Goal: Task Accomplishment & Management: Use online tool/utility

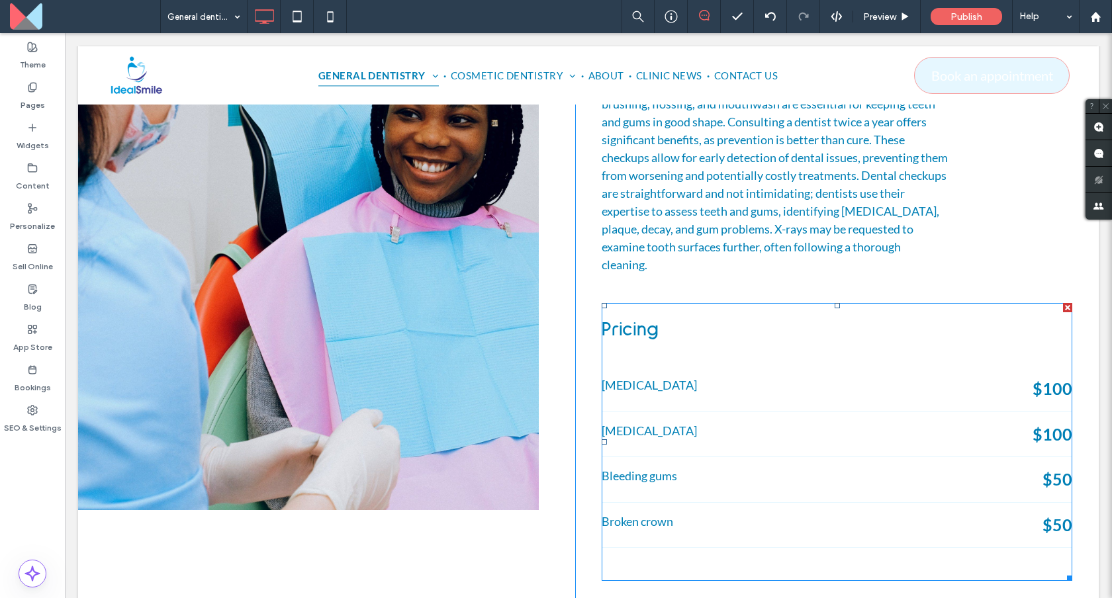
scroll to position [773, 0]
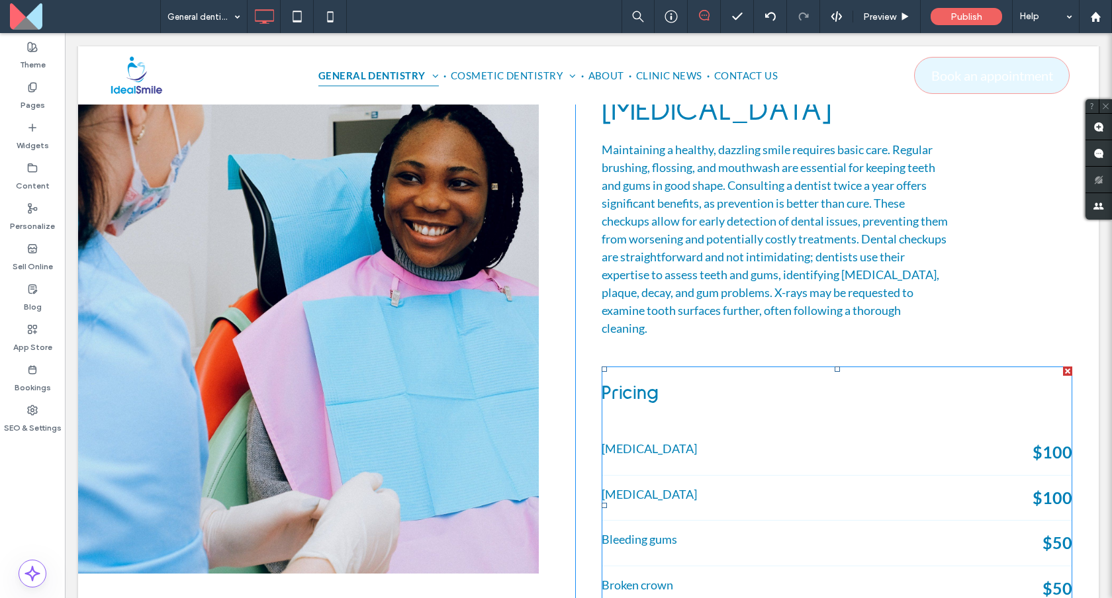
click at [1068, 367] on div at bounding box center [1067, 371] width 9 height 9
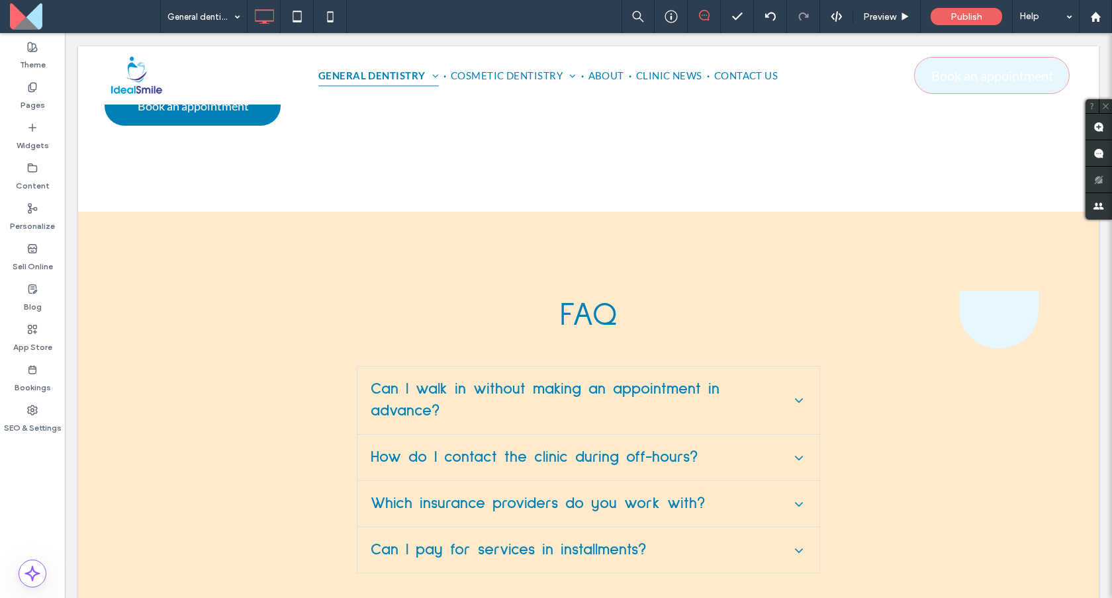
scroll to position [8776, 0]
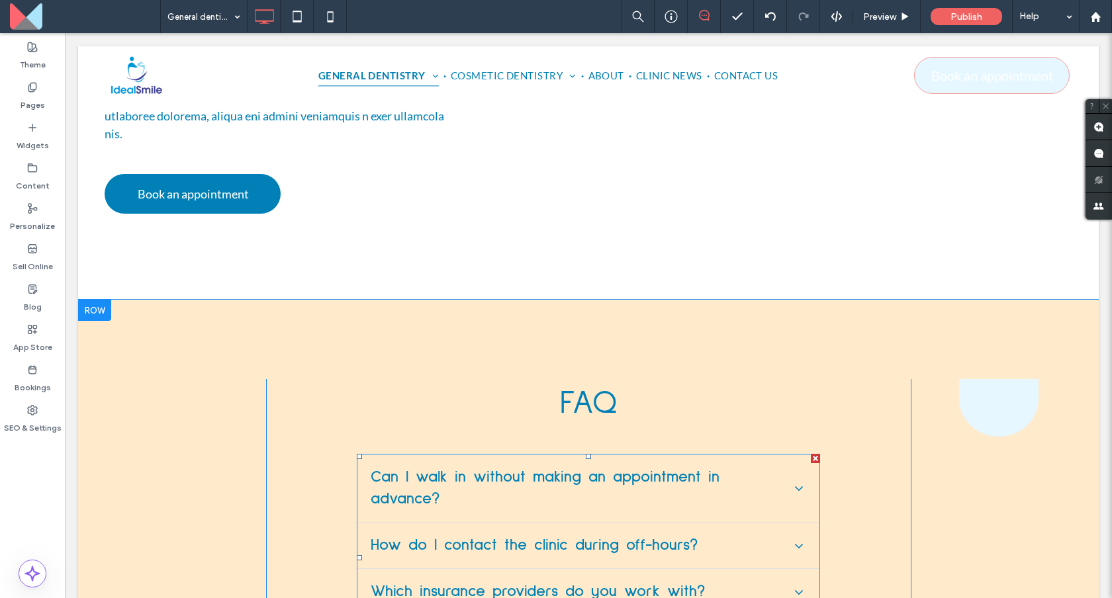
click at [542, 454] on span at bounding box center [588, 558] width 463 height 208
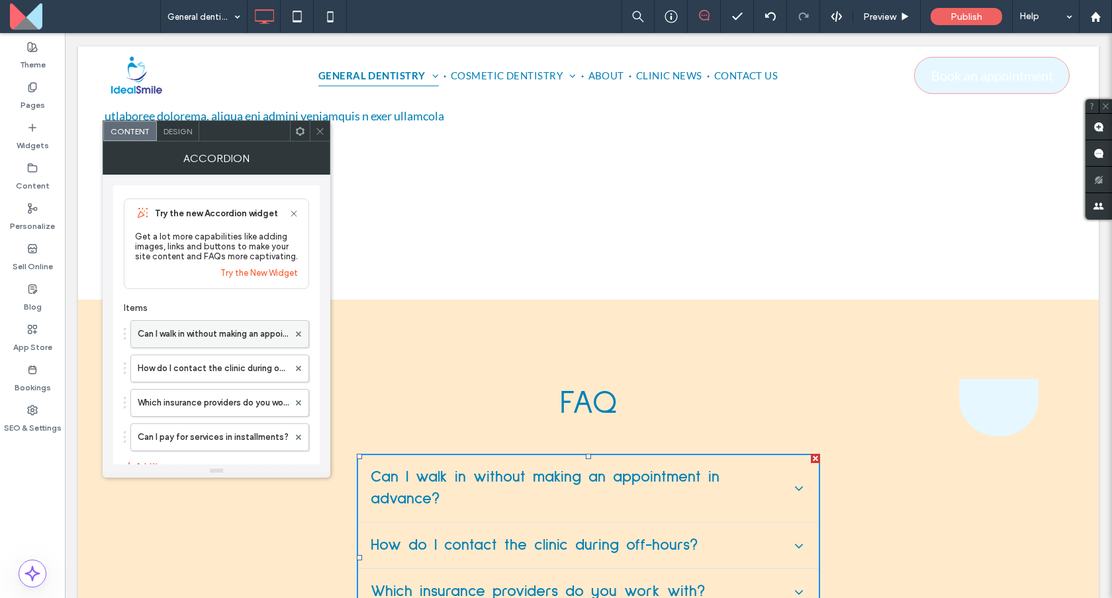
click at [255, 347] on label "Can I walk in without making an appointment in advance?" at bounding box center [213, 334] width 151 height 26
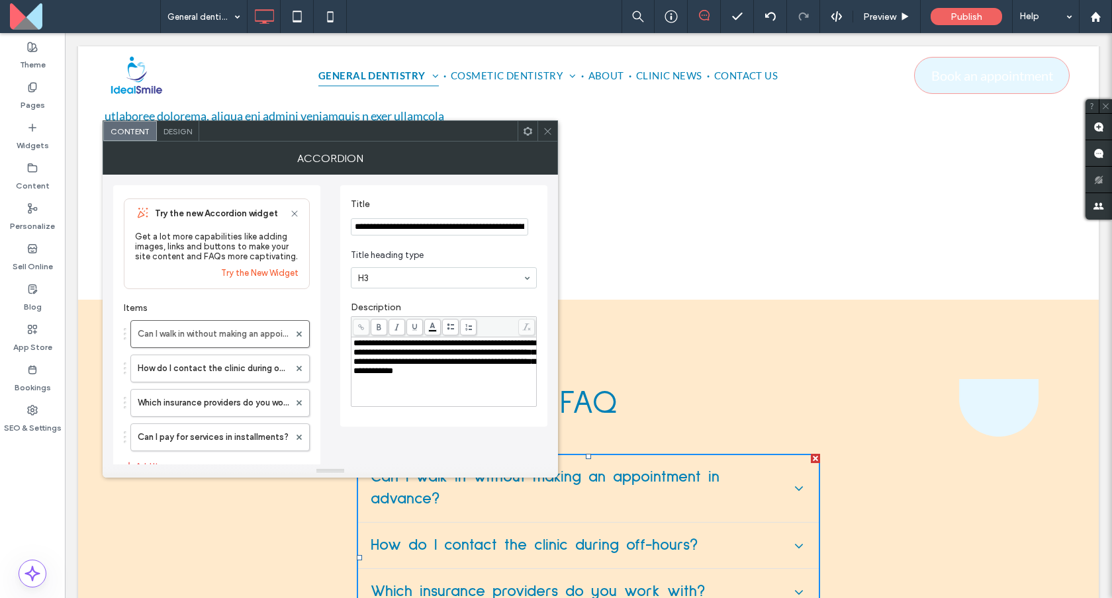
click at [429, 354] on span "**********" at bounding box center [444, 357] width 182 height 36
drag, startPoint x: 494, startPoint y: 381, endPoint x: 486, endPoint y: 379, distance: 8.8
click at [486, 375] on span "**********" at bounding box center [444, 357] width 182 height 36
click at [269, 278] on link "Try the New Widget" at bounding box center [259, 273] width 77 height 10
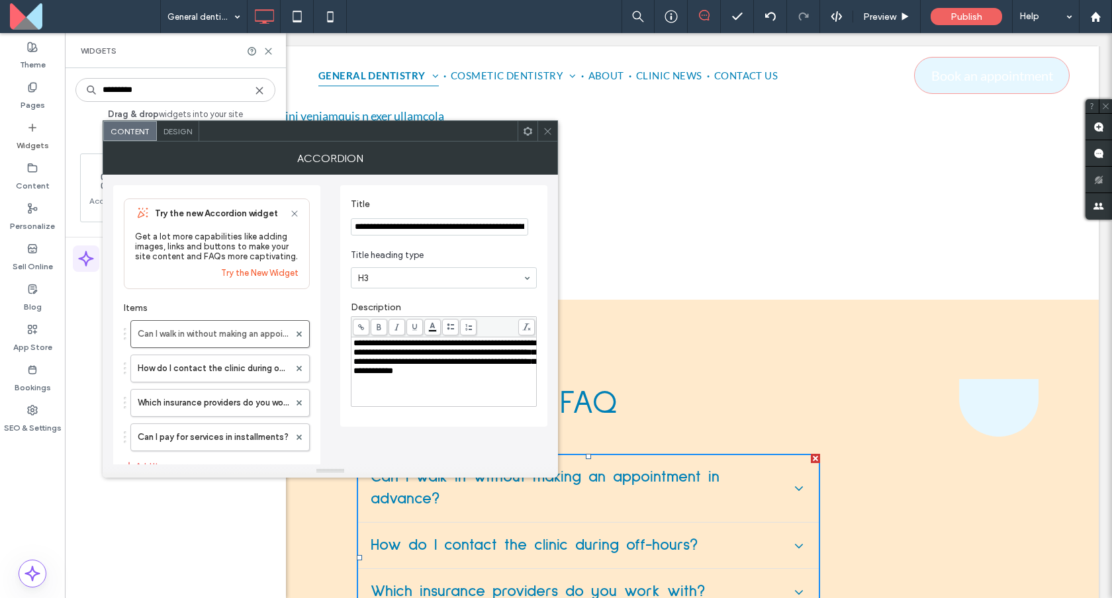
click at [269, 278] on link "Try the New Widget" at bounding box center [259, 273] width 77 height 10
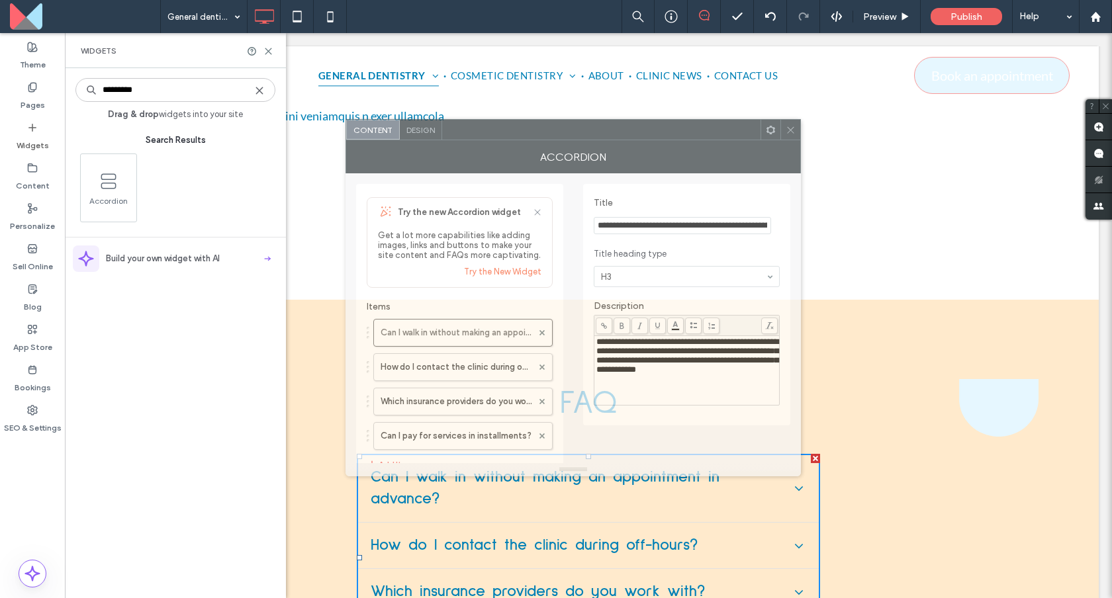
drag, startPoint x: 326, startPoint y: 139, endPoint x: 569, endPoint y: 137, distance: 242.2
click at [569, 137] on div at bounding box center [601, 130] width 318 height 20
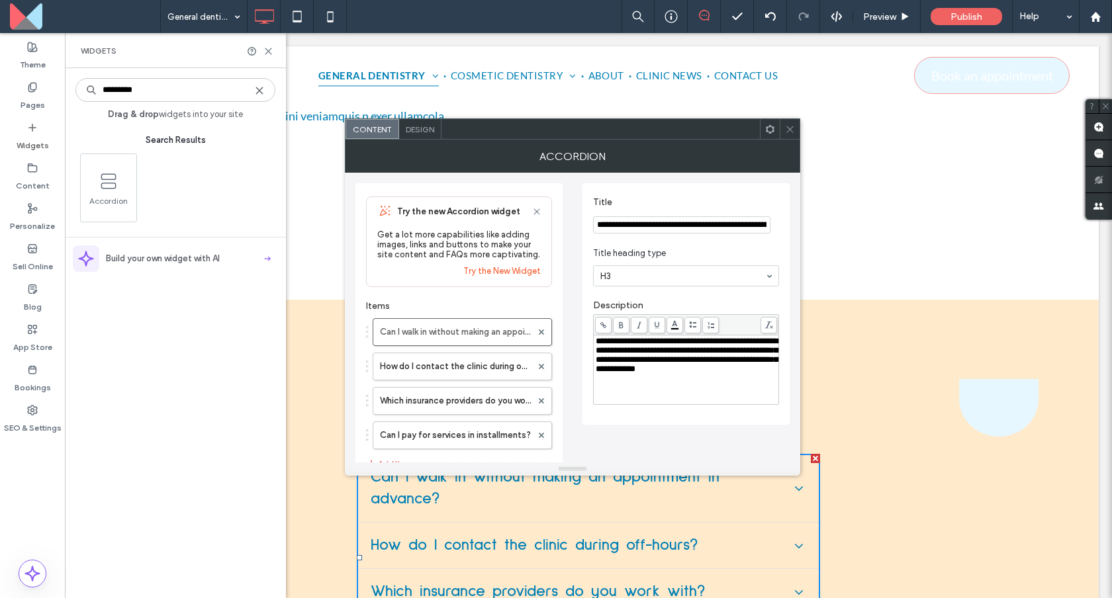
click at [233, 262] on div "Build your own widget with AI" at bounding box center [175, 259] width 205 height 26
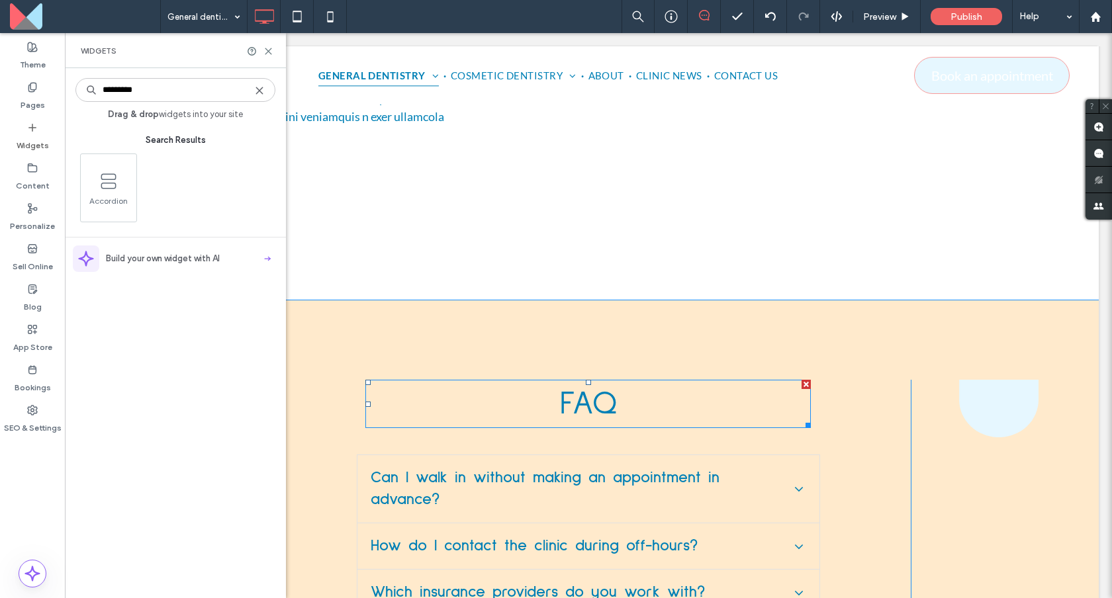
scroll to position [8773, 0]
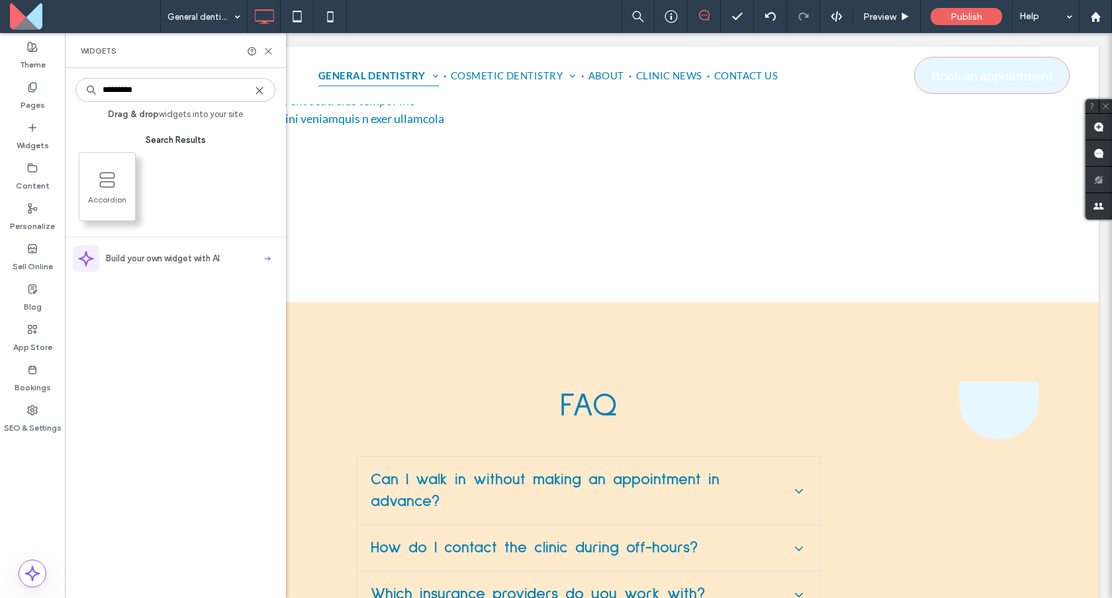
click at [106, 186] on use at bounding box center [107, 180] width 14 height 14
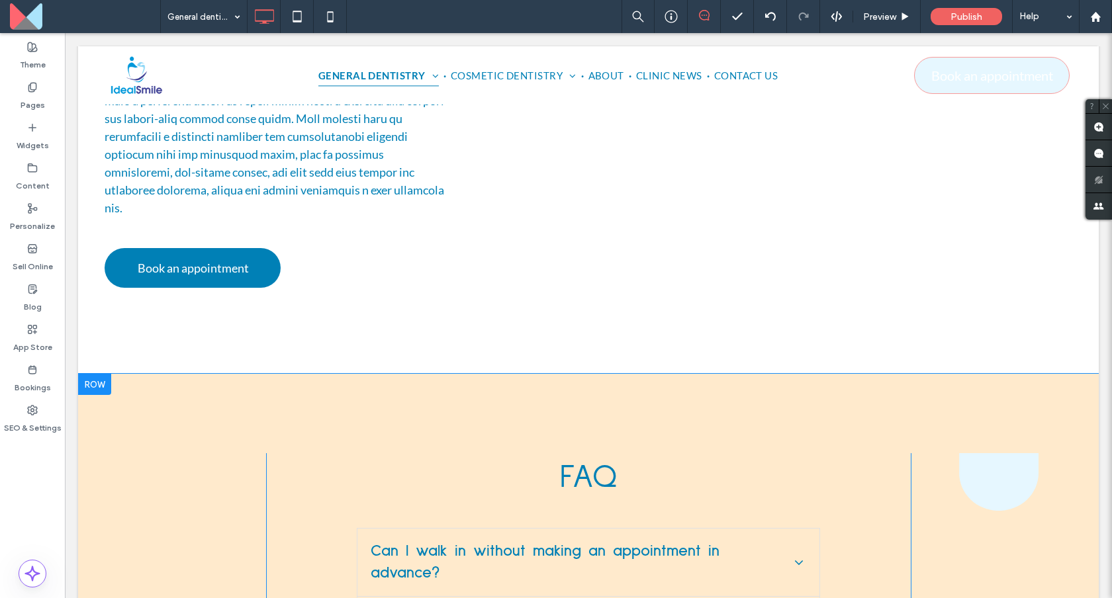
scroll to position [8838, 0]
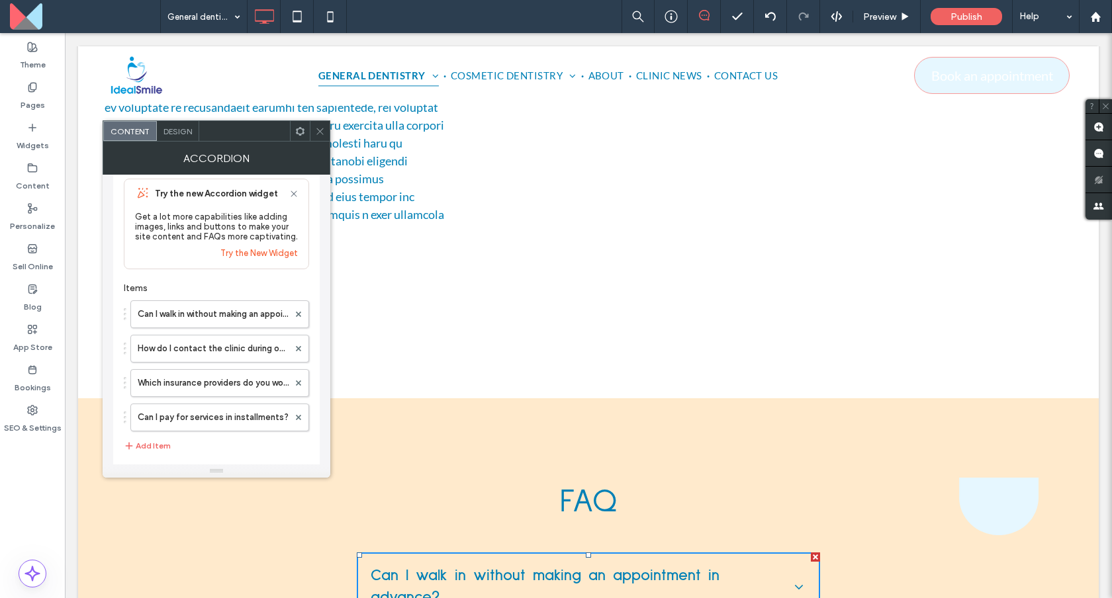
scroll to position [22, 0]
click at [268, 256] on link "Try the New Widget" at bounding box center [258, 251] width 77 height 10
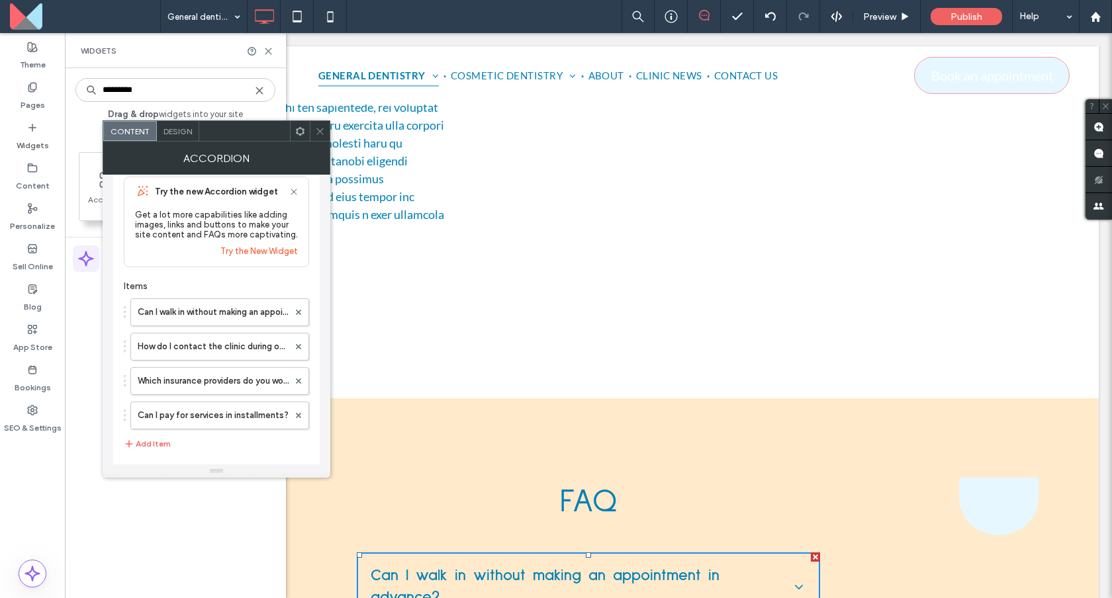
click at [96, 188] on span at bounding box center [107, 180] width 56 height 30
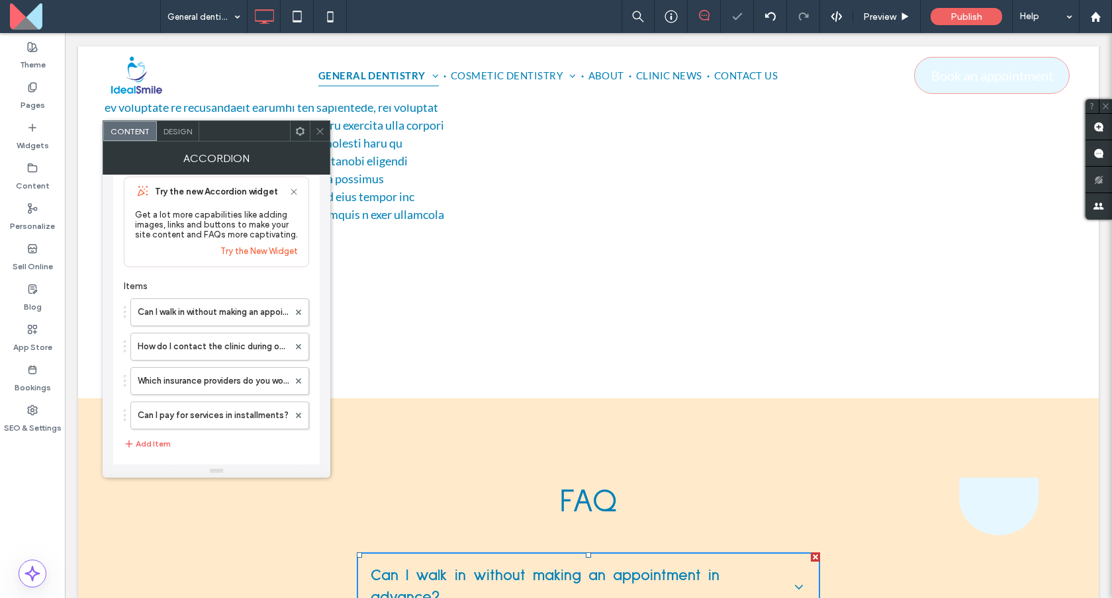
scroll to position [9004, 0]
click at [325, 135] on div at bounding box center [320, 131] width 20 height 20
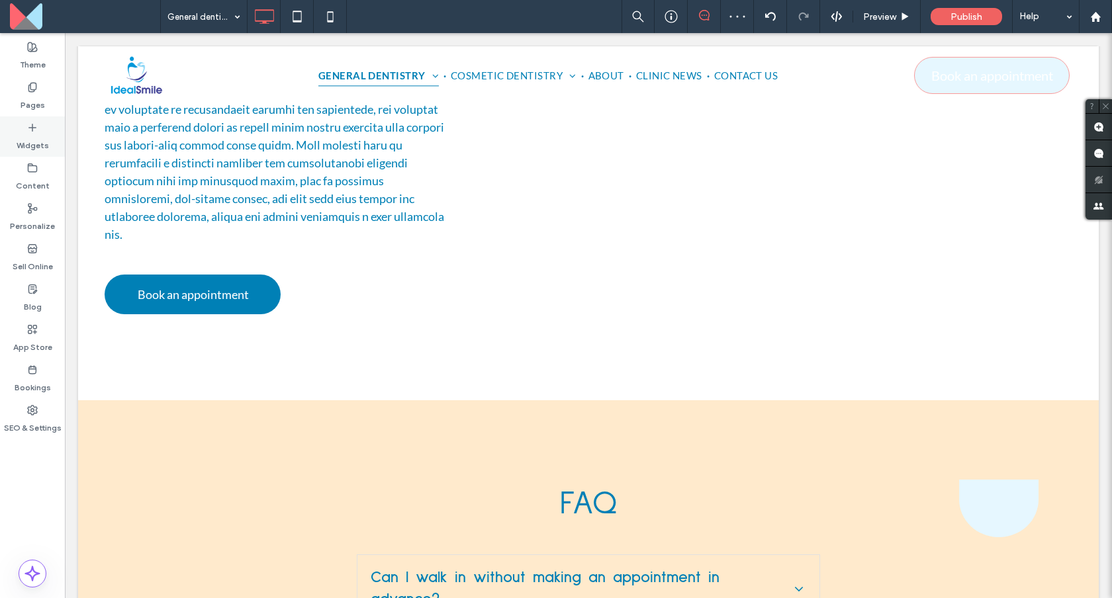
click at [32, 128] on use at bounding box center [32, 127] width 7 height 7
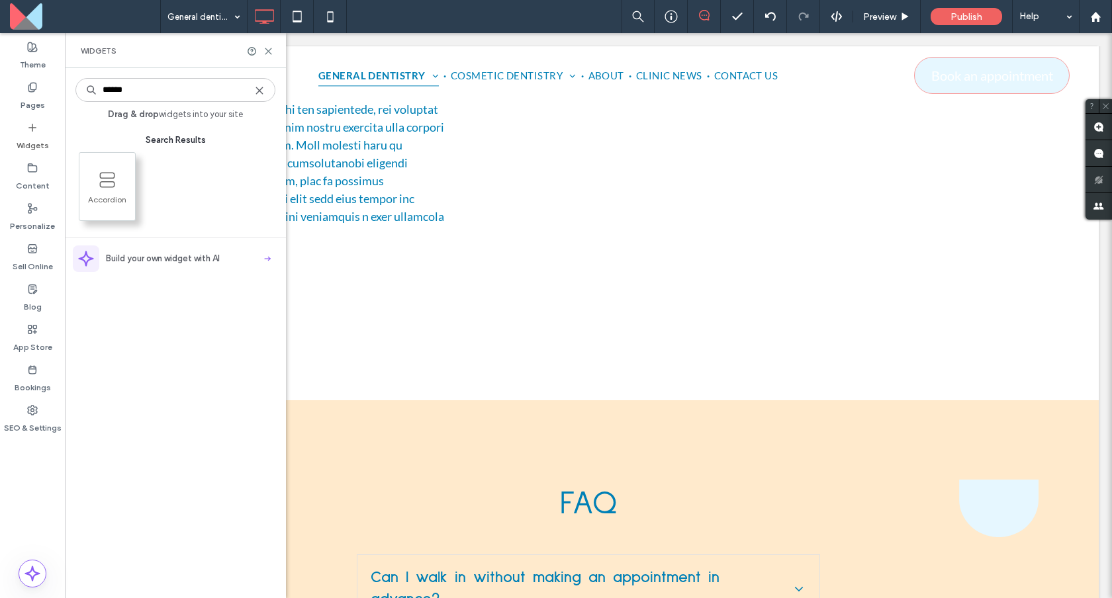
type input "******"
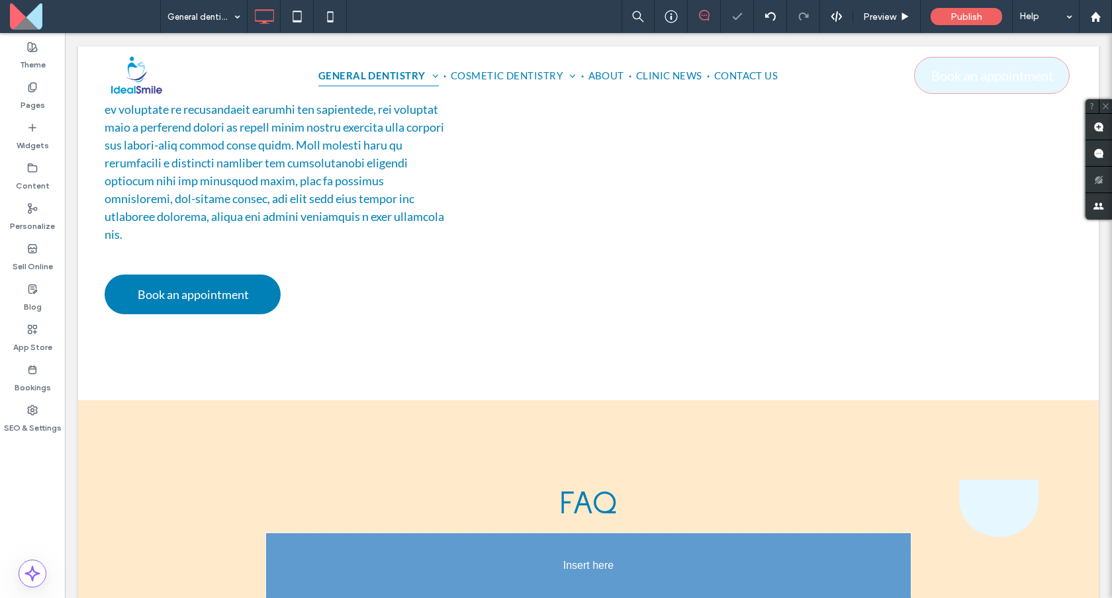
scroll to position [9485, 0]
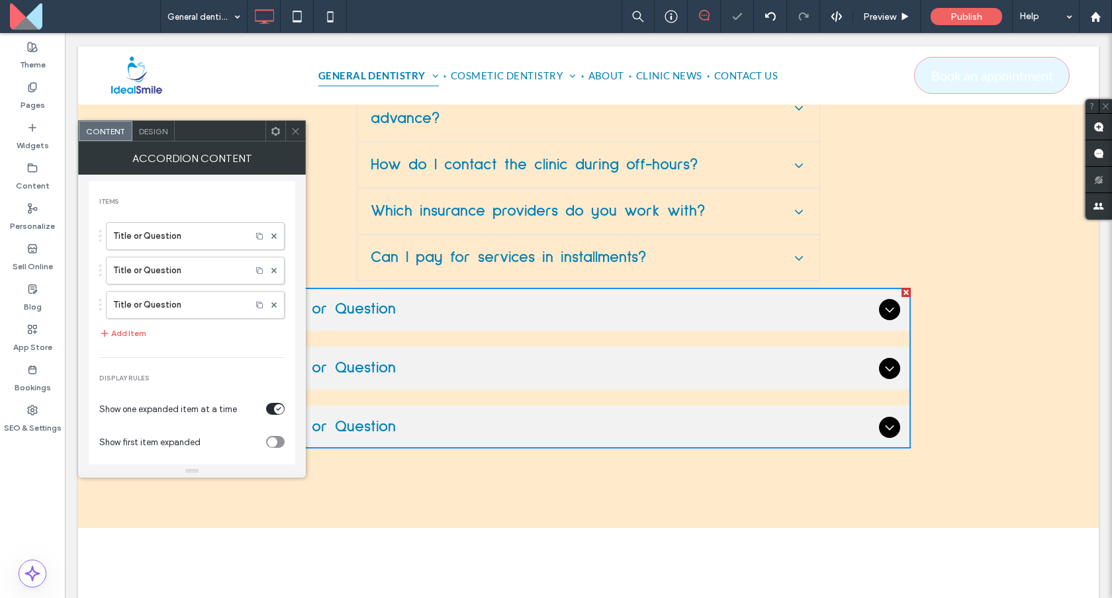
click at [298, 138] on span at bounding box center [296, 131] width 10 height 20
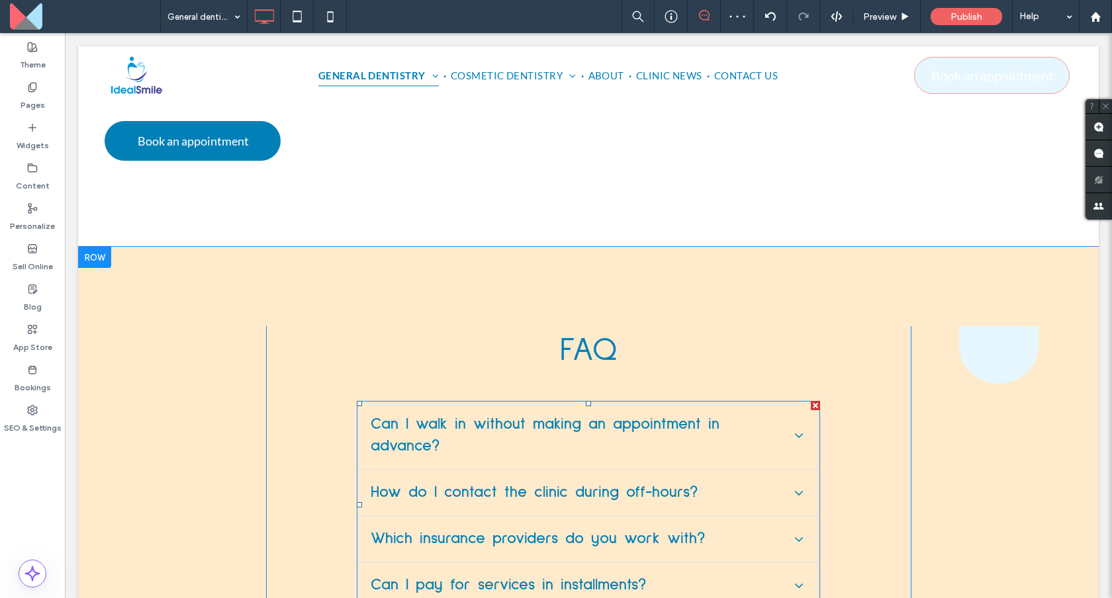
scroll to position [9156, 0]
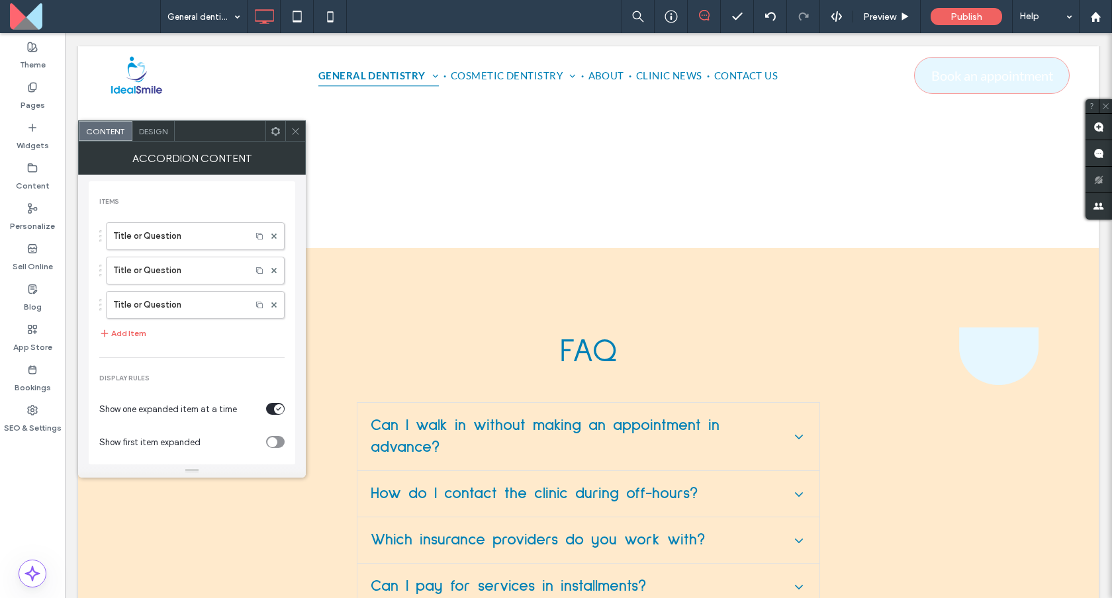
click at [298, 132] on icon at bounding box center [296, 131] width 10 height 10
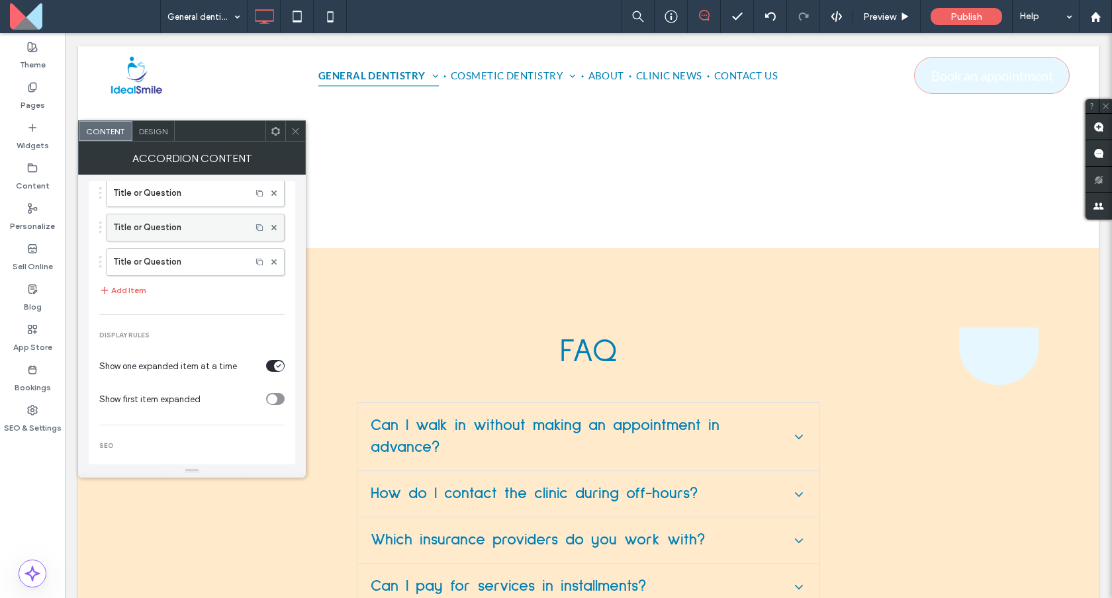
scroll to position [85, 0]
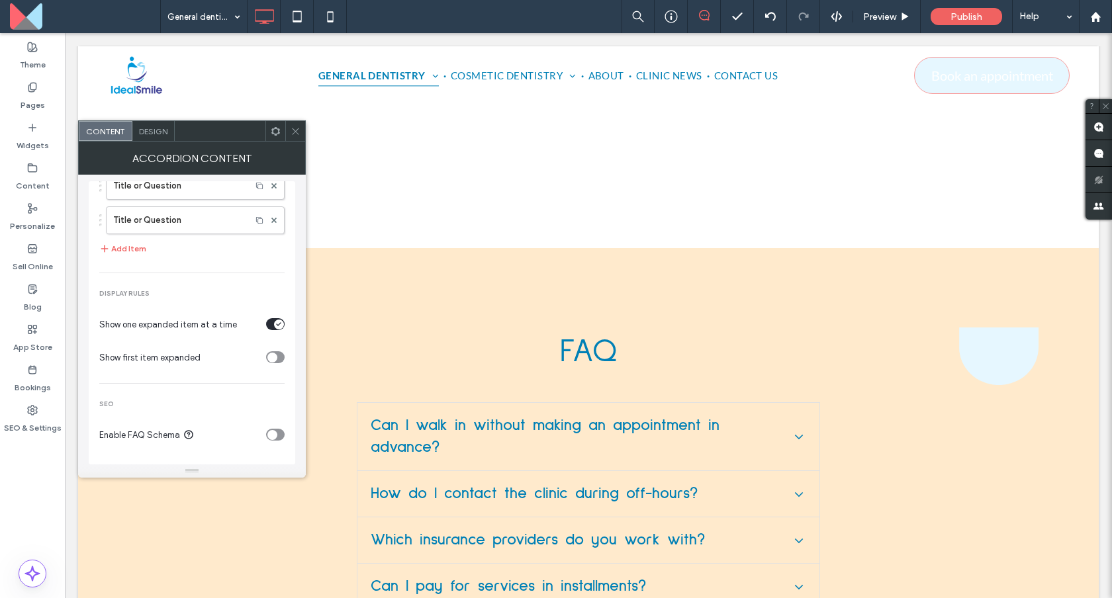
click at [266, 330] on div "toggle" at bounding box center [275, 324] width 19 height 12
click at [162, 134] on span "Design" at bounding box center [153, 131] width 28 height 10
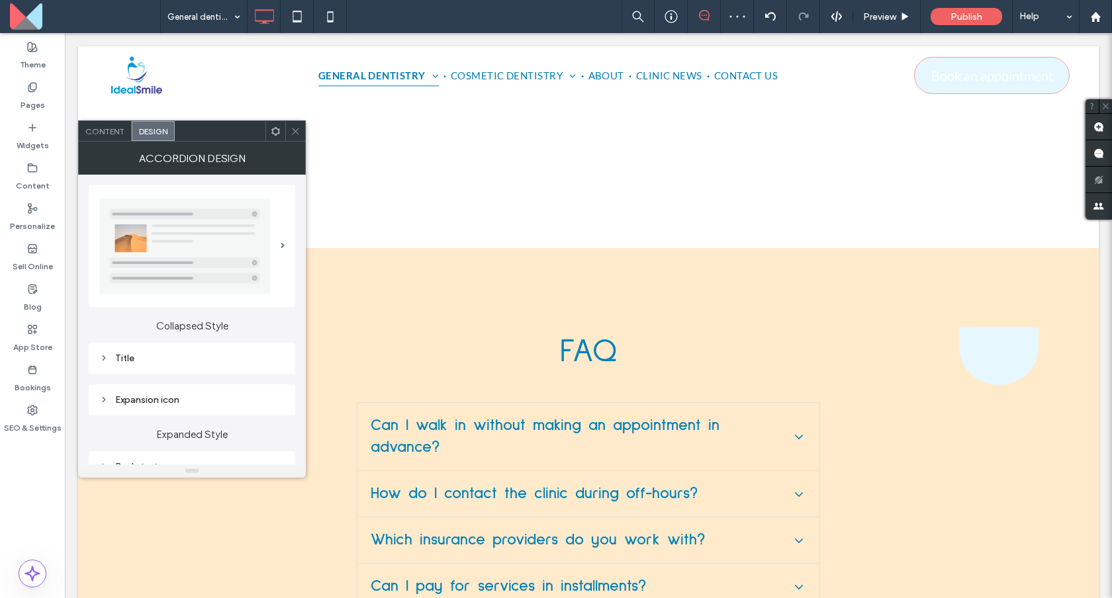
click at [224, 268] on img at bounding box center [184, 246] width 171 height 95
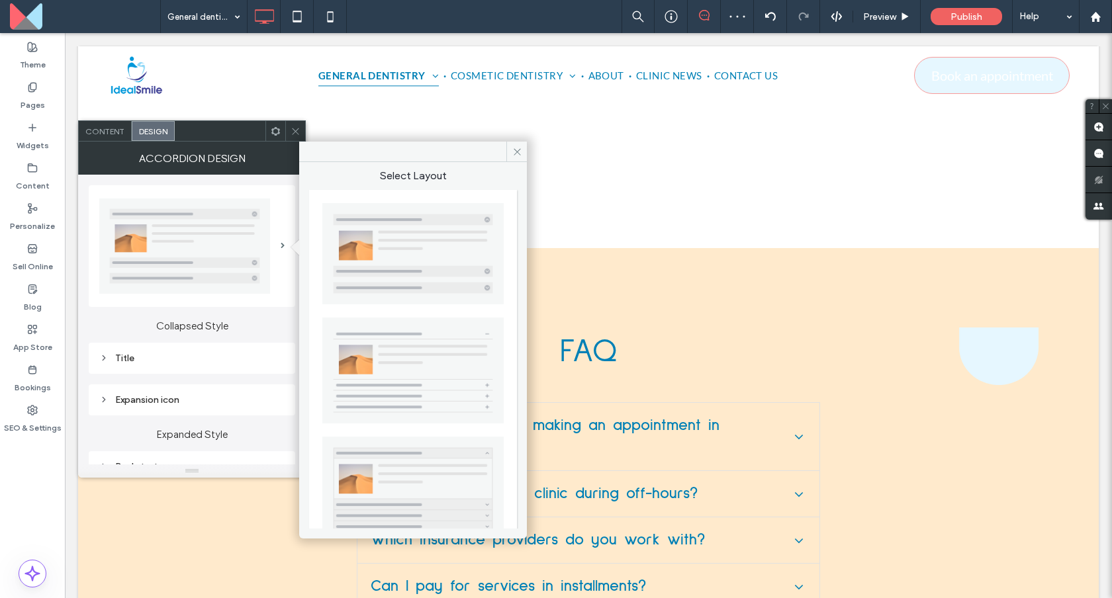
click at [402, 361] on img at bounding box center [412, 371] width 181 height 107
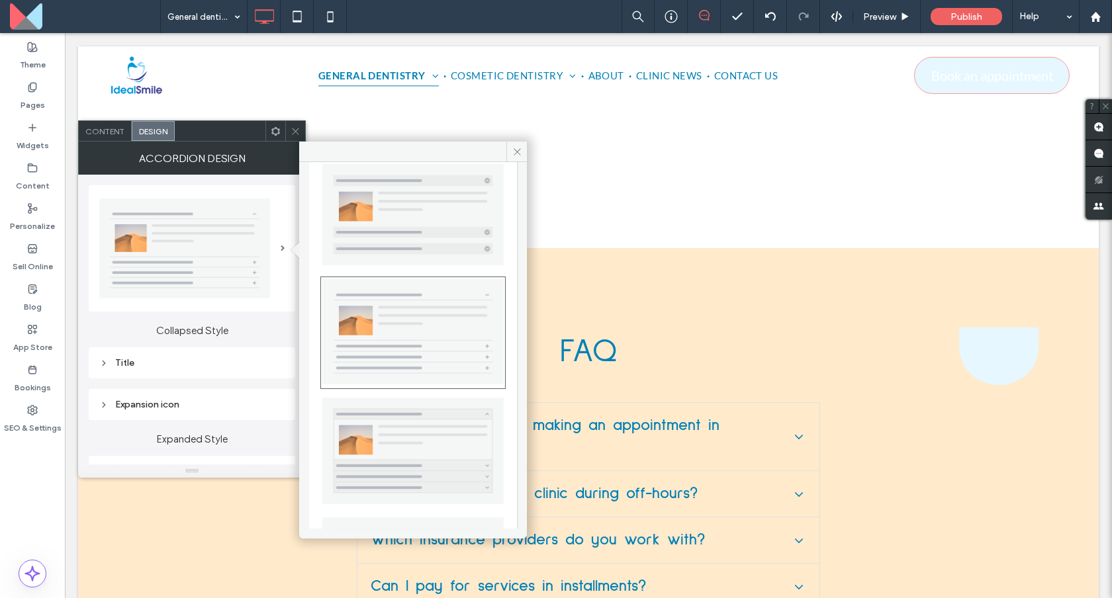
scroll to position [40, 0]
click at [415, 408] on img at bounding box center [412, 450] width 181 height 107
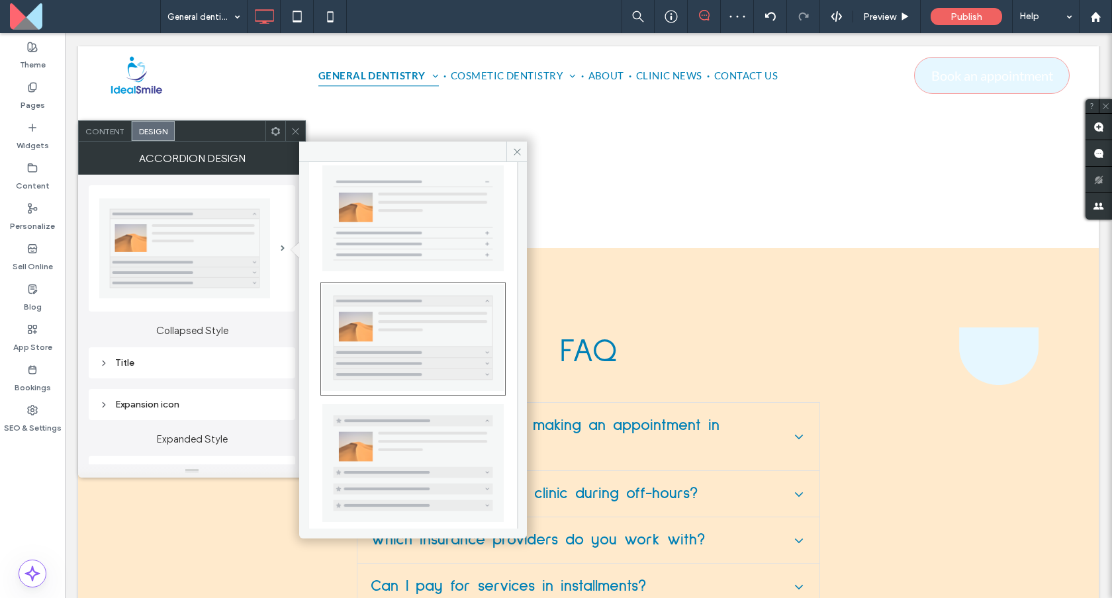
scroll to position [220, 0]
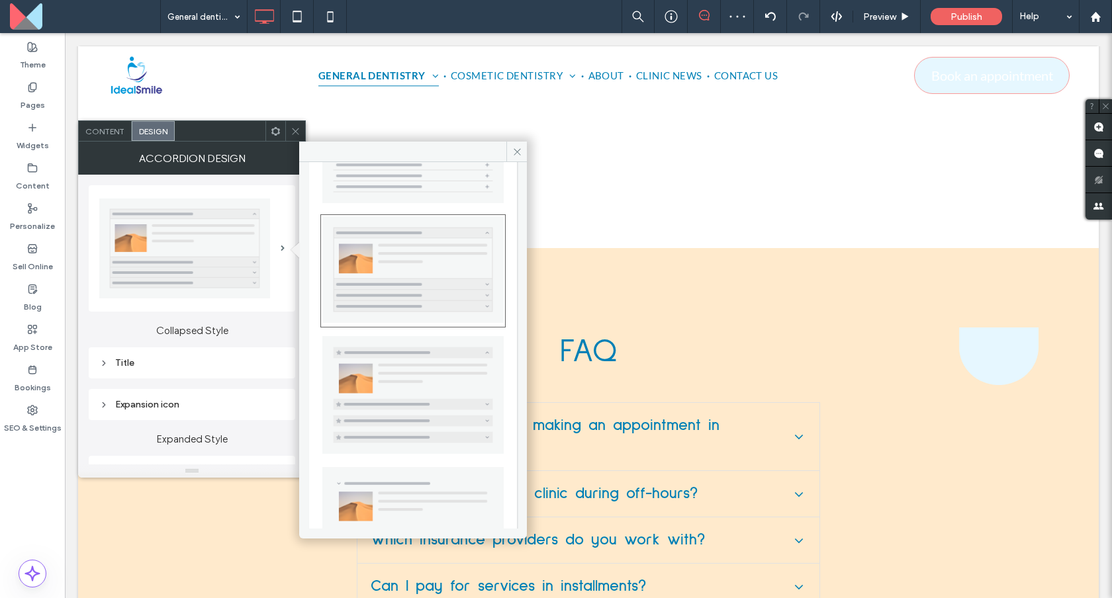
click at [439, 395] on img at bounding box center [412, 394] width 181 height 117
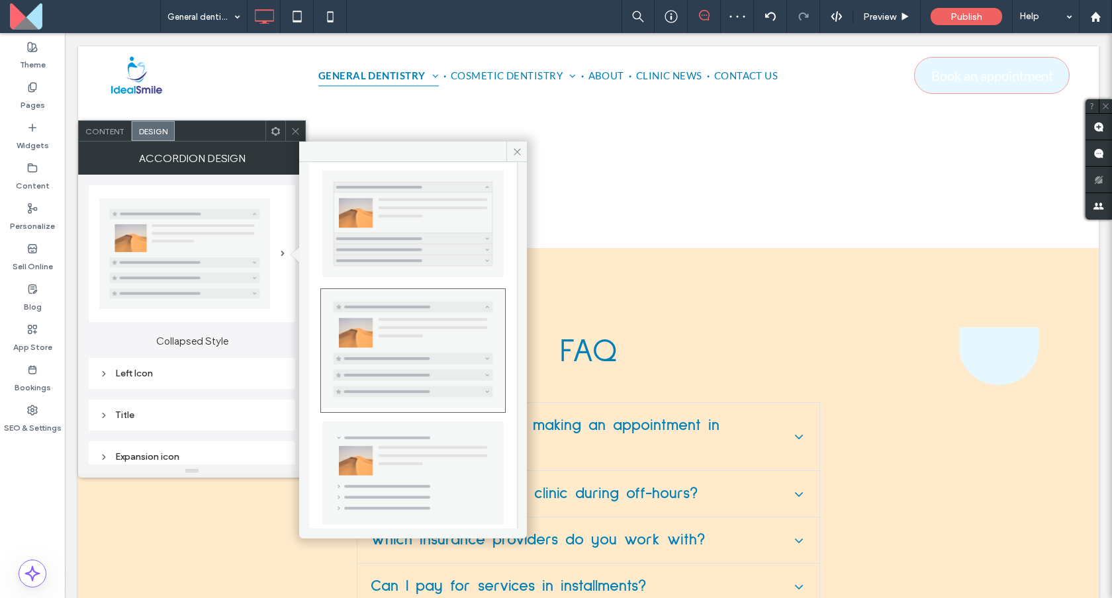
click at [432, 428] on img at bounding box center [412, 474] width 181 height 104
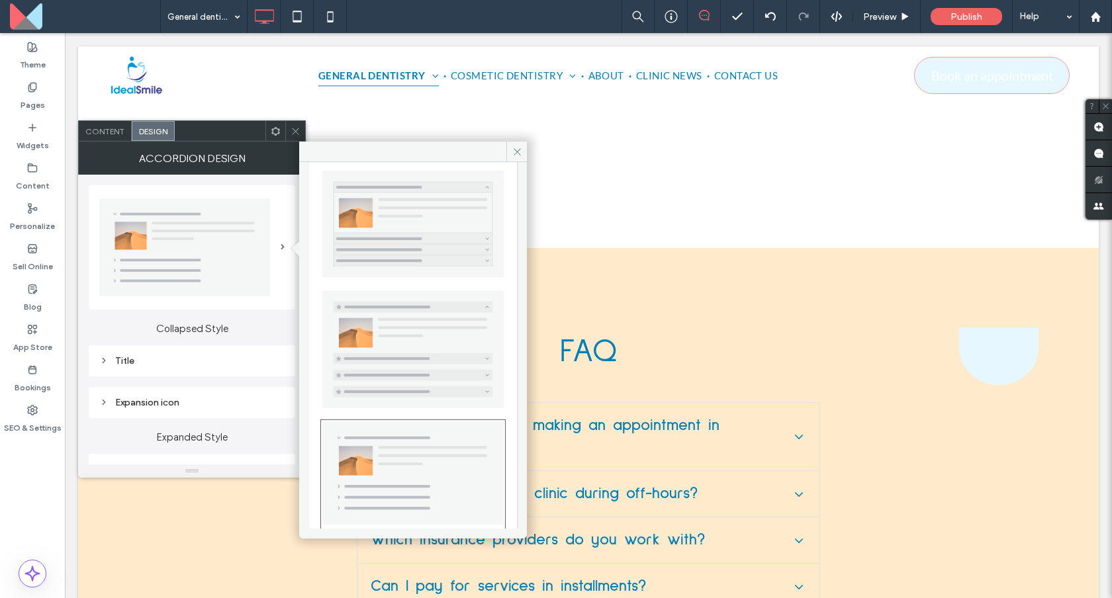
click at [110, 142] on div "Accordion Design" at bounding box center [192, 158] width 228 height 33
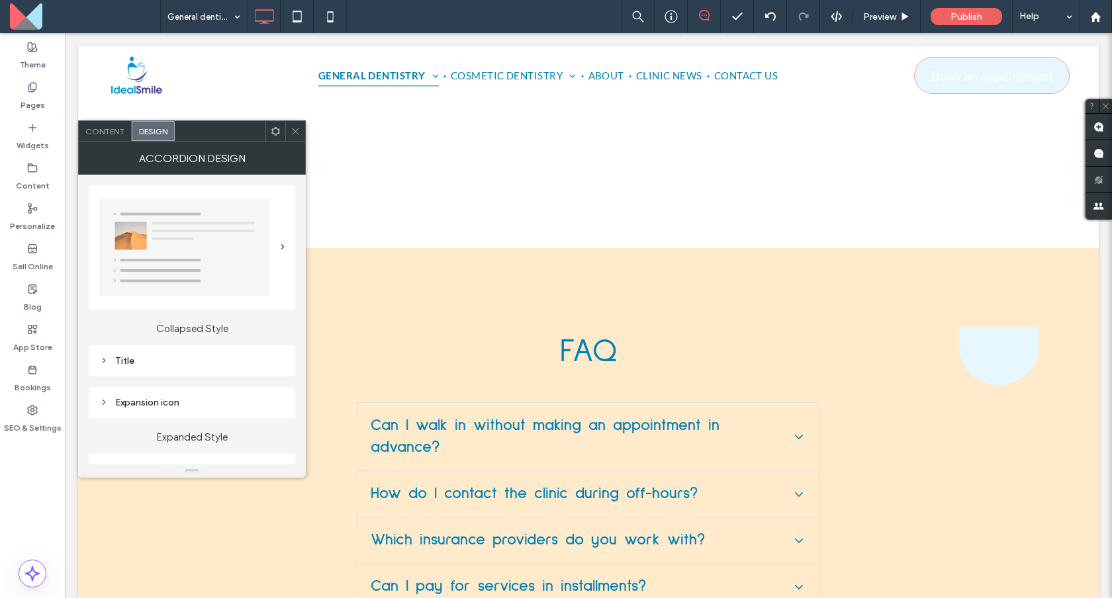
click at [259, 248] on img at bounding box center [184, 248] width 171 height 98
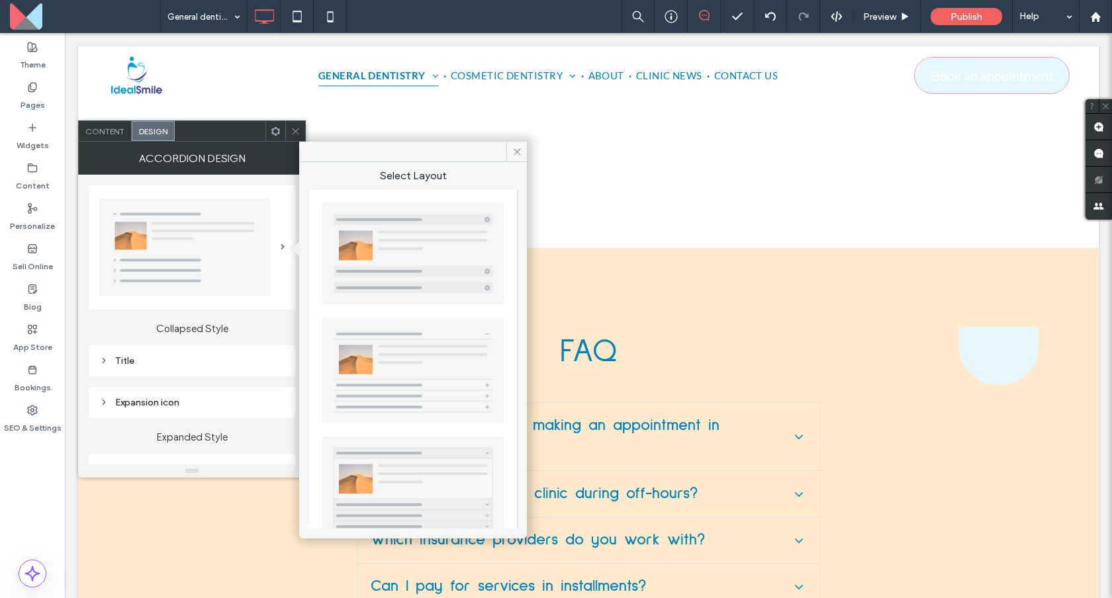
click at [415, 359] on img at bounding box center [412, 371] width 181 height 107
click at [190, 369] on div "Title" at bounding box center [191, 363] width 185 height 18
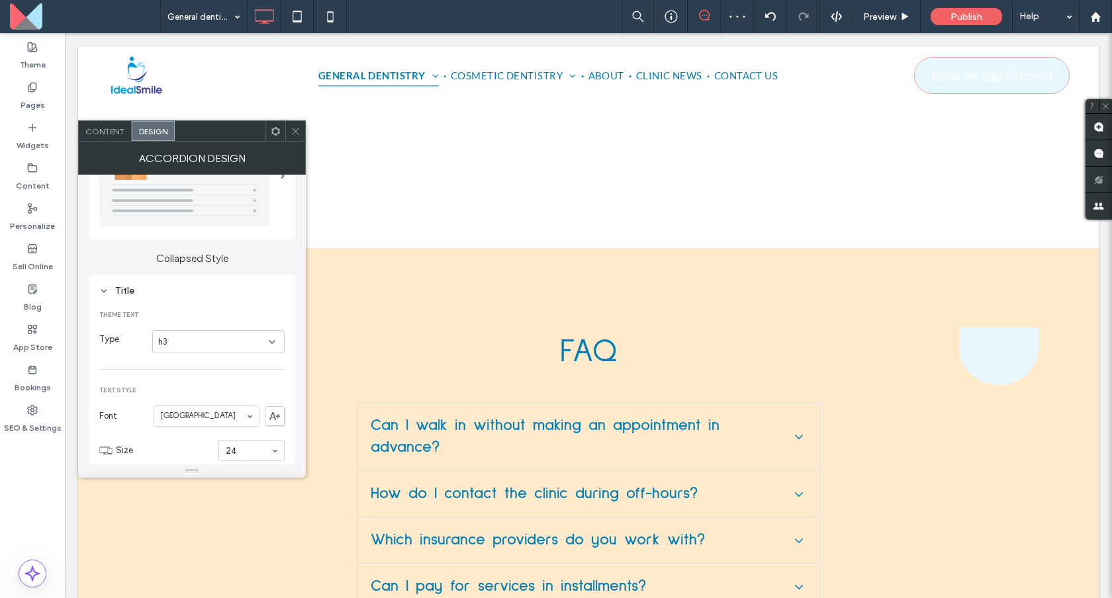
scroll to position [99, 0]
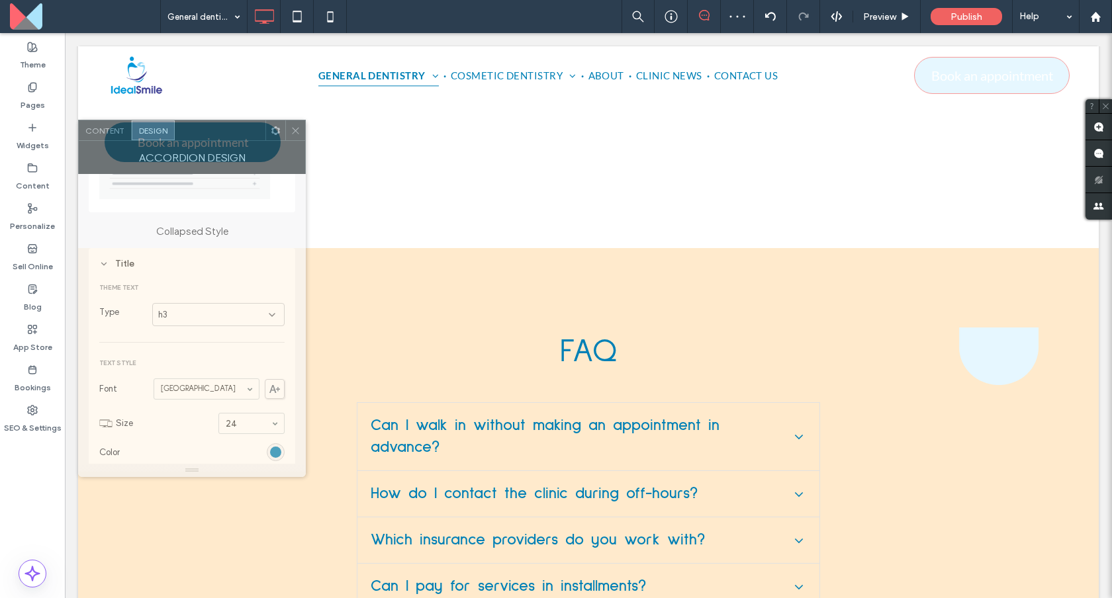
click at [118, 143] on div "Accordion Design" at bounding box center [192, 157] width 228 height 33
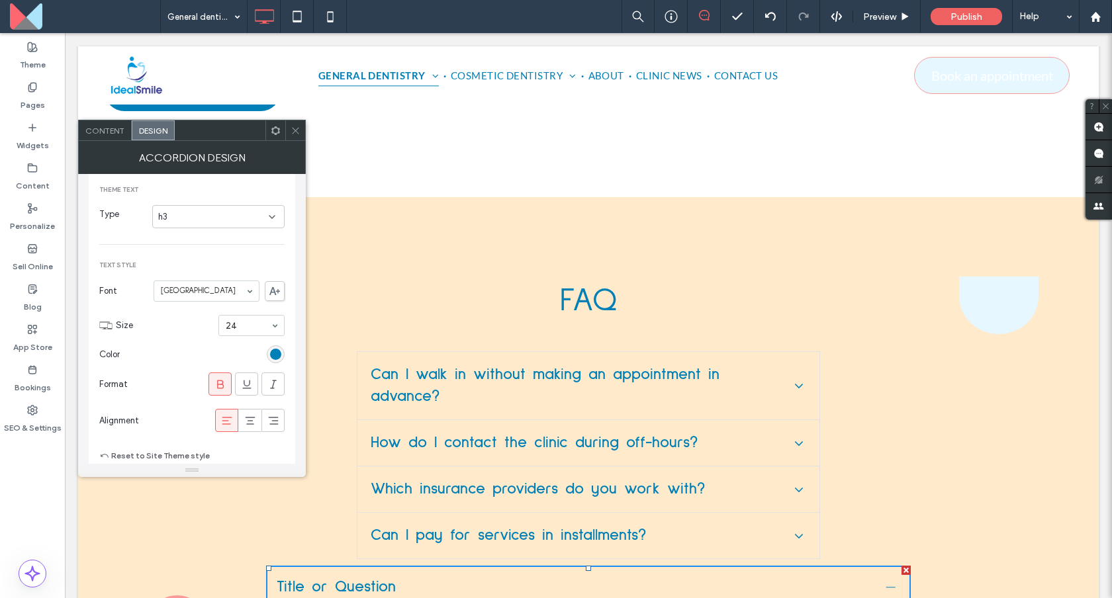
scroll to position [9213, 0]
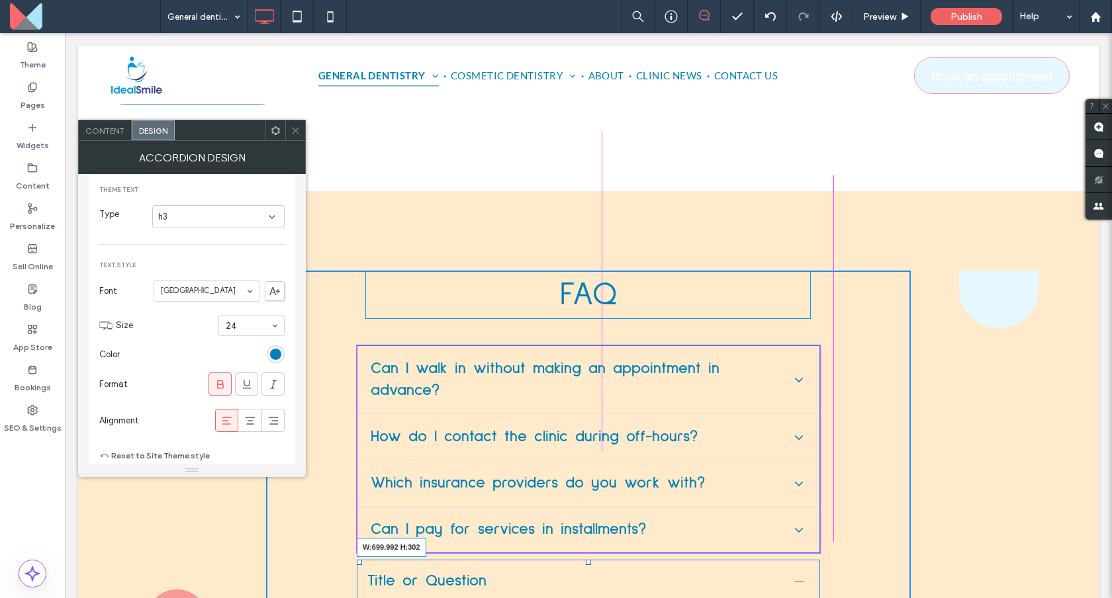
drag, startPoint x: 907, startPoint y: 524, endPoint x: 817, endPoint y: 508, distance: 91.4
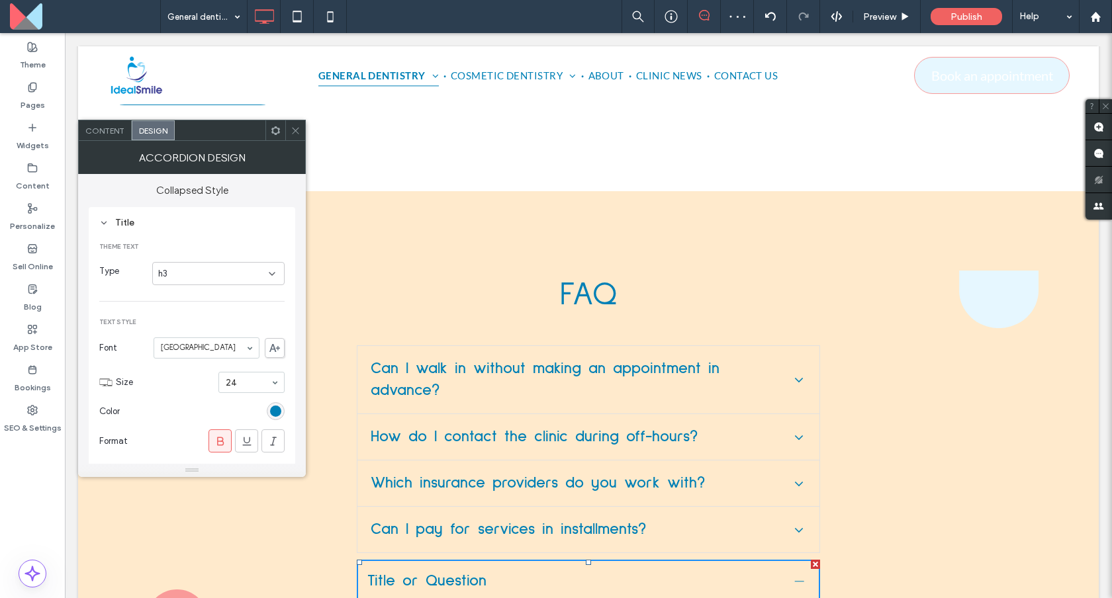
scroll to position [126, 0]
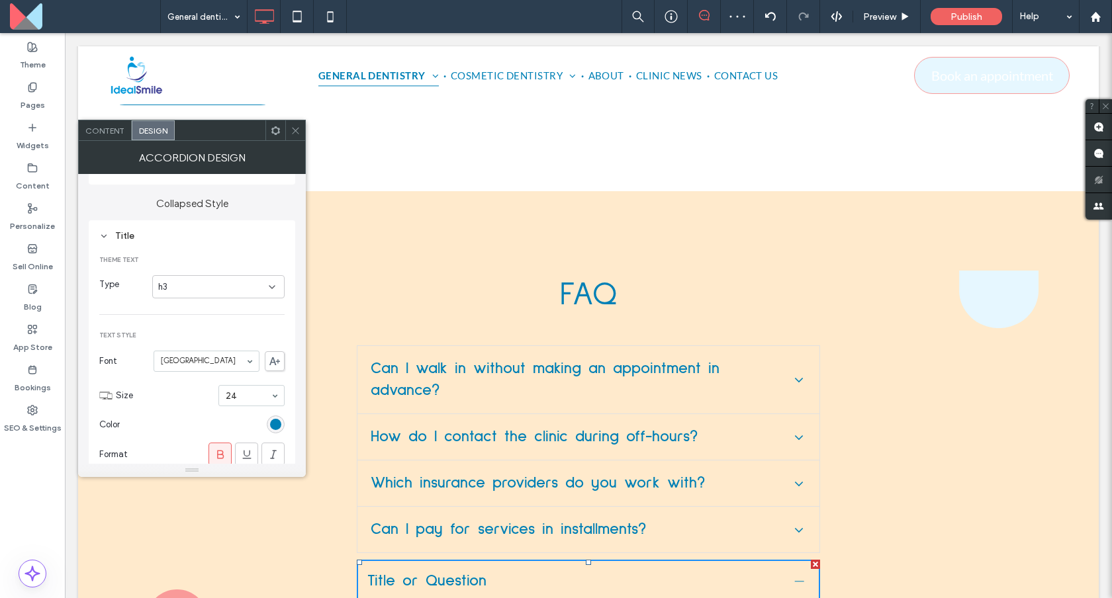
click at [110, 140] on div "Content" at bounding box center [105, 130] width 53 height 20
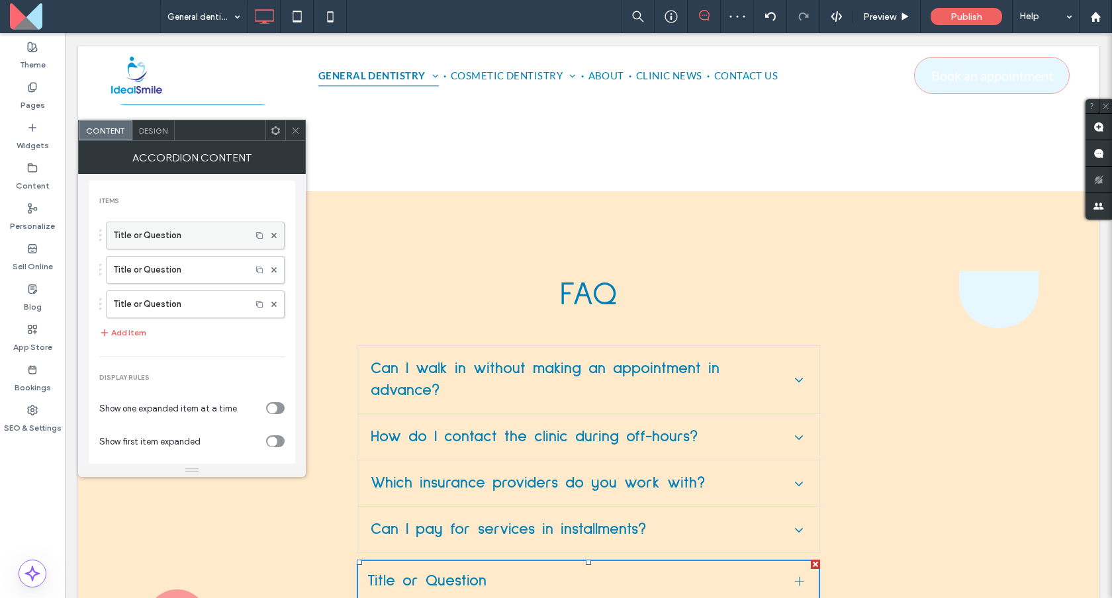
click at [203, 243] on label "Title or Question" at bounding box center [178, 235] width 131 height 26
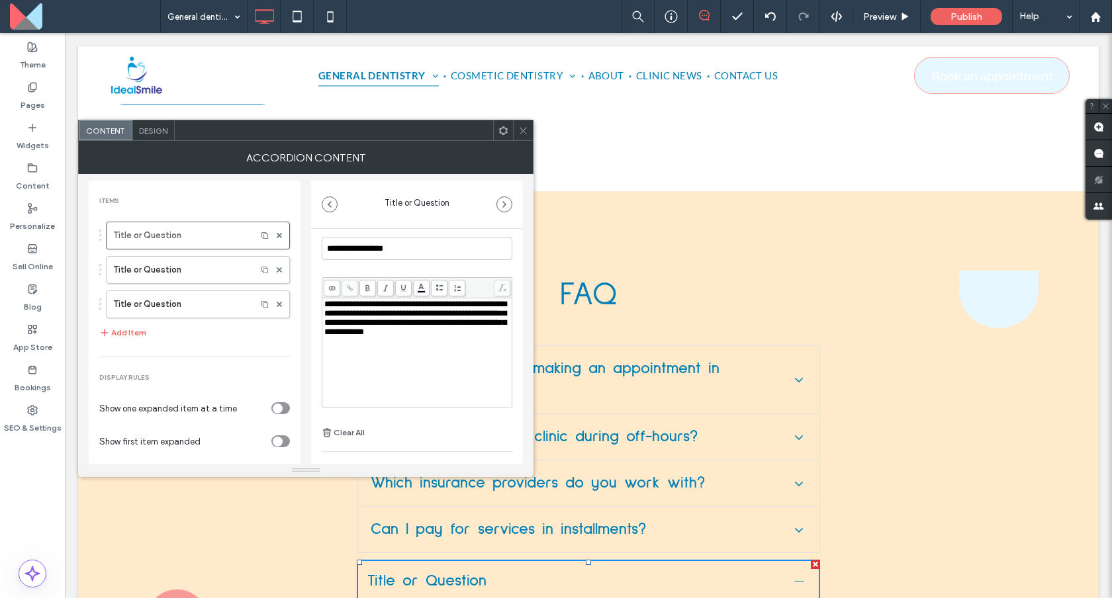
scroll to position [93, 0]
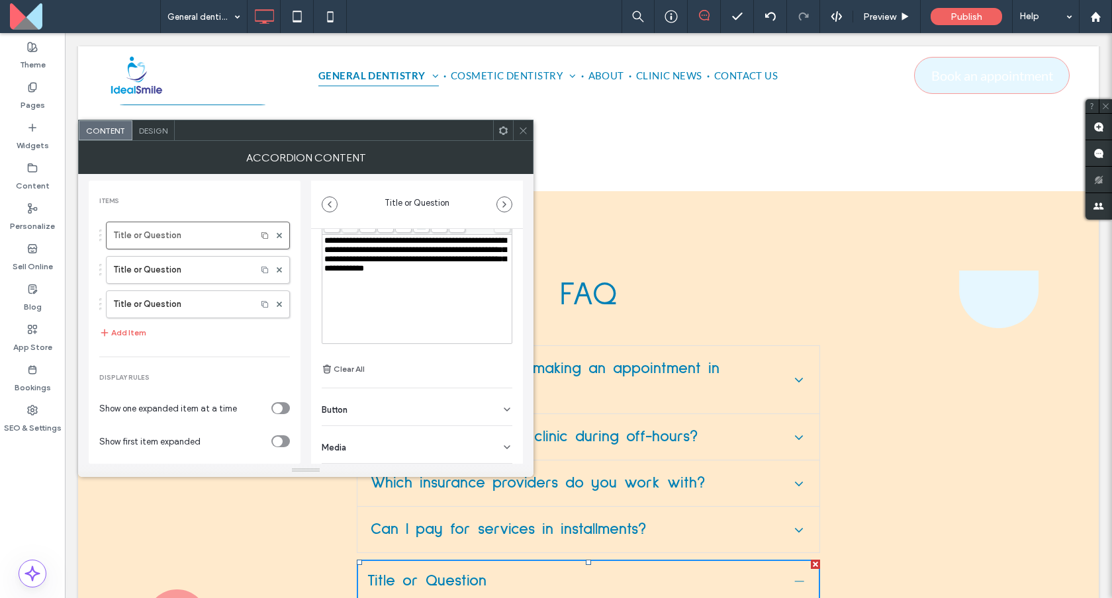
click at [519, 134] on icon at bounding box center [523, 131] width 10 height 10
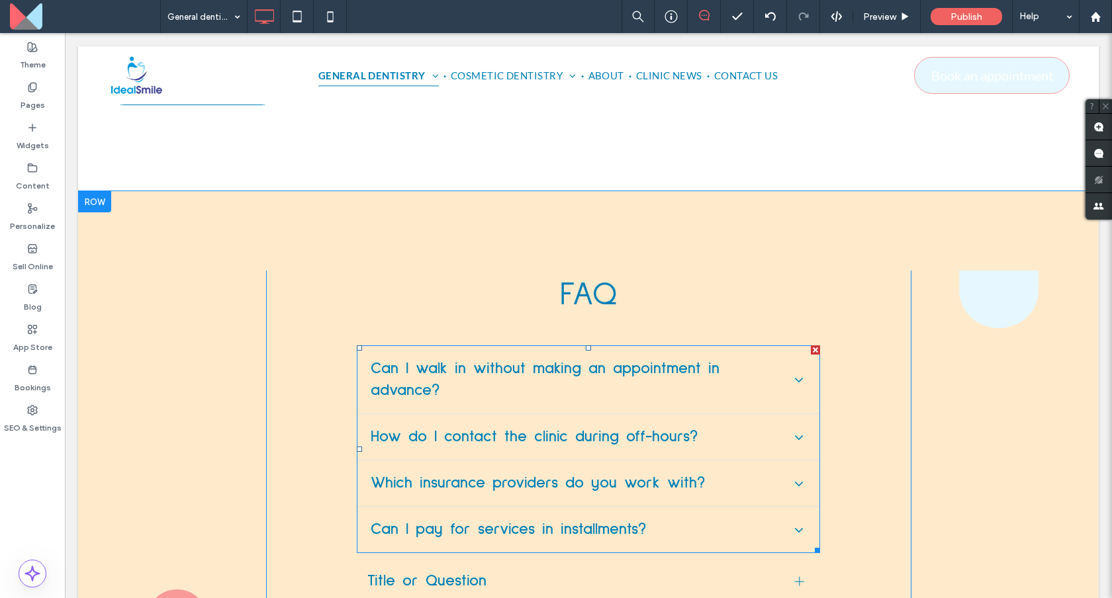
click at [519, 345] on span at bounding box center [588, 449] width 463 height 208
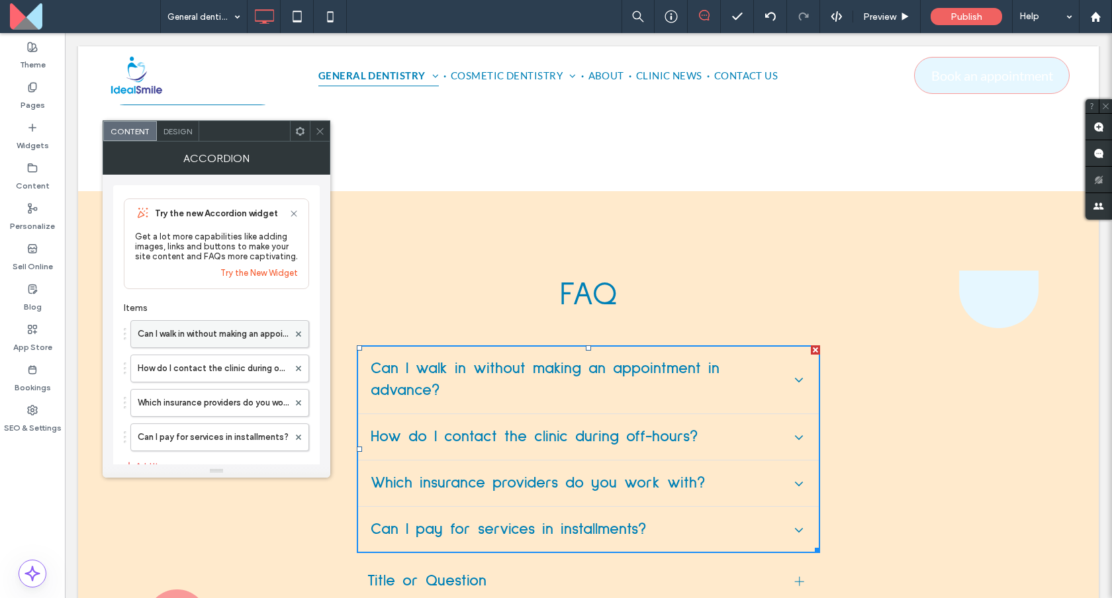
click at [232, 324] on label "Can I walk in without making an appointment in advance?" at bounding box center [213, 334] width 151 height 26
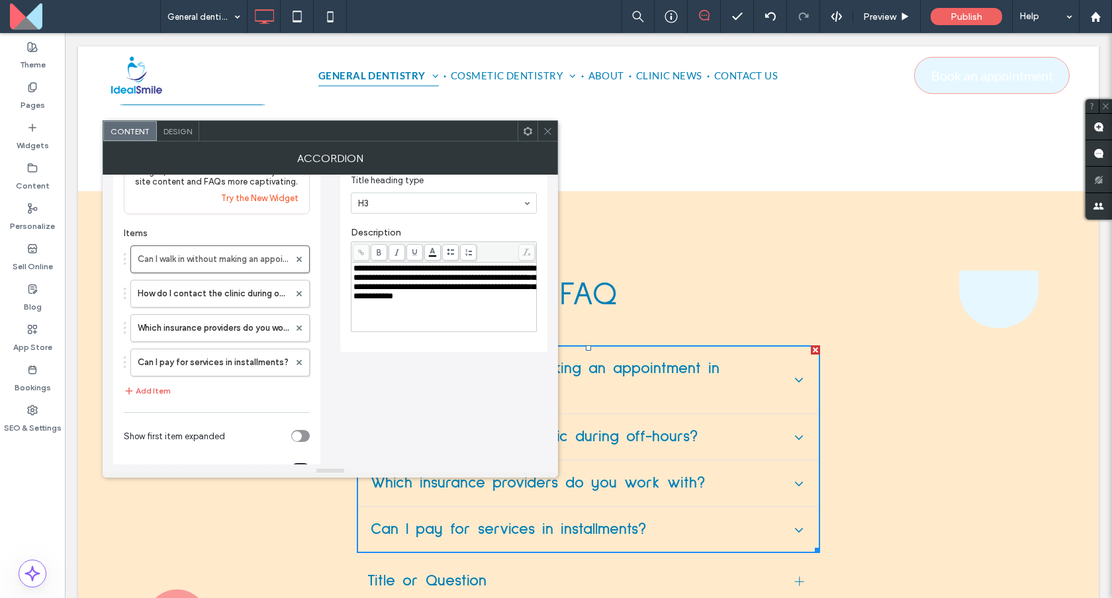
scroll to position [0, 0]
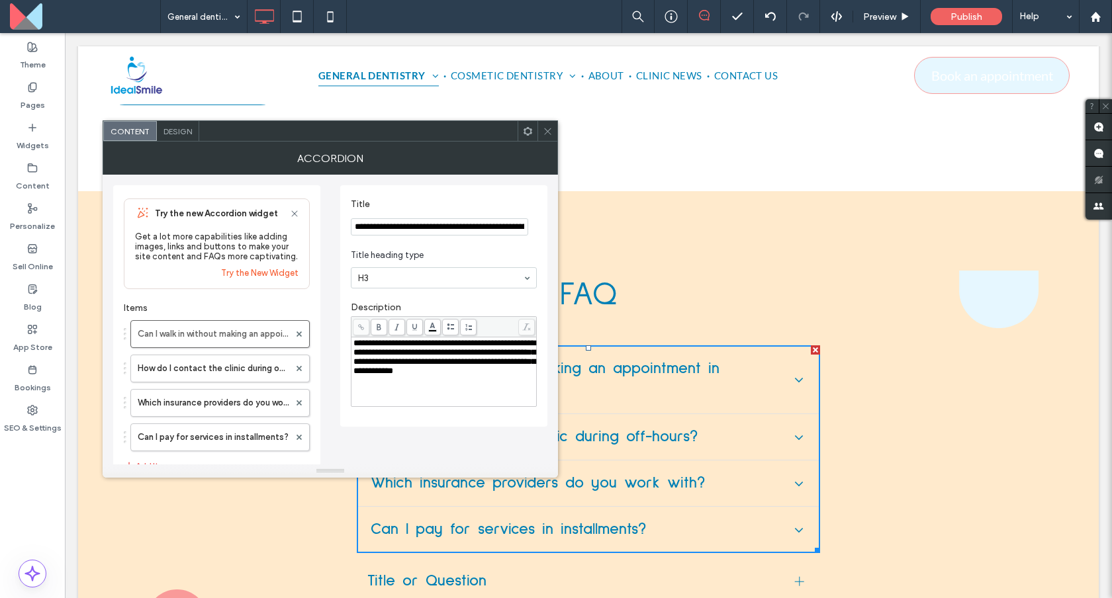
click at [550, 132] on icon at bounding box center [548, 131] width 10 height 10
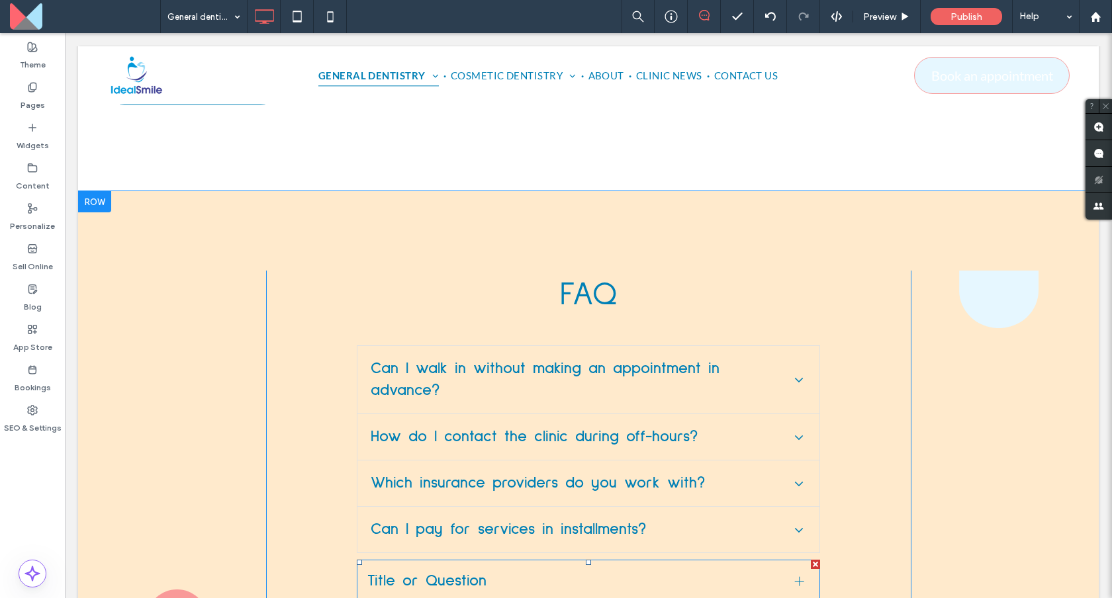
click at [481, 571] on span "Title or Question" at bounding box center [575, 582] width 417 height 22
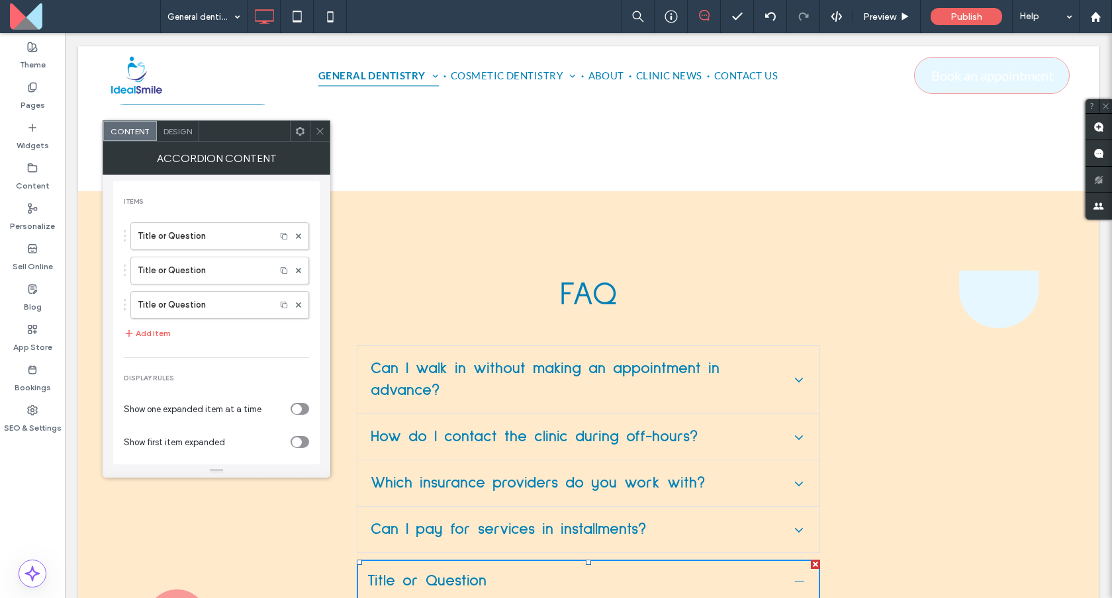
click at [173, 133] on span "Design" at bounding box center [177, 131] width 28 height 10
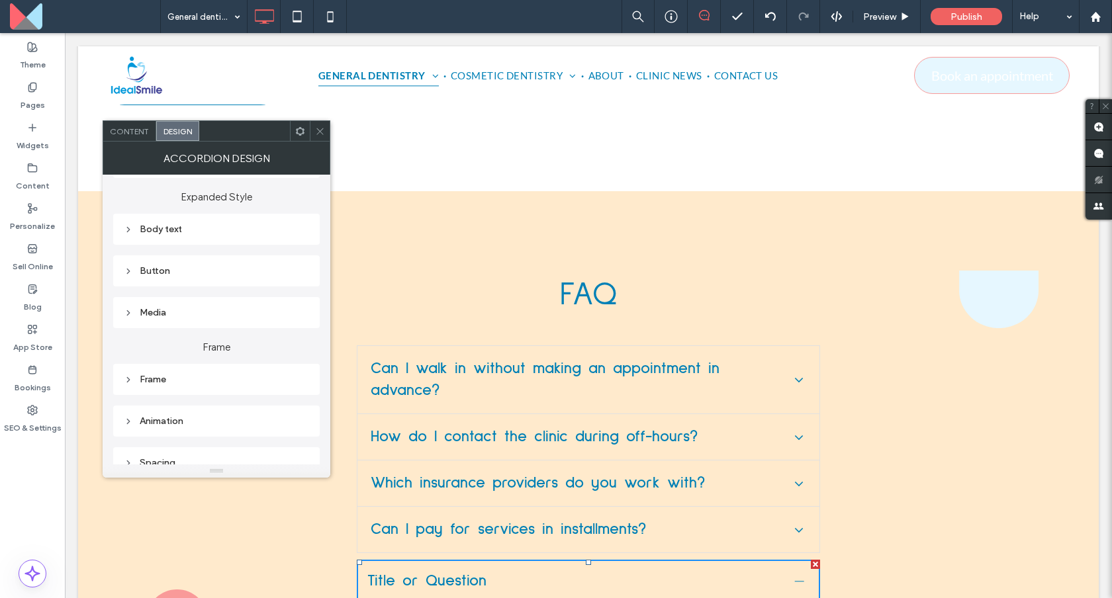
click at [160, 377] on div "Frame" at bounding box center [216, 379] width 185 height 11
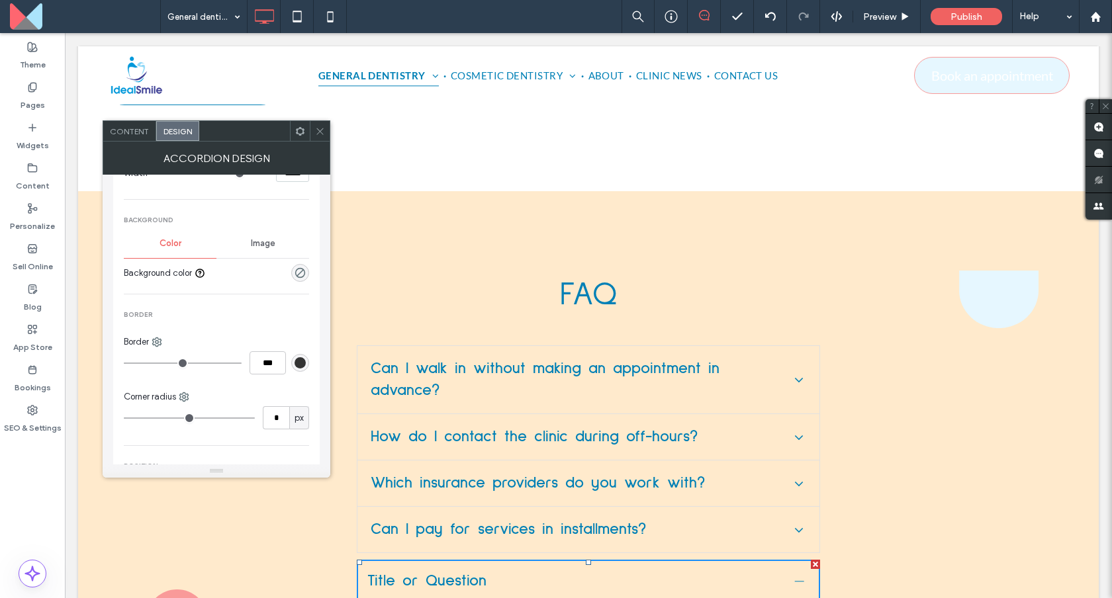
scroll to position [579, 0]
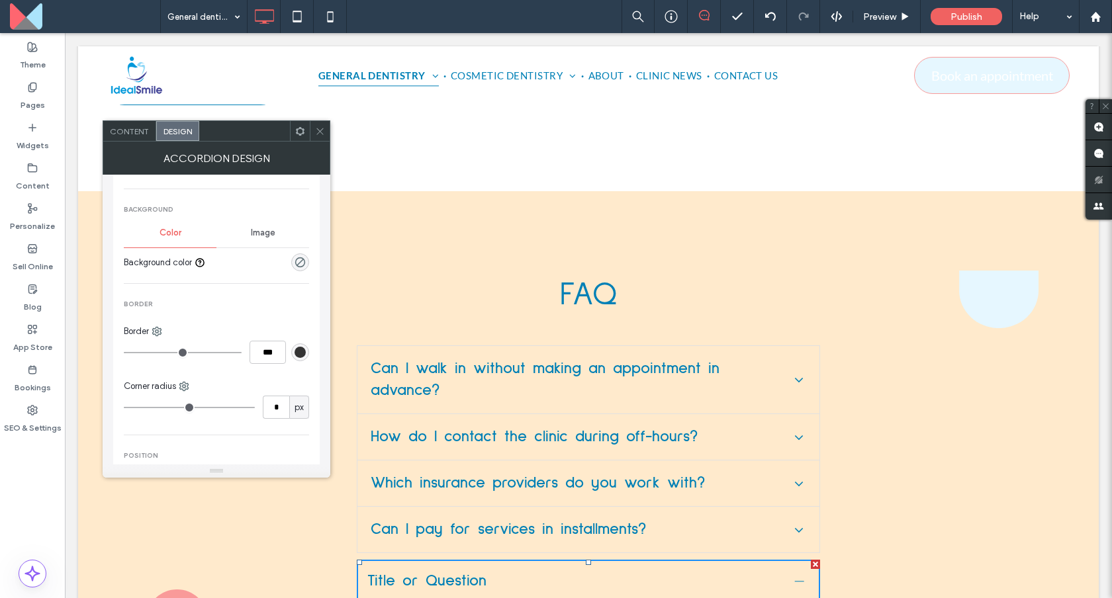
type input "*"
type input "***"
type input "*"
click at [130, 352] on input "range" at bounding box center [183, 352] width 118 height 1
click at [303, 351] on div "rgb(51, 51, 51)" at bounding box center [300, 352] width 11 height 11
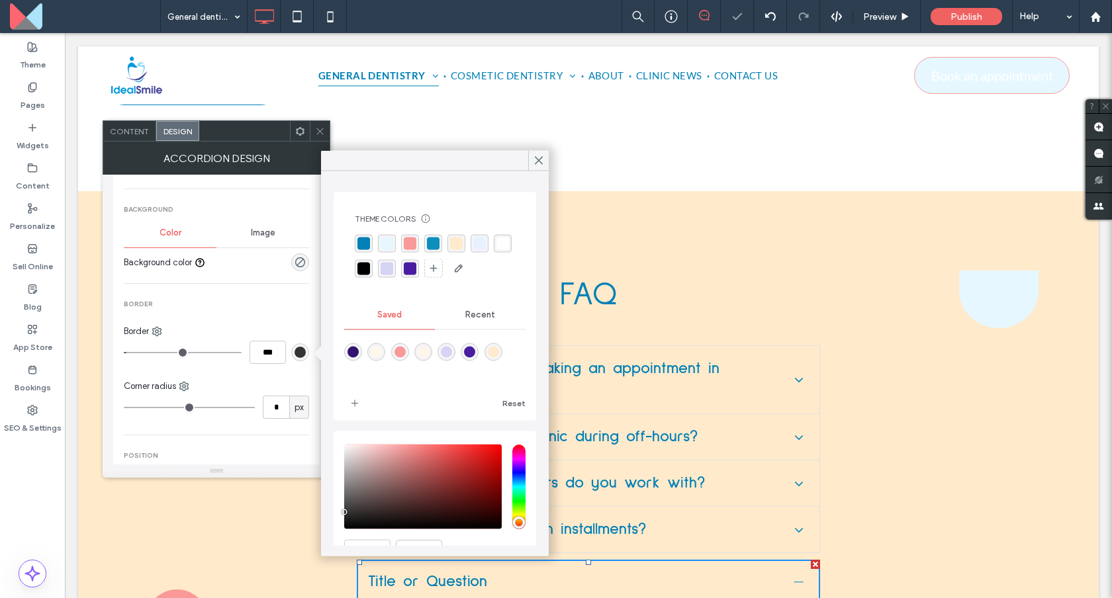
click at [363, 240] on div "rgba(0, 128, 182, 1)" at bounding box center [363, 244] width 13 height 13
click at [862, 334] on div "FAQ Can I walk in without making an appointment in advance? Describe the item o…" at bounding box center [588, 519] width 645 height 496
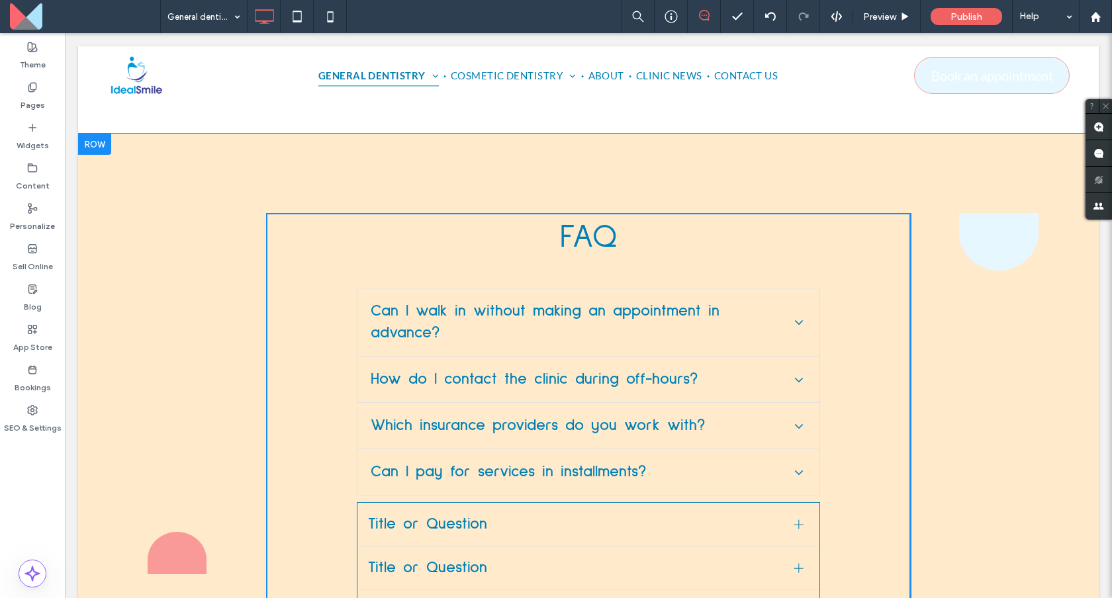
click at [792, 456] on div "Click To Paste FAQ Can I walk in without making an appointment in advance? Desc…" at bounding box center [588, 424] width 1021 height 580
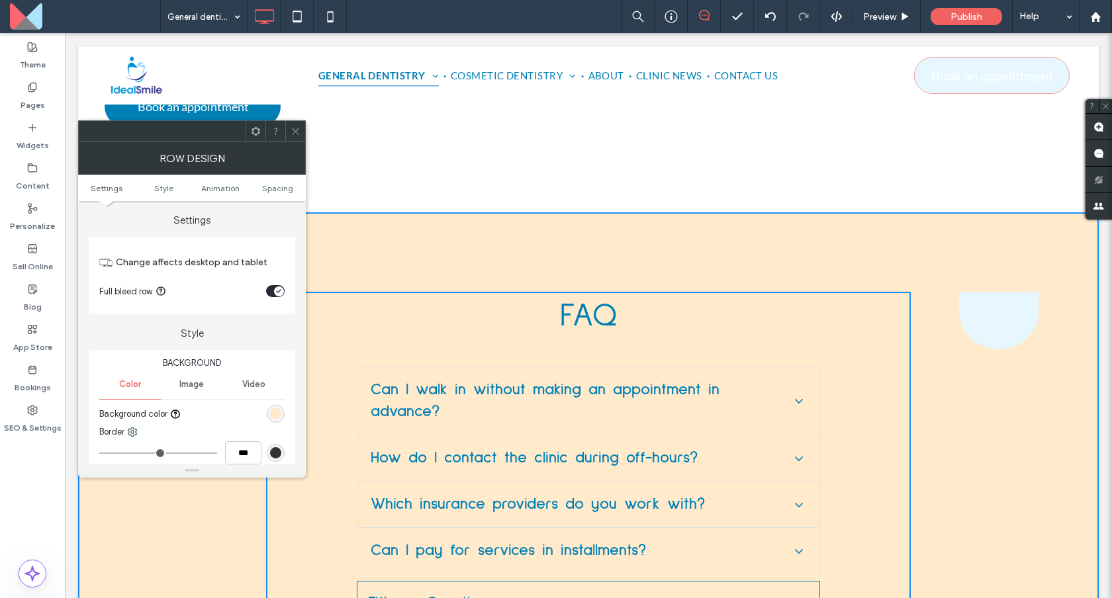
scroll to position [9188, 0]
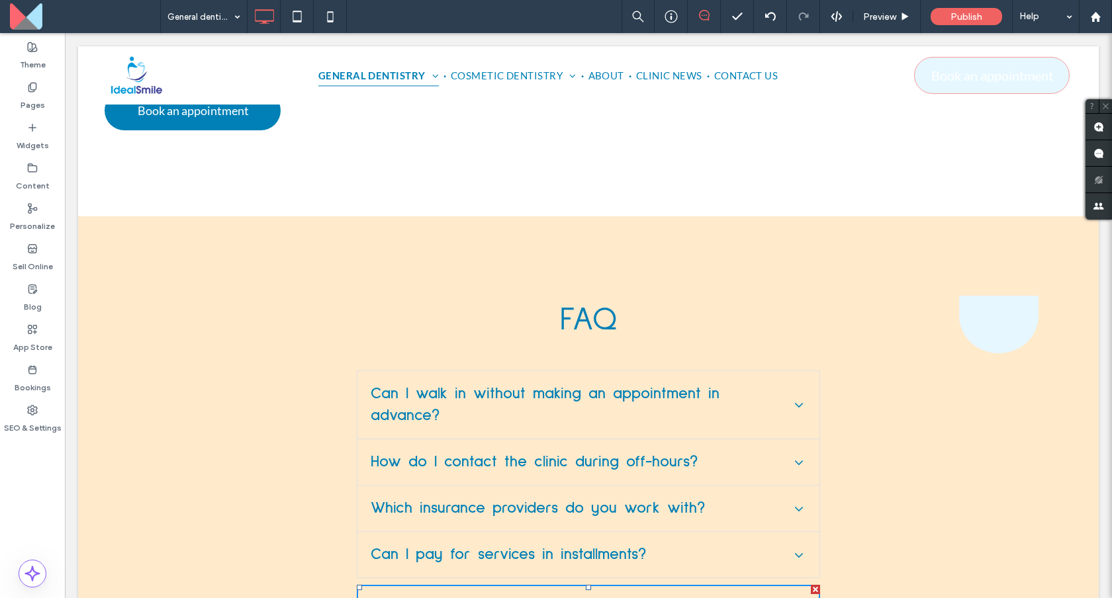
click at [478, 596] on span "Title or Question" at bounding box center [576, 607] width 416 height 22
click at [863, 407] on div "FAQ Can I walk in without making an appointment in advance? Describe the item o…" at bounding box center [588, 544] width 645 height 496
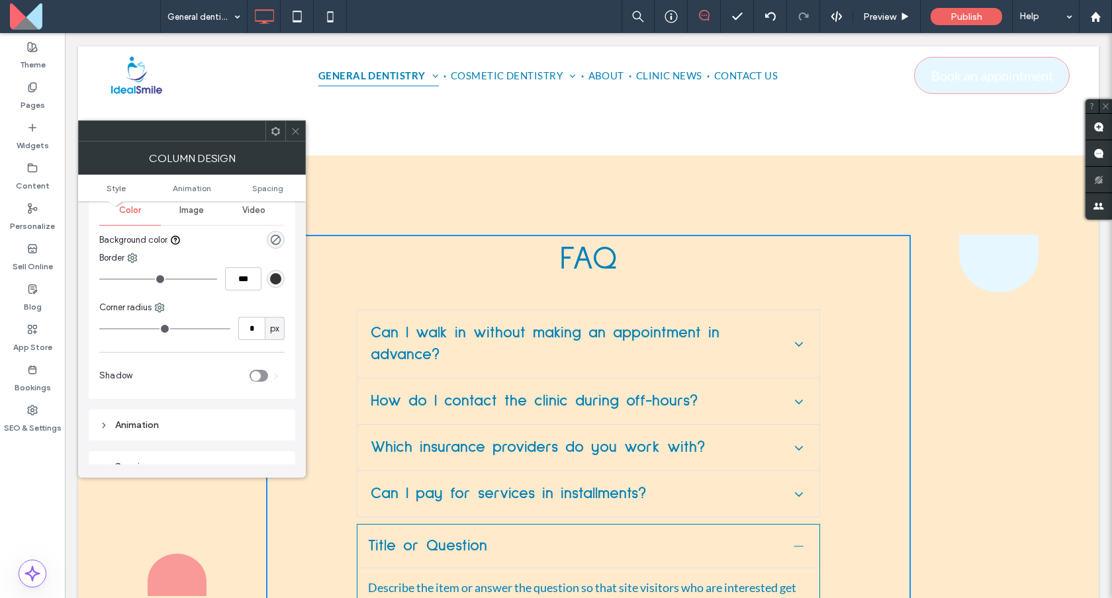
scroll to position [67, 0]
click at [295, 128] on icon at bounding box center [296, 131] width 10 height 10
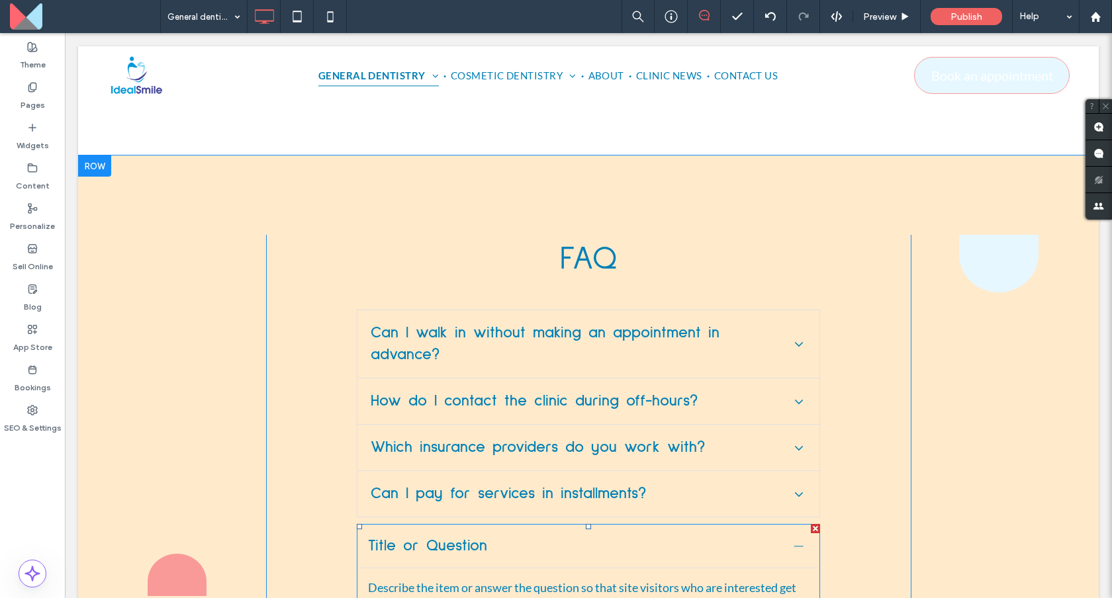
click at [504, 535] on span "Title or Question" at bounding box center [576, 546] width 416 height 22
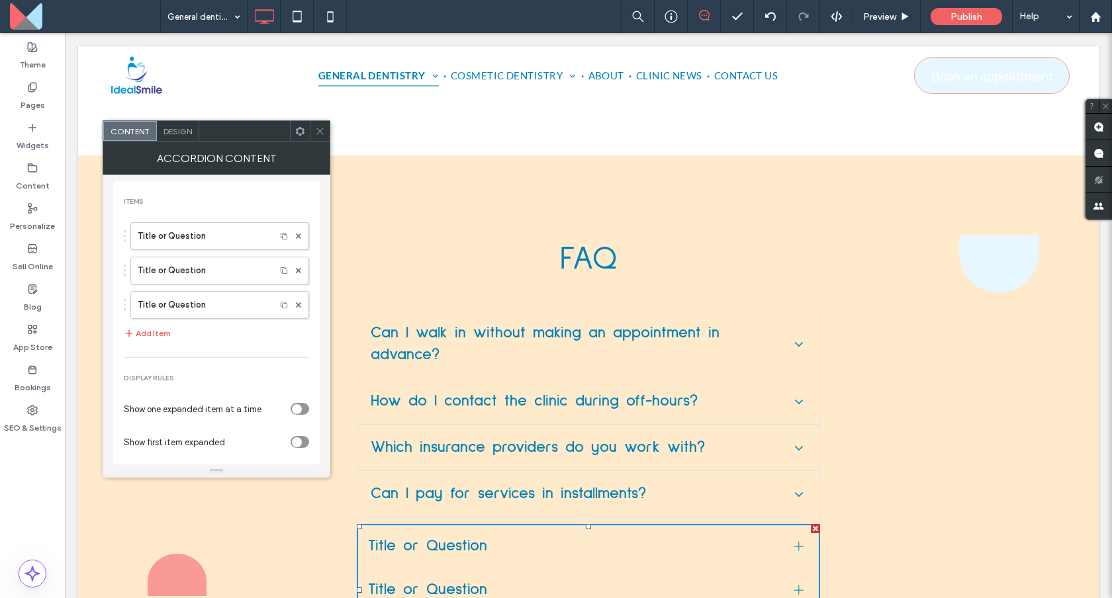
click at [181, 135] on span "Design" at bounding box center [177, 131] width 28 height 10
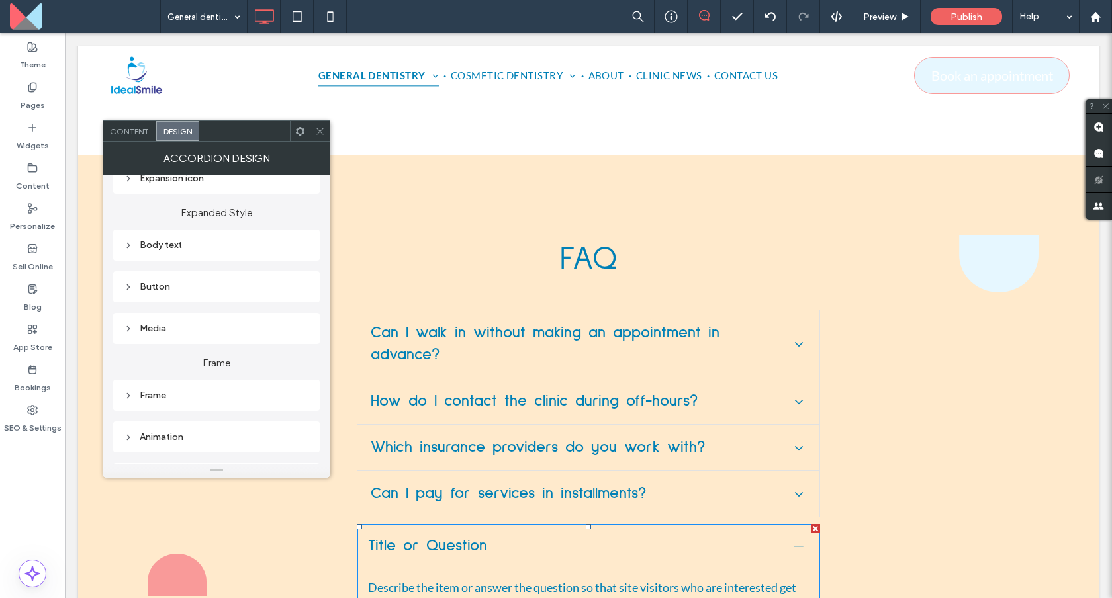
scroll to position [242, 0]
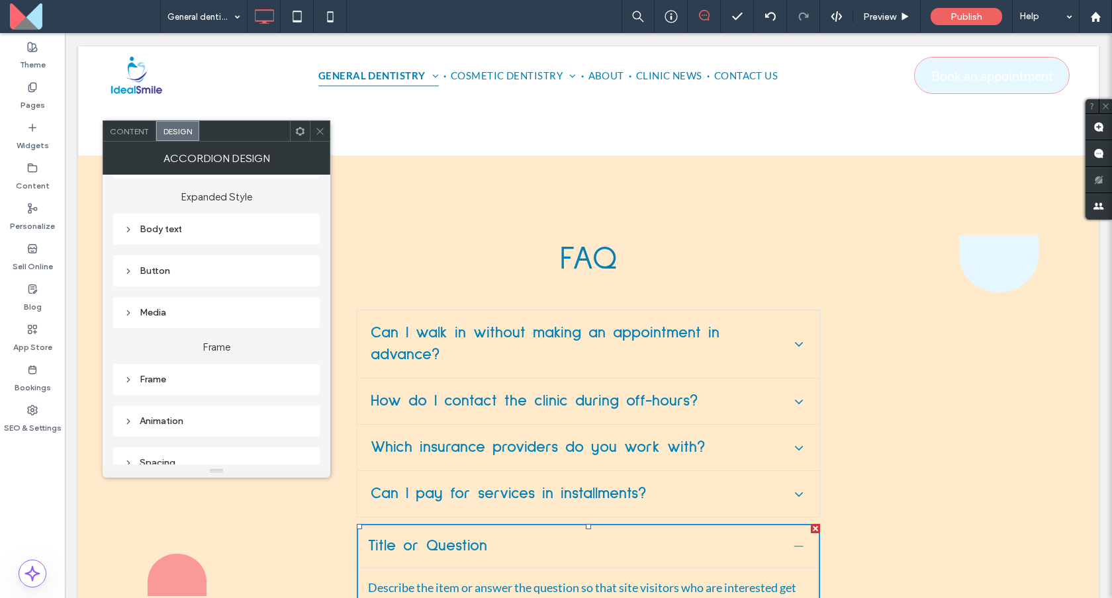
click at [225, 369] on div "Frame" at bounding box center [216, 379] width 206 height 31
click at [216, 377] on div "Frame" at bounding box center [216, 379] width 185 height 11
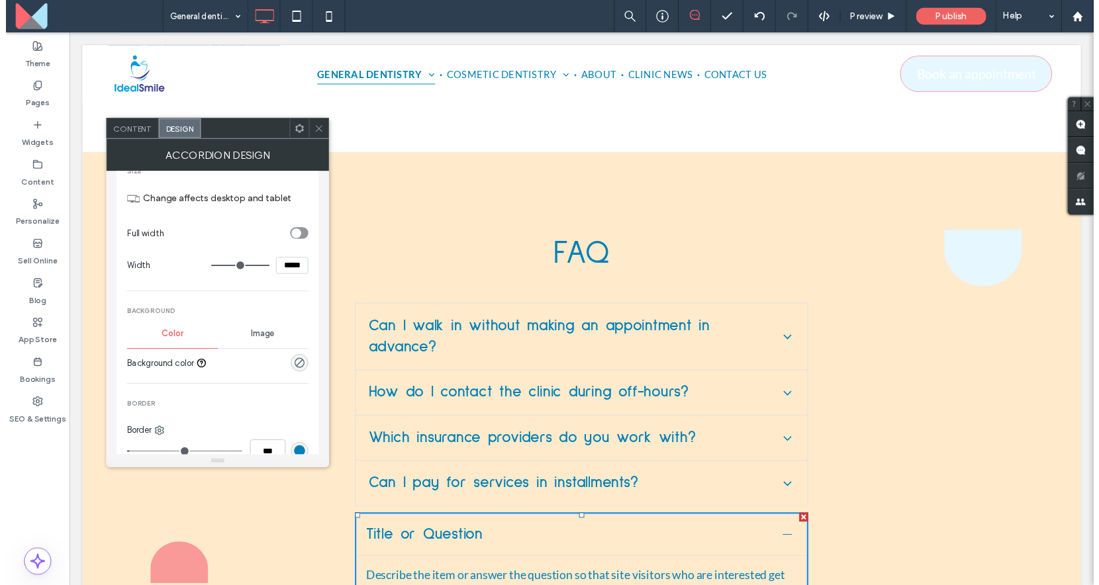
scroll to position [570, 0]
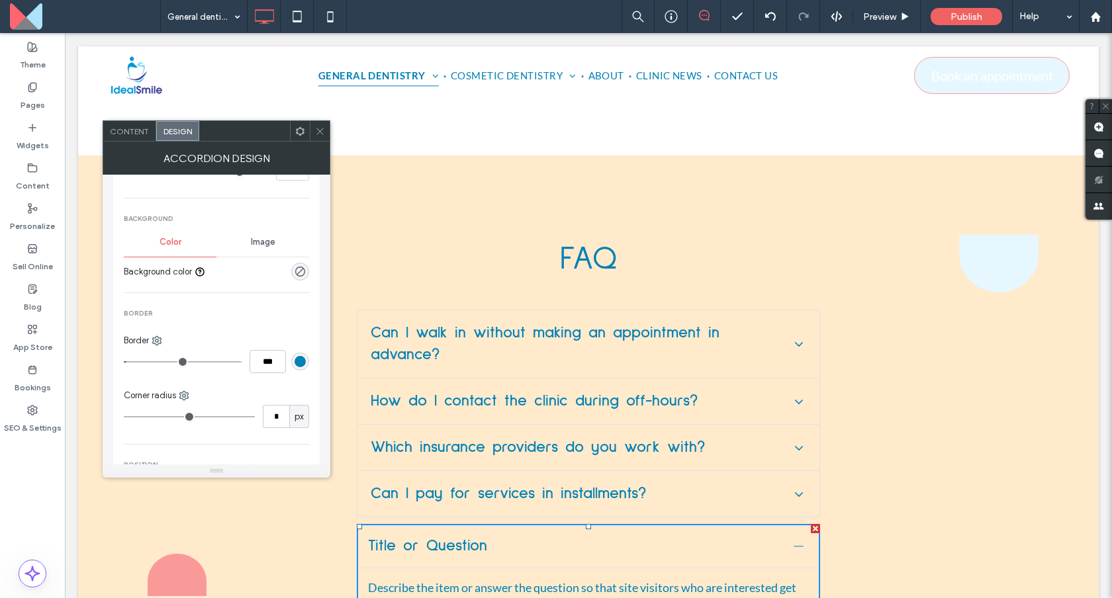
click at [299, 361] on div "rgb(0, 128, 182)" at bounding box center [300, 361] width 11 height 11
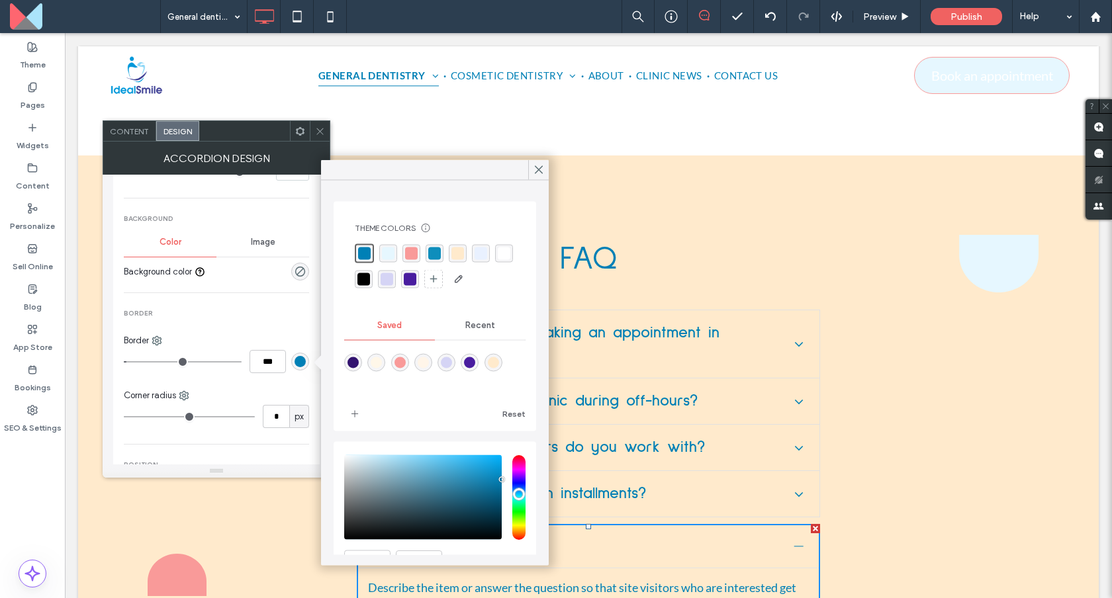
click at [387, 255] on div "rgba(230, 247, 255, 1)" at bounding box center [388, 254] width 13 height 13
click at [226, 309] on div "Size Change affects desktop and tablet Full width Width ***** Background Color …" at bounding box center [216, 327] width 185 height 533
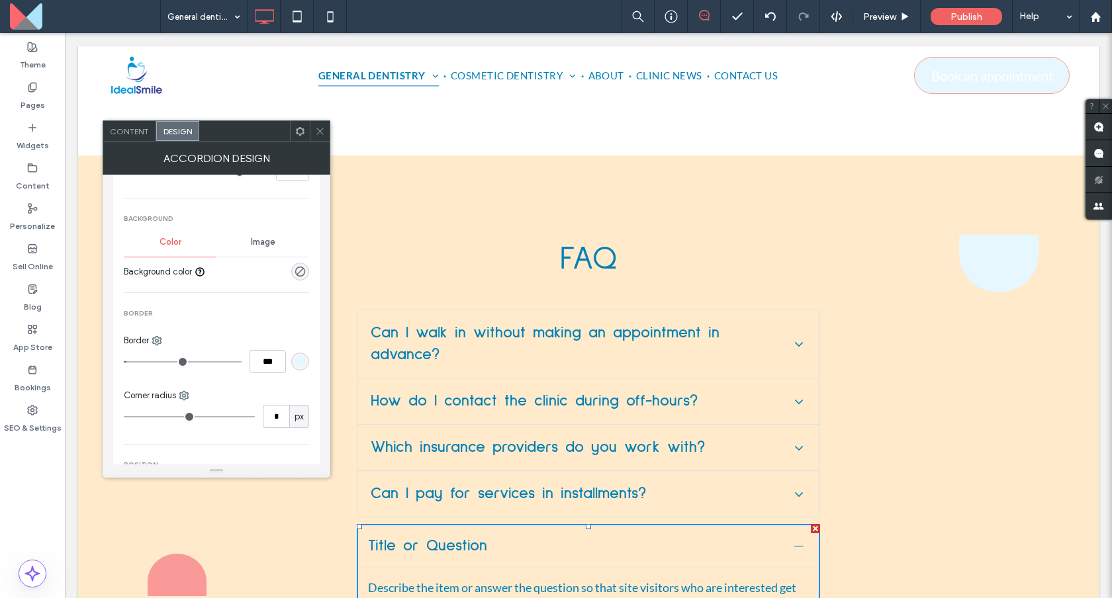
click at [140, 132] on span "Content" at bounding box center [129, 131] width 39 height 10
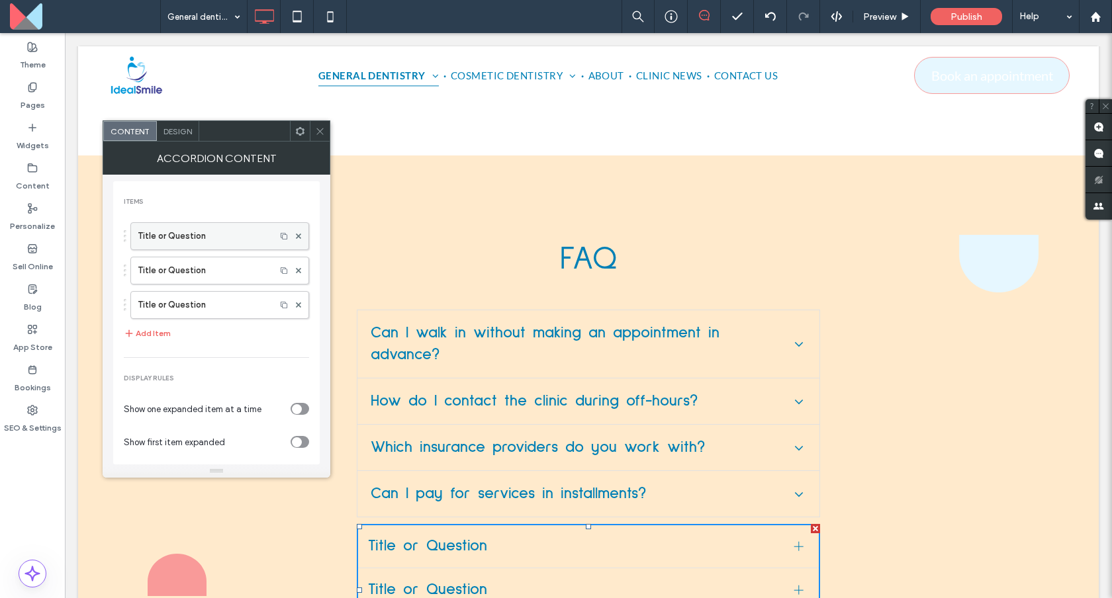
click at [201, 236] on label "Title or Question" at bounding box center [203, 236] width 131 height 26
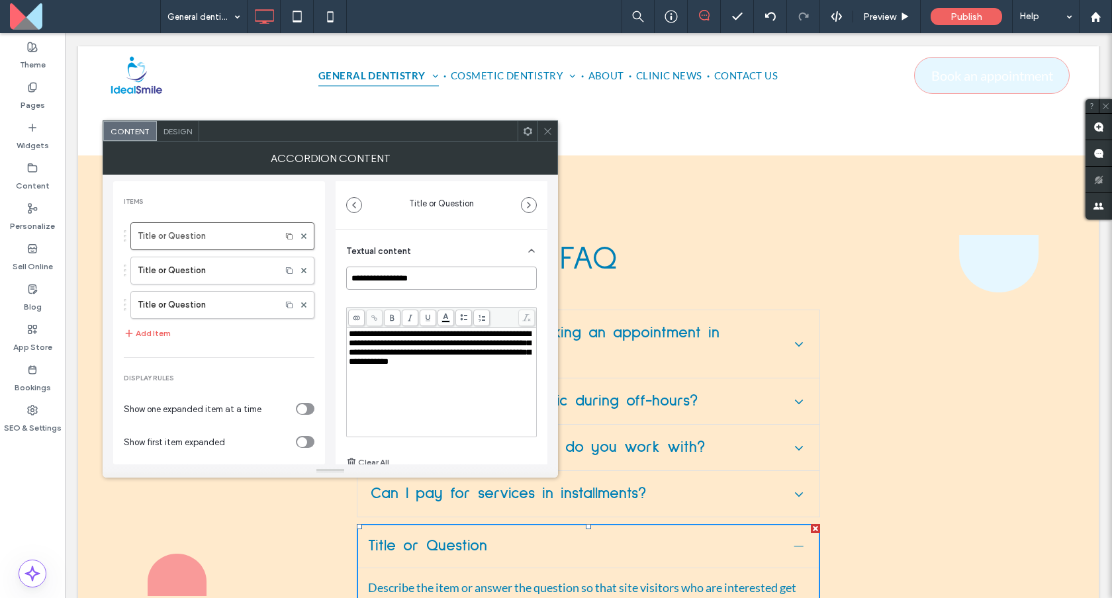
click at [455, 287] on input "**********" at bounding box center [441, 278] width 191 height 23
paste input "**********"
click at [460, 347] on span "**********" at bounding box center [440, 348] width 182 height 36
click at [269, 258] on div "Title or Question" at bounding box center [222, 271] width 184 height 28
click at [257, 255] on div "Do you accept dental insurance? Title or Question Title or Question" at bounding box center [219, 267] width 191 height 103
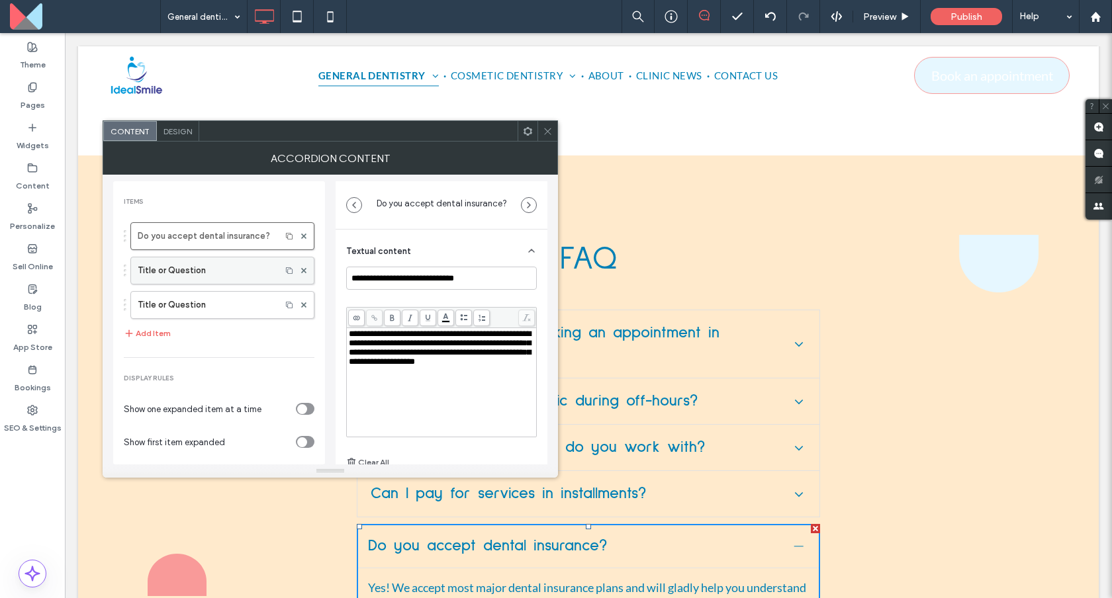
click at [256, 265] on label "Title or Question" at bounding box center [206, 270] width 136 height 26
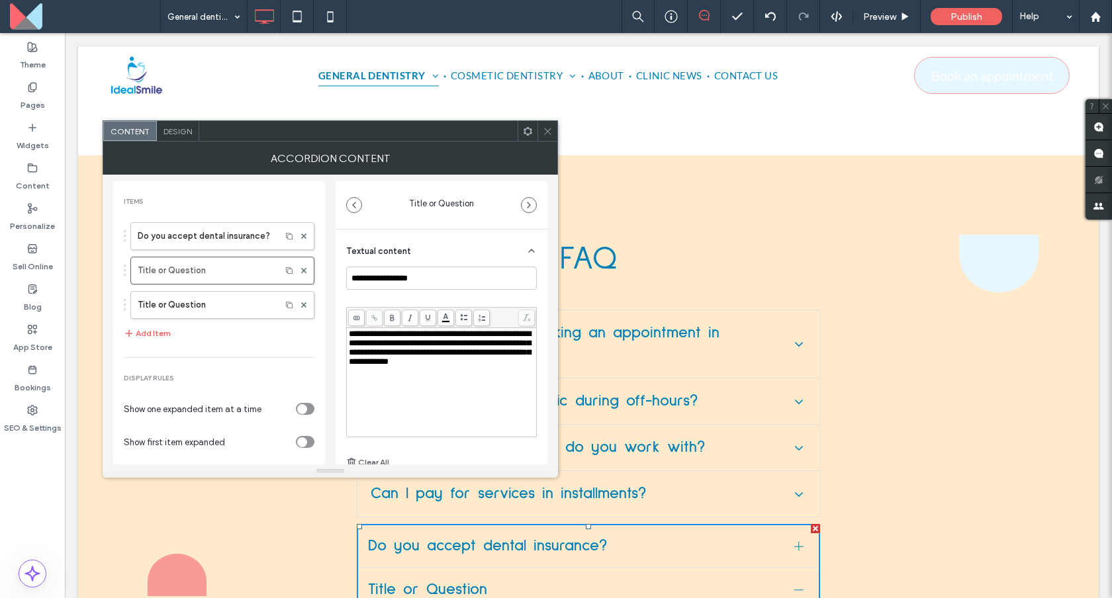
click at [411, 266] on div "Textual content" at bounding box center [441, 248] width 191 height 37
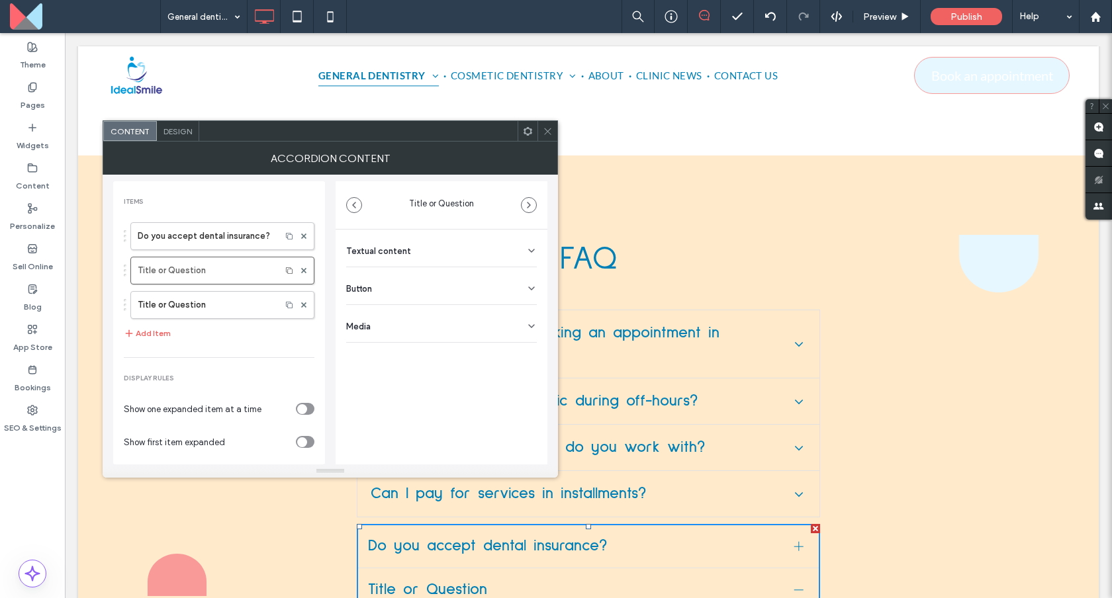
click at [412, 269] on div "Button" at bounding box center [441, 285] width 191 height 37
click at [411, 248] on div "Textual content" at bounding box center [441, 248] width 191 height 37
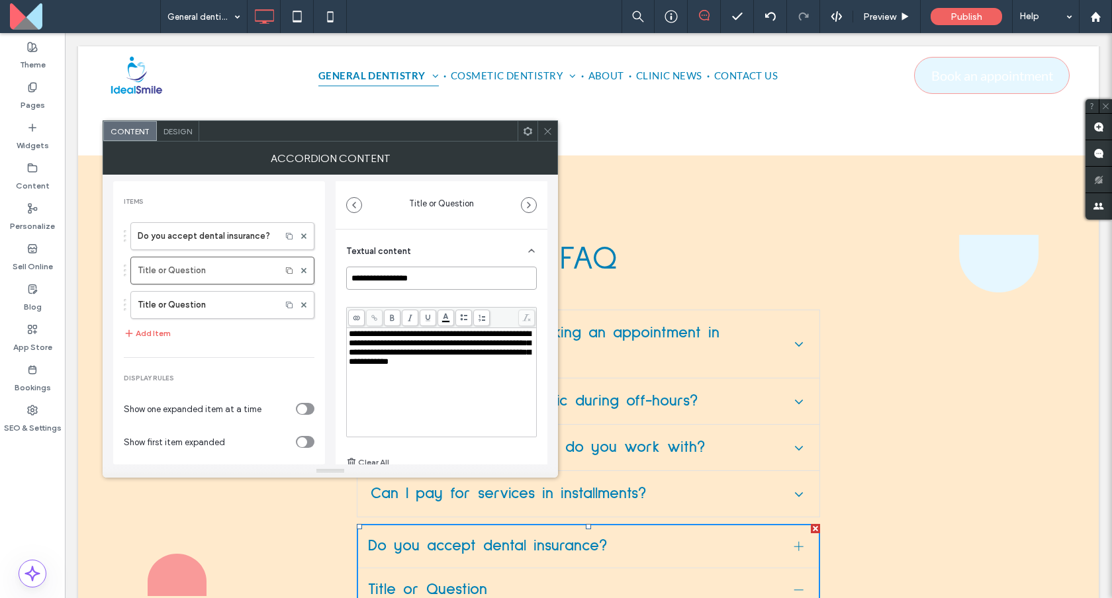
click at [414, 275] on input "**********" at bounding box center [441, 278] width 191 height 23
paste input "**********"
click at [390, 330] on span "**********" at bounding box center [440, 348] width 182 height 36
click at [264, 299] on label "Title or Question" at bounding box center [206, 305] width 136 height 26
click at [391, 271] on input "**********" at bounding box center [441, 278] width 191 height 23
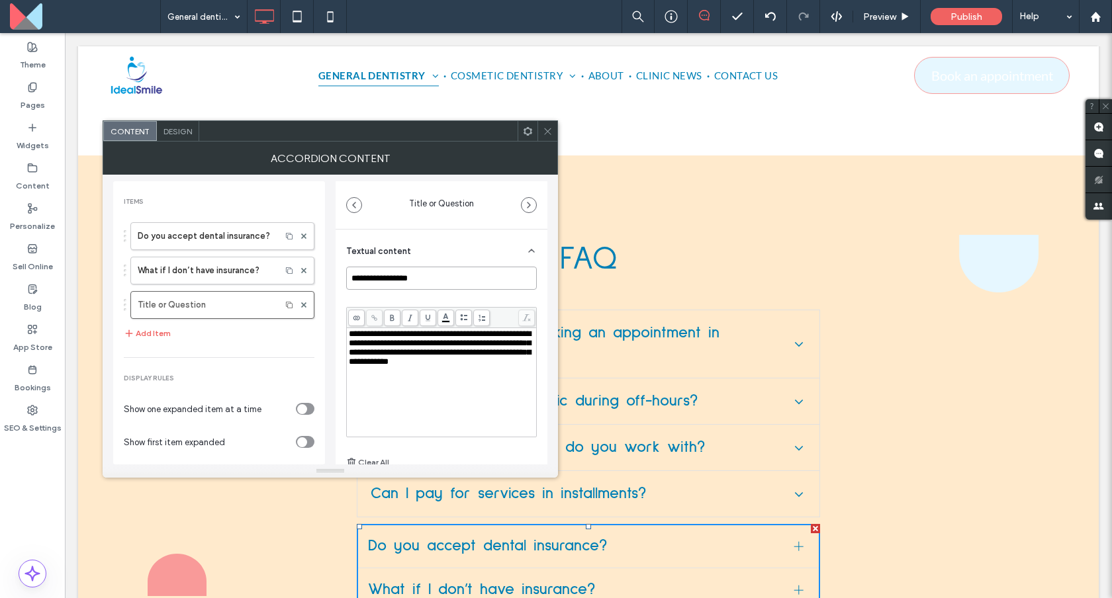
paste input "**********"
click at [390, 339] on span "**********" at bounding box center [440, 348] width 182 height 36
click at [159, 334] on button "Add Item" at bounding box center [147, 334] width 47 height 16
click at [453, 272] on input "**********" at bounding box center [441, 278] width 191 height 23
paste input "**********"
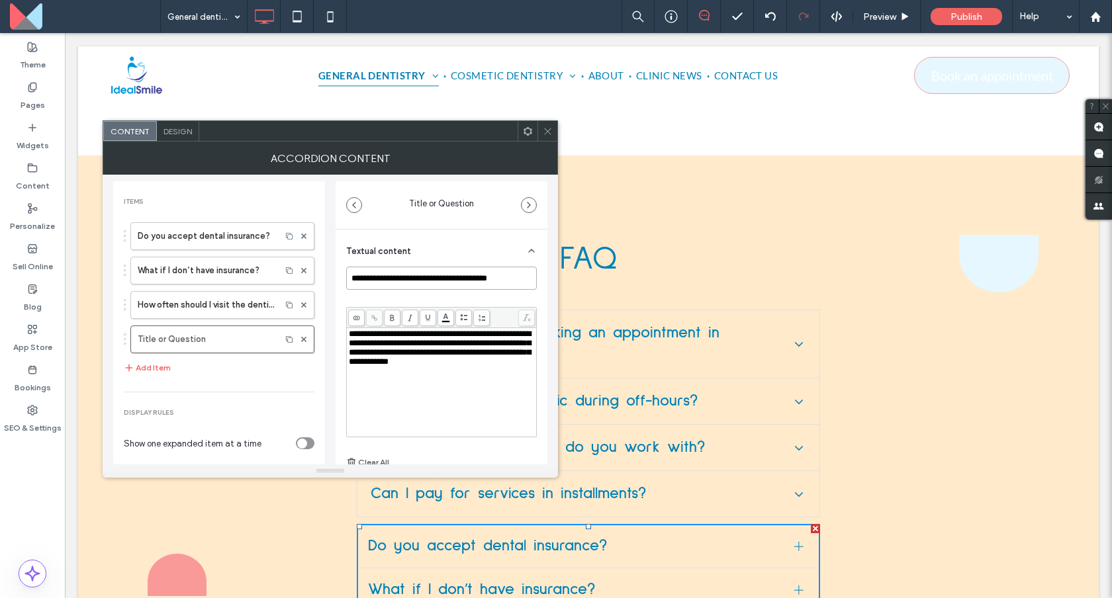
type input "**********"
click at [426, 356] on span "**********" at bounding box center [440, 348] width 182 height 36
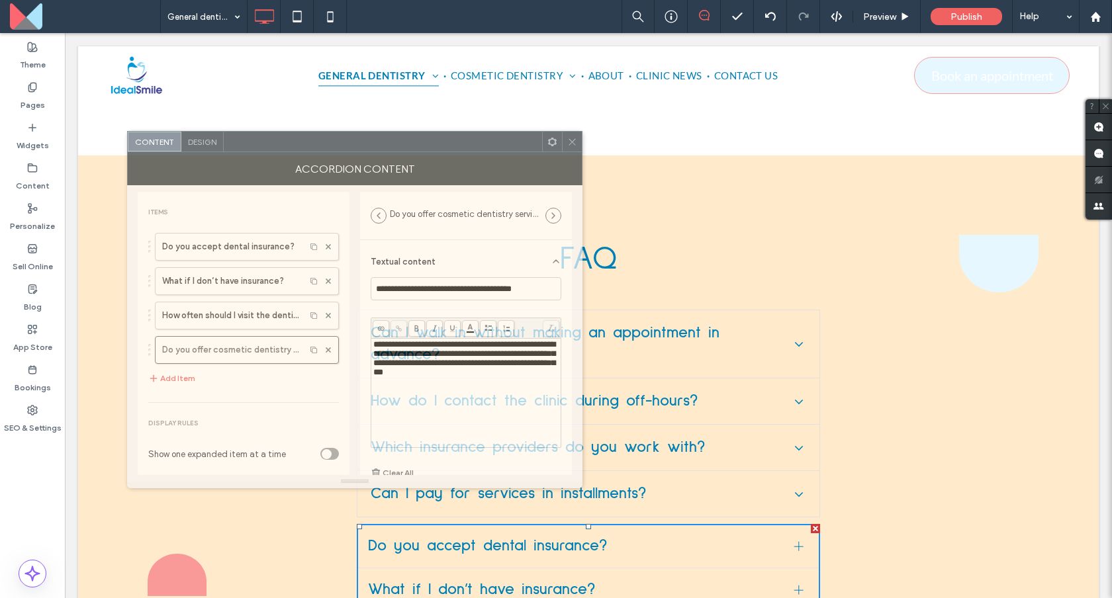
drag, startPoint x: 438, startPoint y: 135, endPoint x: 463, endPoint y: 146, distance: 26.7
click at [463, 146] on div at bounding box center [383, 142] width 318 height 20
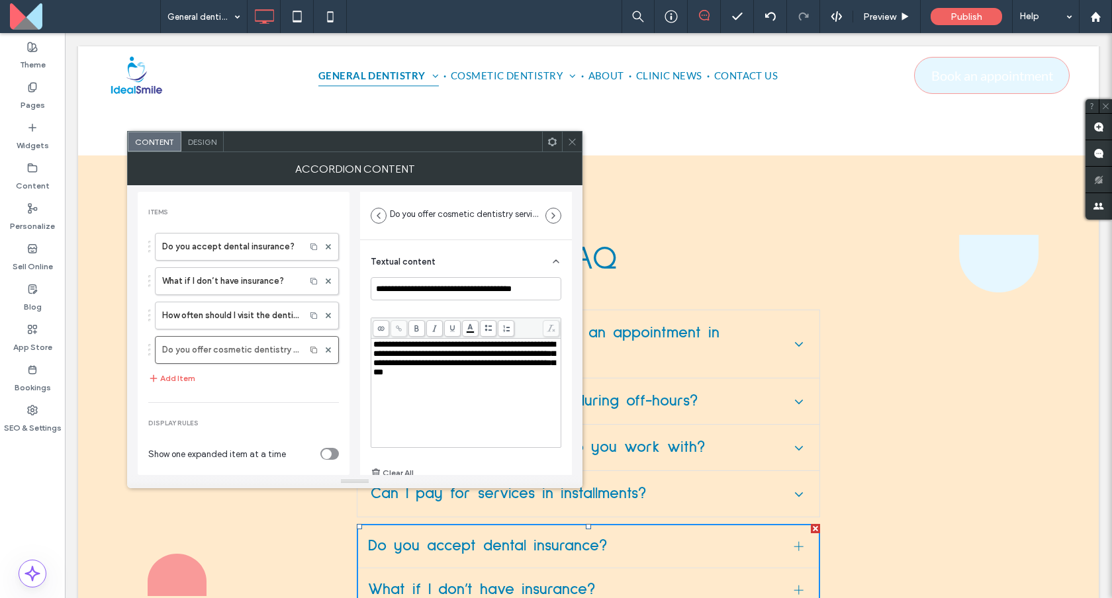
click at [571, 143] on icon at bounding box center [572, 142] width 10 height 10
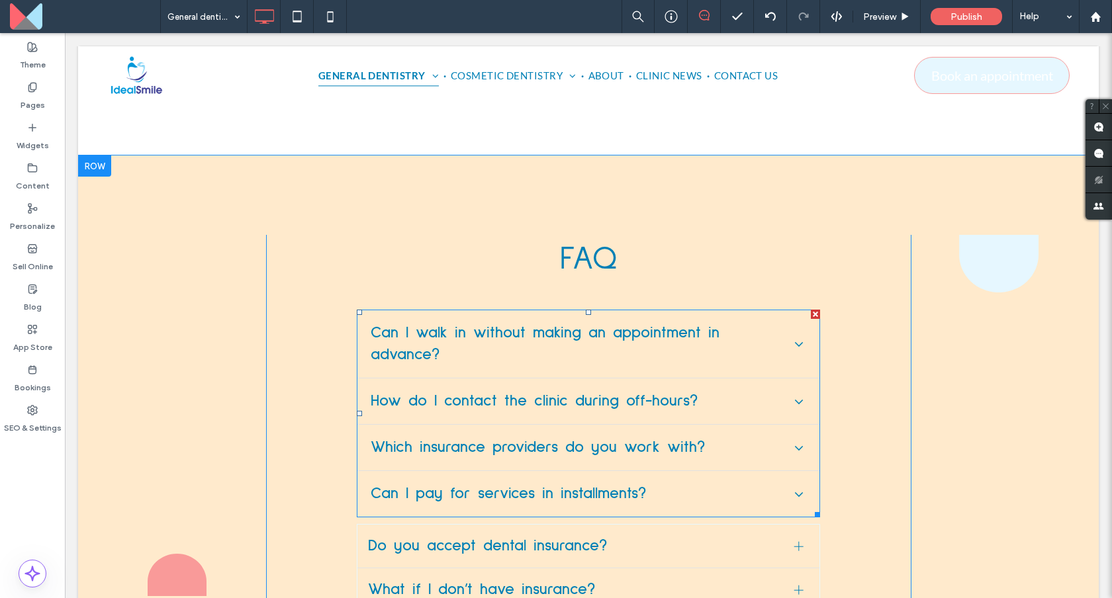
click at [614, 310] on span at bounding box center [588, 414] width 463 height 208
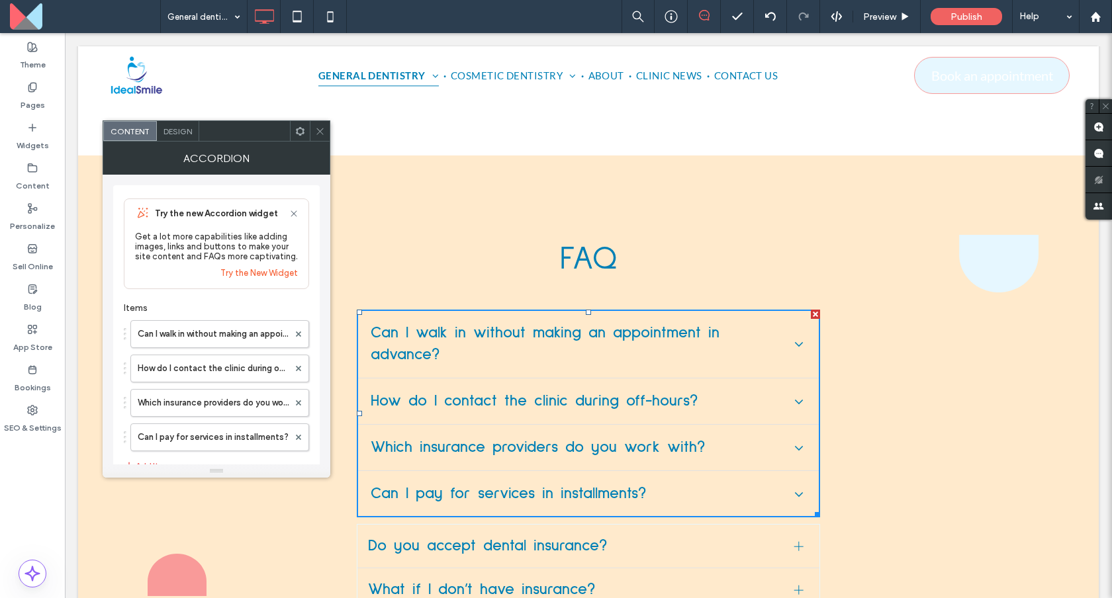
click at [315, 132] on icon at bounding box center [320, 131] width 10 height 10
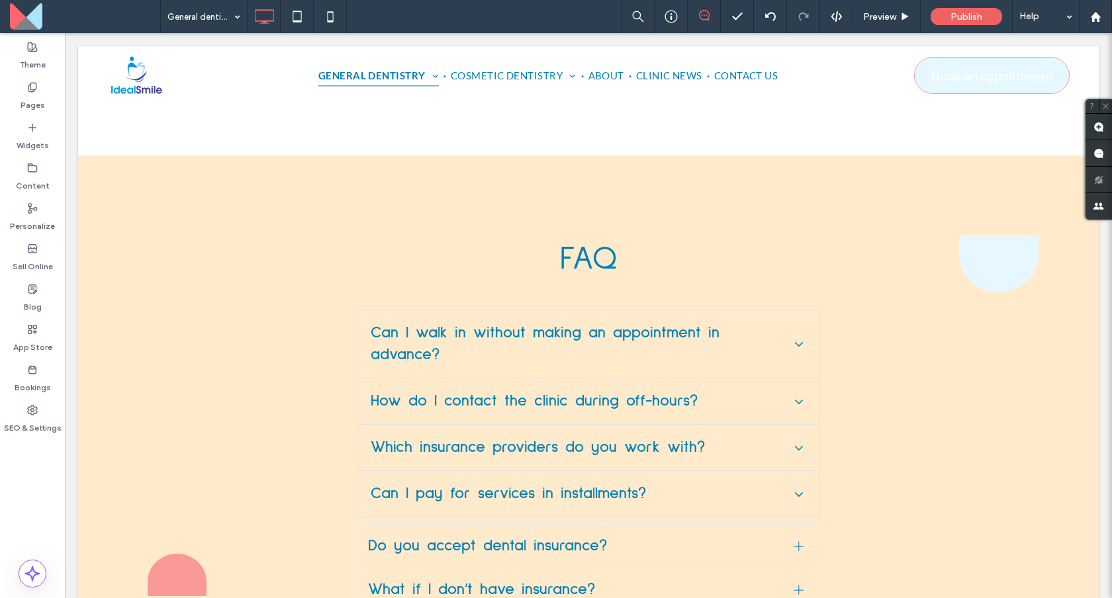
drag, startPoint x: 1018, startPoint y: 543, endPoint x: 1029, endPoint y: 564, distance: 23.4
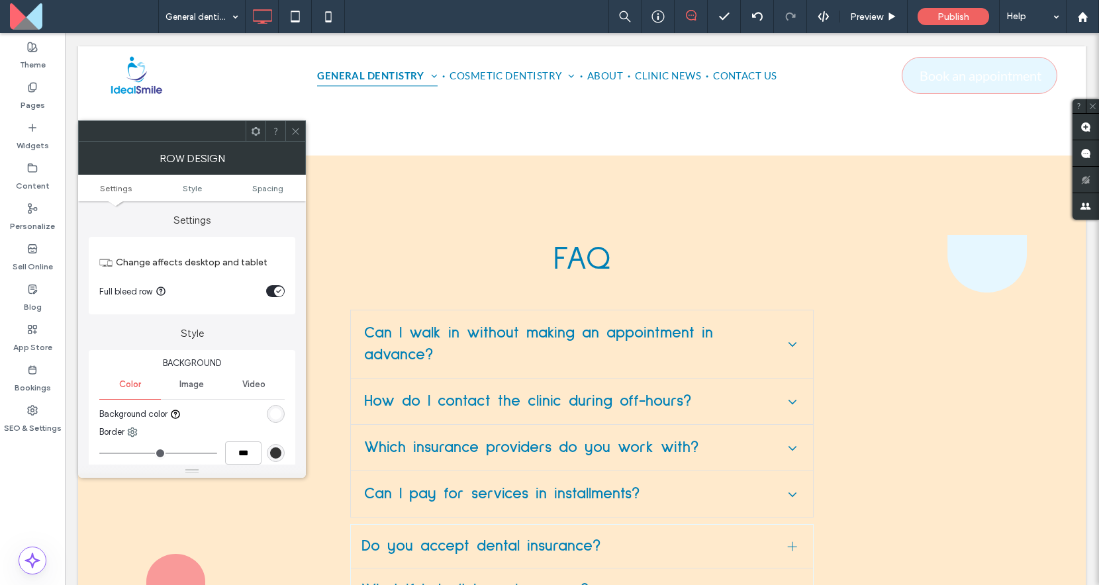
click at [101, 195] on ul "Settings Style Spacing" at bounding box center [192, 188] width 228 height 26
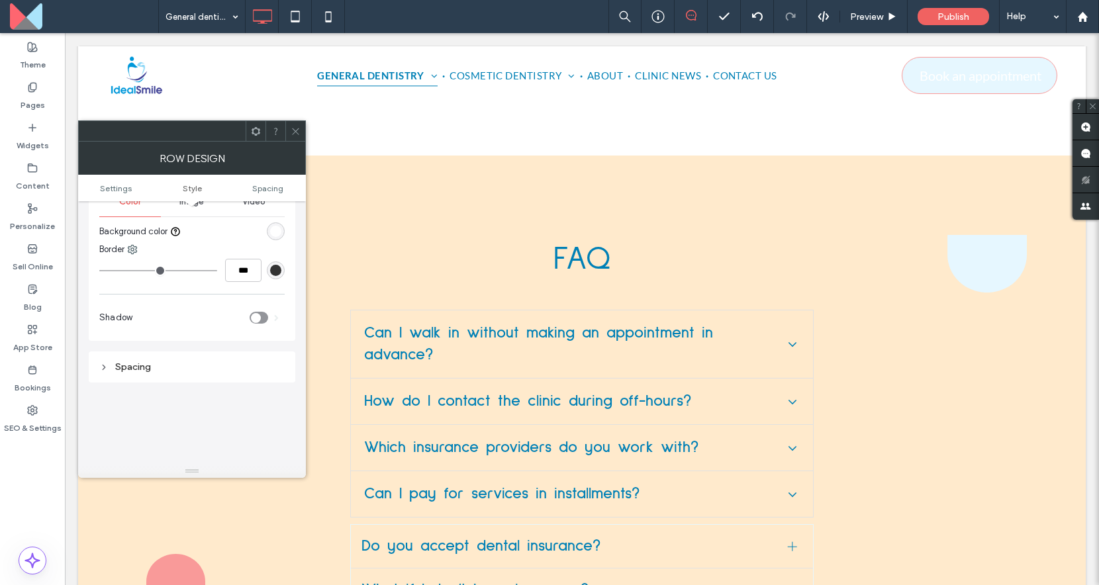
scroll to position [183, 0]
click at [296, 127] on icon at bounding box center [296, 131] width 10 height 10
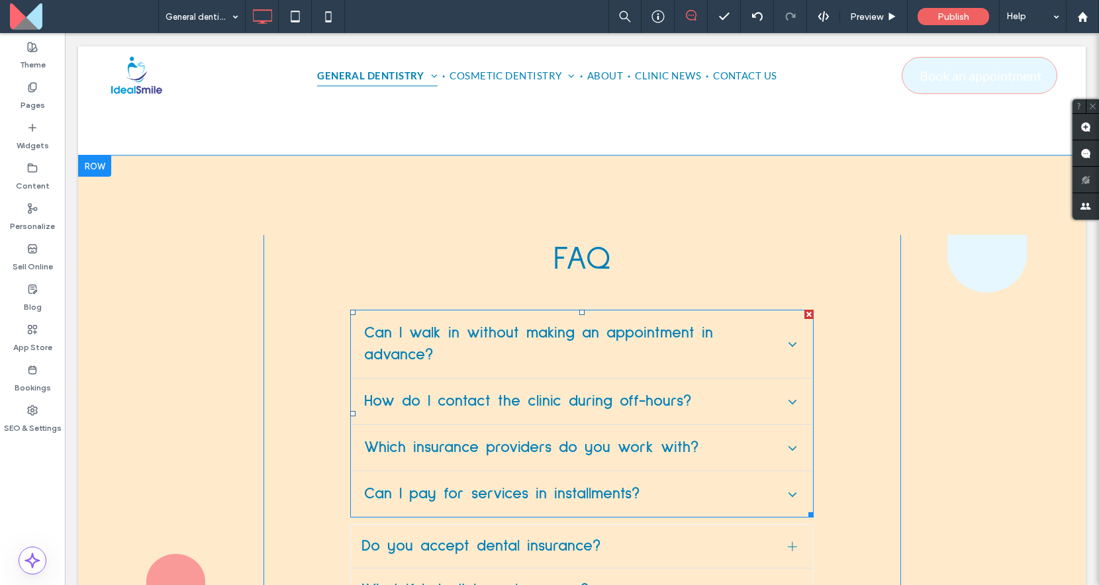
click at [810, 310] on div at bounding box center [808, 314] width 9 height 9
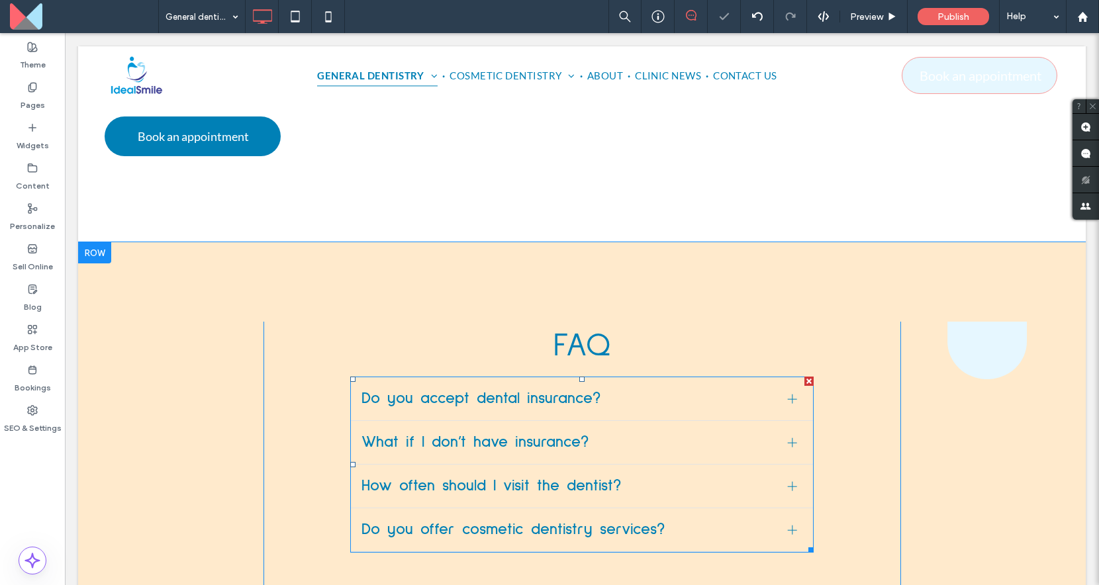
scroll to position [9144, 0]
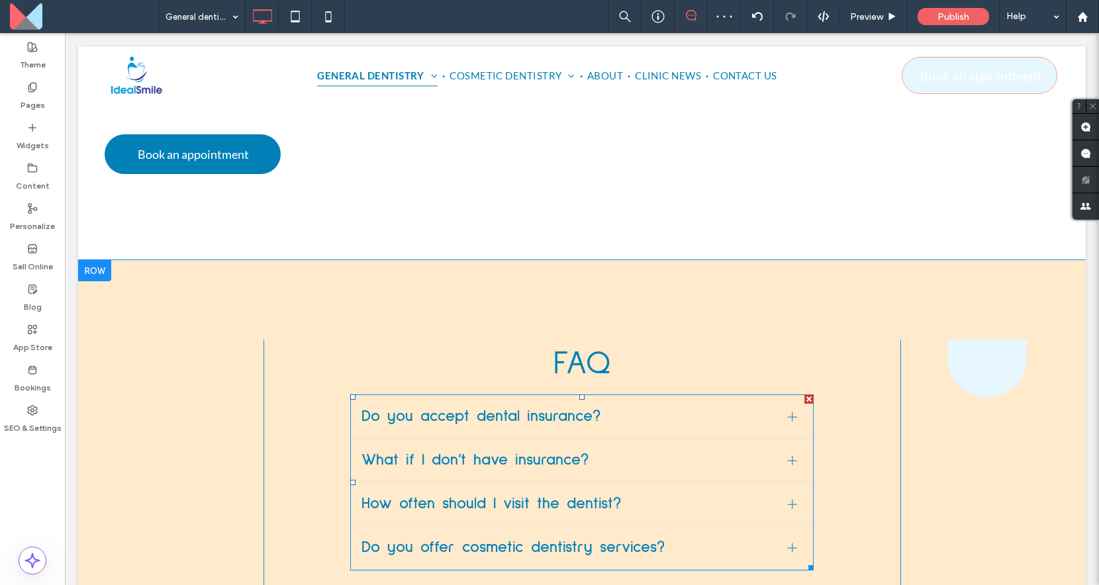
click at [715, 449] on span "What if I don’t have insurance?" at bounding box center [569, 460] width 416 height 22
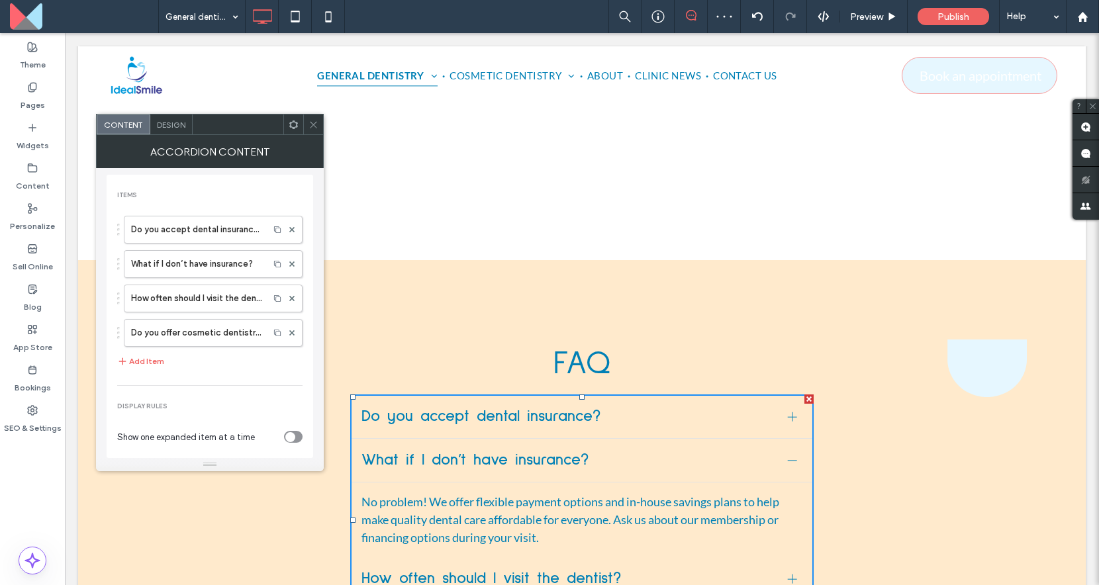
click at [168, 122] on span "Design" at bounding box center [171, 125] width 28 height 10
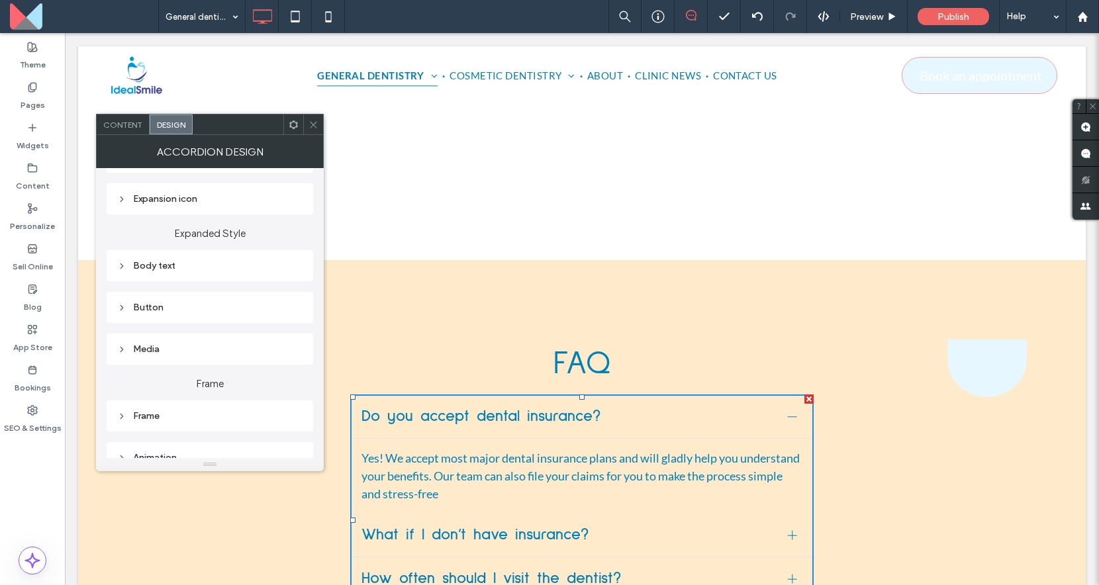
scroll to position [257, 0]
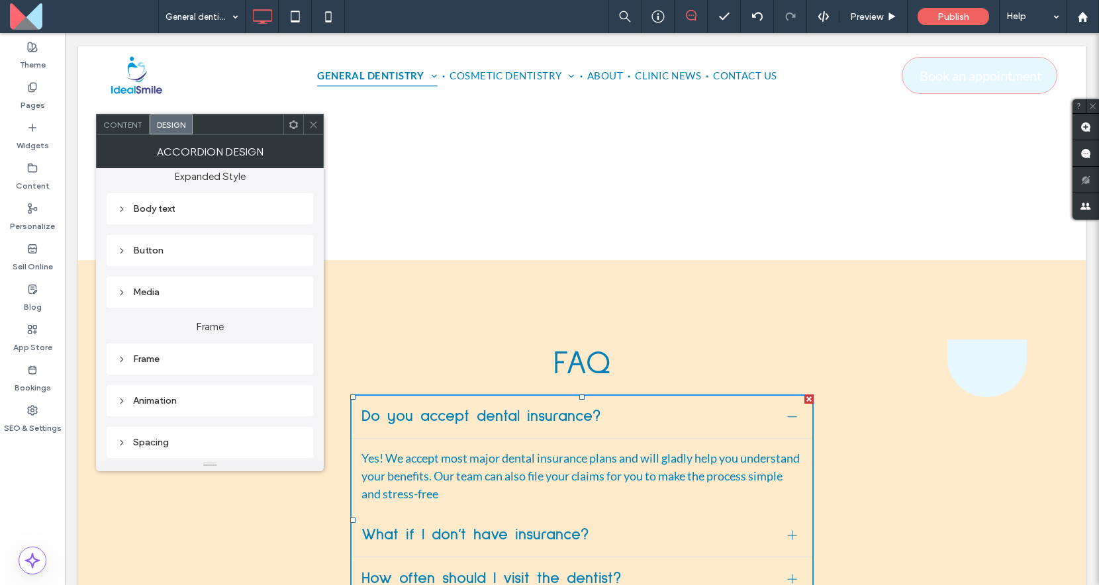
click at [193, 362] on div "Frame" at bounding box center [209, 358] width 185 height 11
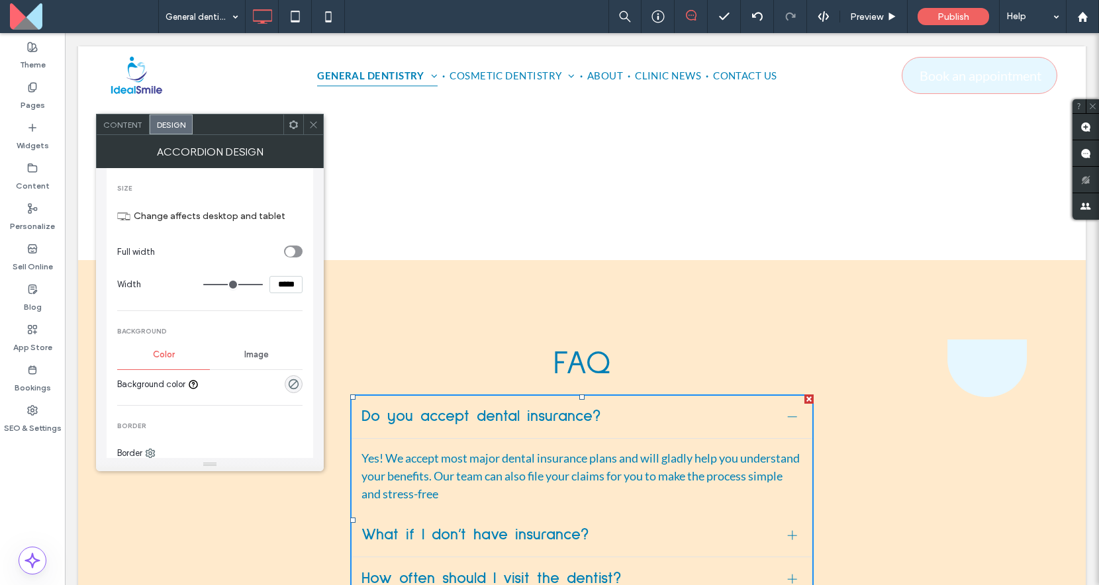
scroll to position [490, 0]
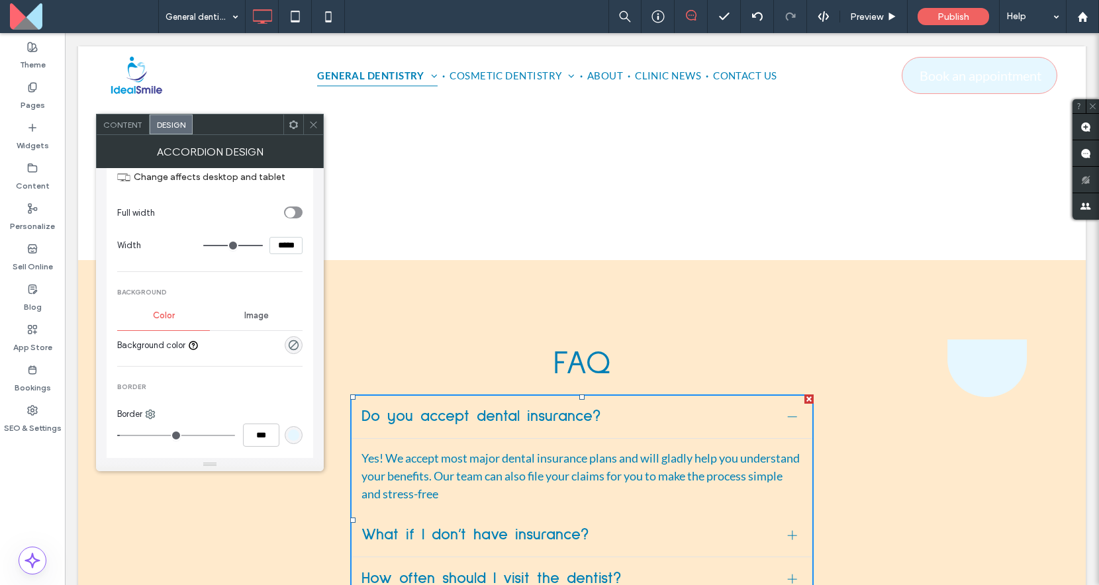
click at [292, 434] on div "rgb(230, 247, 255)" at bounding box center [293, 435] width 11 height 11
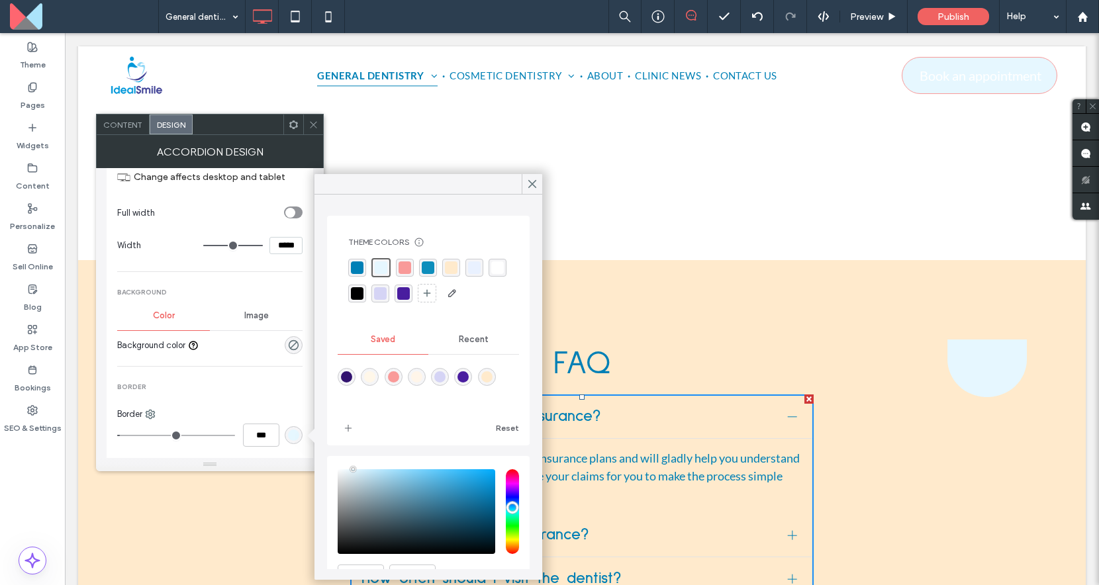
click at [451, 268] on div "rgba(255,234,204,1)" at bounding box center [451, 267] width 13 height 13
click at [468, 269] on div "rgba(233, 241, 255, 1)" at bounding box center [474, 267] width 13 height 13
click at [135, 128] on span "Content" at bounding box center [122, 125] width 39 height 10
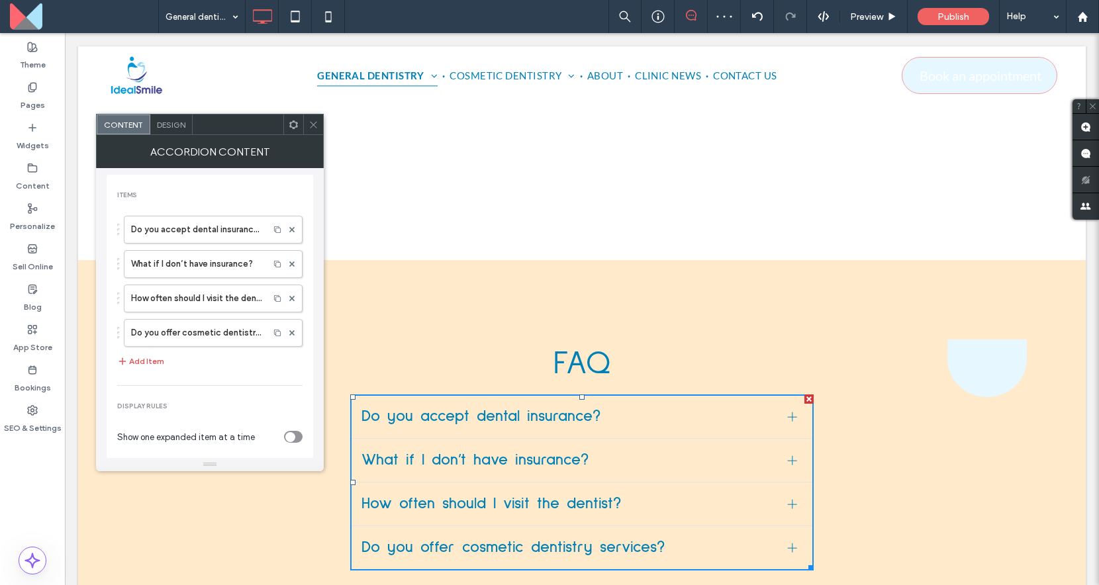
click at [147, 360] on button "Add Item" at bounding box center [140, 361] width 47 height 16
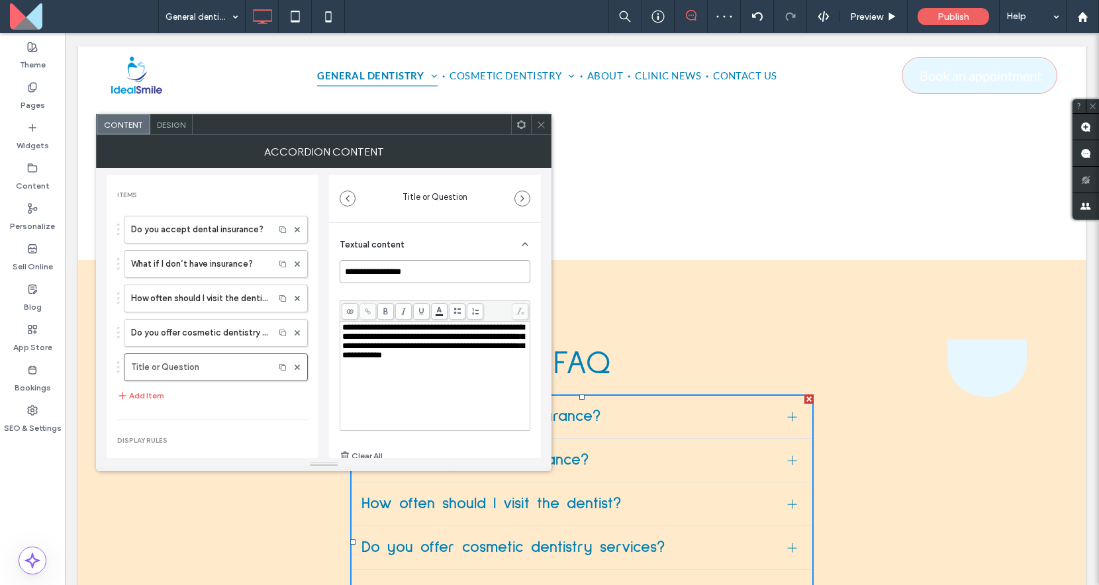
click at [410, 275] on input "**********" at bounding box center [435, 271] width 191 height 23
paste input "**********"
click at [387, 354] on span "**********" at bounding box center [433, 341] width 182 height 36
click at [146, 396] on button "Add Item" at bounding box center [140, 396] width 47 height 16
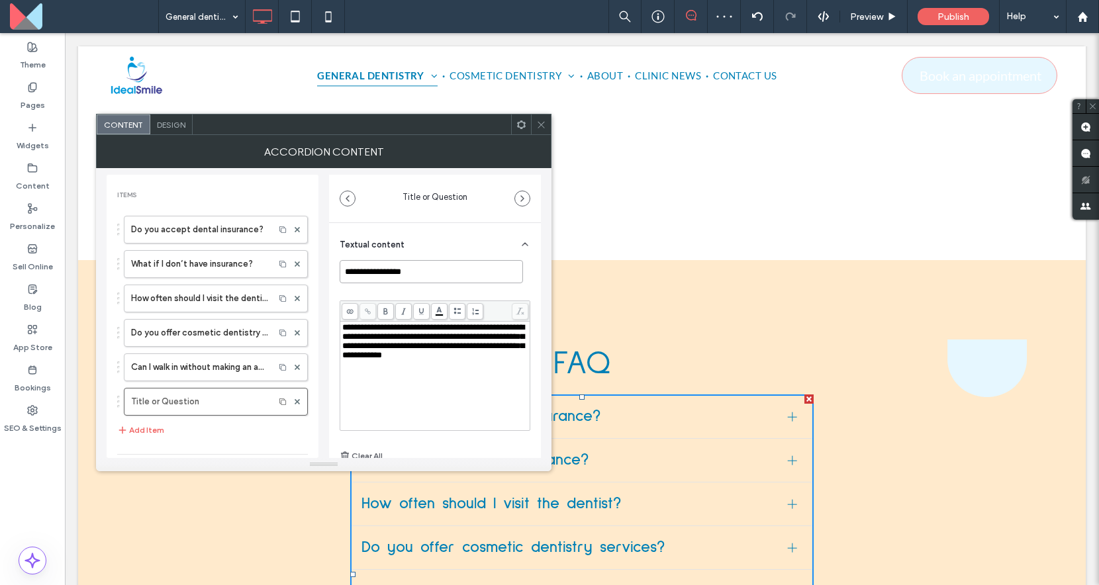
click at [406, 267] on input "**********" at bounding box center [431, 271] width 183 height 23
paste input "**********"
click at [420, 351] on span "**********" at bounding box center [433, 341] width 182 height 36
click at [160, 429] on button "Add Item" at bounding box center [140, 430] width 47 height 16
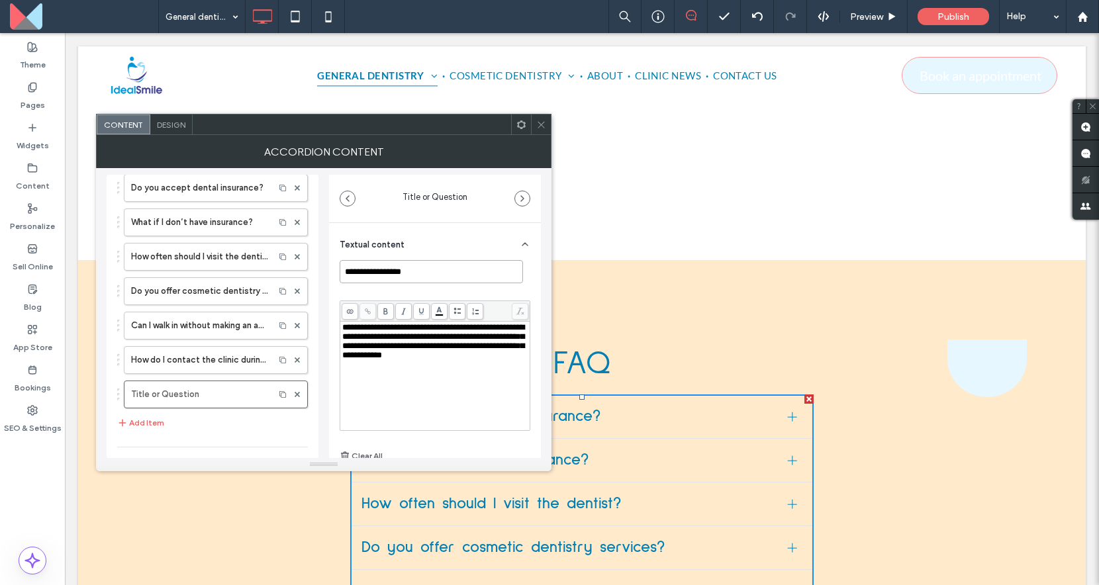
click at [385, 270] on input "**********" at bounding box center [431, 271] width 183 height 23
paste input "**********"
click at [455, 394] on div "**********" at bounding box center [435, 376] width 186 height 106
click at [152, 420] on button "Add Item" at bounding box center [140, 423] width 47 height 16
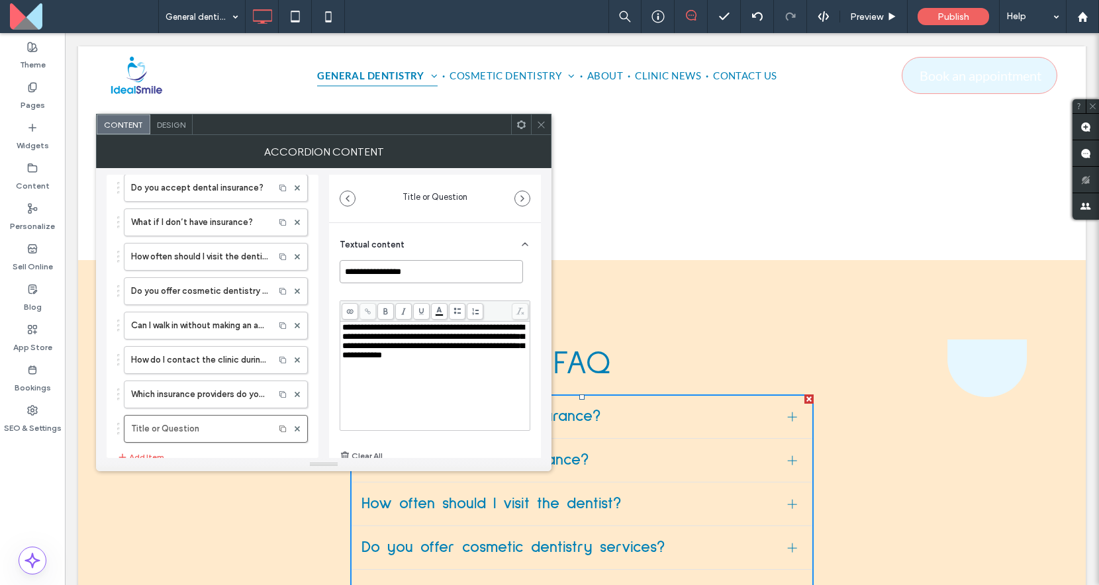
click at [445, 277] on input "**********" at bounding box center [431, 271] width 183 height 23
paste input "**********"
type input "**********"
click at [464, 377] on div "**********" at bounding box center [435, 376] width 186 height 106
click at [458, 226] on div "Textual content" at bounding box center [435, 241] width 191 height 37
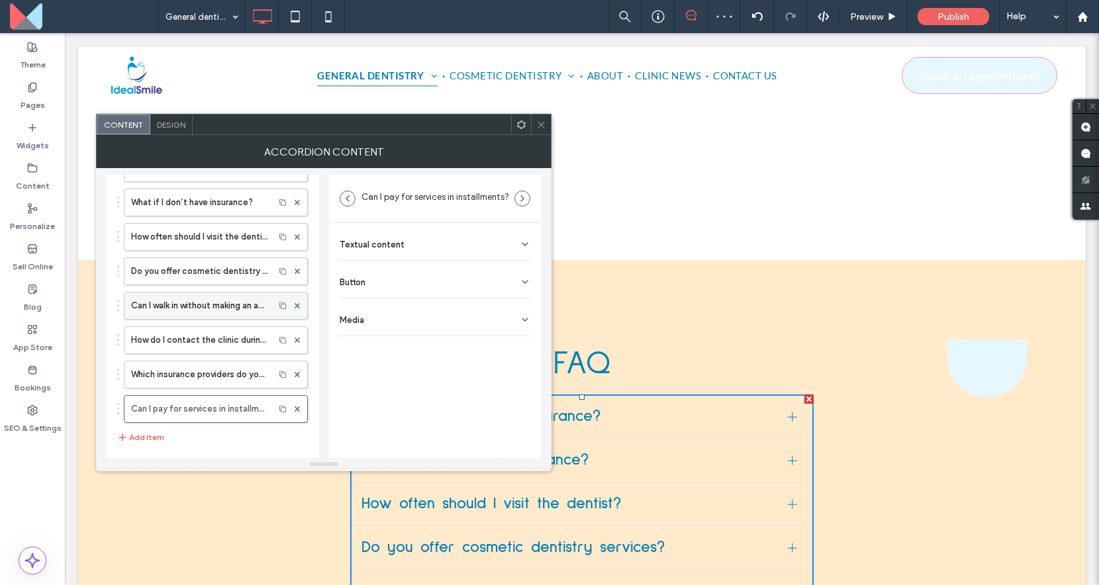
scroll to position [79, 0]
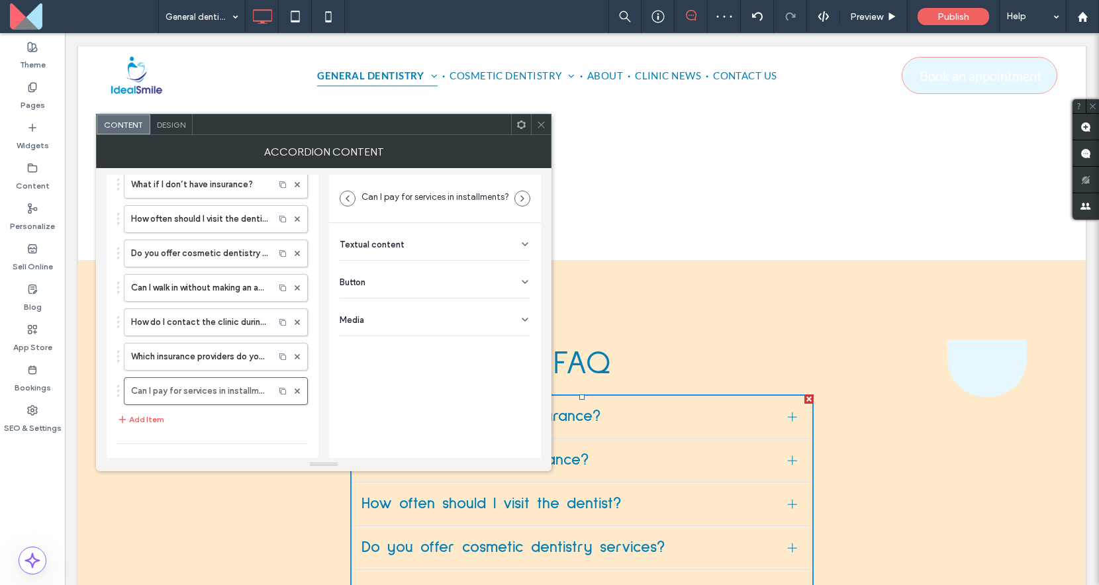
click at [537, 133] on span at bounding box center [541, 124] width 10 height 20
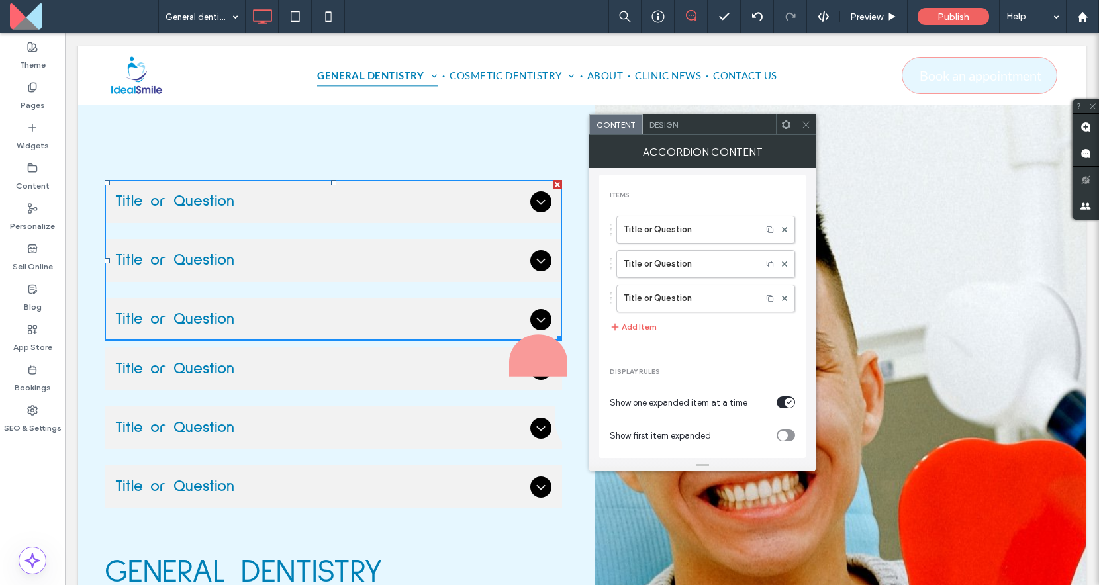
scroll to position [43, 0]
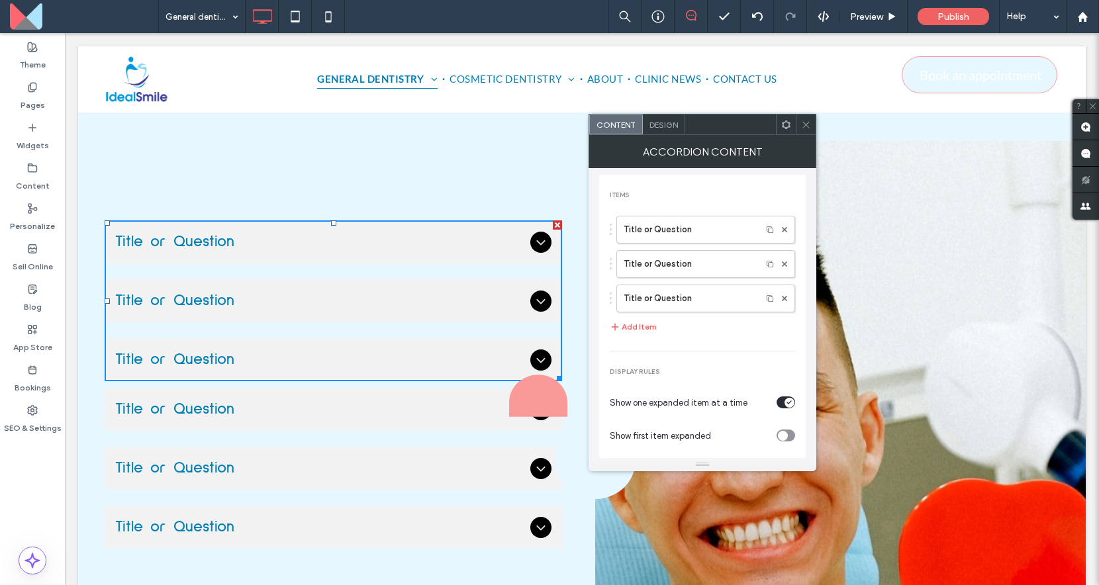
click at [556, 222] on div at bounding box center [557, 224] width 9 height 9
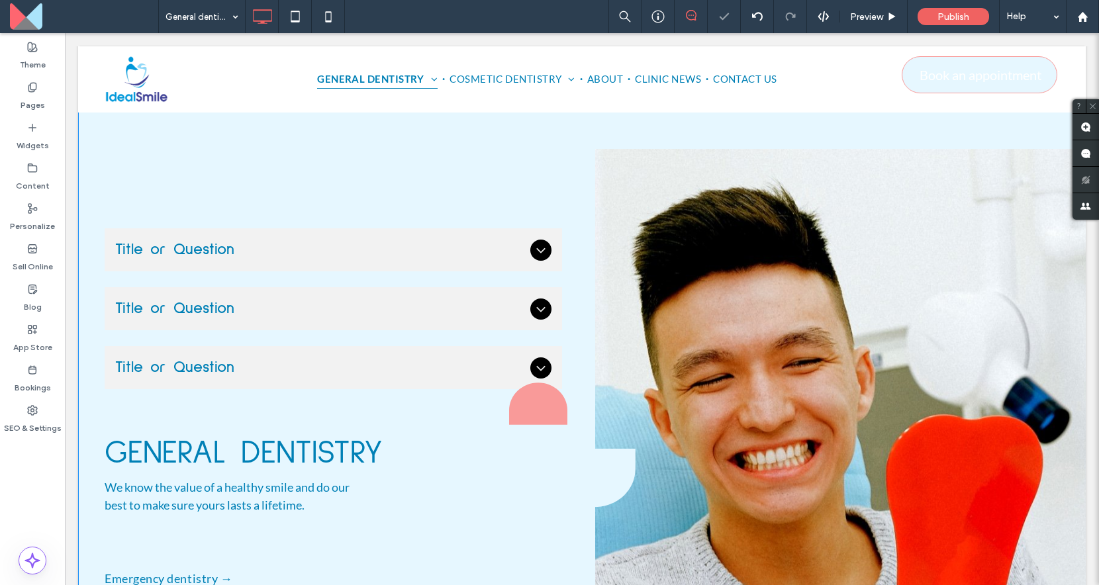
click at [559, 224] on div "Title or Question Describe the item or answer the question so that site visitor…" at bounding box center [350, 460] width 490 height 622
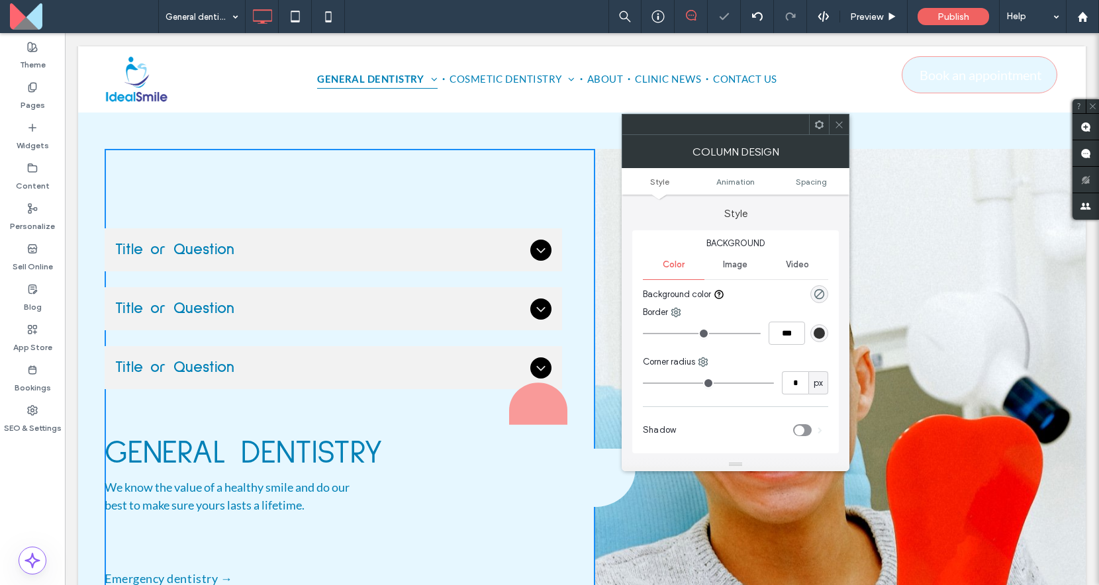
click at [474, 253] on span "Title or Question" at bounding box center [320, 250] width 410 height 22
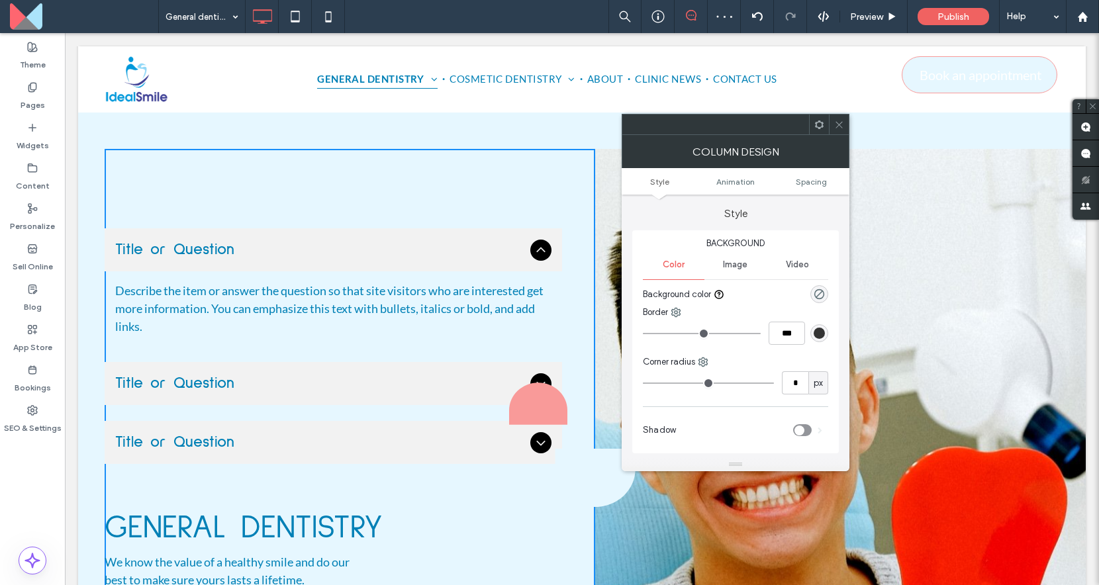
click at [834, 129] on span at bounding box center [839, 124] width 10 height 20
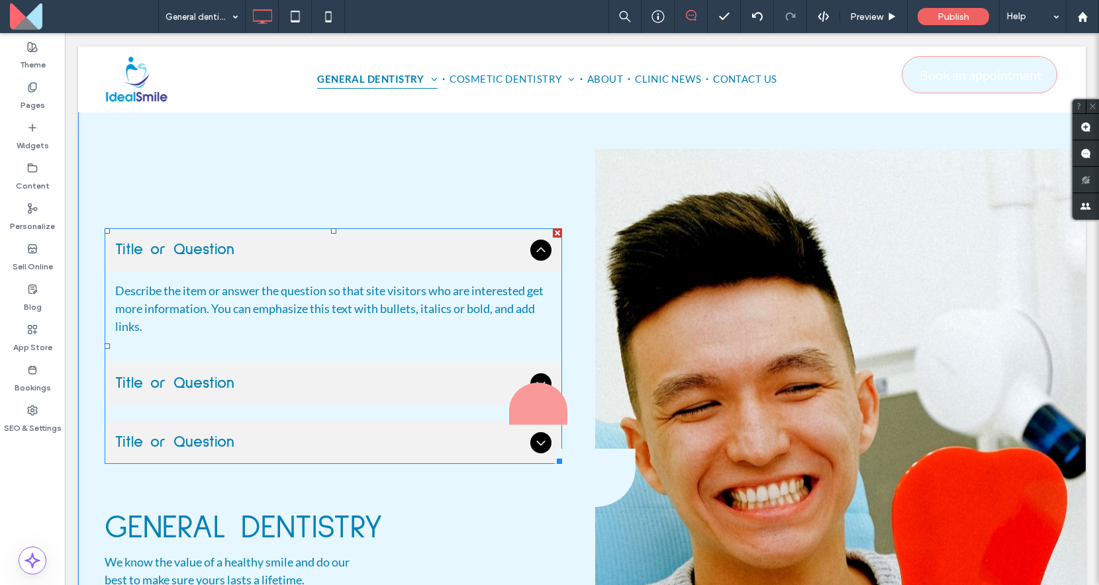
click at [559, 231] on div at bounding box center [557, 232] width 9 height 9
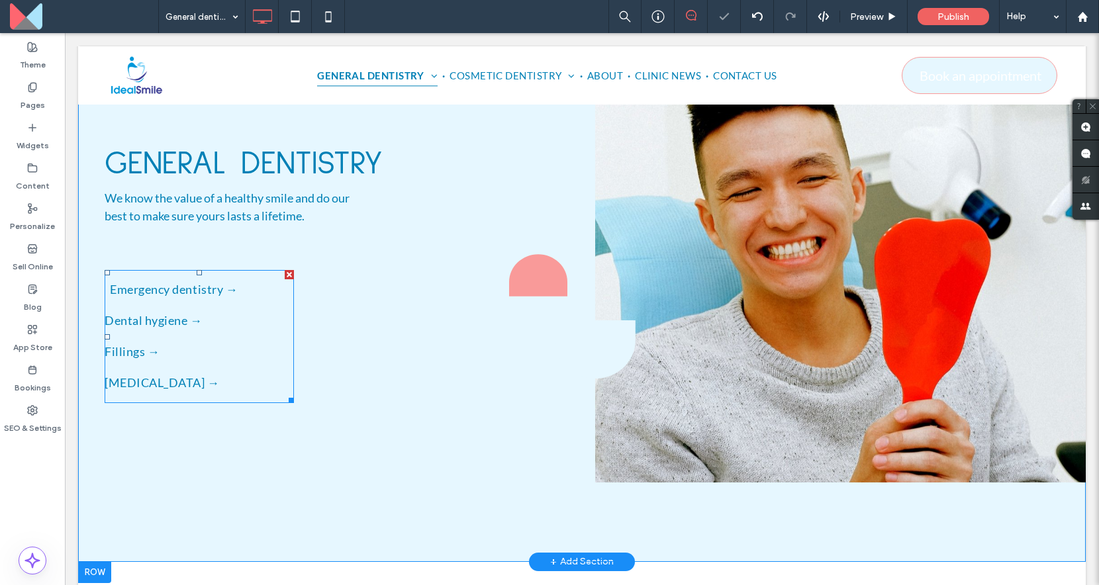
scroll to position [158, 0]
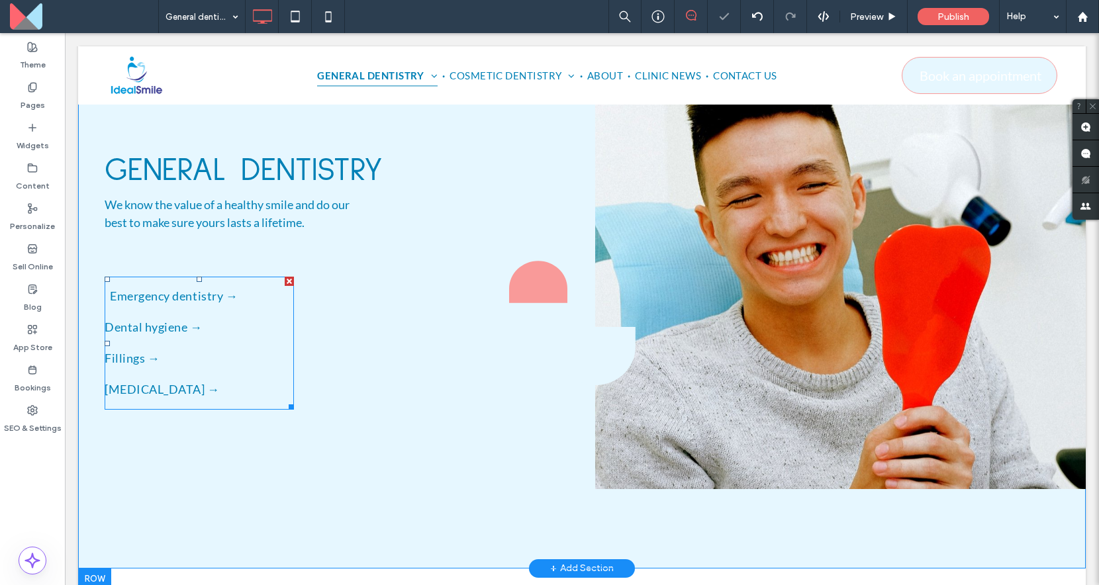
click at [151, 294] on link "Emergency dentistry →" at bounding box center [199, 296] width 179 height 31
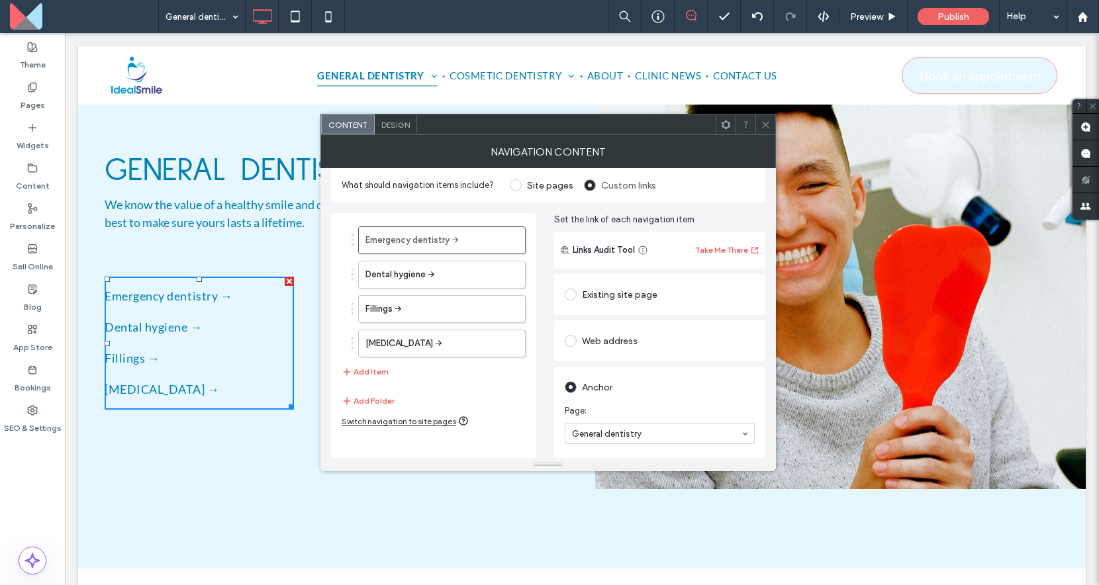
scroll to position [0, 0]
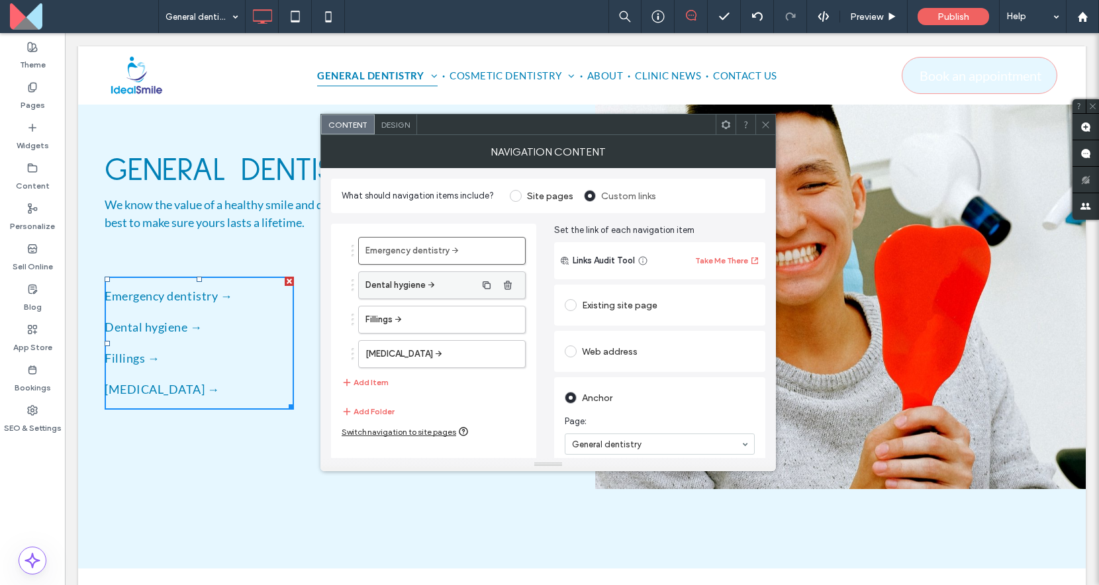
click at [453, 287] on label "Dental hygiene →" at bounding box center [420, 285] width 111 height 26
click at [441, 252] on label "Emergency dentistry →" at bounding box center [420, 251] width 111 height 26
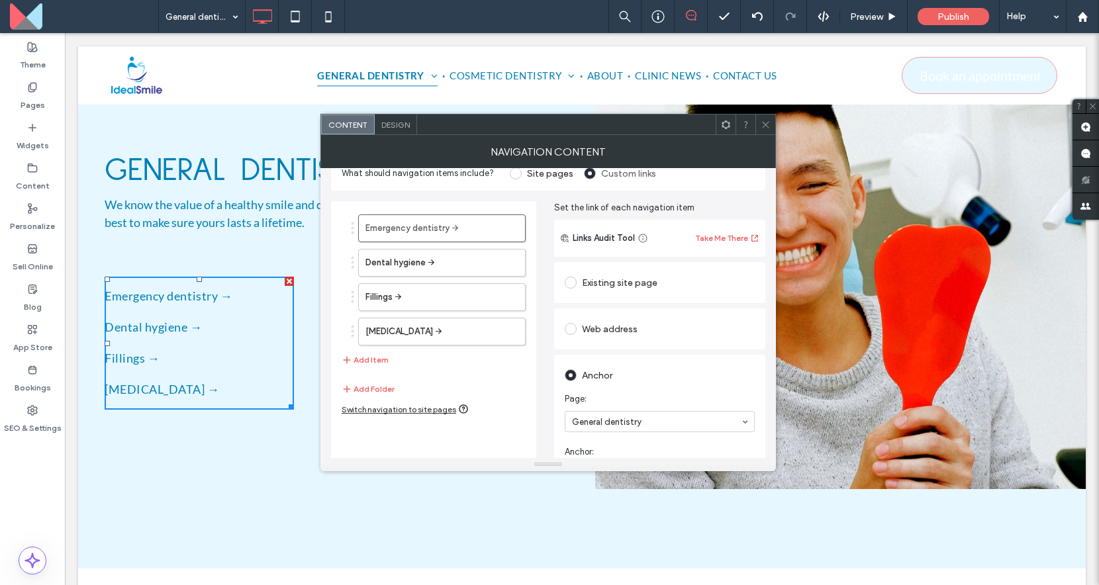
scroll to position [21, 0]
click at [375, 363] on button "Add Item" at bounding box center [365, 361] width 47 height 16
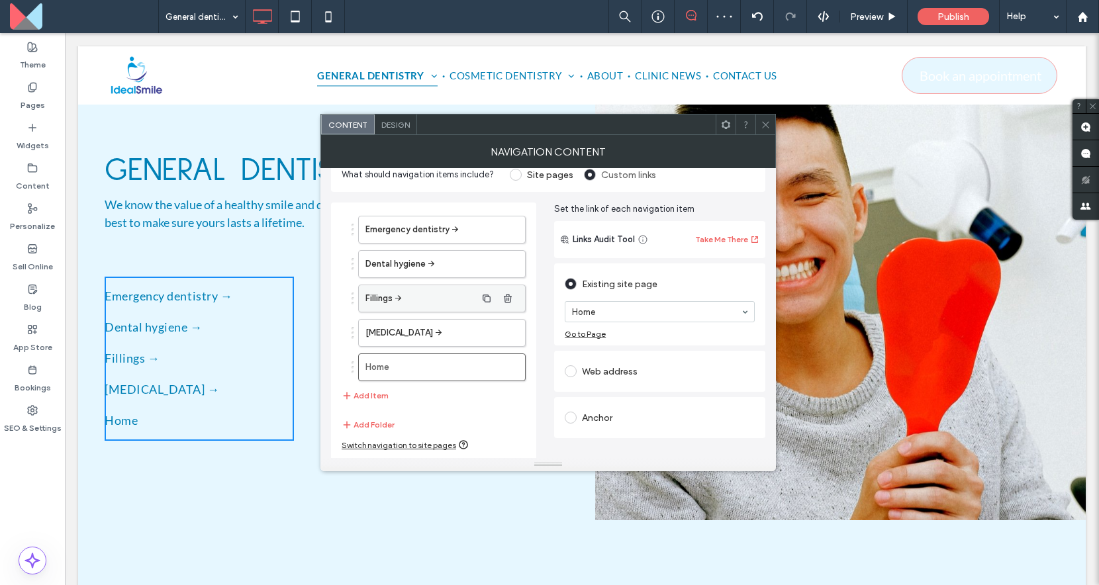
click at [390, 297] on label "Fillings →" at bounding box center [420, 298] width 111 height 26
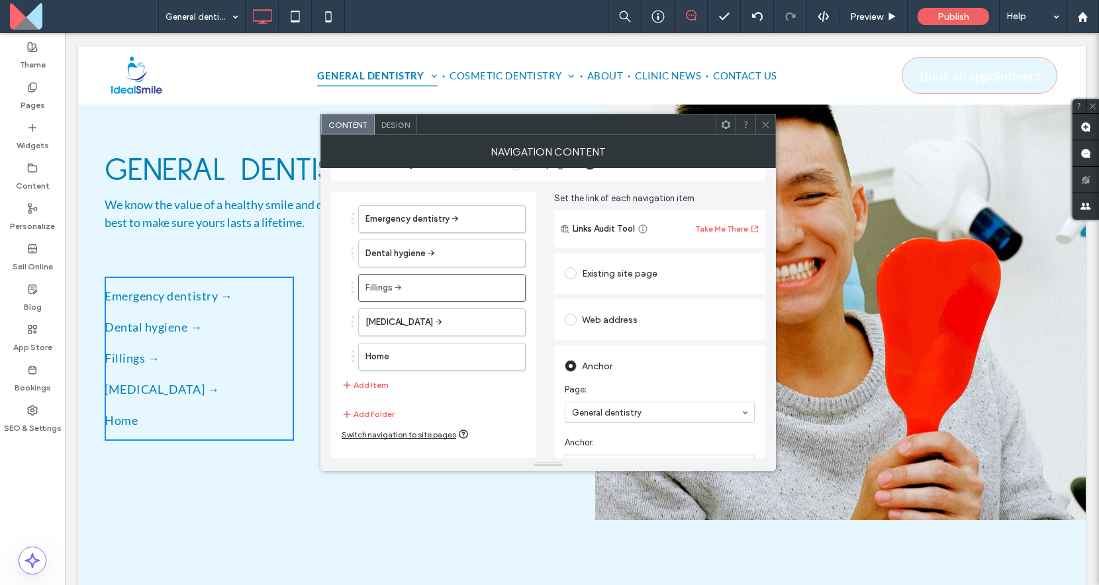
scroll to position [0, 0]
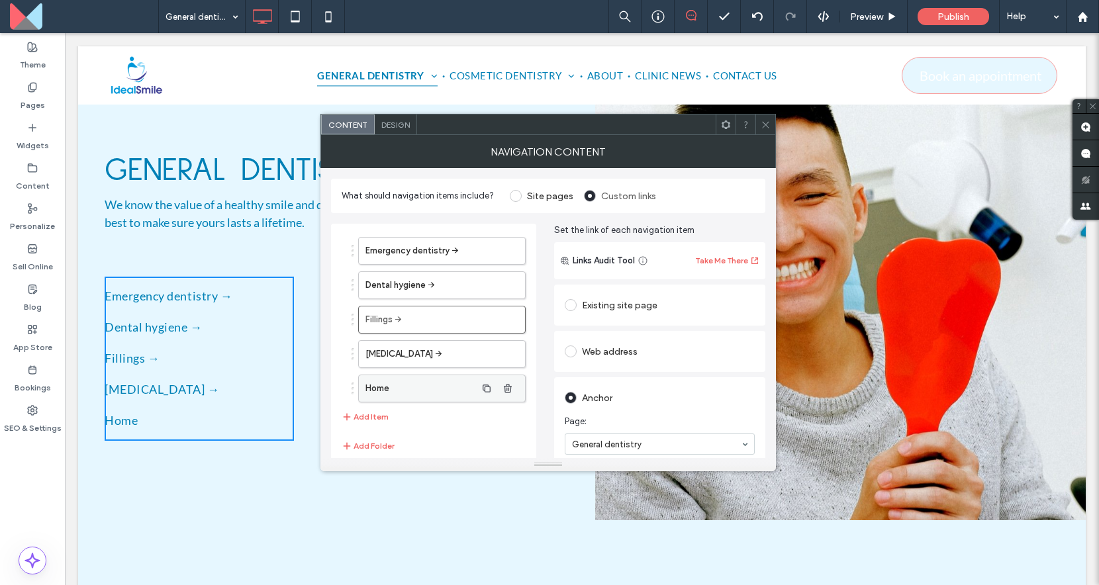
click at [389, 391] on label "Home" at bounding box center [420, 388] width 111 height 26
click at [510, 393] on icon "button" at bounding box center [507, 388] width 11 height 11
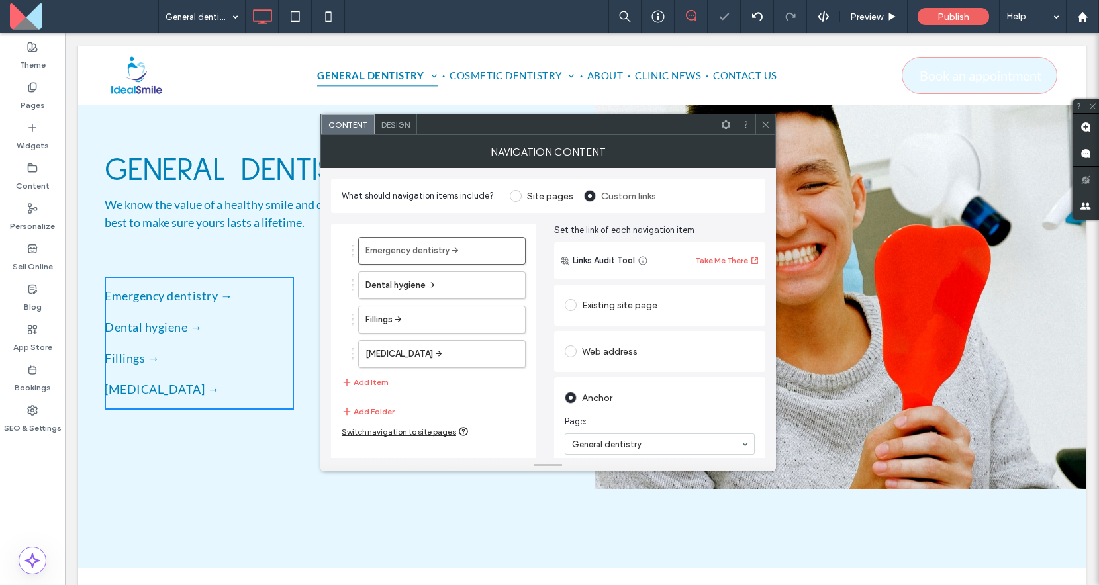
click at [764, 125] on use at bounding box center [765, 124] width 7 height 7
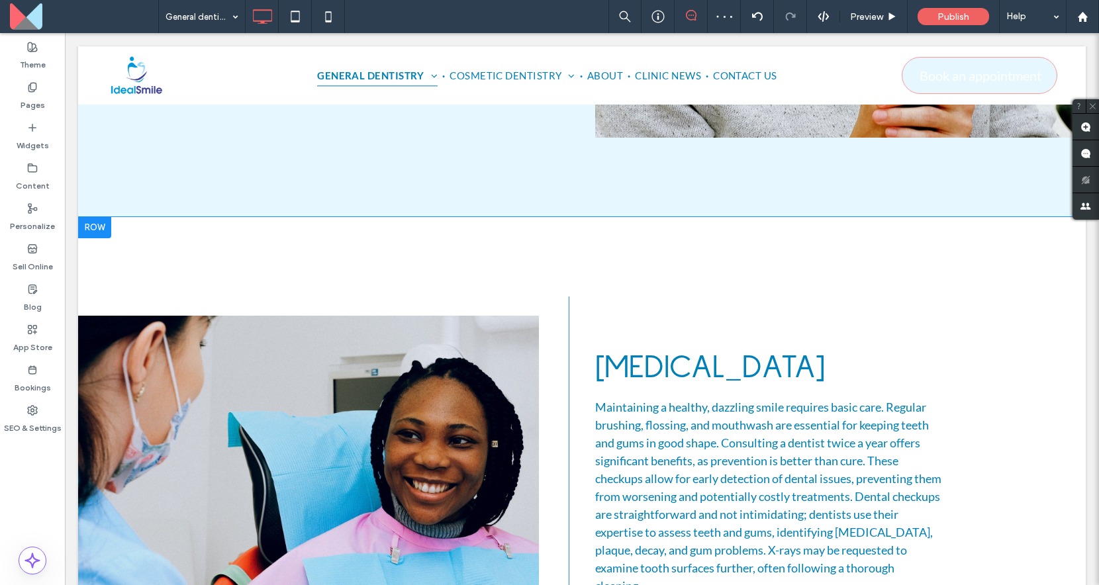
scroll to position [596, 0]
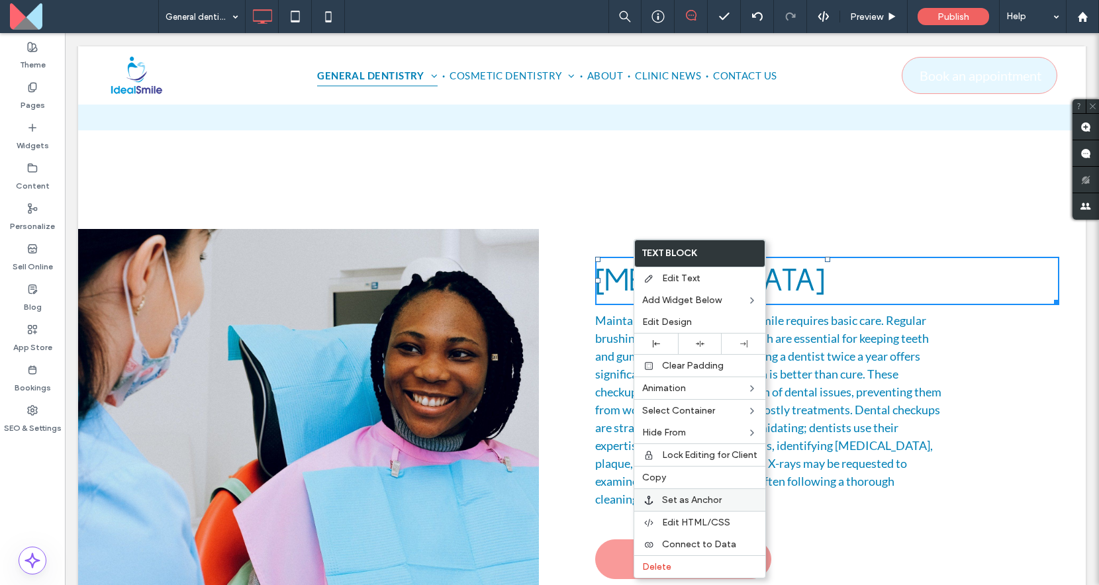
click at [680, 496] on span "Set as Anchor" at bounding box center [692, 499] width 60 height 11
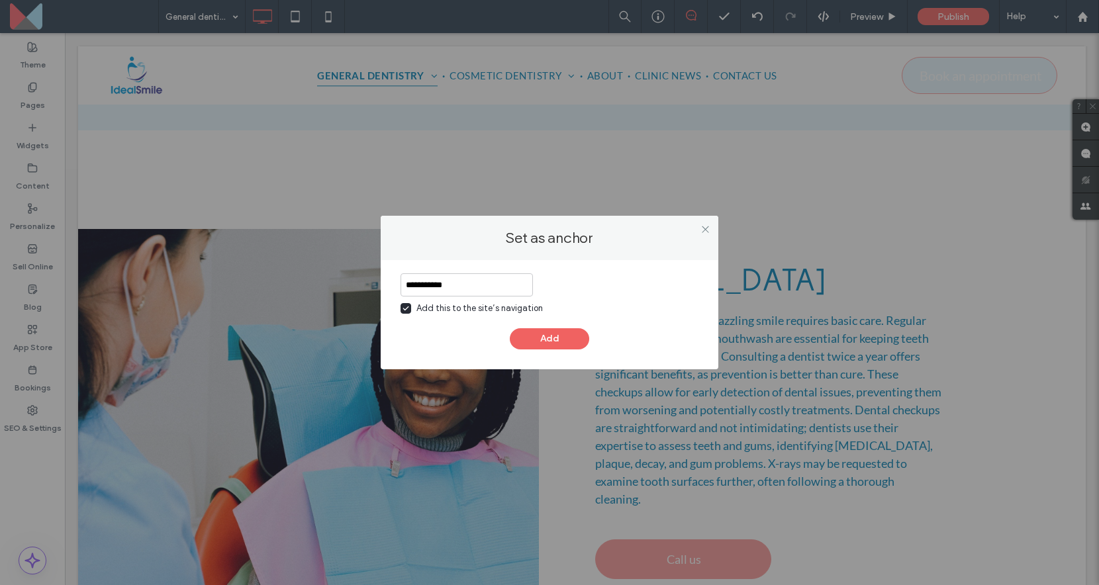
type input "**********"
click at [583, 328] on div "Add" at bounding box center [549, 338] width 298 height 21
click at [568, 337] on button "Add" at bounding box center [549, 338] width 79 height 21
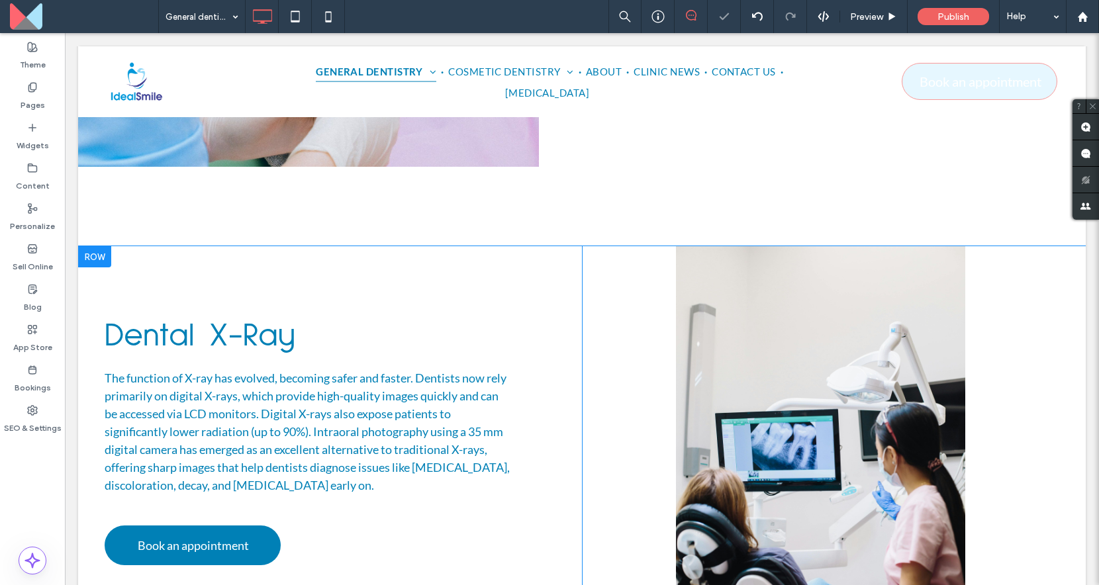
scroll to position [1236, 0]
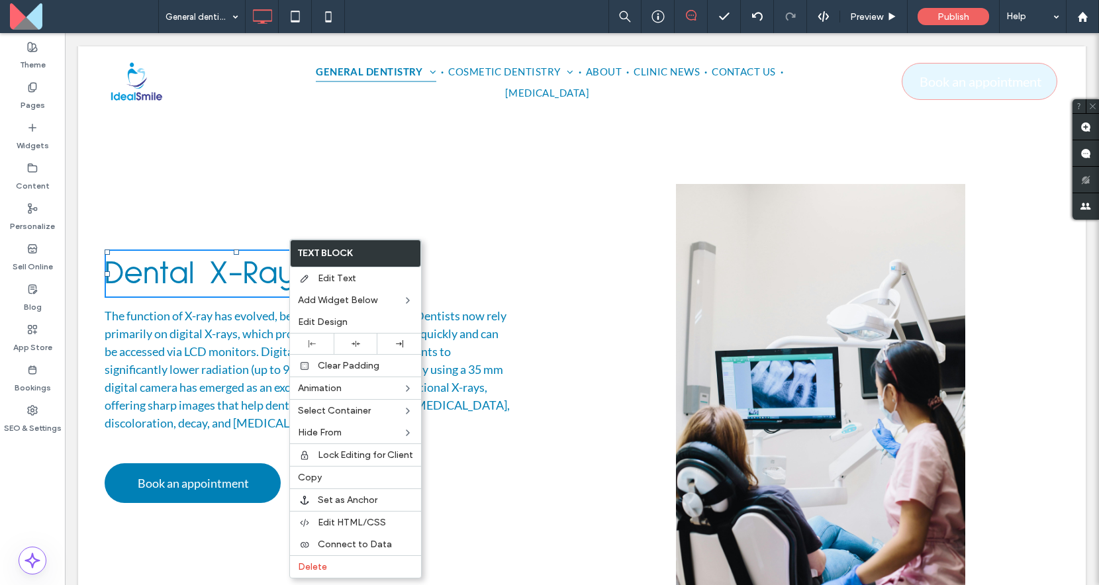
click at [233, 257] on span "Dental X-Ray" at bounding box center [200, 274] width 191 height 34
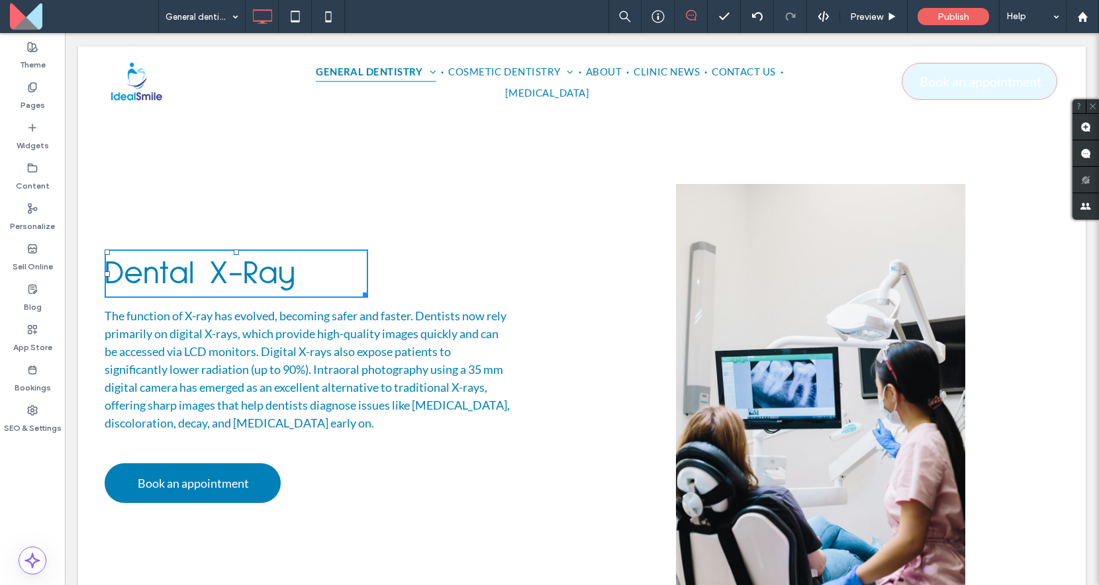
click at [233, 257] on span "Dental X-Ray" at bounding box center [200, 274] width 191 height 34
click at [244, 257] on span "Dental X-Ray" at bounding box center [200, 274] width 191 height 34
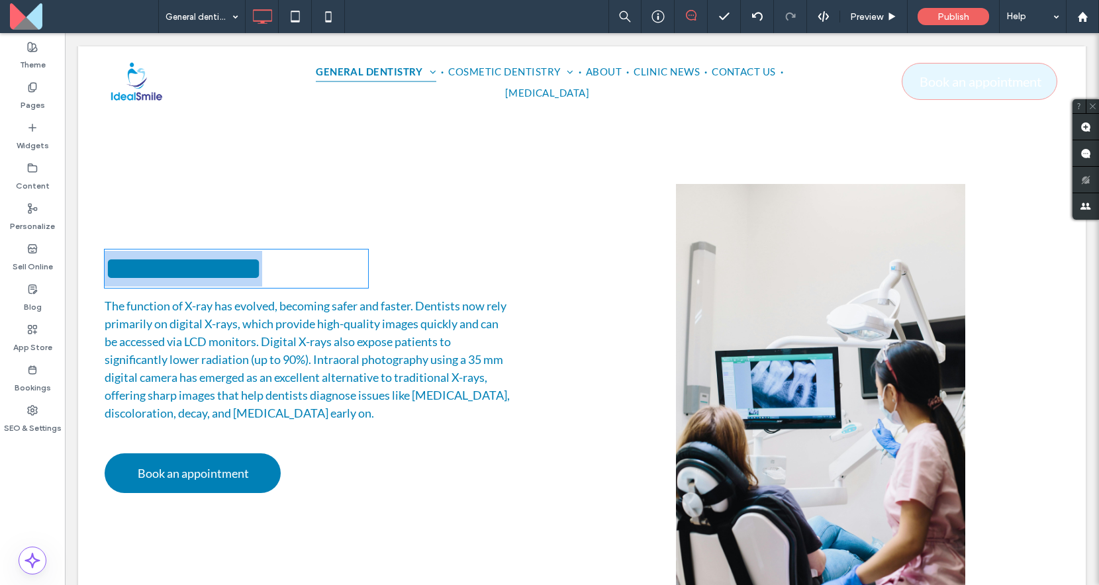
type input "**********"
type input "**"
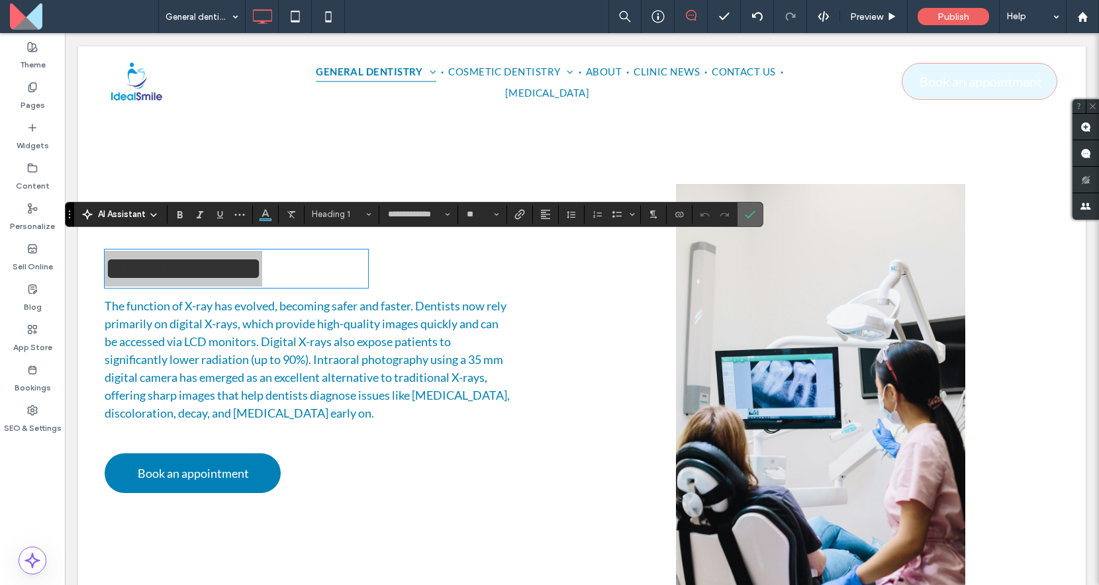
click at [754, 220] on span "Confirm" at bounding box center [750, 214] width 11 height 23
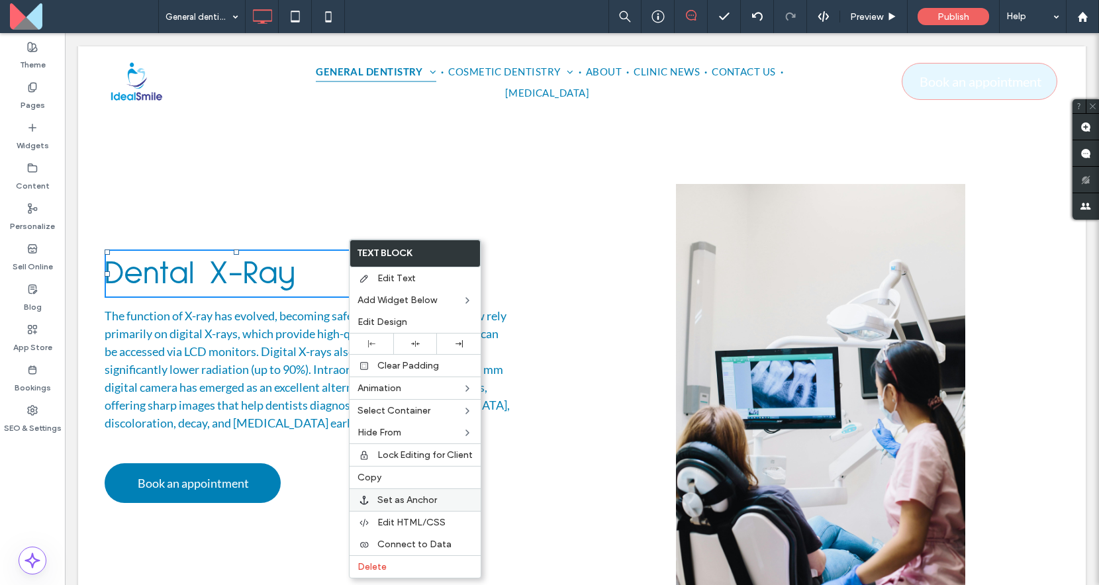
click at [394, 499] on span "Set as Anchor" at bounding box center [407, 499] width 60 height 11
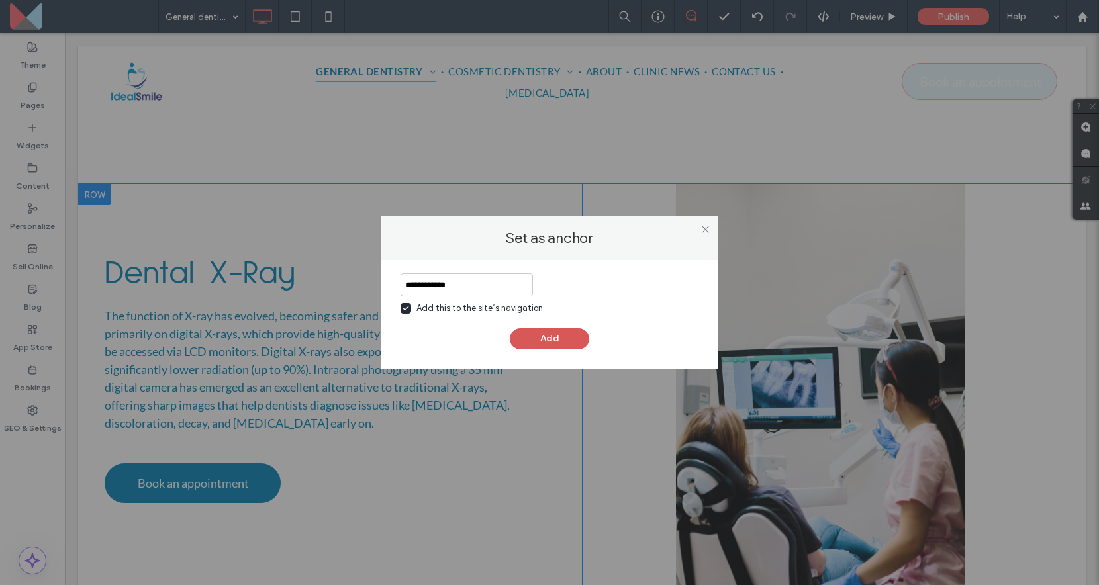
type input "**********"
click at [547, 340] on button "Add" at bounding box center [549, 338] width 79 height 21
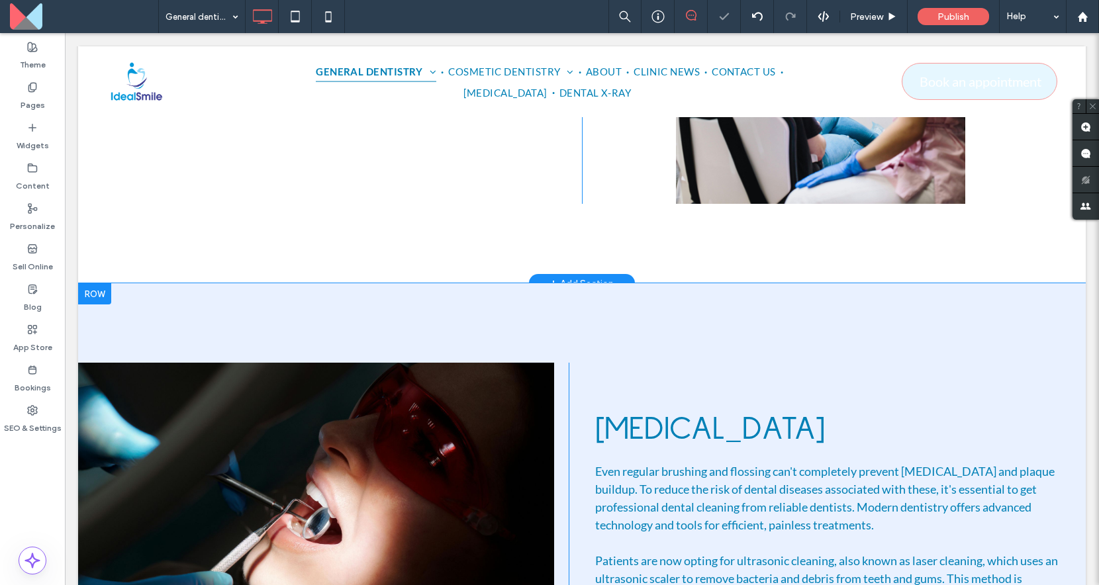
scroll to position [1655, 0]
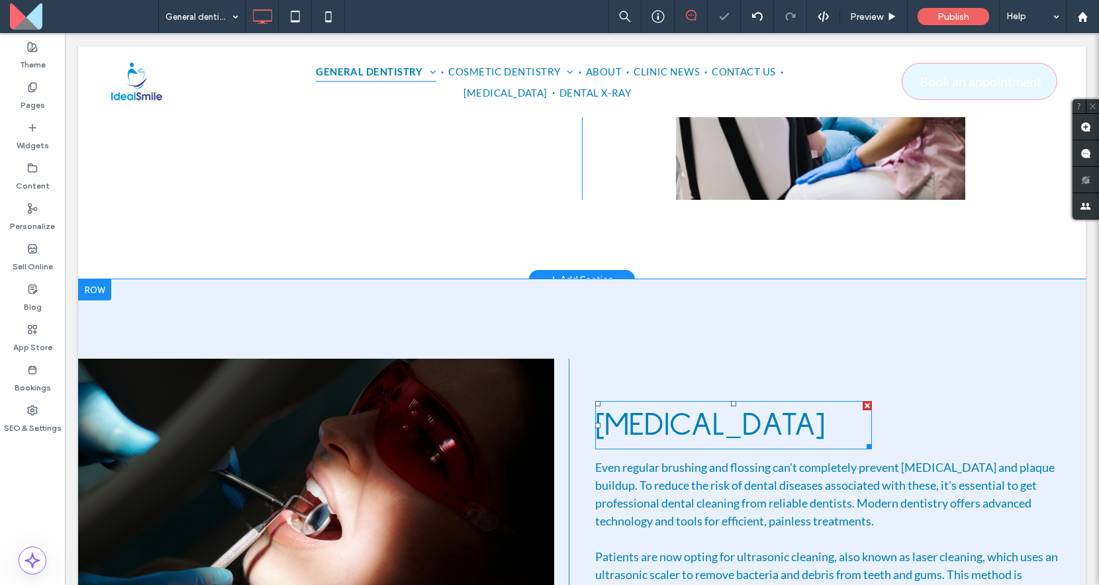
click at [649, 408] on span "[MEDICAL_DATA]" at bounding box center [710, 425] width 230 height 34
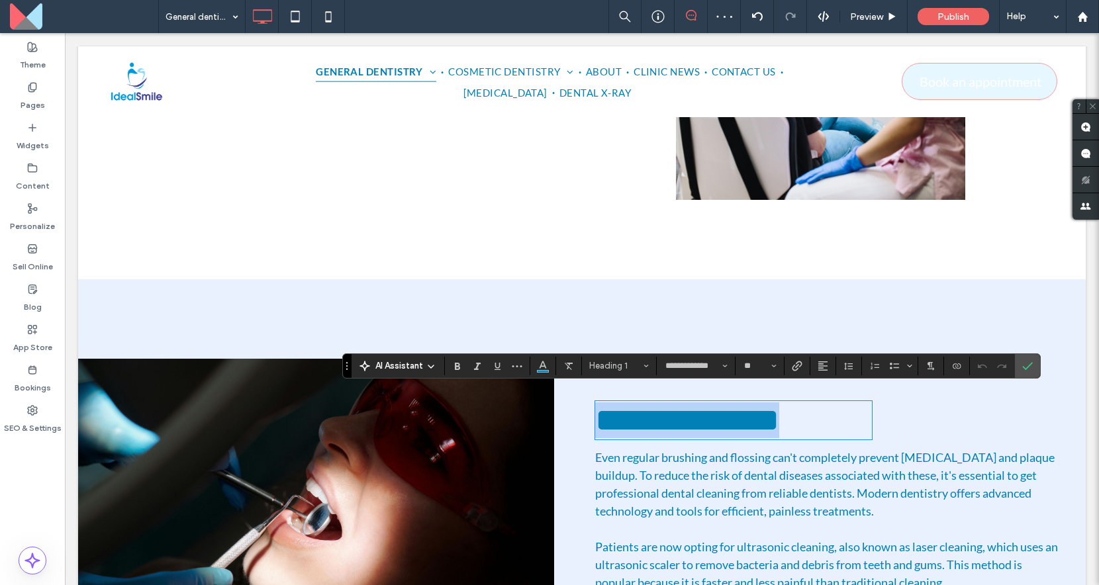
click at [1046, 367] on div "**********" at bounding box center [814, 555] width 490 height 393
click at [1033, 368] on label "Confirm" at bounding box center [1027, 366] width 20 height 24
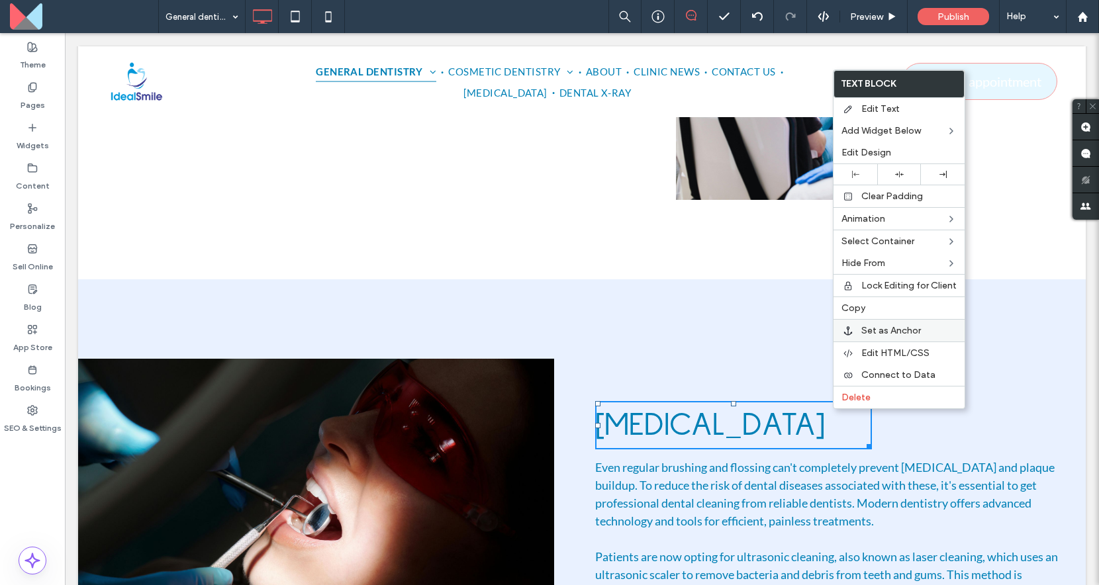
click at [891, 327] on span "Set as Anchor" at bounding box center [891, 330] width 60 height 11
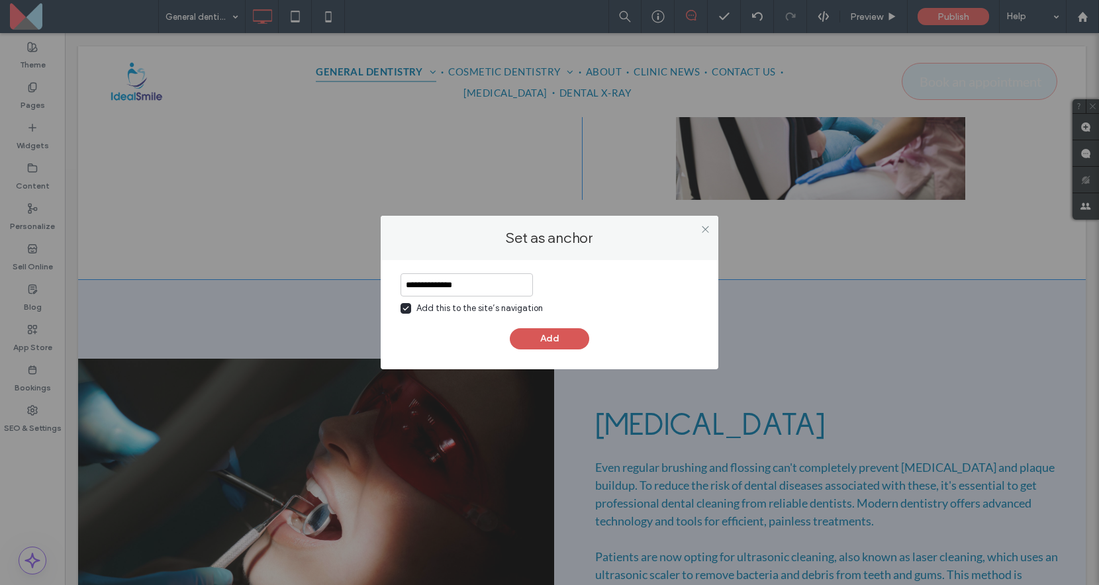
type input "**********"
click at [546, 337] on button "Add" at bounding box center [549, 338] width 79 height 21
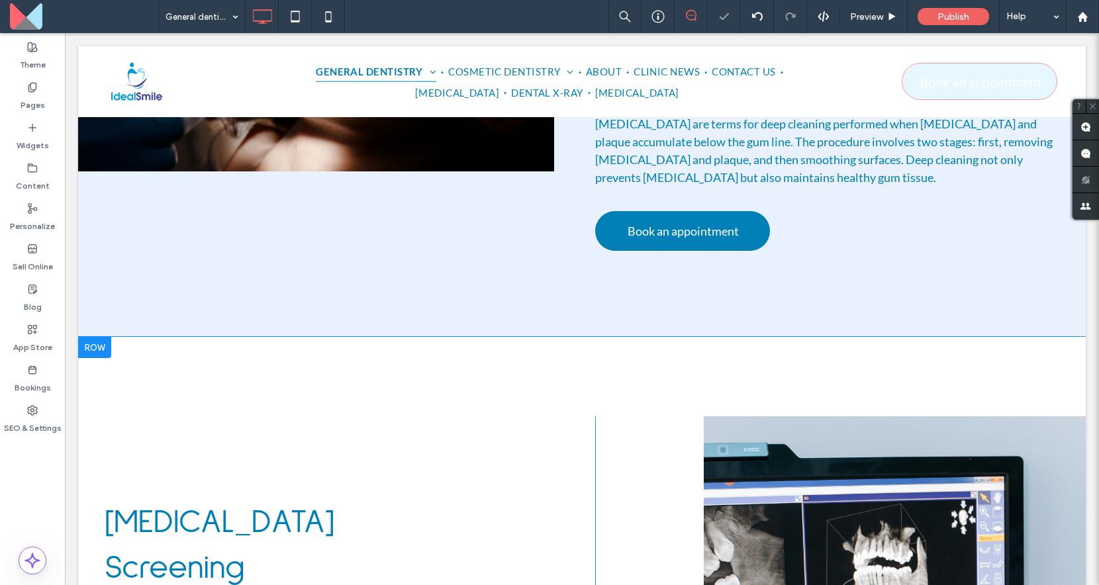
scroll to position [2169, 0]
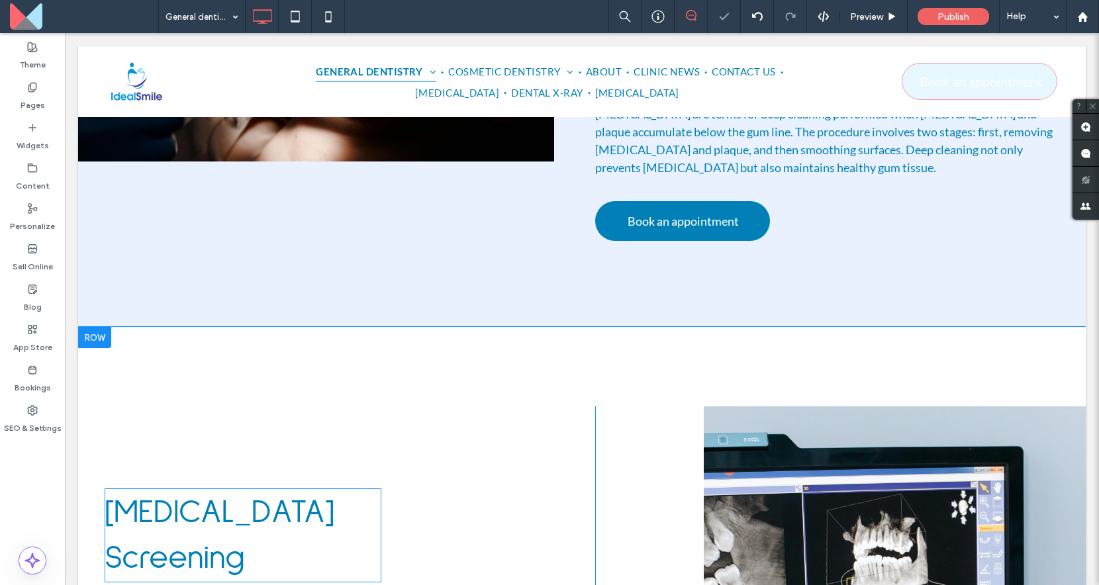
click at [189, 496] on span "[MEDICAL_DATA] Screening" at bounding box center [220, 535] width 230 height 79
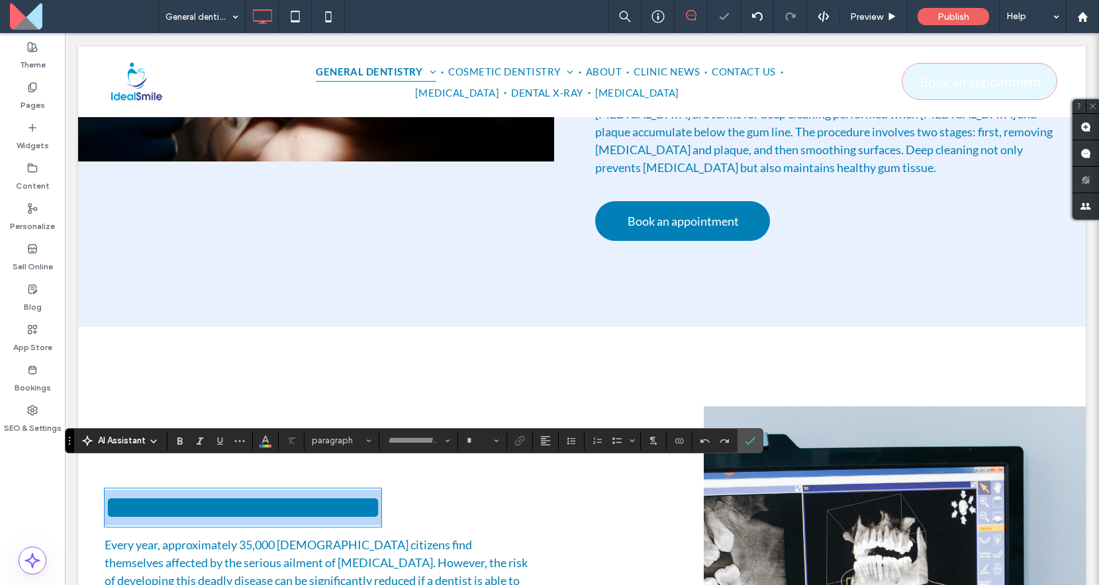
type input "**********"
type input "**"
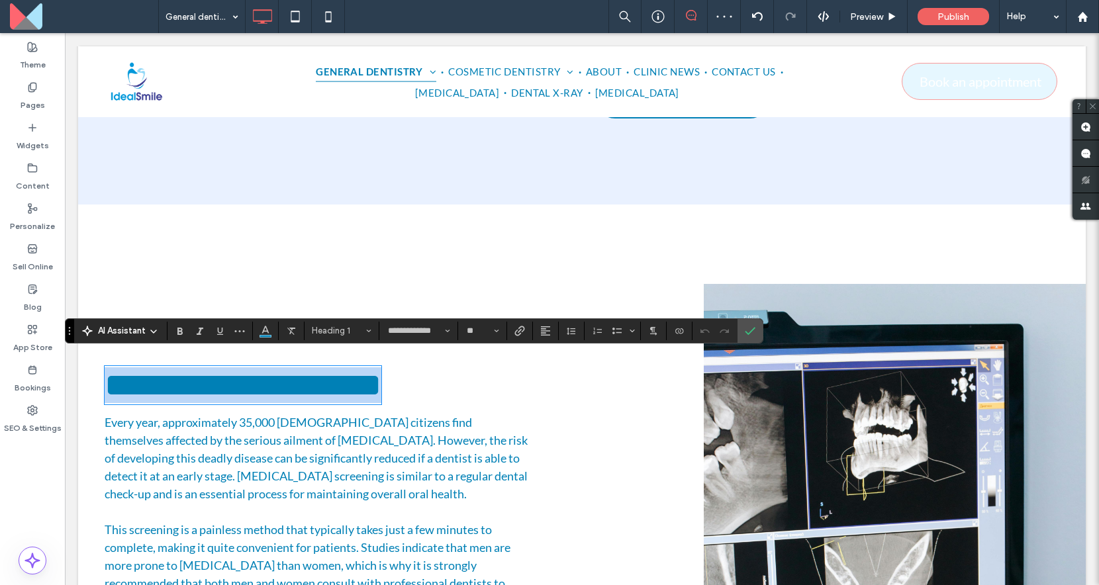
scroll to position [2297, 0]
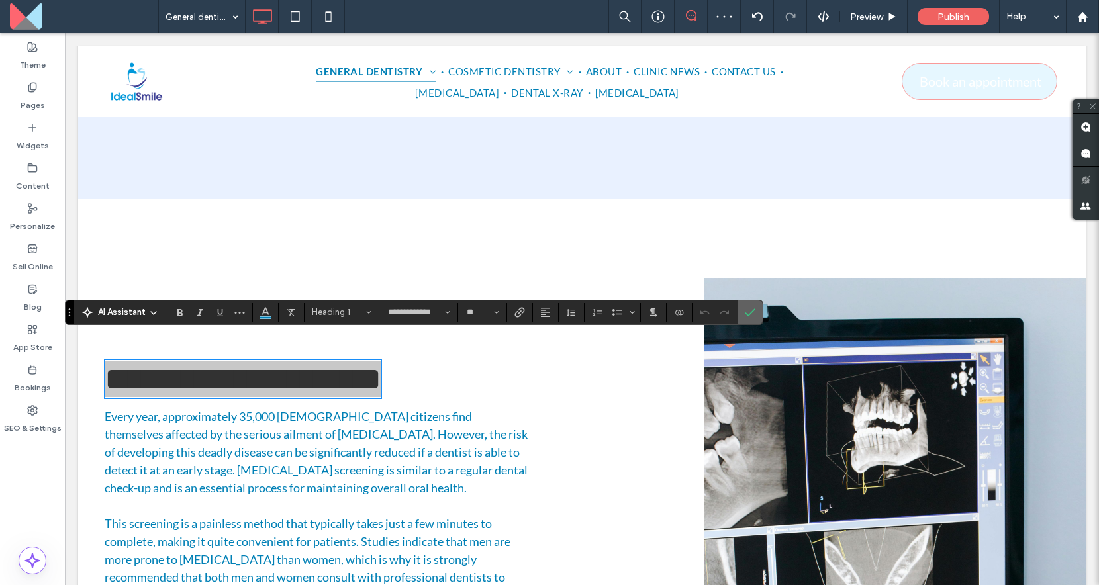
click at [756, 310] on label "Confirm" at bounding box center [750, 312] width 20 height 24
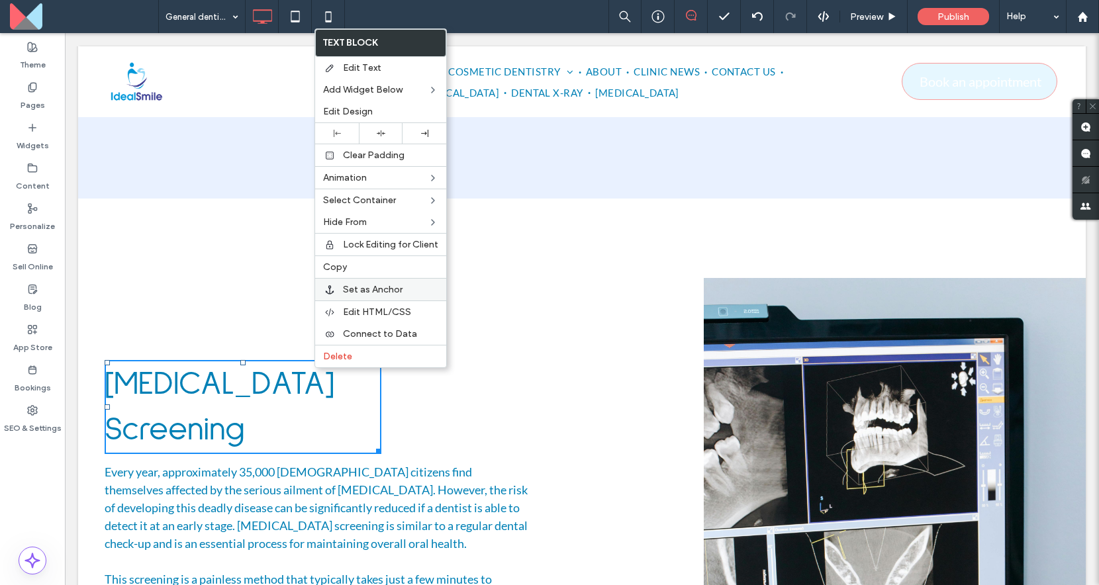
click at [389, 291] on span "Set as Anchor" at bounding box center [373, 289] width 60 height 11
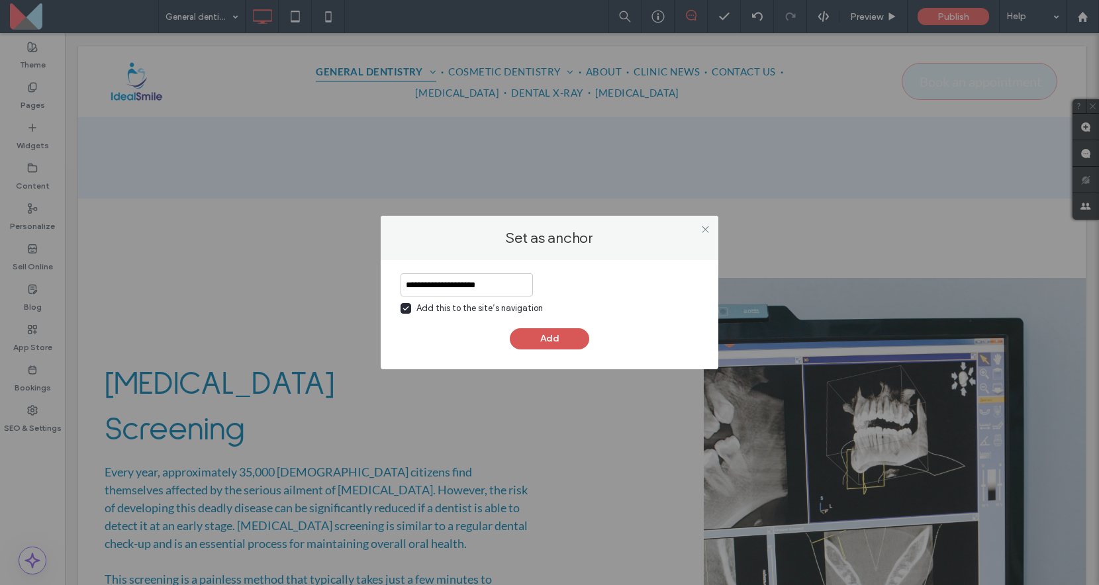
type input "**********"
click at [543, 333] on button "Add" at bounding box center [549, 338] width 79 height 21
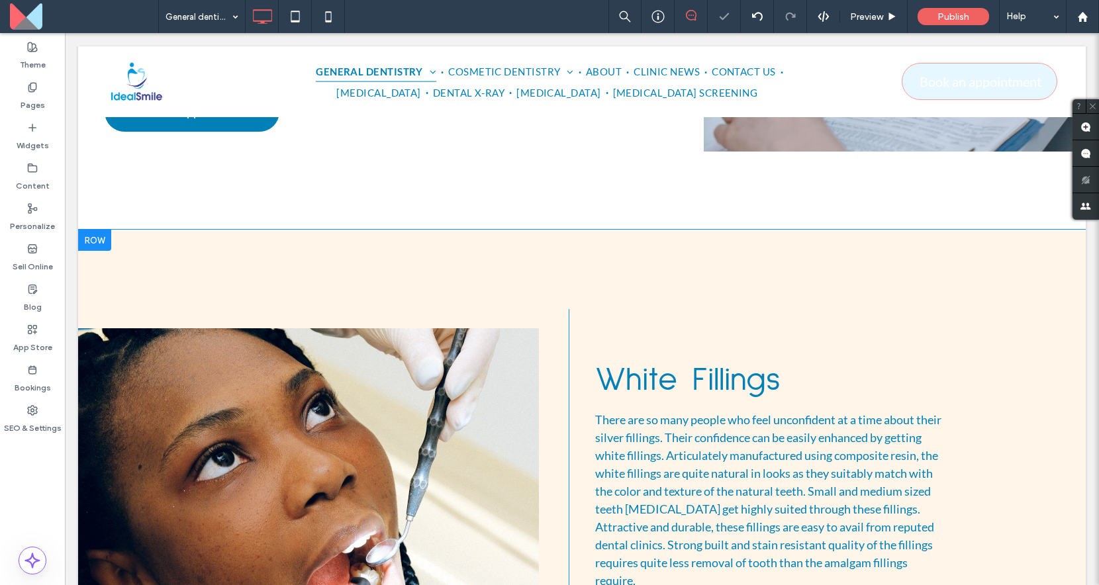
scroll to position [3002, 0]
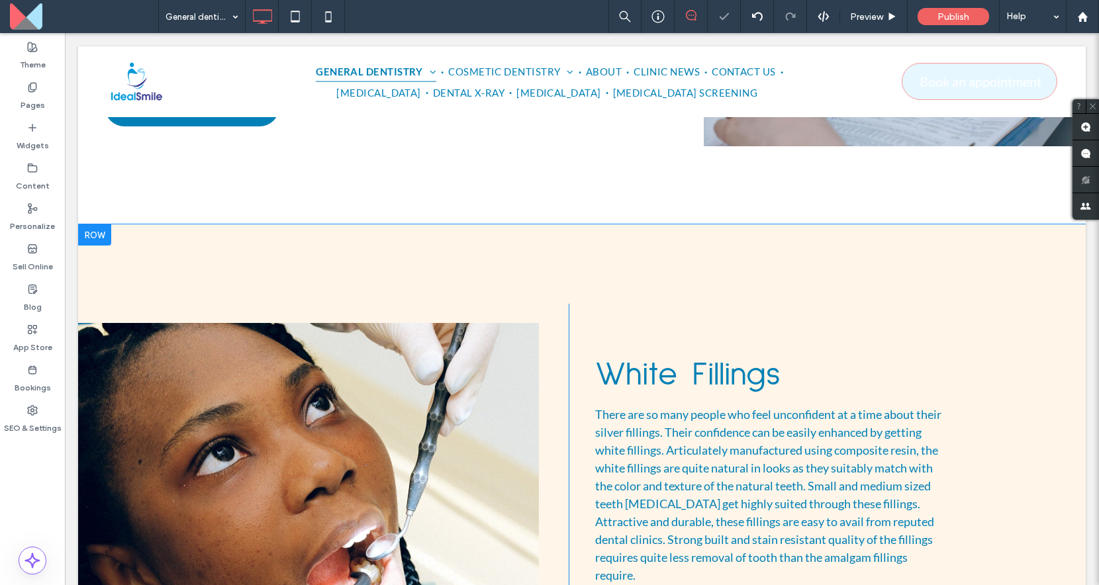
click at [702, 324] on div "White Fillings There are so many people who feel unconfident at a time about th…" at bounding box center [814, 484] width 490 height 361
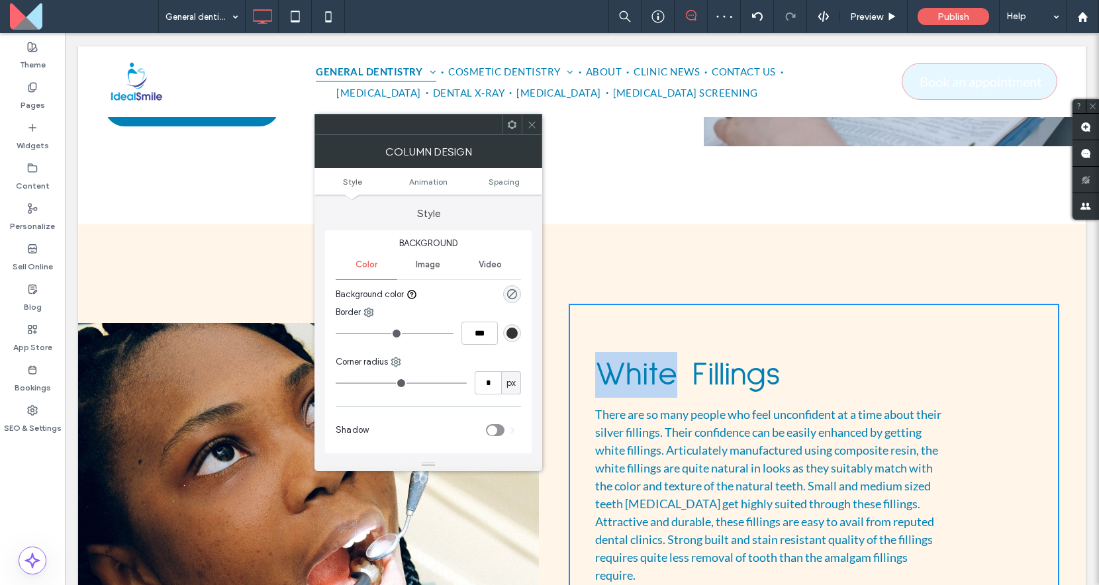
click at [703, 358] on span "White Fillings" at bounding box center [687, 375] width 185 height 34
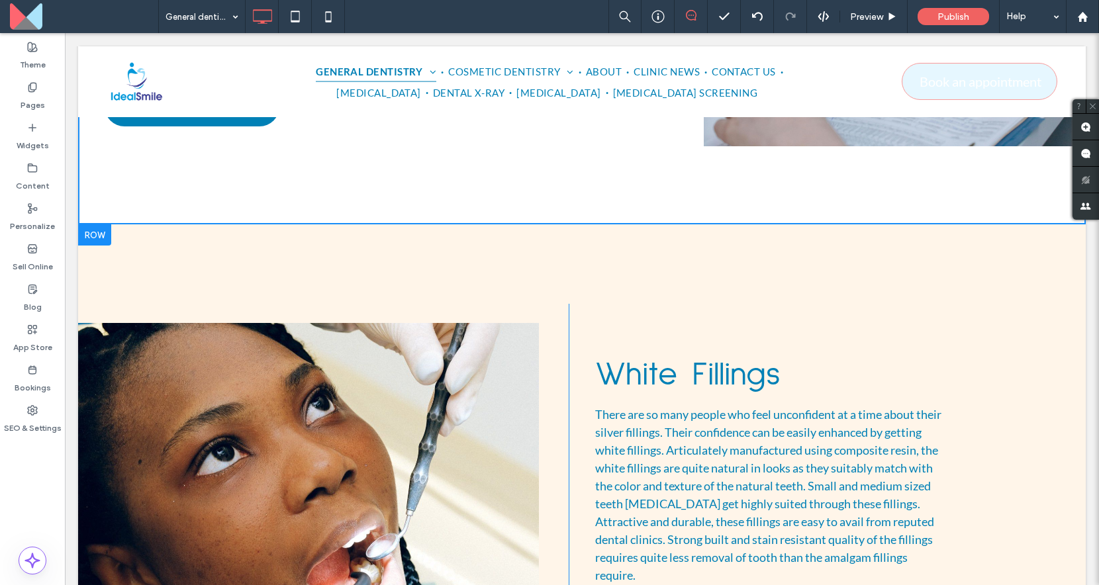
click at [632, 310] on div "White Fillings There are so many people who feel unconfident at a time about th…" at bounding box center [814, 484] width 490 height 361
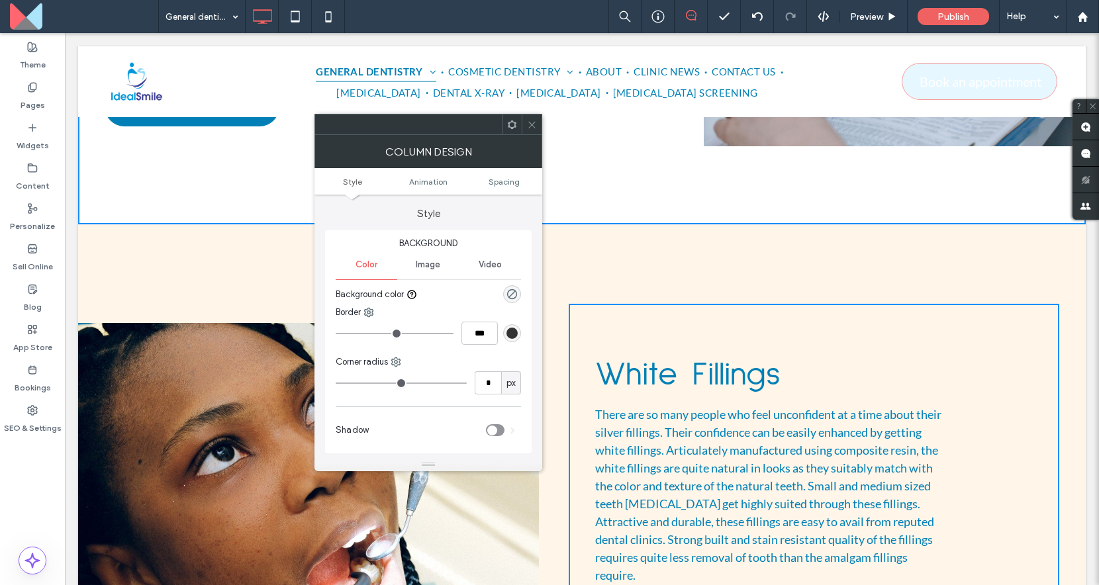
click at [629, 358] on span "White Fillings" at bounding box center [687, 375] width 185 height 34
click at [533, 129] on span at bounding box center [532, 124] width 10 height 20
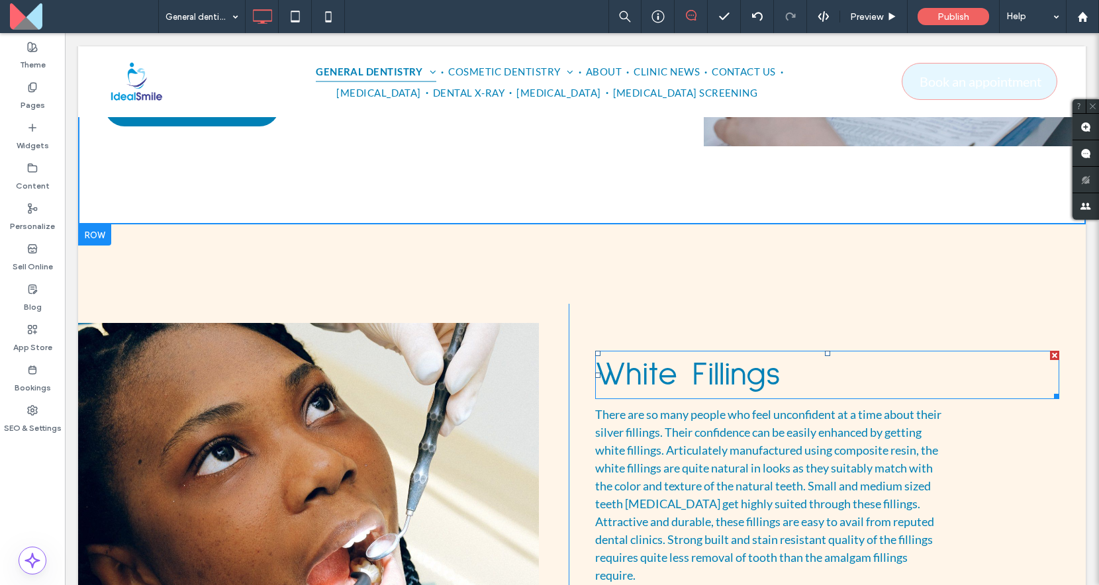
click at [625, 358] on span "White Fillings" at bounding box center [687, 375] width 185 height 34
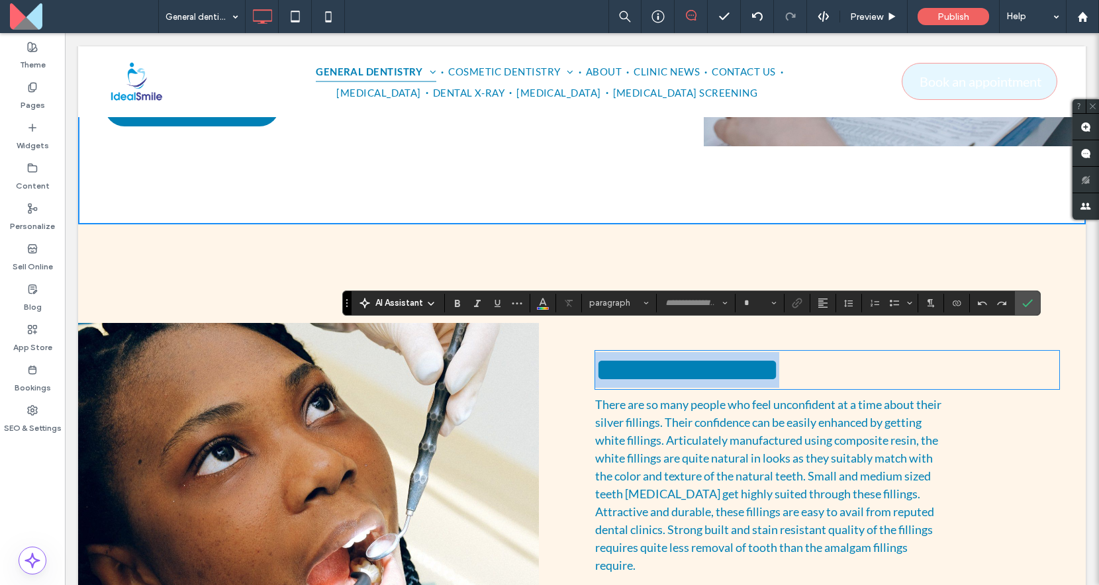
type input "**********"
type input "**"
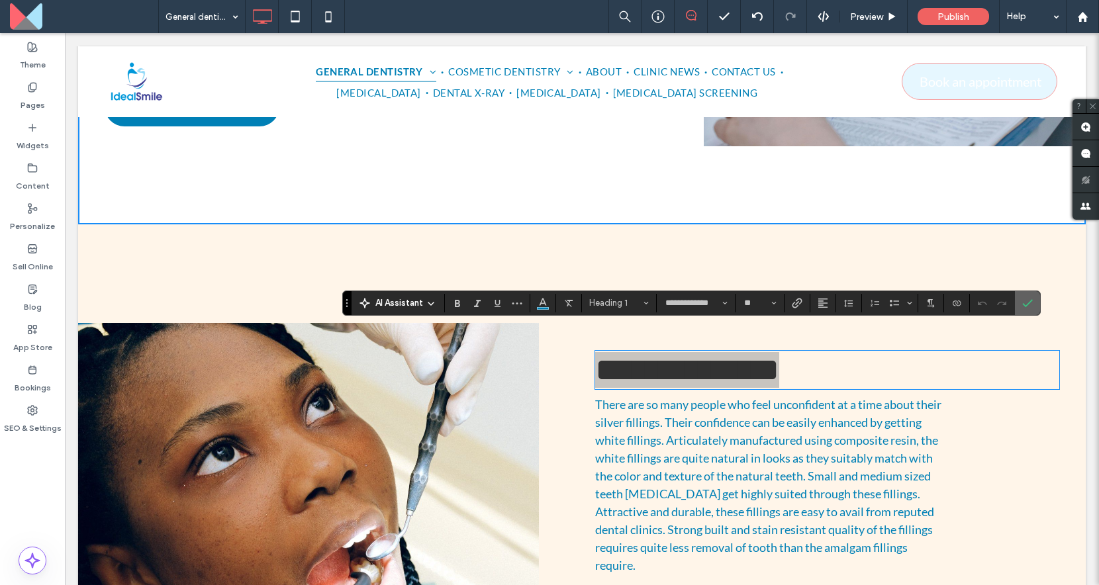
click at [1025, 312] on span "Confirm" at bounding box center [1025, 303] width 6 height 24
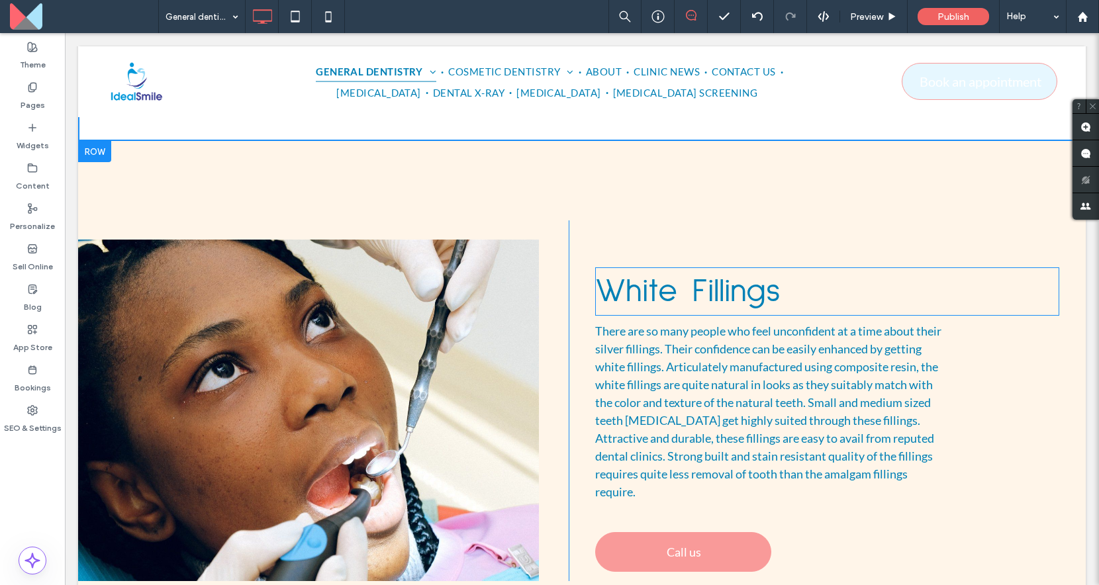
scroll to position [3180, 0]
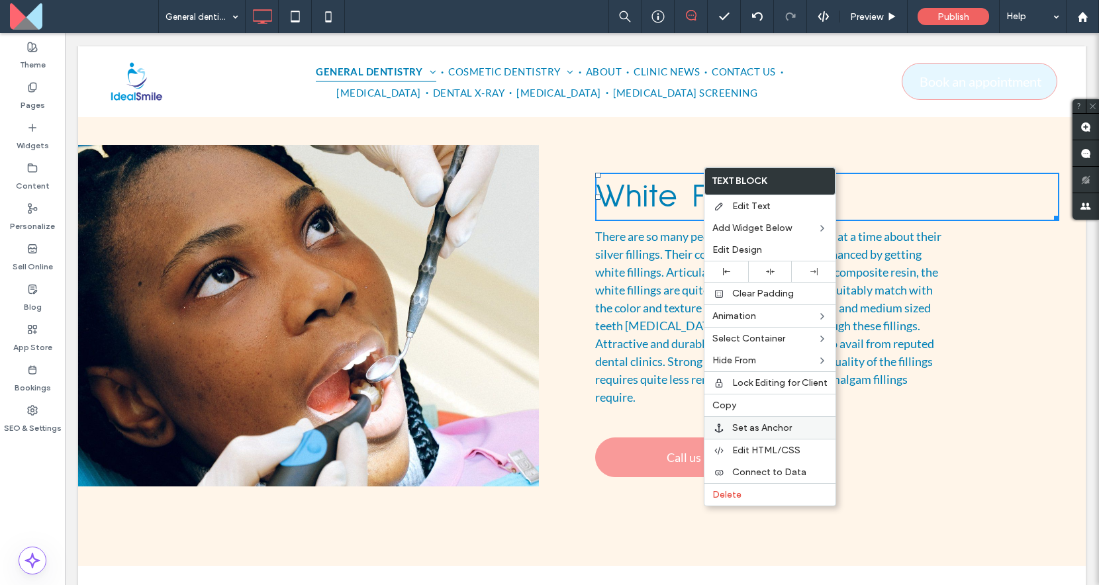
click at [746, 428] on span "Set as Anchor" at bounding box center [762, 427] width 60 height 11
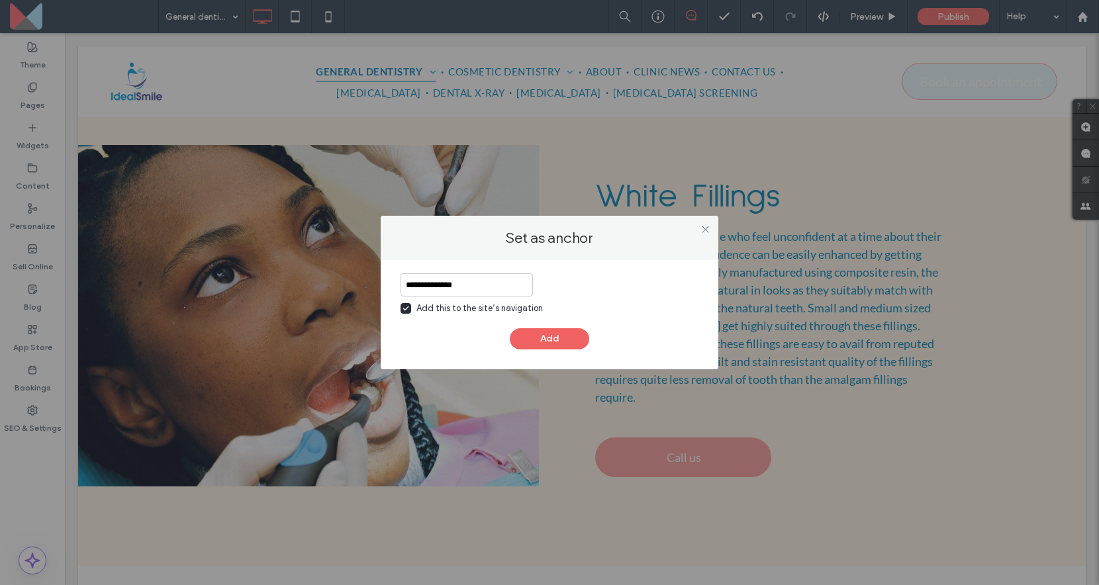
type input "**********"
click at [566, 324] on div "**********" at bounding box center [549, 311] width 298 height 76
click at [566, 327] on div "**********" at bounding box center [549, 311] width 298 height 76
click at [565, 328] on button "Add" at bounding box center [549, 338] width 79 height 21
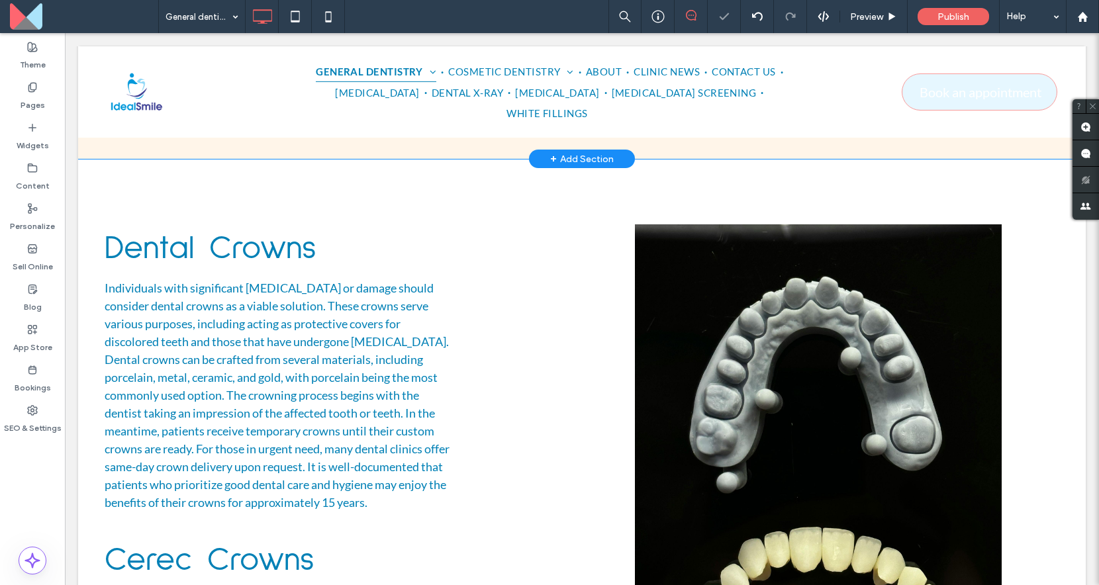
scroll to position [3626, 0]
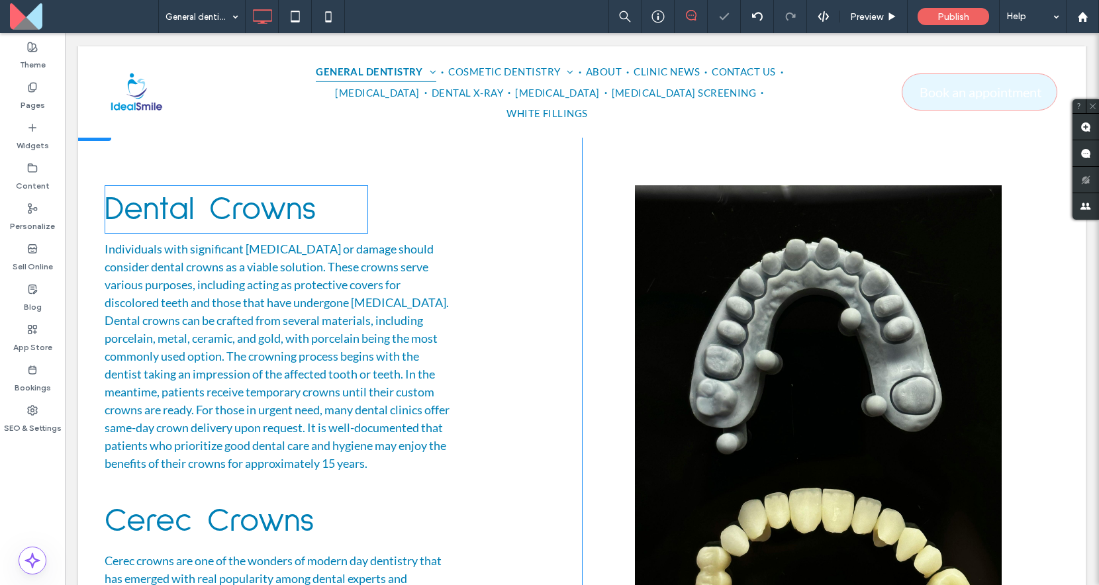
click at [218, 193] on span "Dental Crowns" at bounding box center [211, 210] width 212 height 34
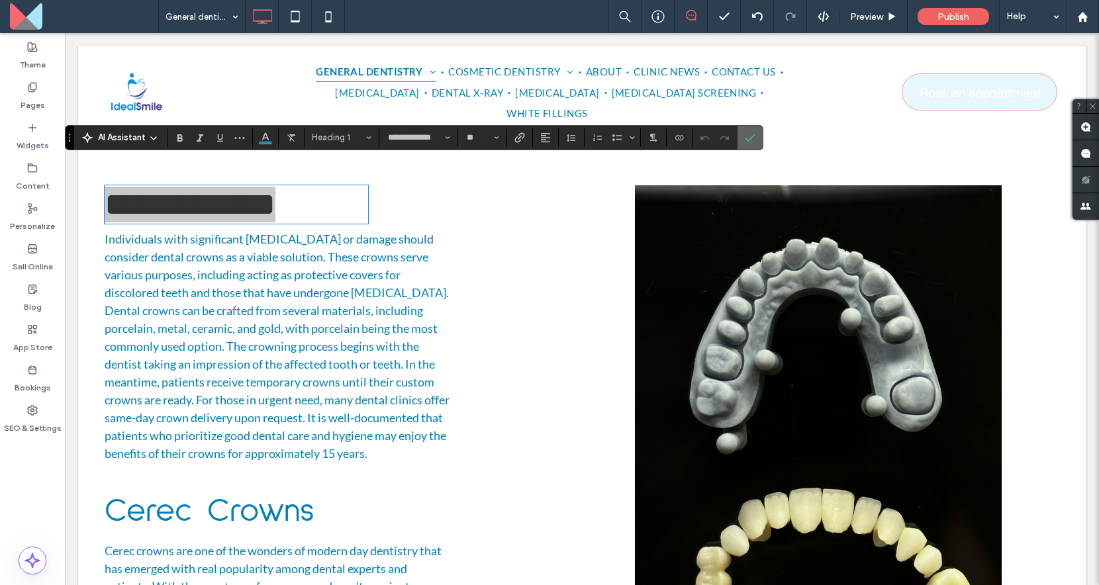
click at [749, 137] on icon "Confirm" at bounding box center [750, 137] width 11 height 11
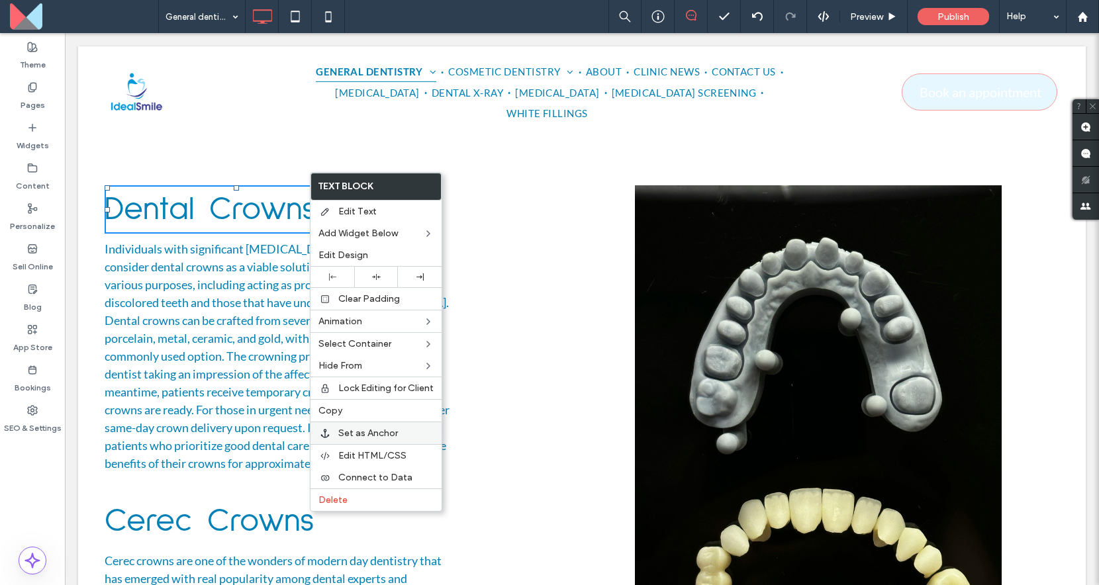
click at [377, 426] on div "Set as Anchor" at bounding box center [375, 433] width 131 height 23
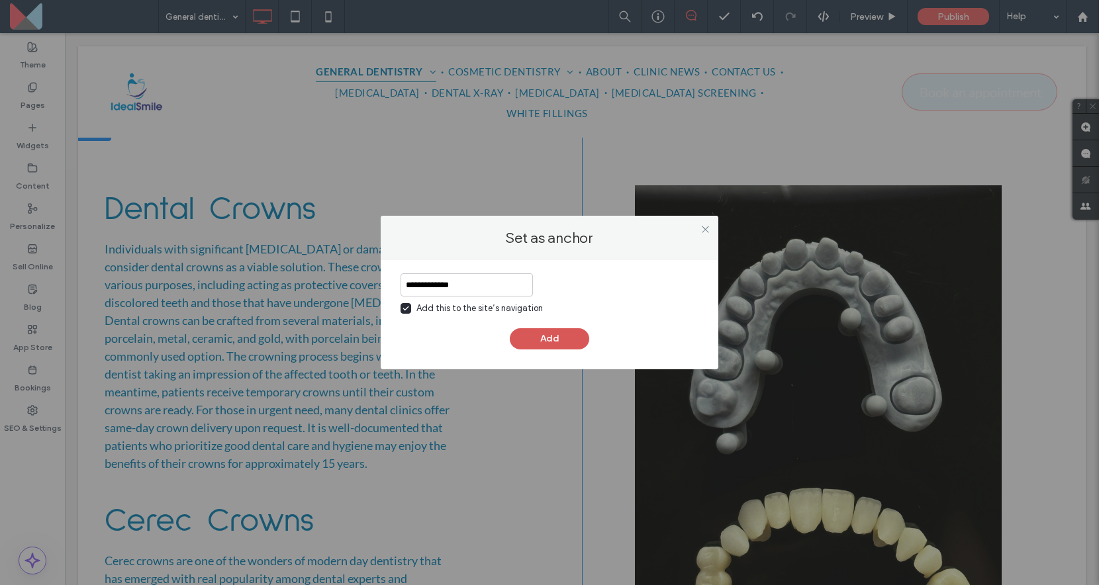
type input "**********"
click at [546, 341] on button "Add" at bounding box center [549, 338] width 79 height 21
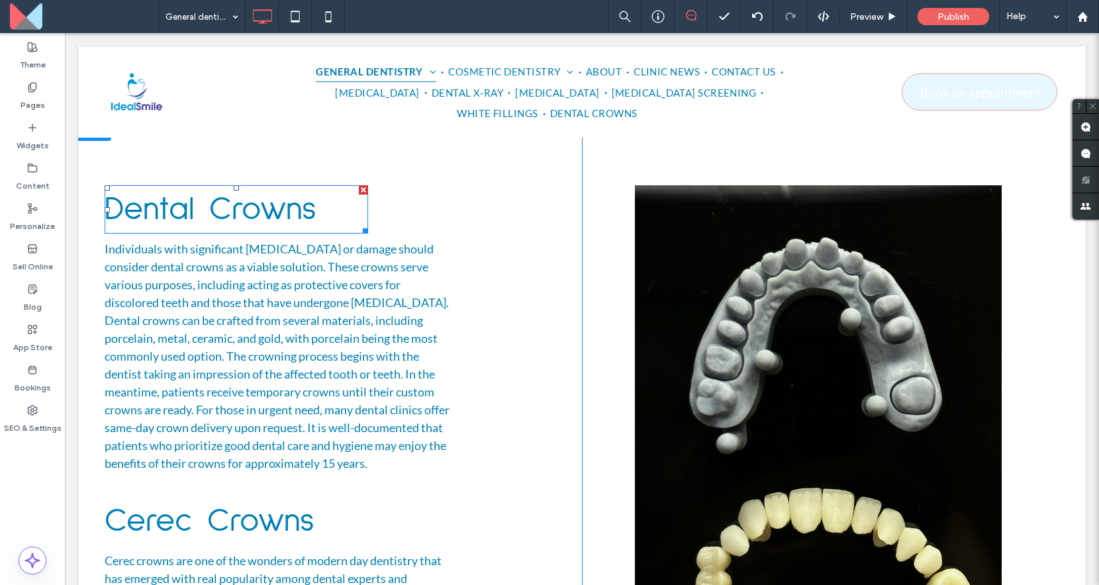
click at [239, 193] on span "Dental Crowns" at bounding box center [211, 210] width 212 height 34
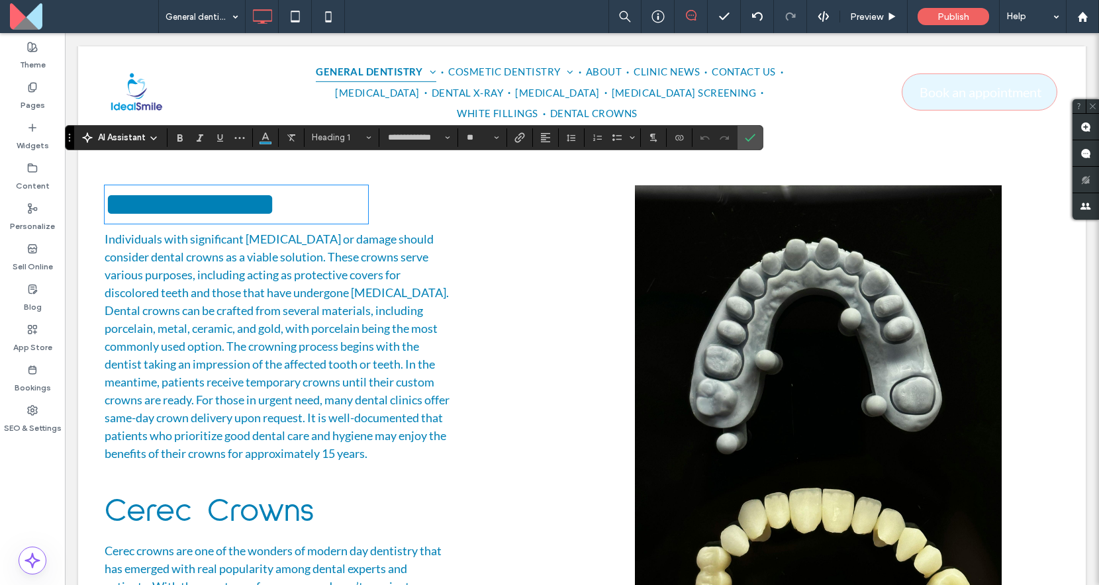
click at [496, 249] on div "**********" at bounding box center [343, 459] width 477 height 678
click at [275, 188] on span "**********" at bounding box center [190, 204] width 171 height 32
copy span "**********"
click at [756, 133] on label "Confirm" at bounding box center [750, 138] width 20 height 24
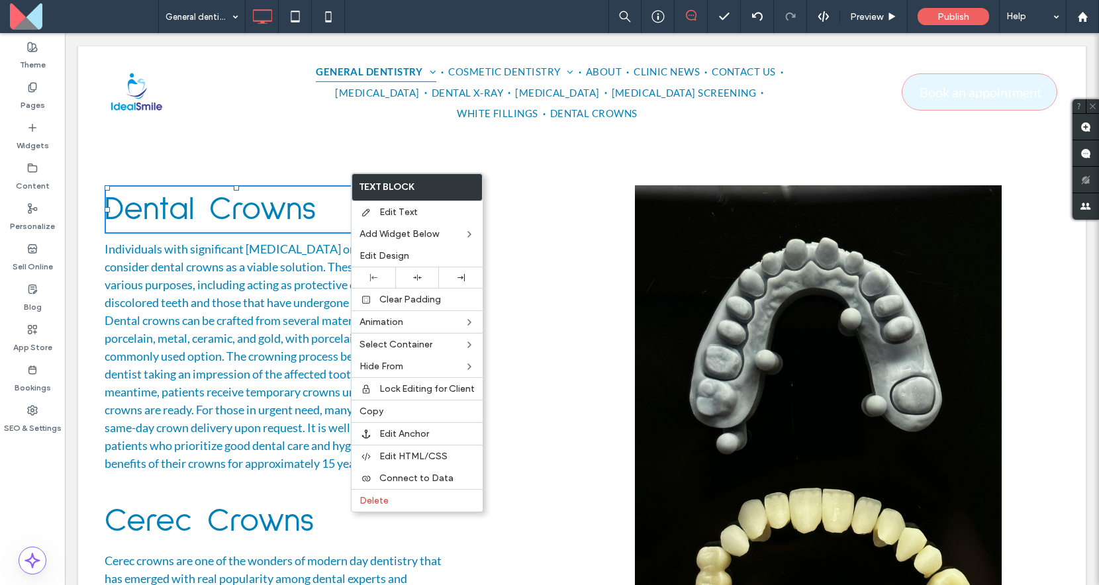
click at [244, 473] on p at bounding box center [278, 482] width 346 height 18
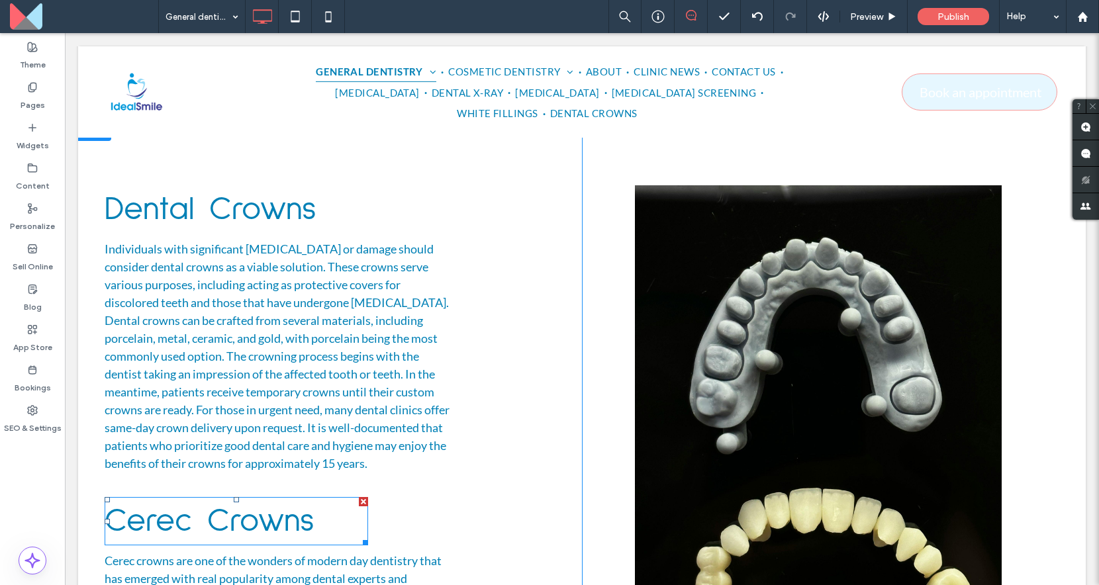
click at [242, 504] on span "Cerec Crowns" at bounding box center [210, 521] width 210 height 34
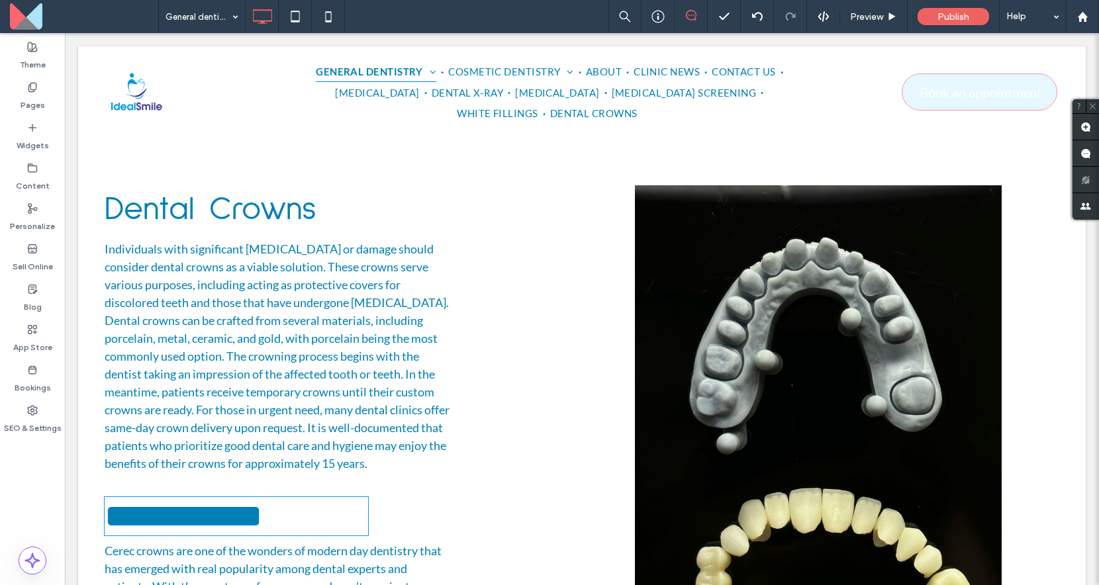
click at [242, 500] on span "**********" at bounding box center [184, 516] width 158 height 32
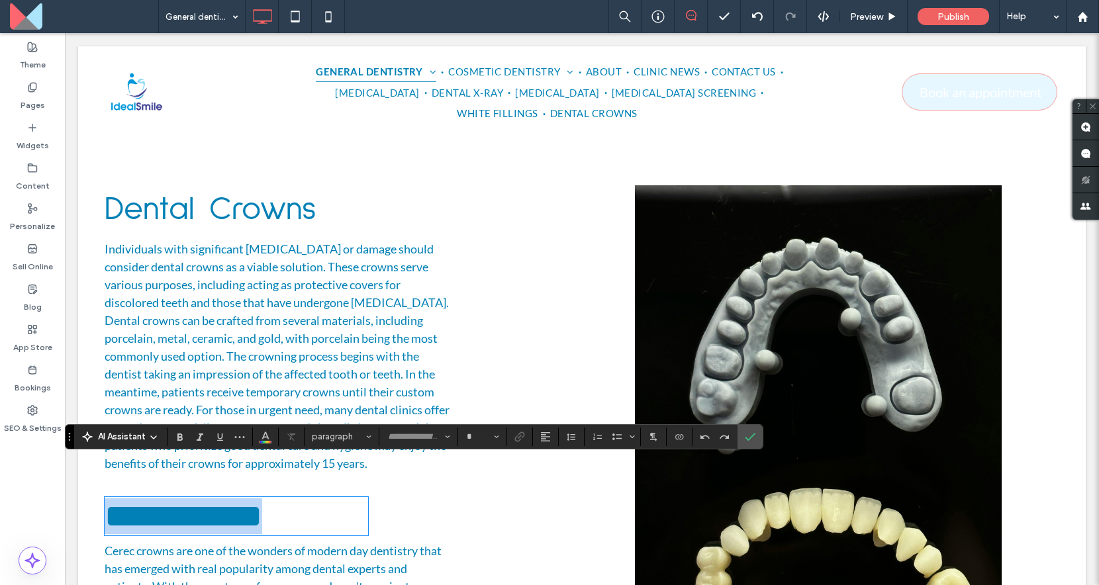
type input "**********"
type input "**"
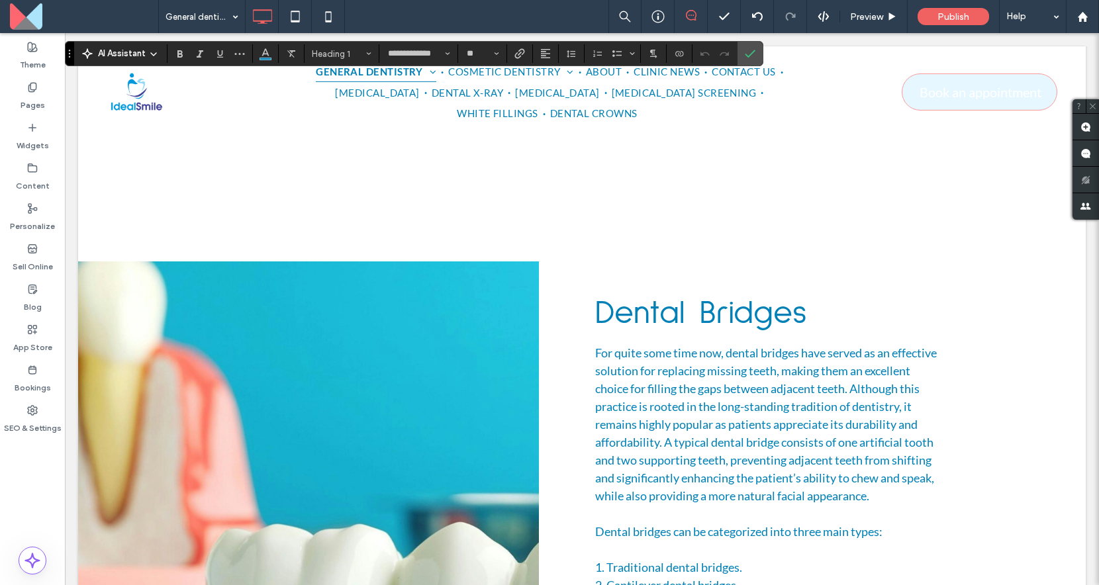
scroll to position [4359, 0]
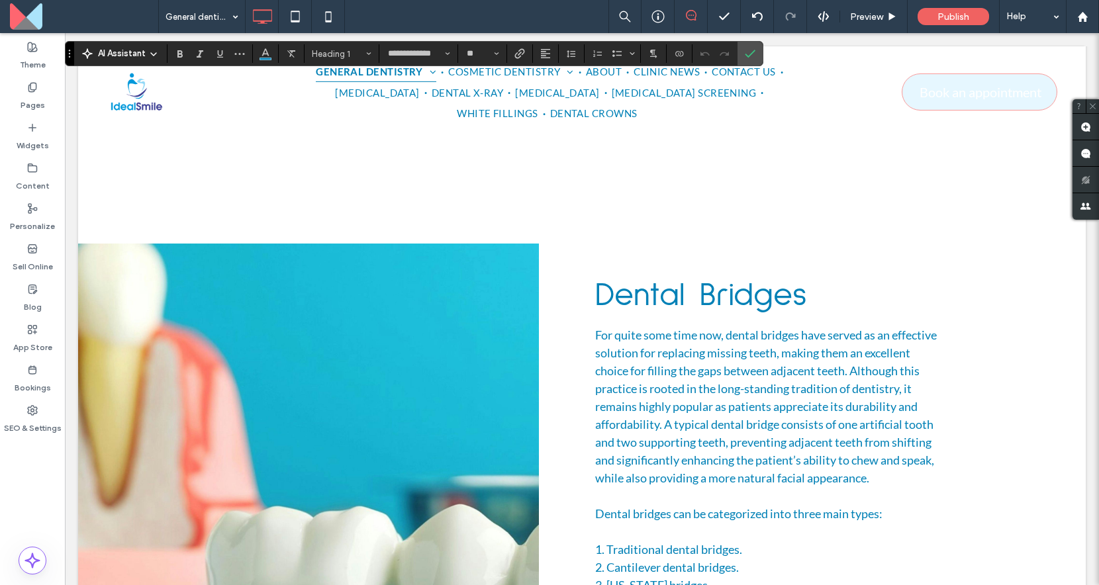
click at [675, 279] on span "Dental Bridges" at bounding box center [701, 296] width 212 height 34
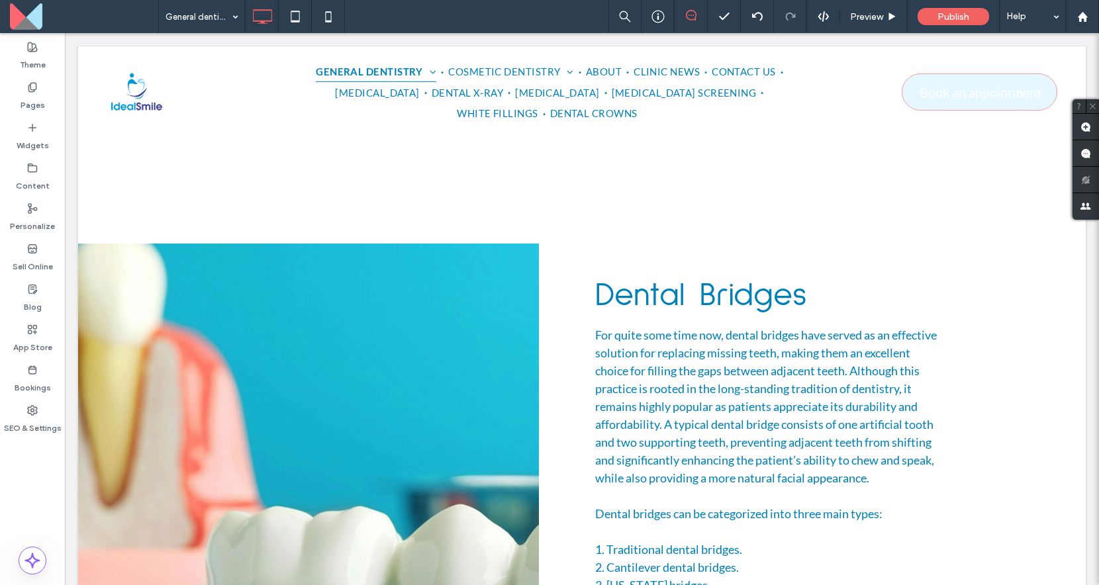
click at [675, 279] on span "Dental Bridges" at bounding box center [701, 296] width 212 height 34
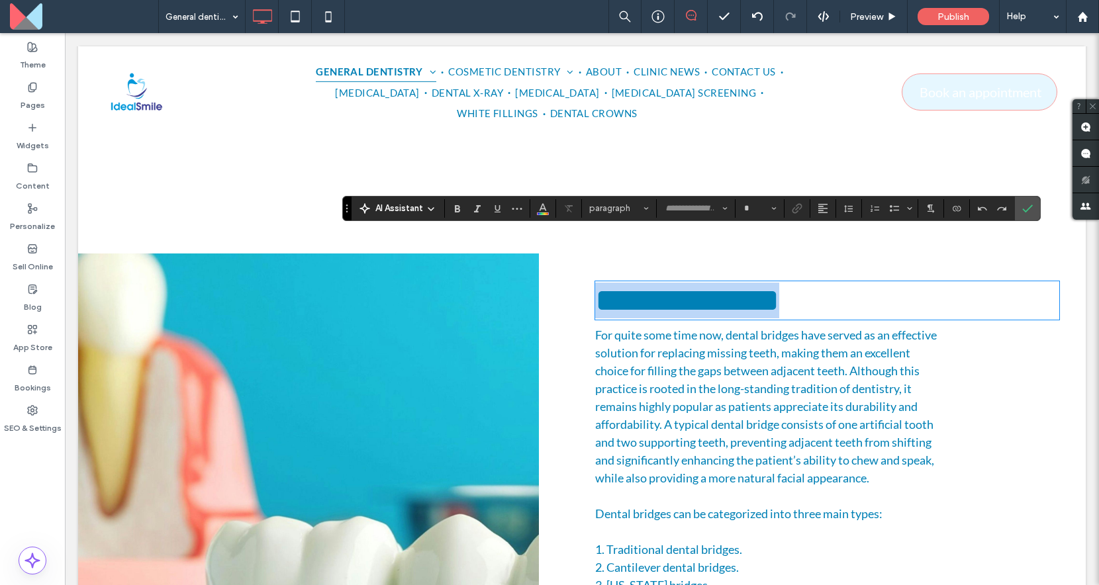
type input "**********"
type input "**"
copy span "**********"
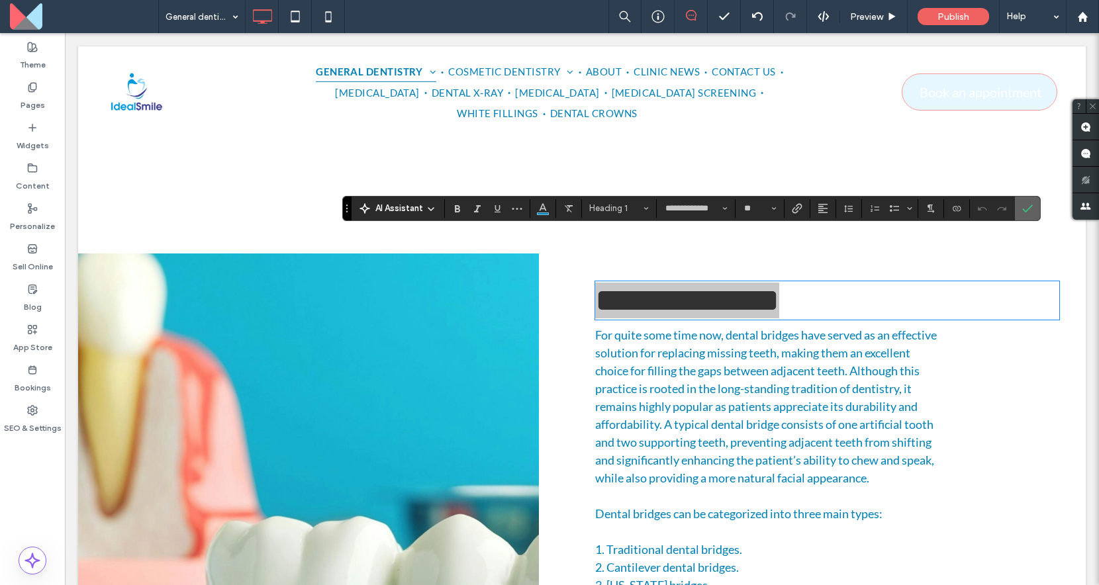
click at [1017, 205] on label "Confirm" at bounding box center [1027, 209] width 20 height 24
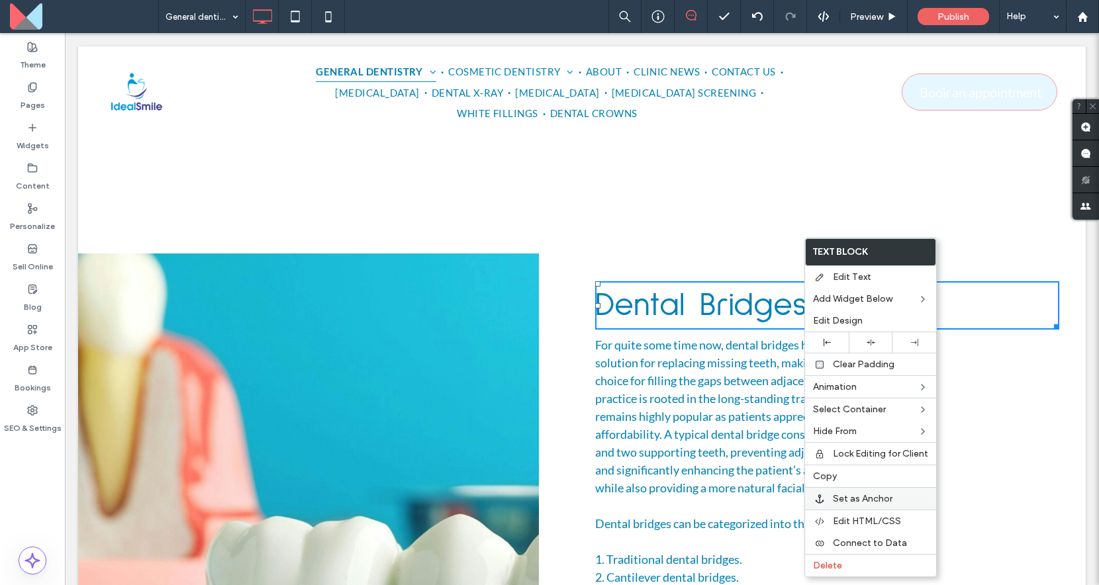
click at [823, 492] on div "Set as Anchor" at bounding box center [870, 498] width 131 height 23
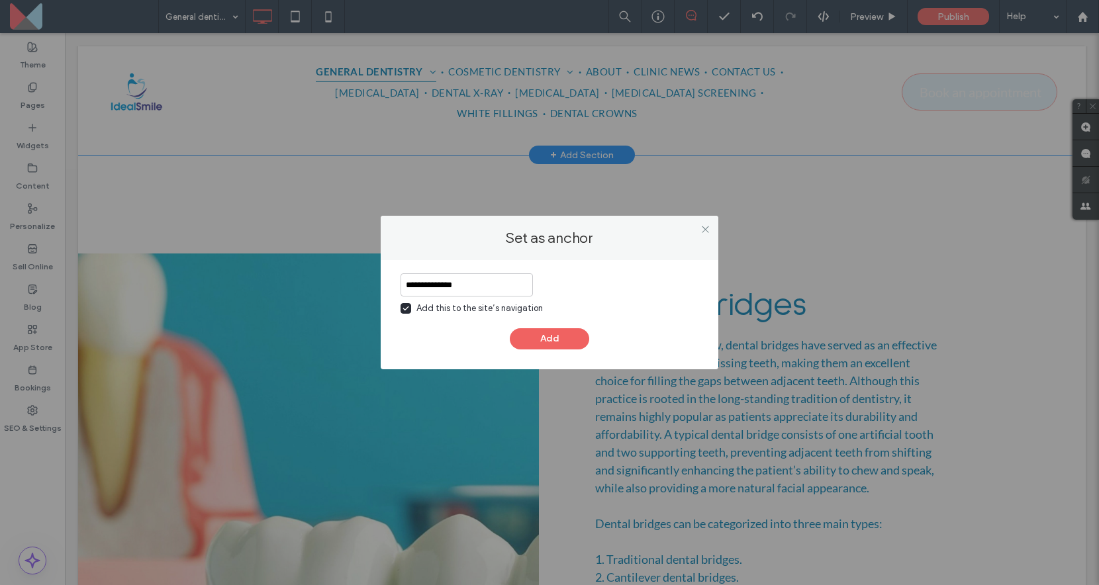
type input "**********"
click at [420, 308] on div "Add this to the site’s navigation" at bounding box center [479, 308] width 126 height 13
click at [563, 336] on button "Add" at bounding box center [549, 338] width 79 height 21
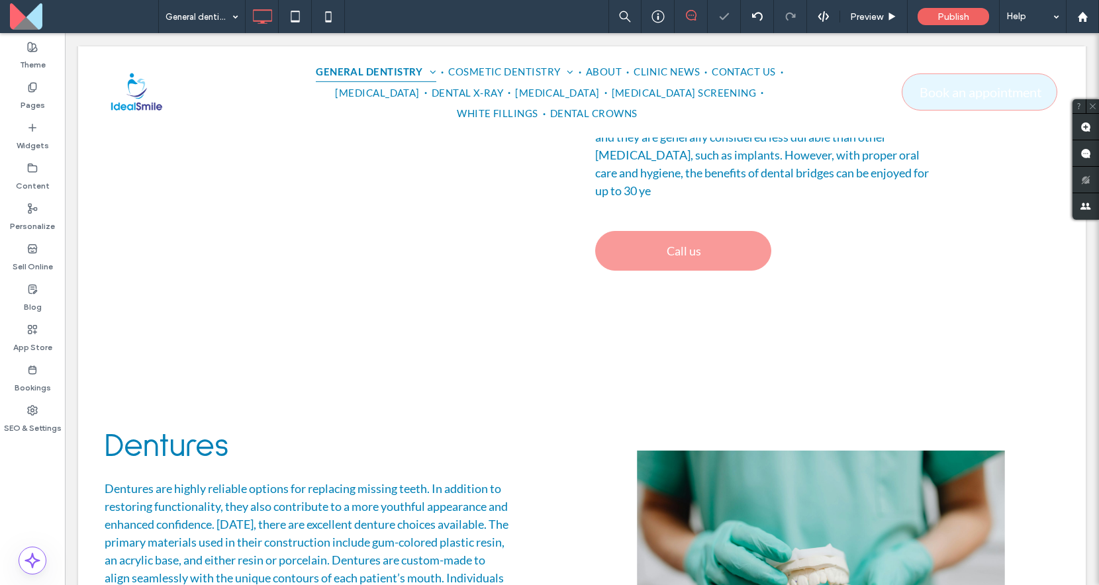
scroll to position [5145, 0]
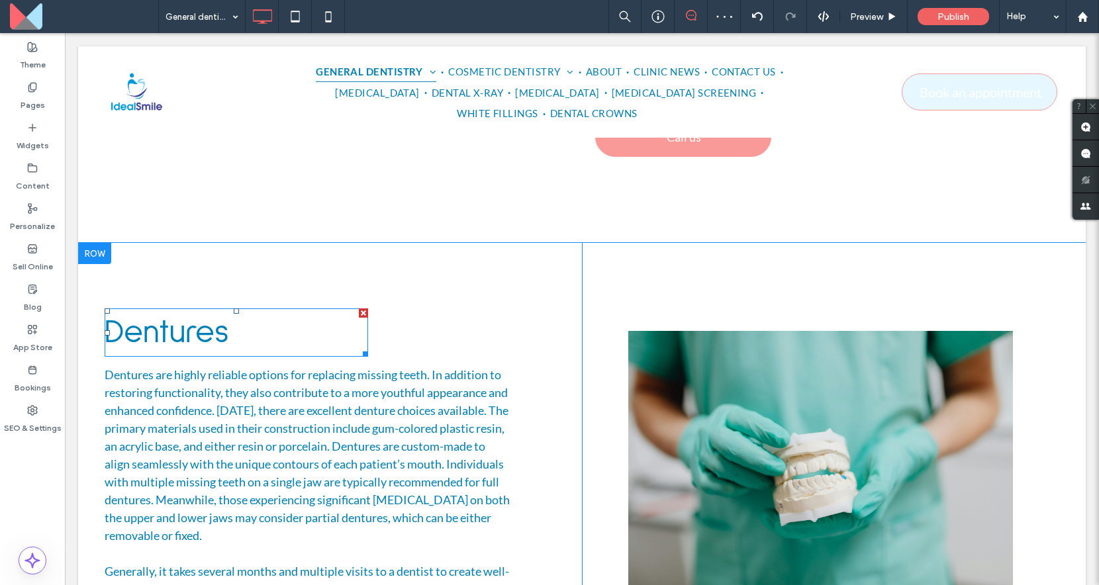
click at [208, 316] on span "Dentures" at bounding box center [167, 333] width 124 height 34
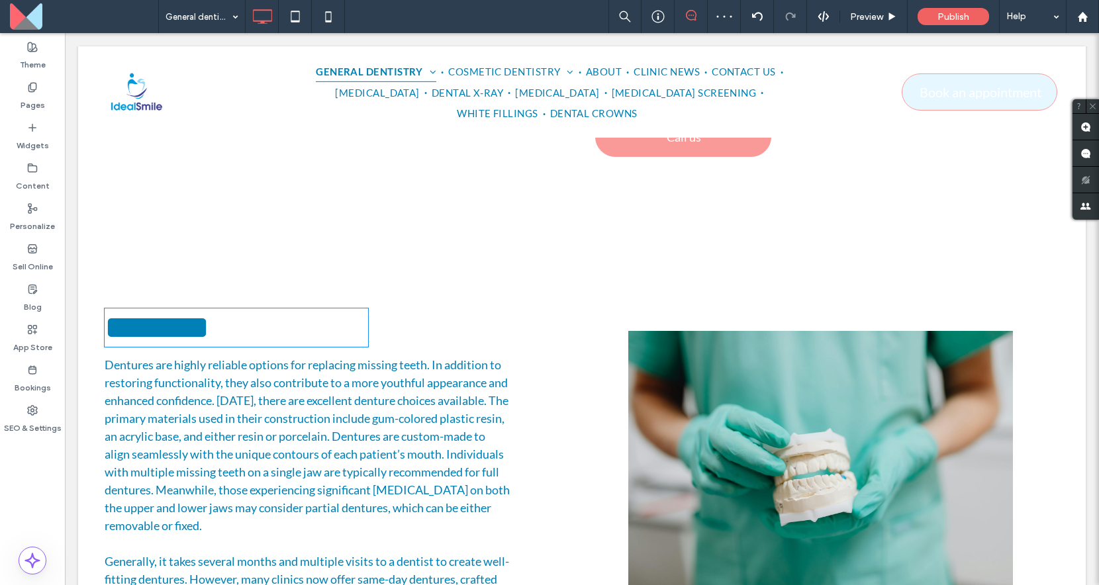
type input "**********"
type input "**"
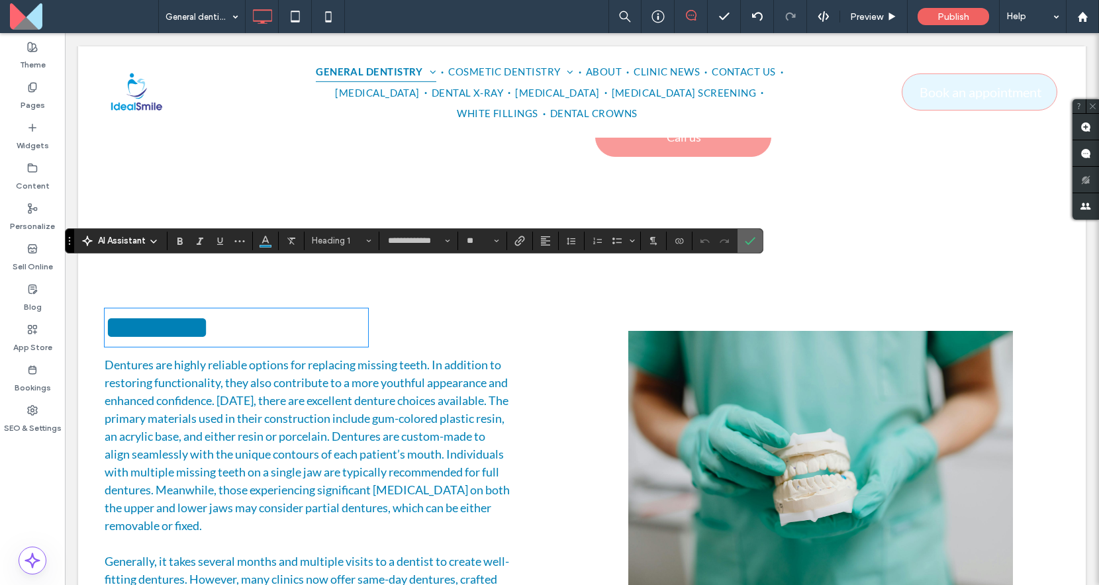
click at [749, 242] on use "Confirm" at bounding box center [750, 241] width 11 height 8
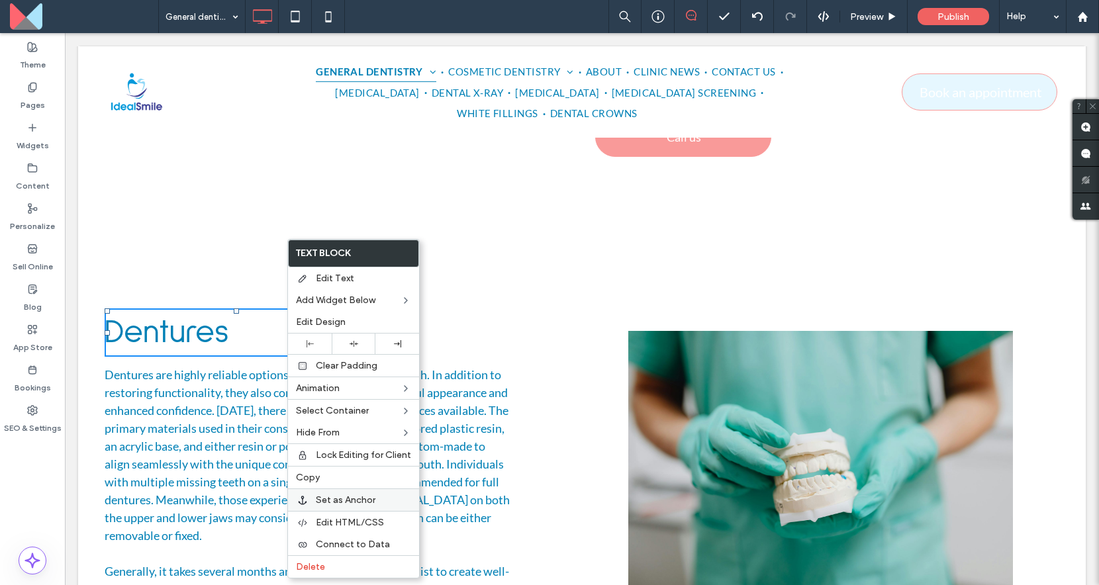
click at [346, 492] on div "Set as Anchor" at bounding box center [353, 499] width 131 height 23
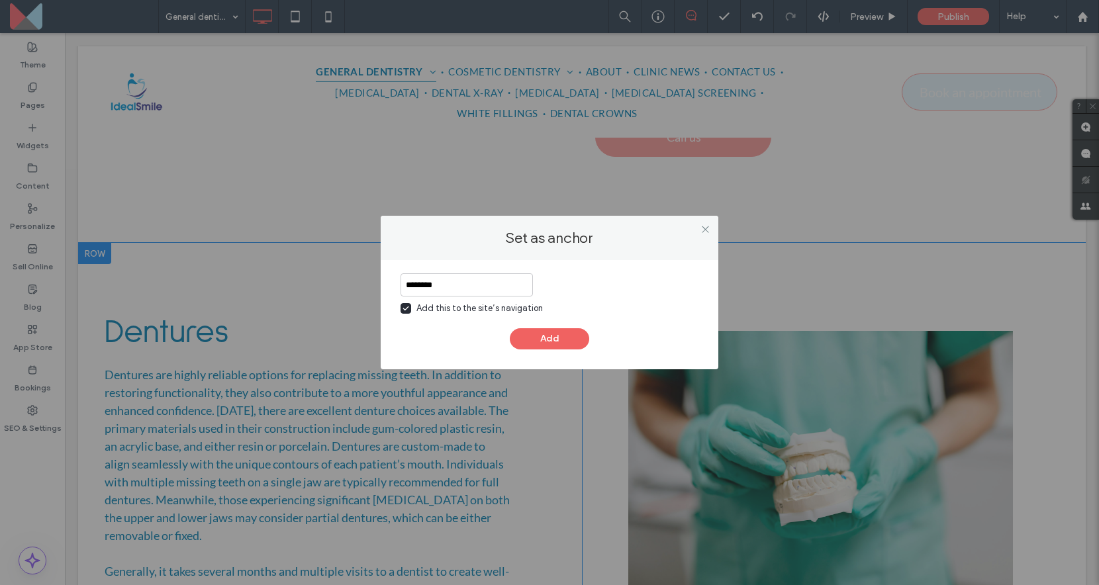
type input "********"
click at [497, 304] on div "Add this to the site’s navigation" at bounding box center [479, 308] width 126 height 13
click at [537, 341] on button "Add" at bounding box center [549, 338] width 79 height 21
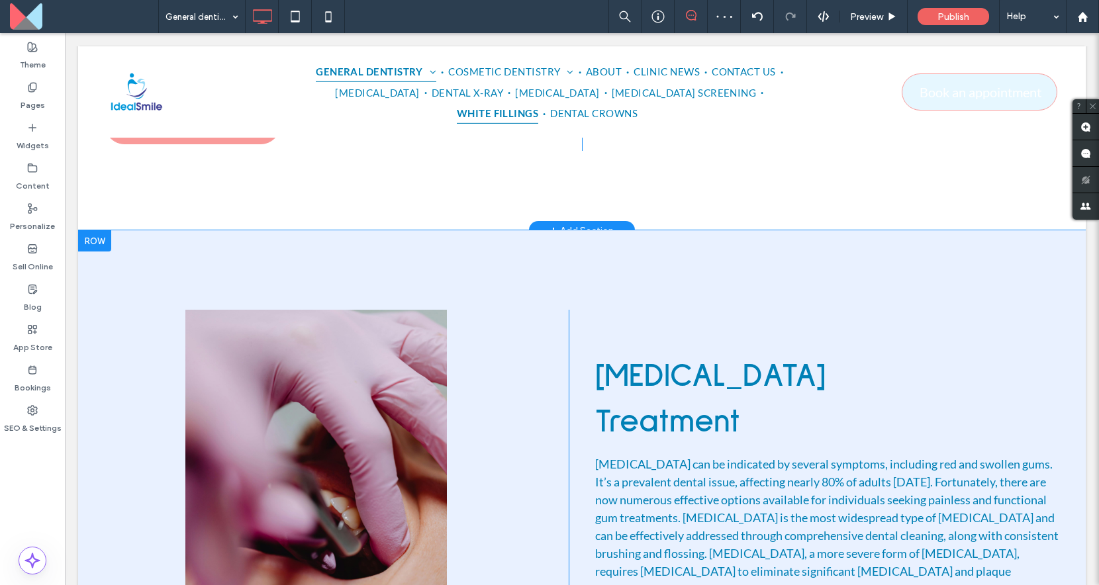
scroll to position [5864, 0]
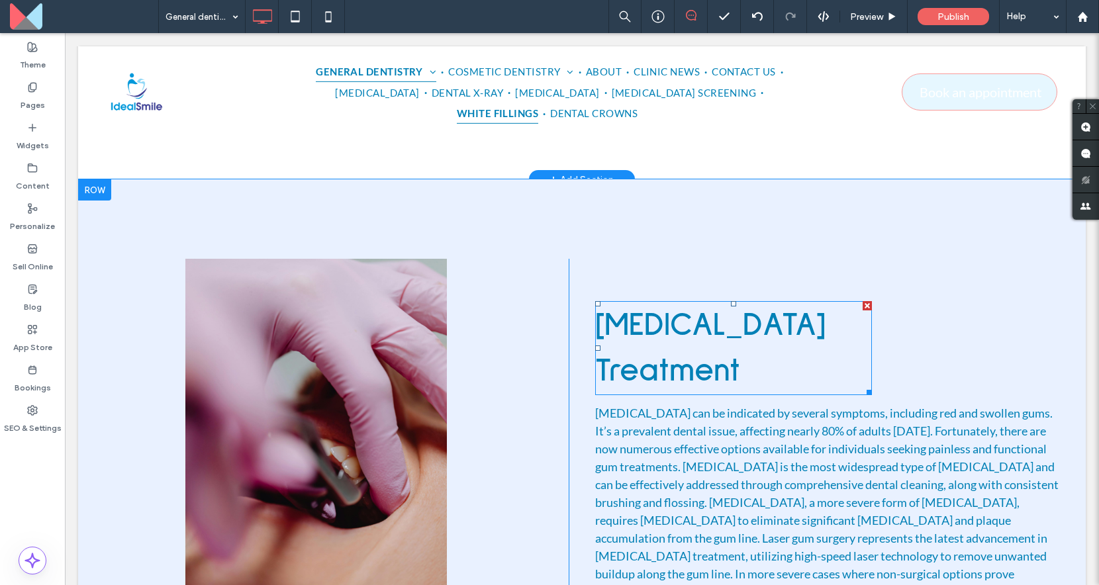
click at [635, 308] on strong "[MEDICAL_DATA] Treatment" at bounding box center [710, 347] width 230 height 79
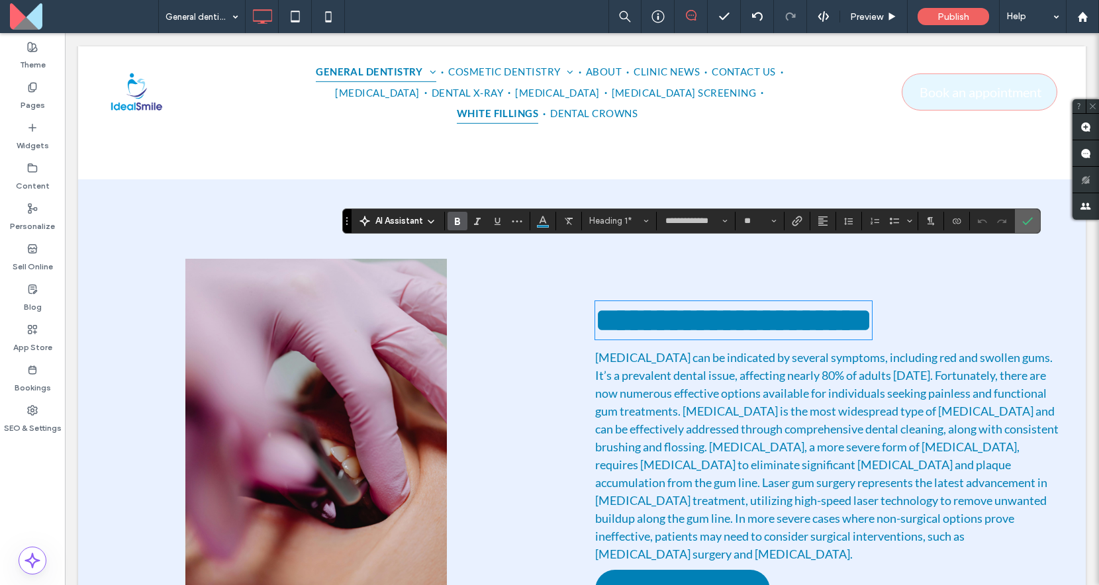
click at [1031, 219] on icon "Confirm" at bounding box center [1027, 221] width 11 height 11
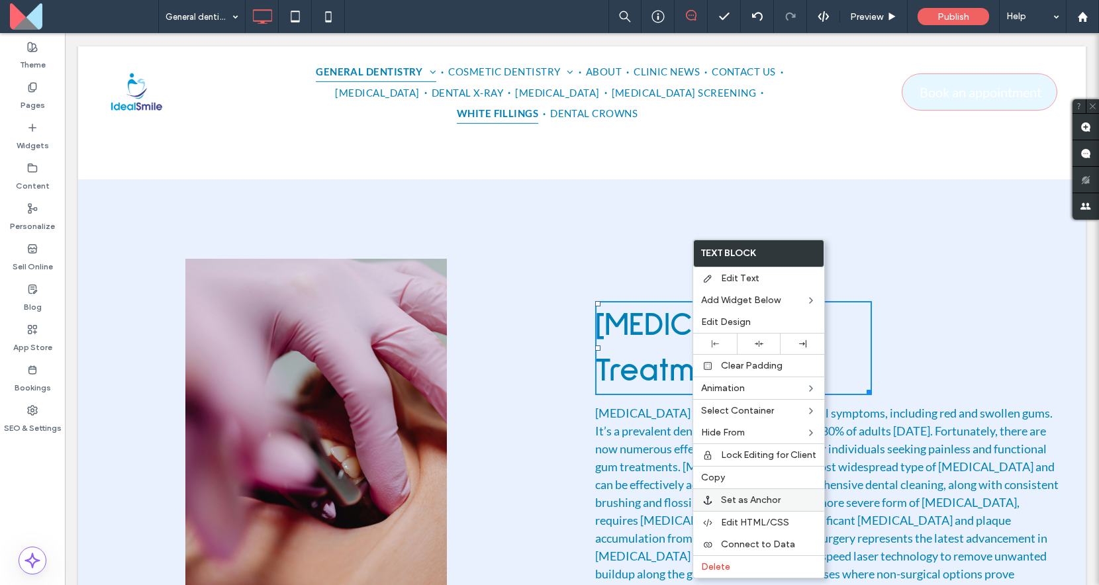
click at [758, 496] on span "Set as Anchor" at bounding box center [751, 499] width 60 height 11
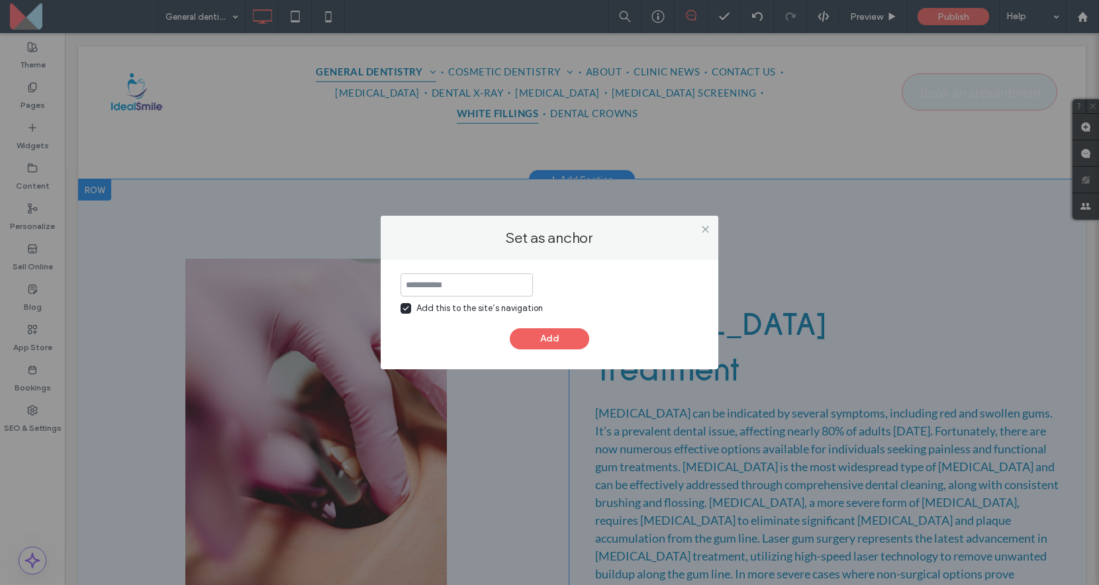
click at [510, 289] on input at bounding box center [466, 284] width 132 height 23
type input "**********"
click at [498, 304] on div "Add this to the site’s navigation" at bounding box center [479, 308] width 126 height 13
click at [540, 326] on div "**********" at bounding box center [549, 311] width 298 height 76
click at [543, 332] on button "Add" at bounding box center [549, 338] width 79 height 21
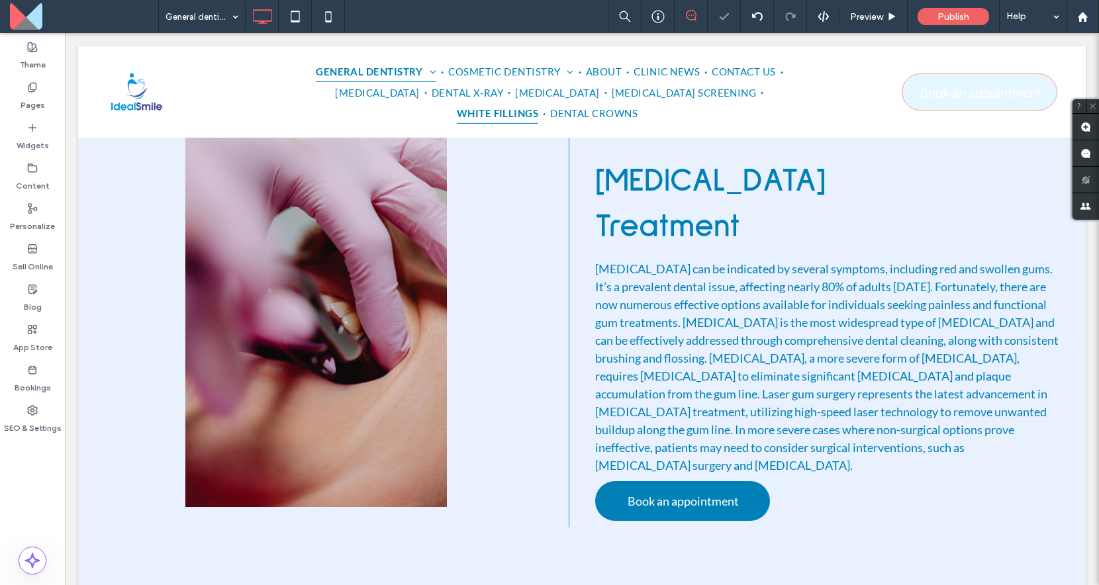
scroll to position [6386, 0]
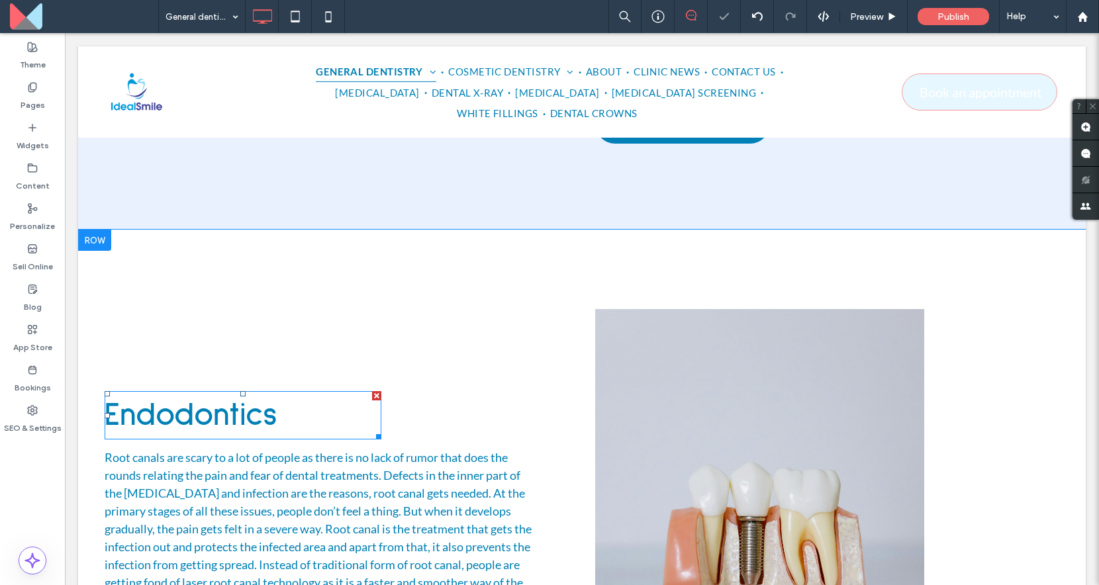
click at [218, 398] on strong "Endodontics" at bounding box center [191, 415] width 173 height 34
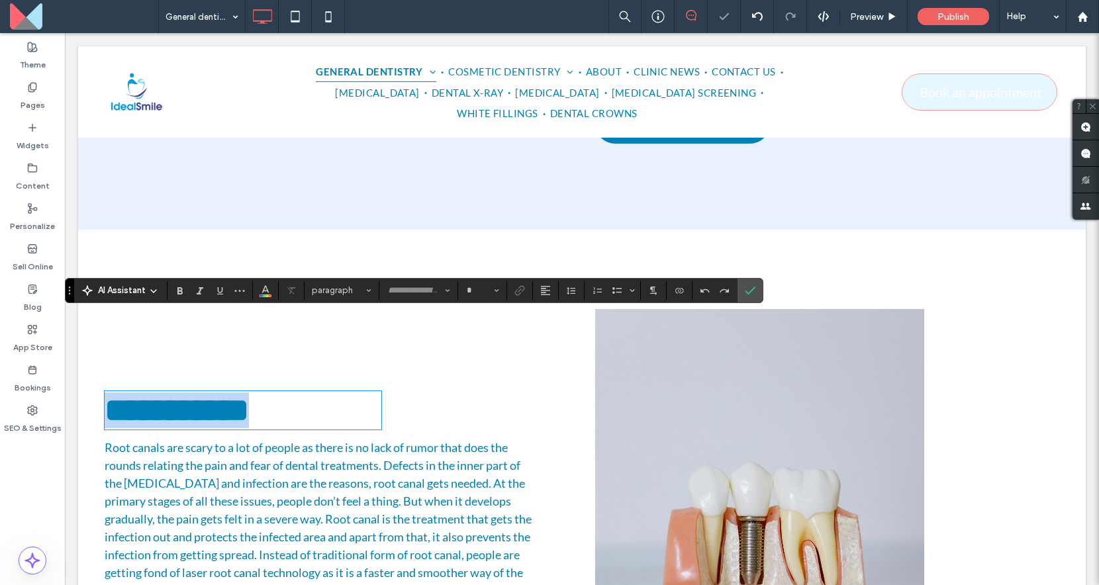
type input "**********"
type input "**"
click at [760, 293] on section at bounding box center [749, 291] width 25 height 24
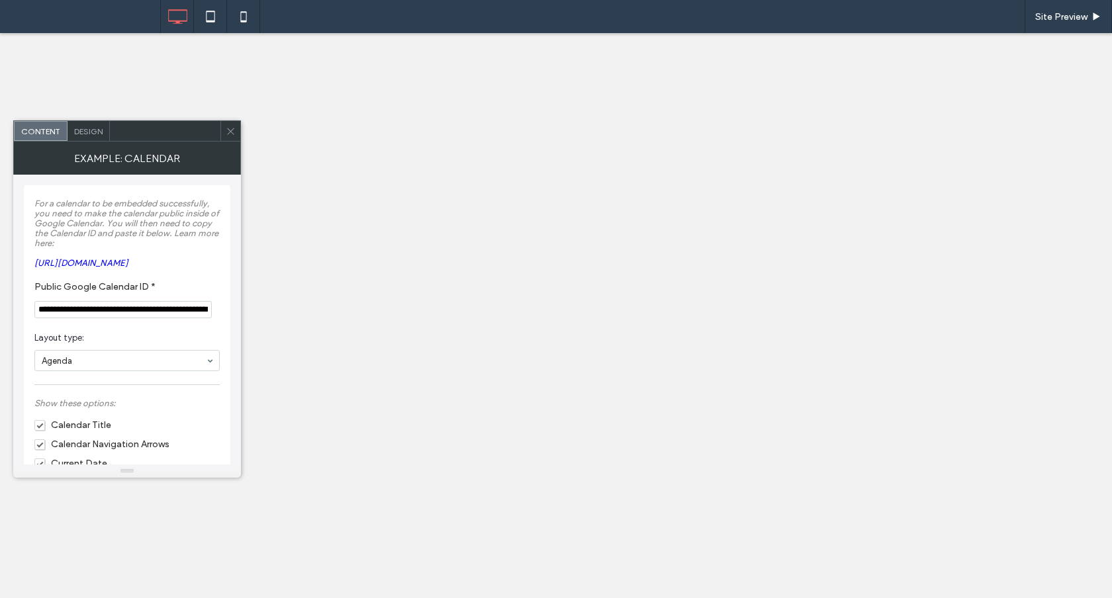
click at [230, 134] on icon at bounding box center [231, 131] width 10 height 10
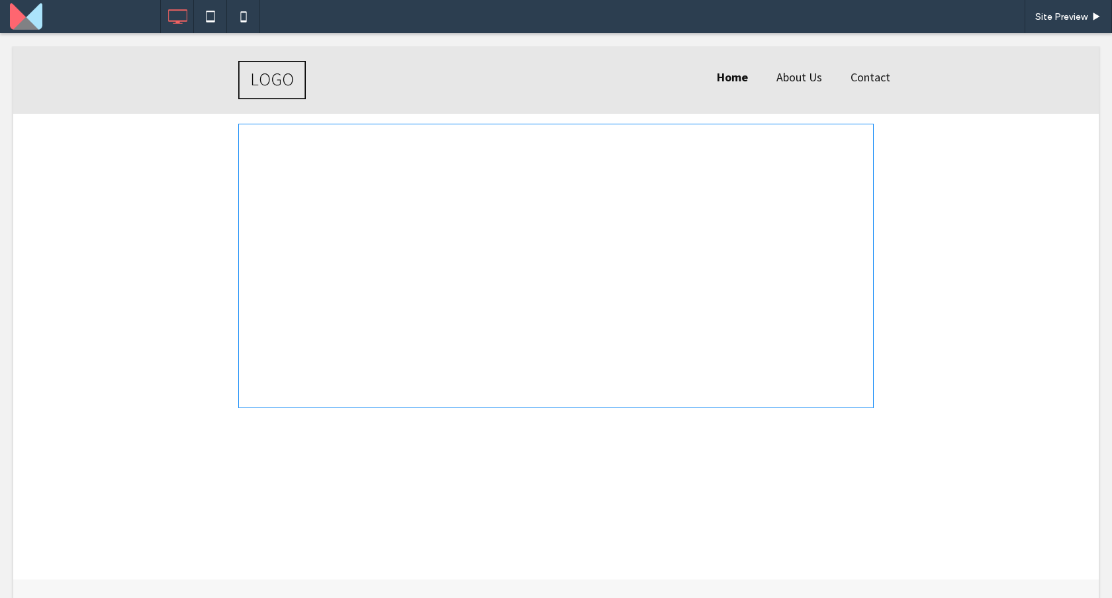
click at [841, 136] on span at bounding box center [555, 266] width 635 height 285
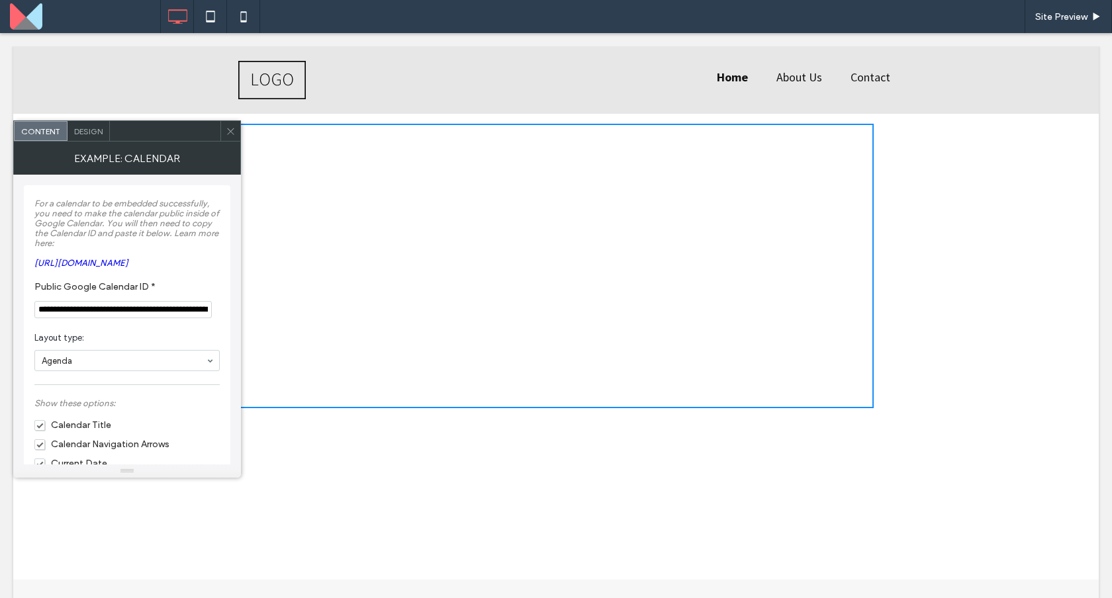
click at [236, 134] on div at bounding box center [230, 131] width 20 height 20
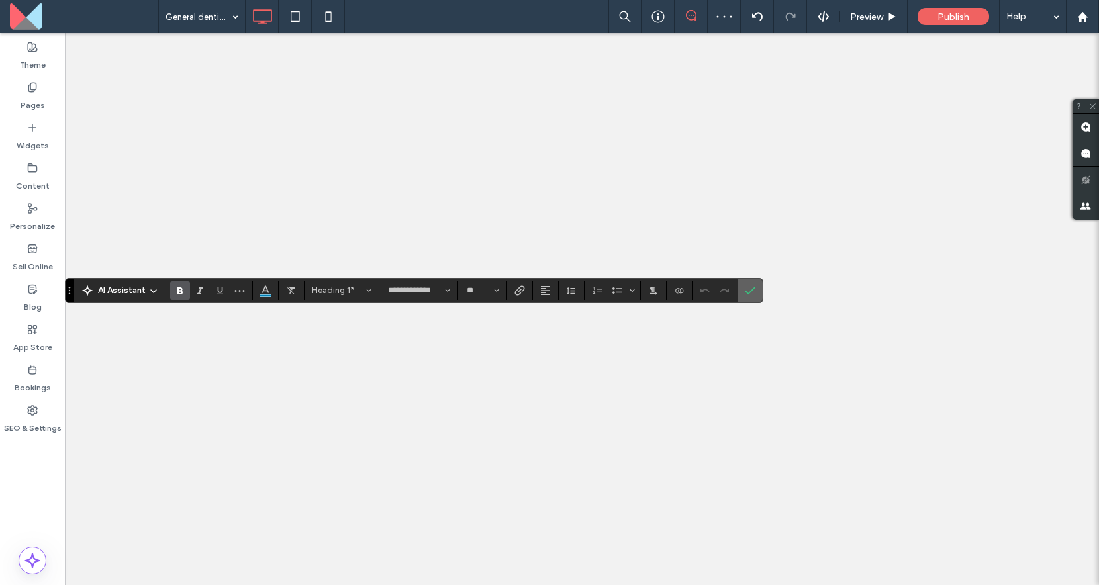
click at [751, 288] on icon "Confirm" at bounding box center [750, 290] width 11 height 11
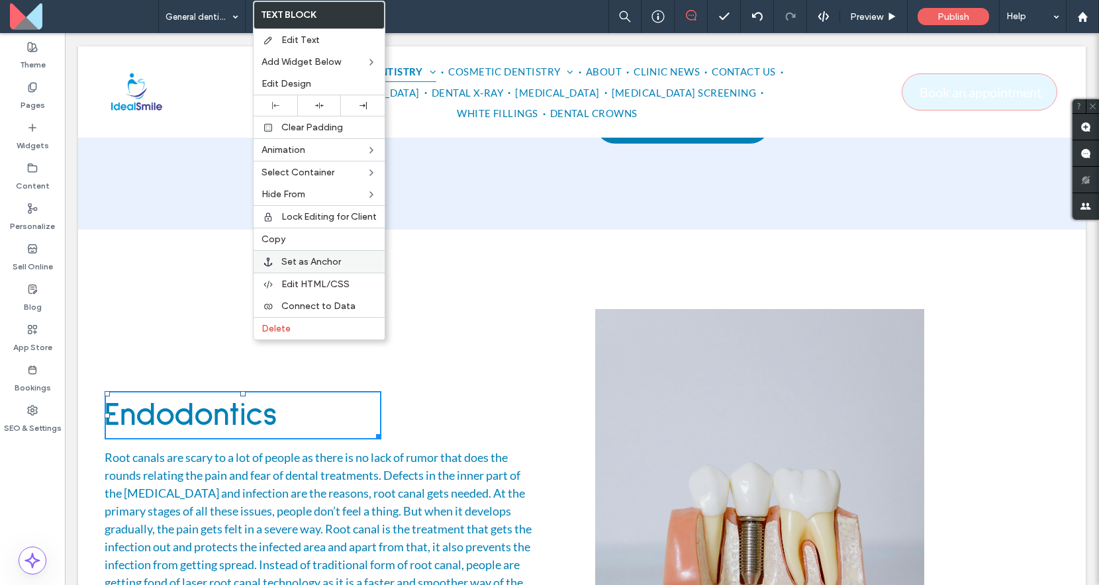
click at [300, 267] on div "Set as Anchor" at bounding box center [318, 261] width 131 height 23
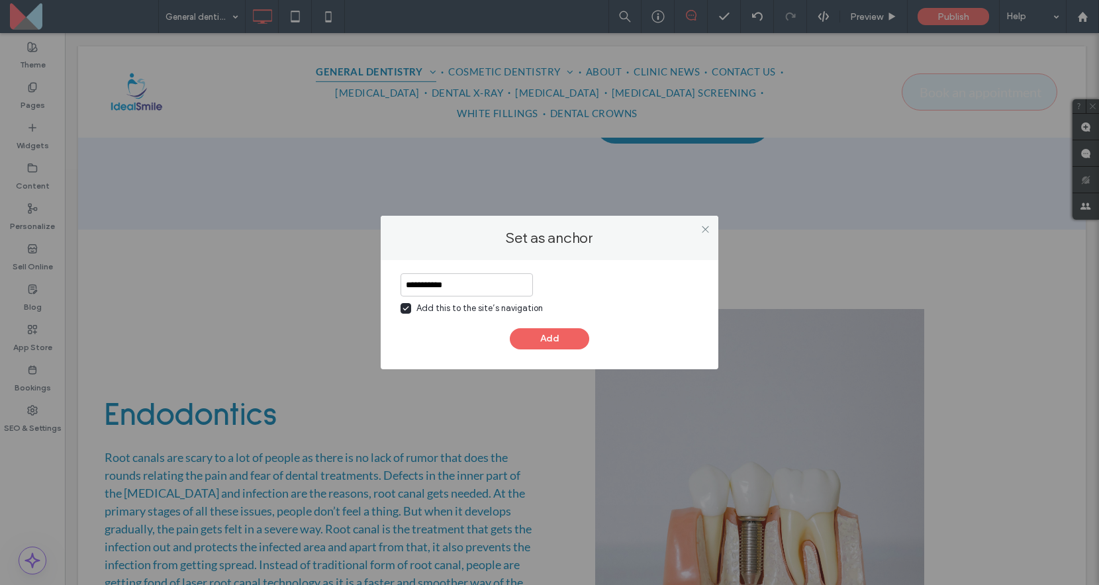
type input "**********"
click at [474, 302] on div "Add this to the site’s navigation" at bounding box center [479, 308] width 126 height 13
click at [524, 323] on div "**********" at bounding box center [549, 311] width 298 height 76
click at [527, 334] on button "Add" at bounding box center [549, 338] width 79 height 21
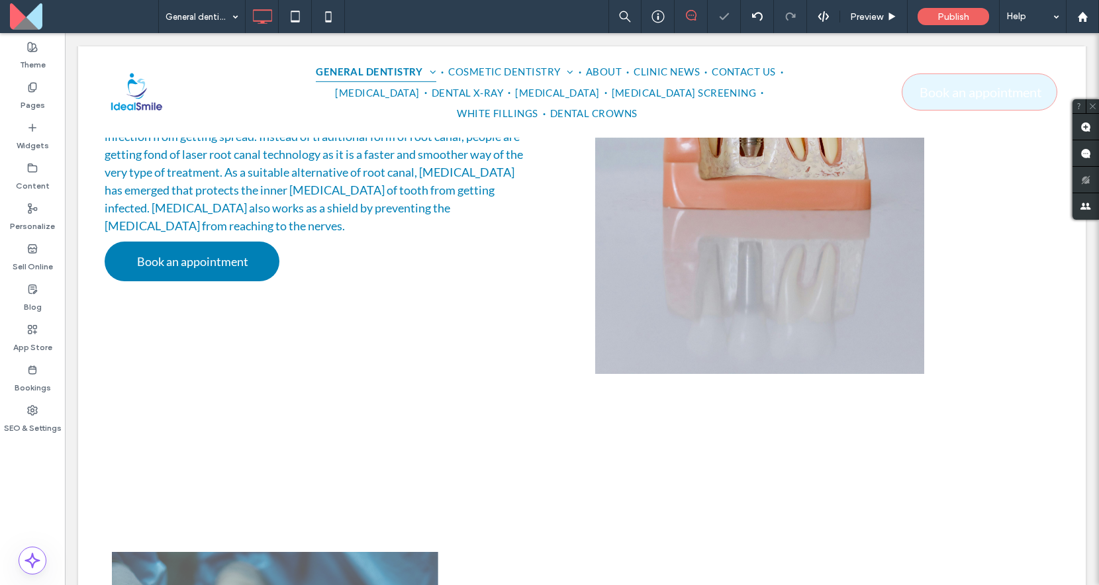
scroll to position [6883, 0]
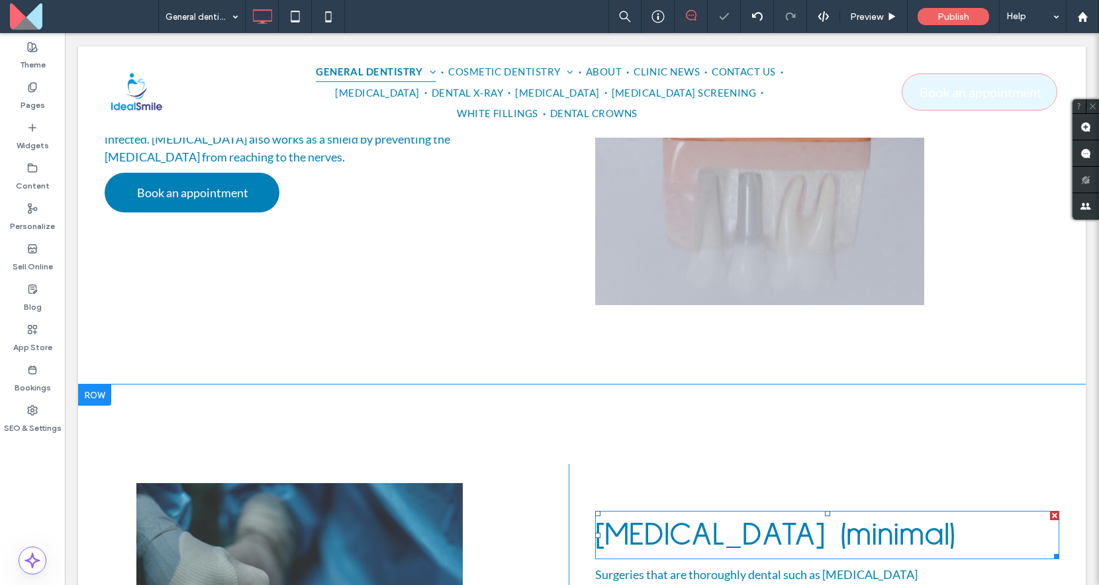
click at [698, 518] on span "[MEDICAL_DATA] (minimal)" at bounding box center [775, 535] width 360 height 34
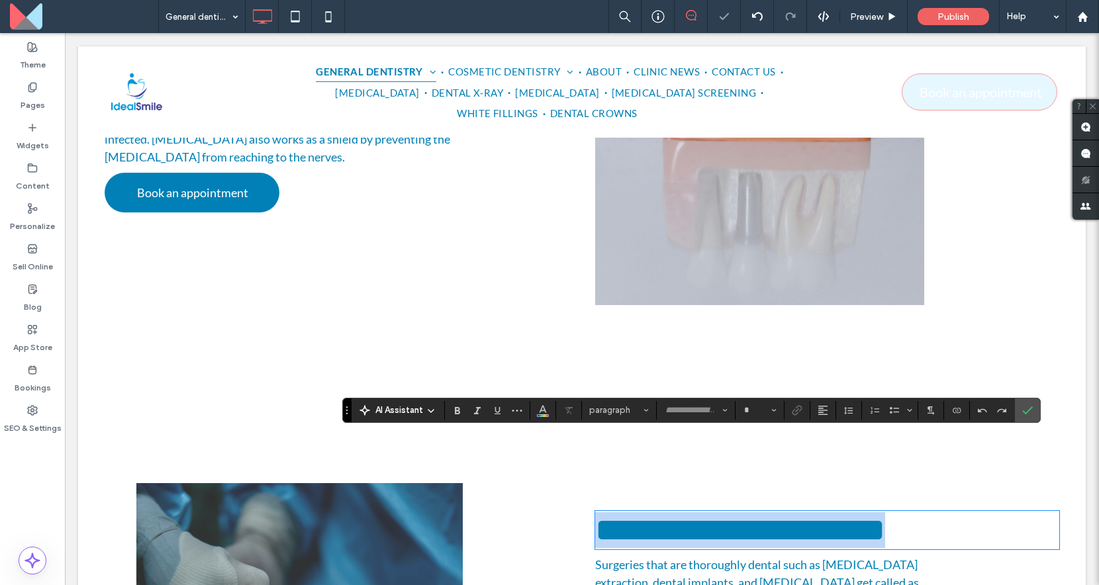
type input "**********"
type input "**"
copy span "**********"
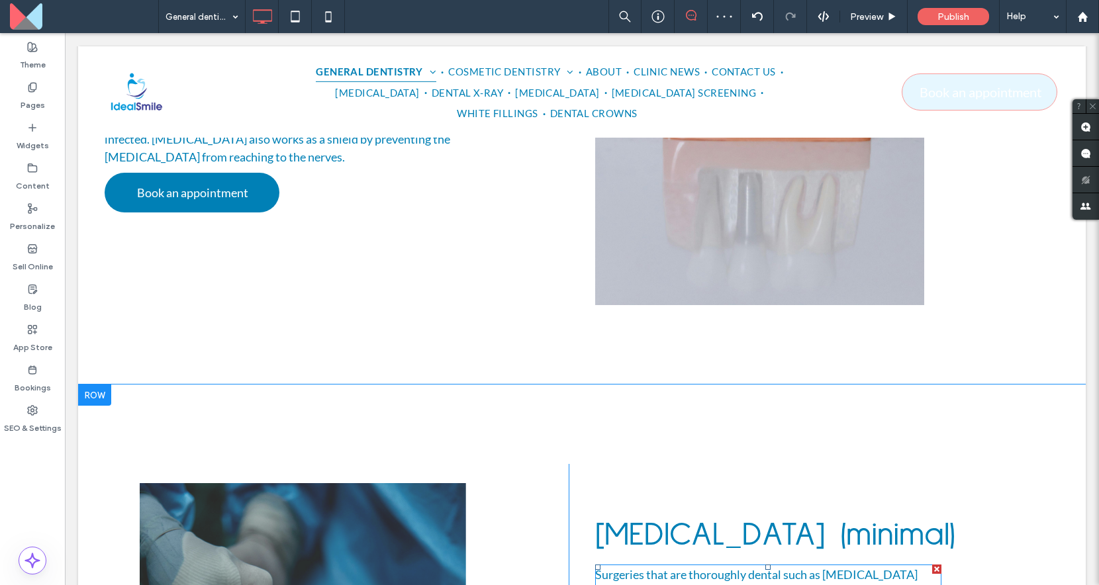
scroll to position [7069, 0]
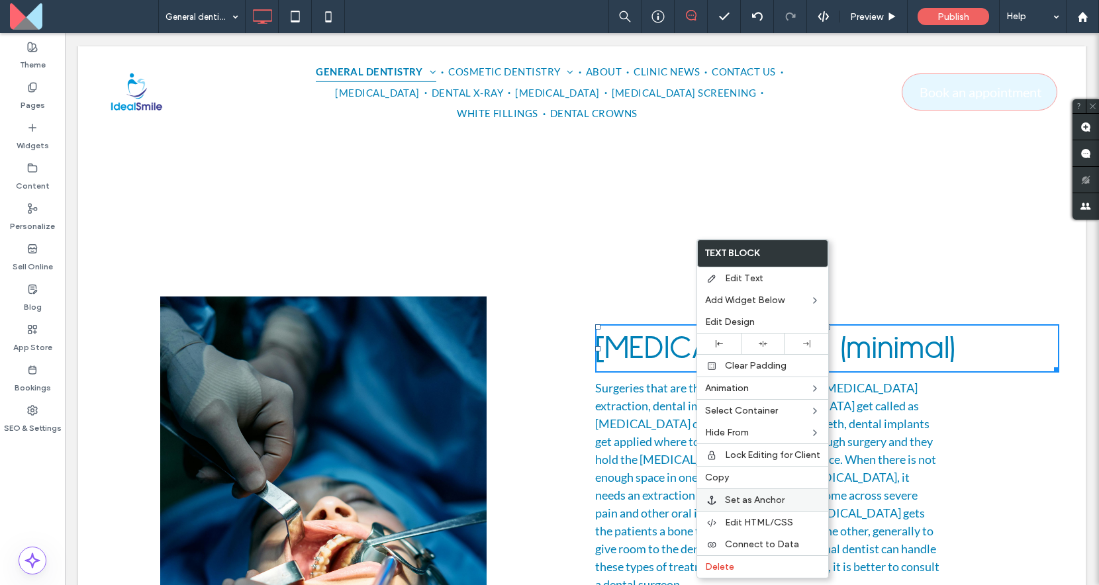
click at [736, 491] on div "Set as Anchor" at bounding box center [762, 499] width 131 height 23
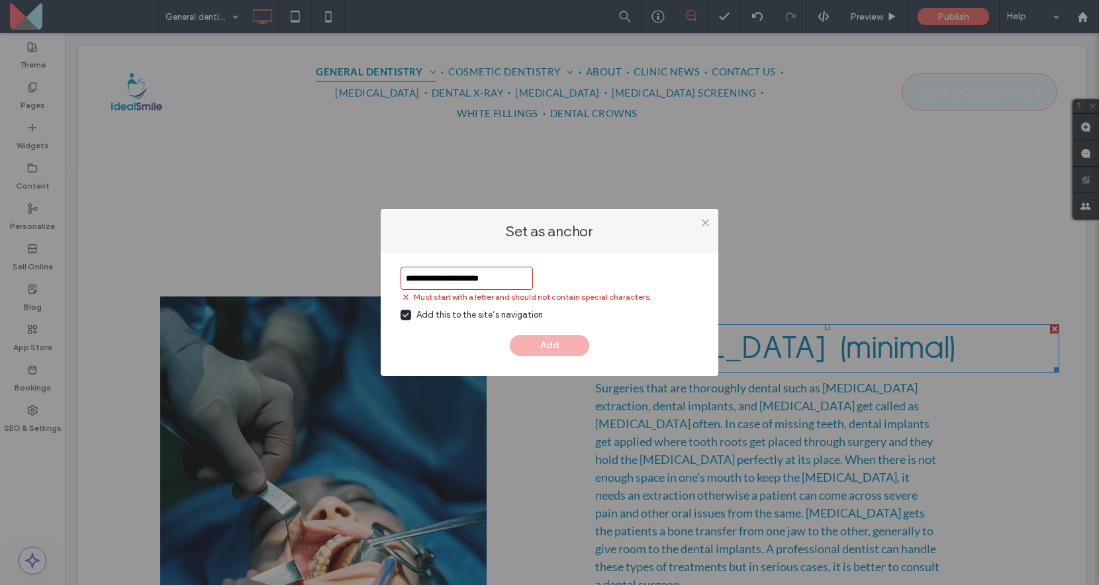
click at [512, 314] on div "Add this to the site’s navigation" at bounding box center [479, 314] width 126 height 13
drag, startPoint x: 517, startPoint y: 282, endPoint x: 453, endPoint y: 278, distance: 63.7
click at [453, 278] on input "**********" at bounding box center [466, 278] width 132 height 23
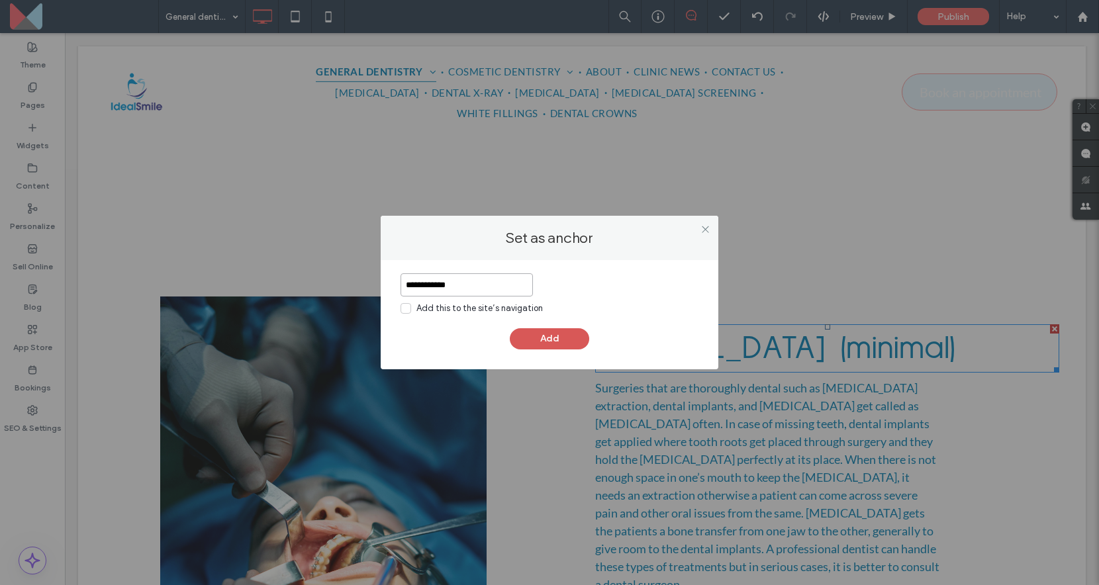
type input "**********"
click at [543, 339] on button "Add" at bounding box center [549, 338] width 79 height 21
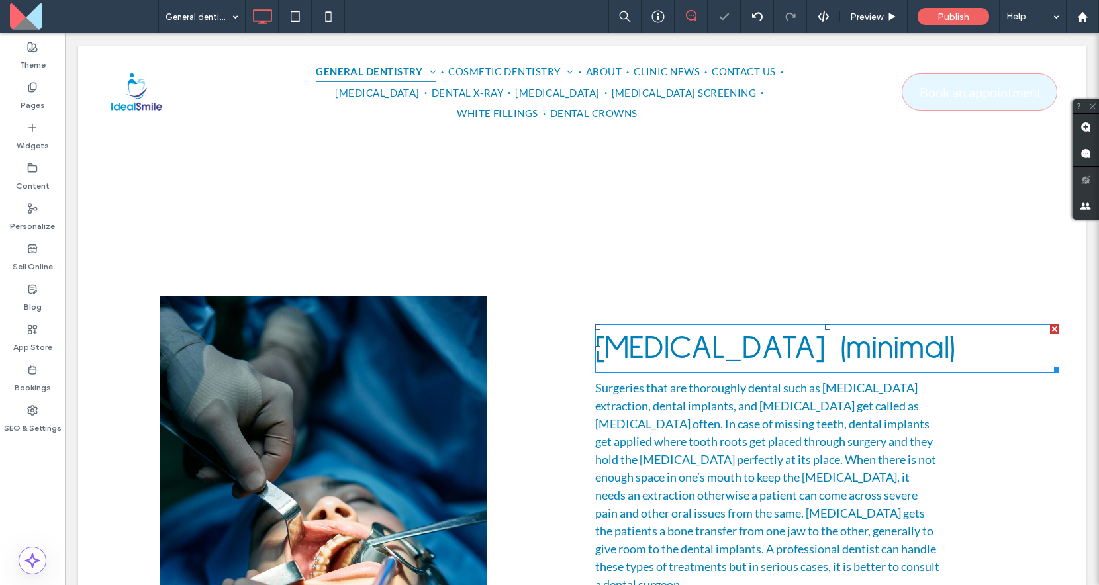
scroll to position [7789, 0]
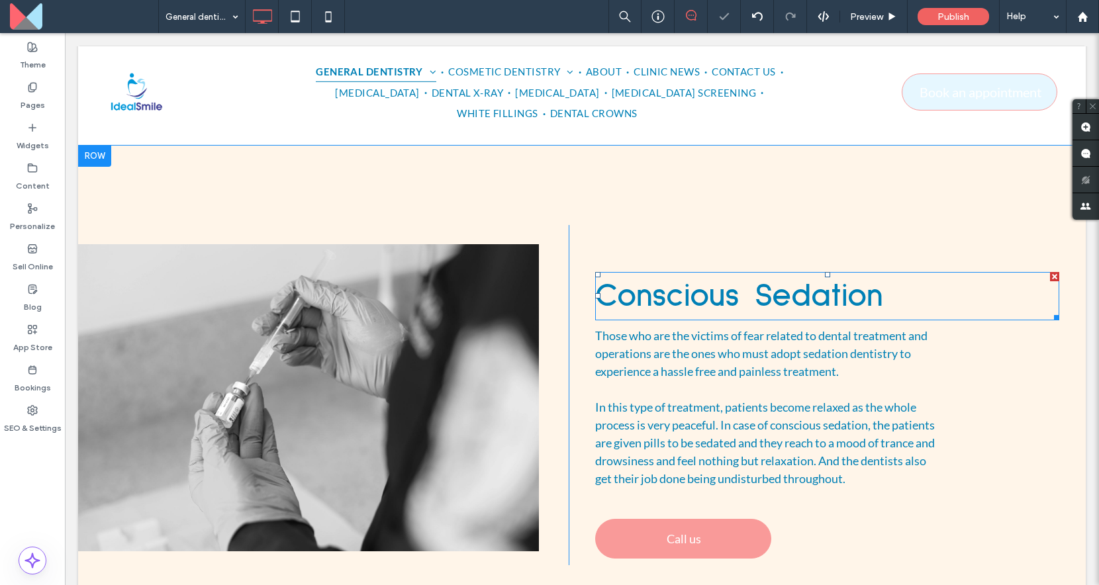
click at [656, 279] on strong "Conscious Sedation" at bounding box center [738, 296] width 287 height 34
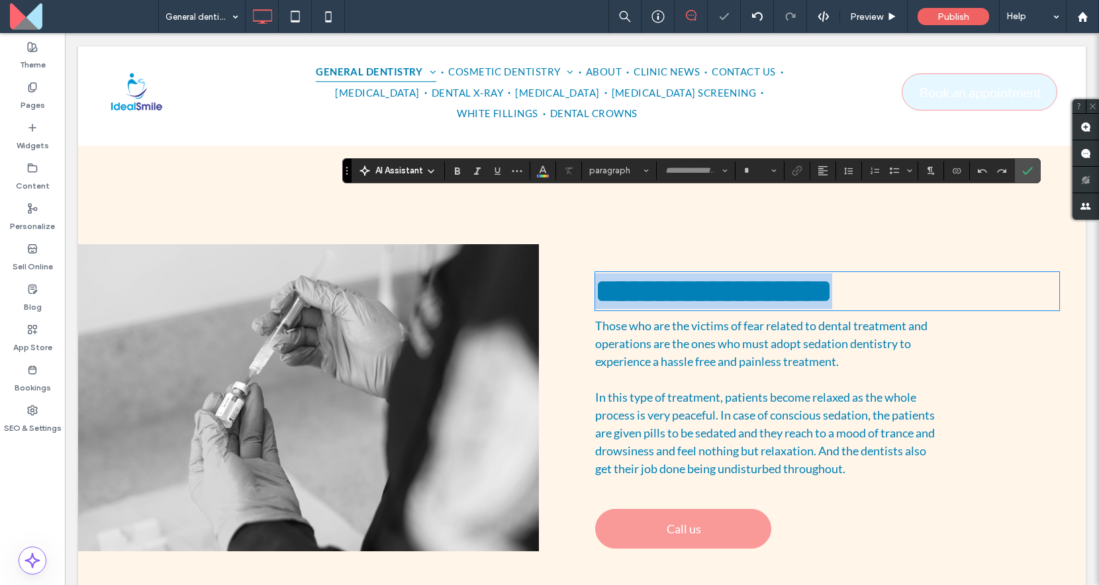
type input "**********"
type input "**"
click at [657, 318] on span "Those who are the victims of fear related to dental treatment and operations ar…" at bounding box center [761, 343] width 332 height 50
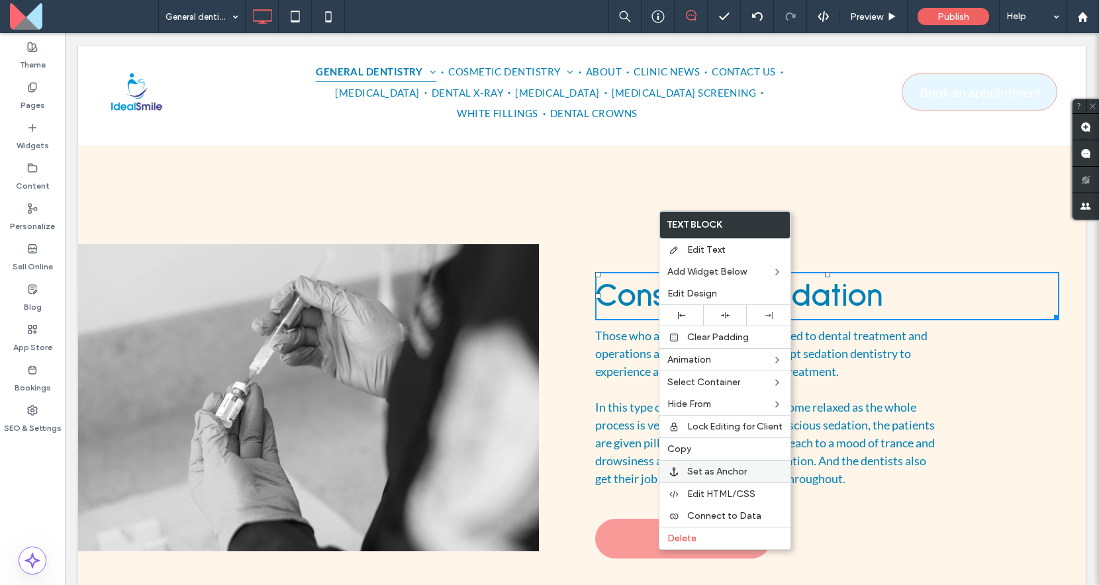
click at [690, 468] on span "Set as Anchor" at bounding box center [717, 471] width 60 height 11
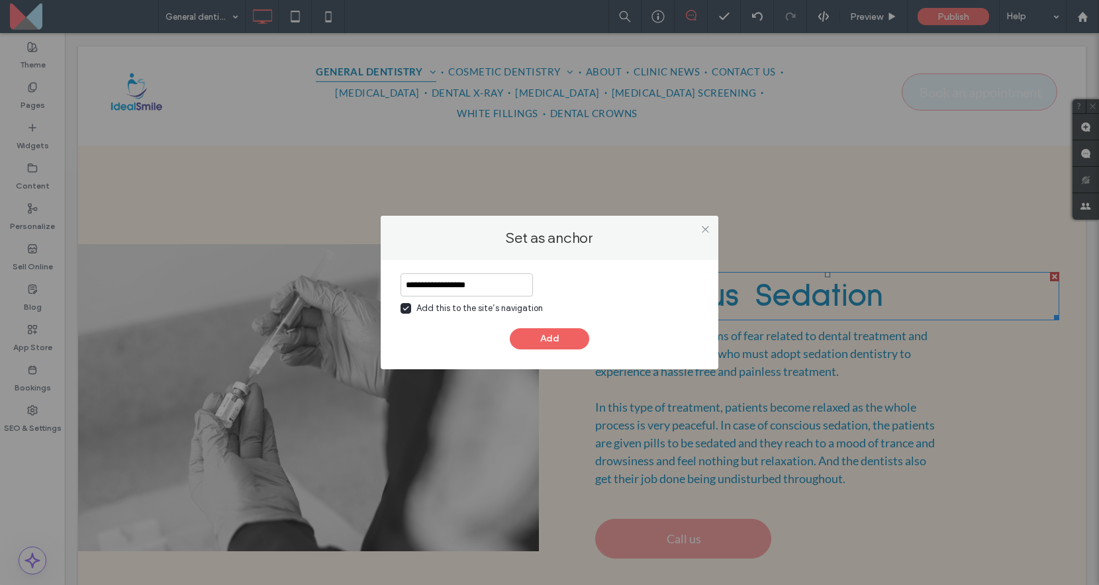
type input "**********"
click at [525, 314] on div "Add this to the site’s navigation" at bounding box center [479, 308] width 126 height 13
click at [541, 340] on button "Add" at bounding box center [549, 338] width 79 height 21
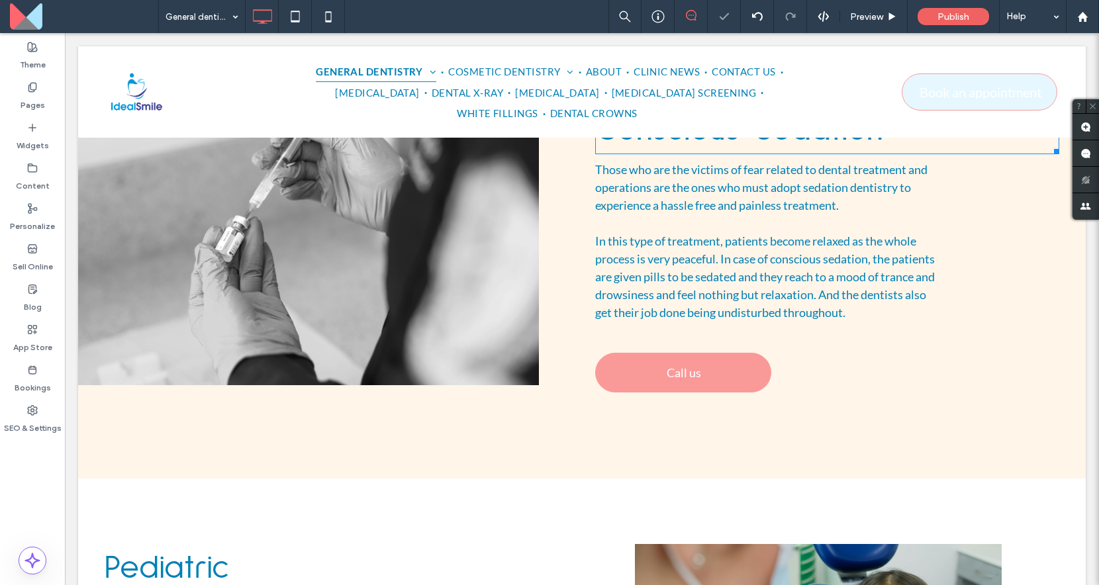
scroll to position [8060, 0]
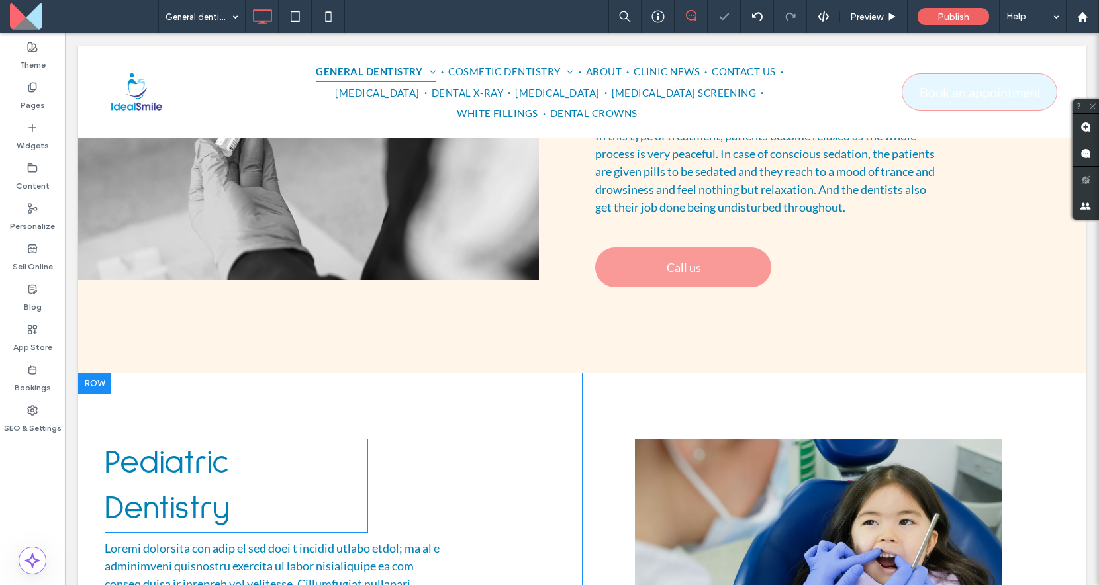
click at [230, 446] on span "Pediatric Dentistry" at bounding box center [167, 485] width 125 height 79
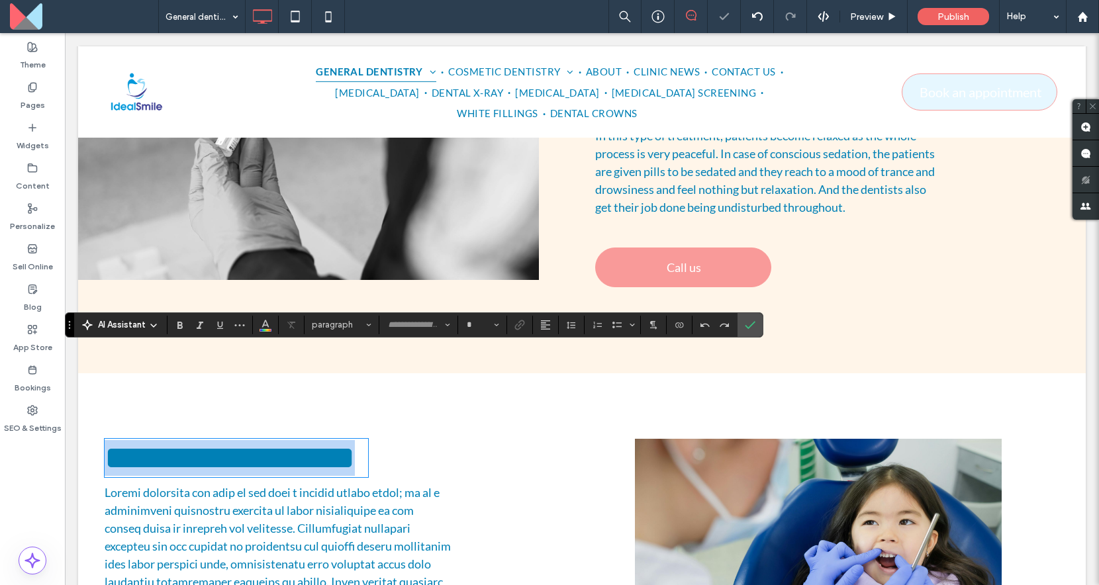
type input "**********"
type input "**"
copy span "**********"
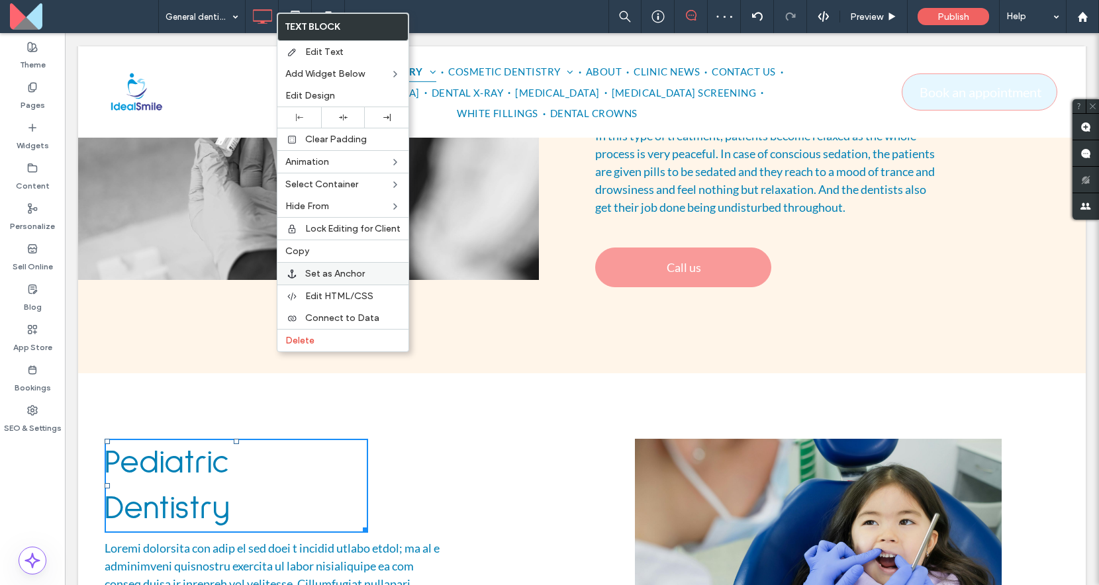
click at [339, 272] on span "Set as Anchor" at bounding box center [335, 273] width 60 height 11
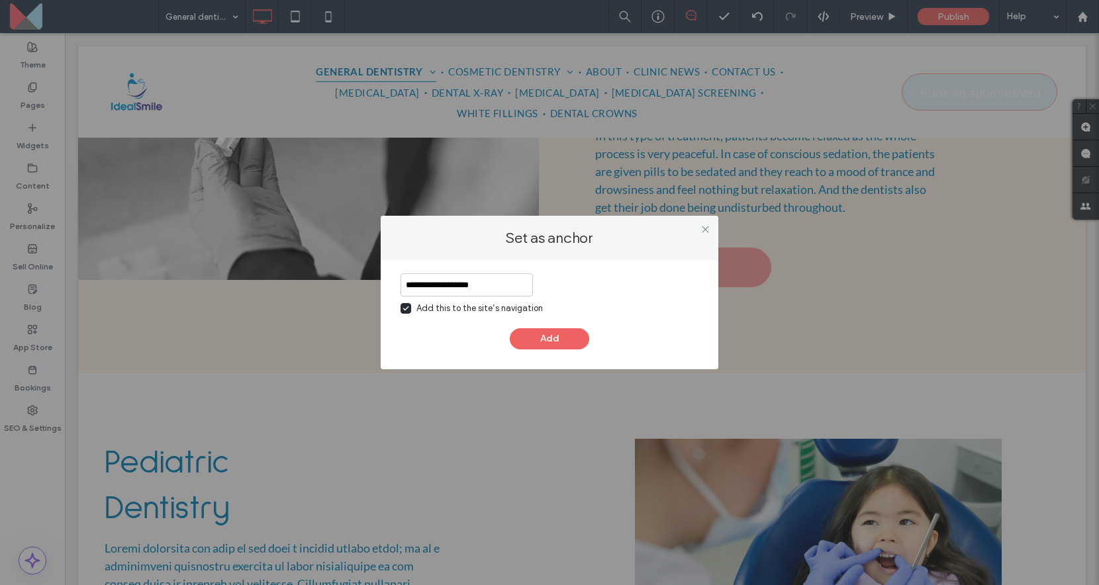
type input "**********"
click at [489, 310] on div "Add this to the site’s navigation" at bounding box center [479, 308] width 126 height 13
click at [525, 342] on button "Add" at bounding box center [549, 338] width 79 height 21
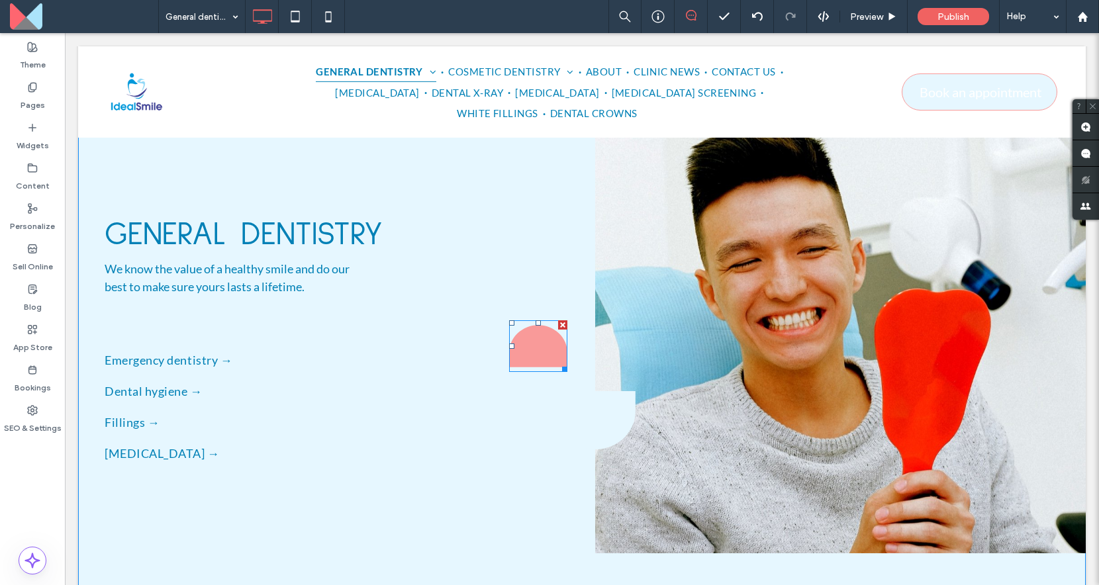
scroll to position [122, 0]
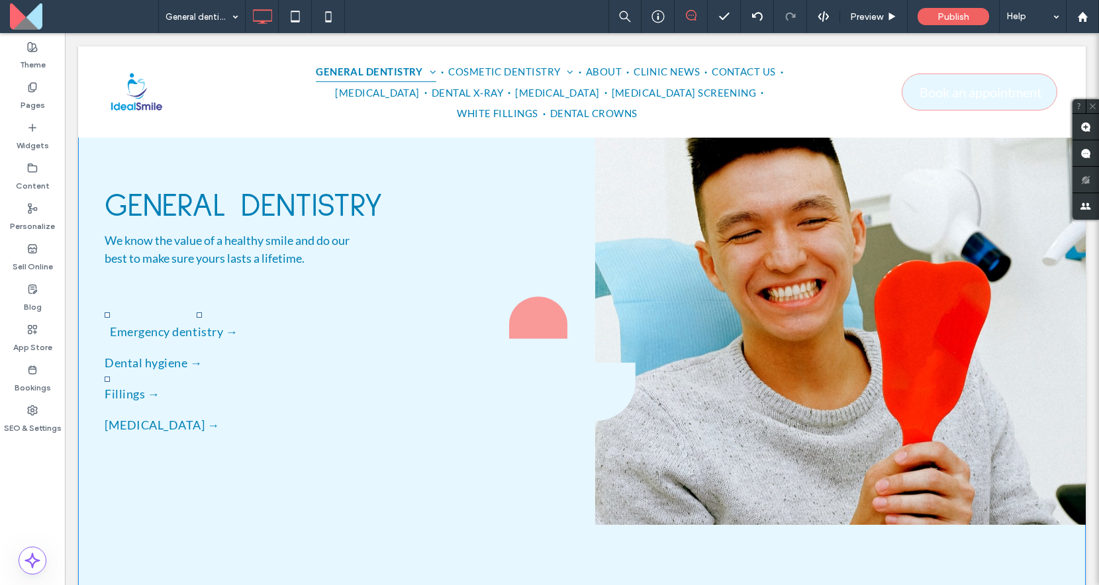
click at [223, 323] on span "Emergency dentistry →" at bounding box center [174, 332] width 128 height 18
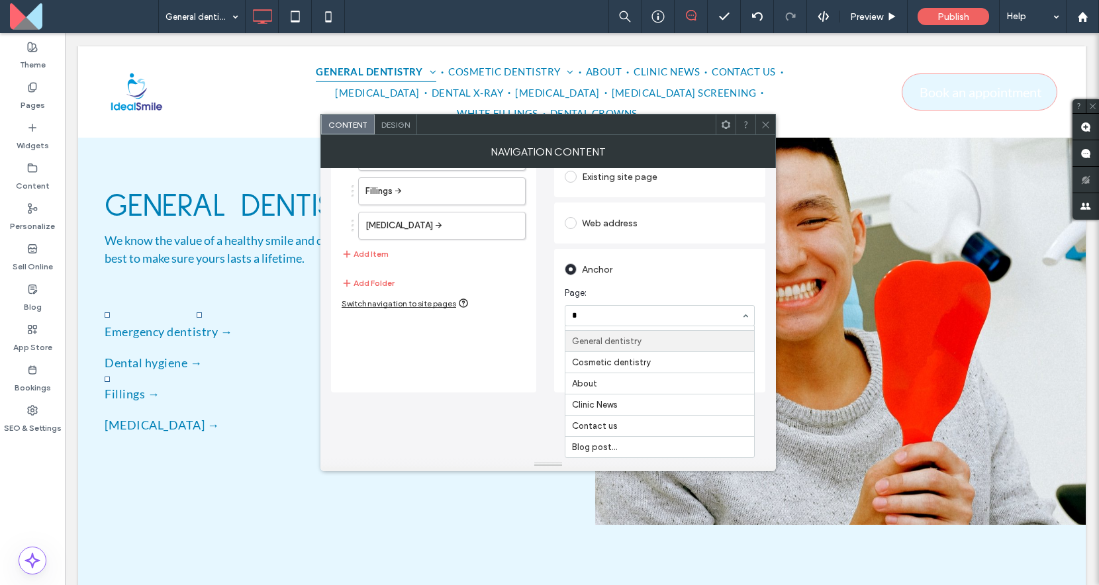
scroll to position [63, 0]
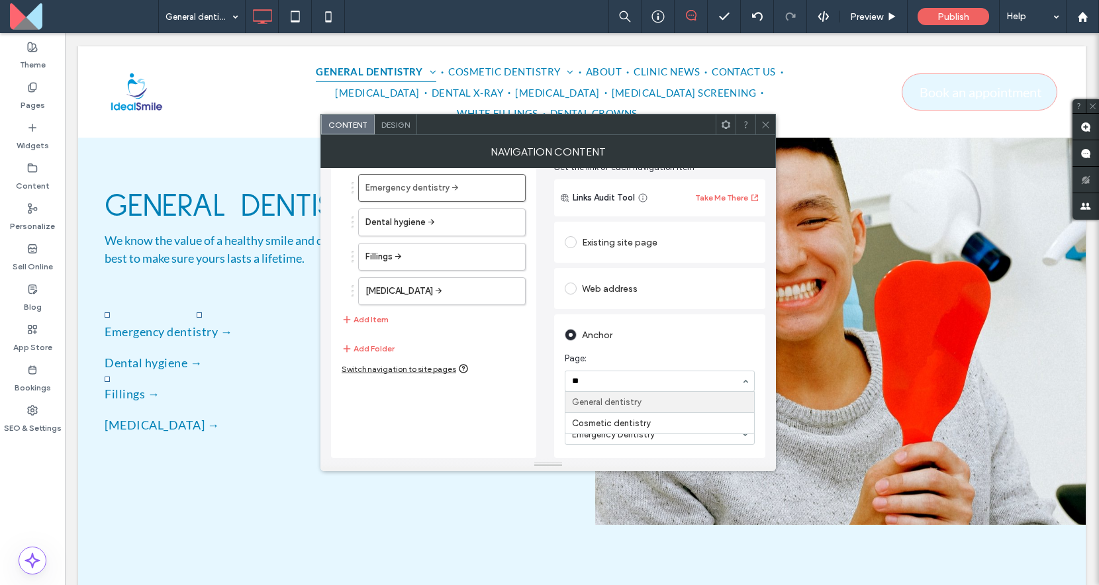
type input "*"
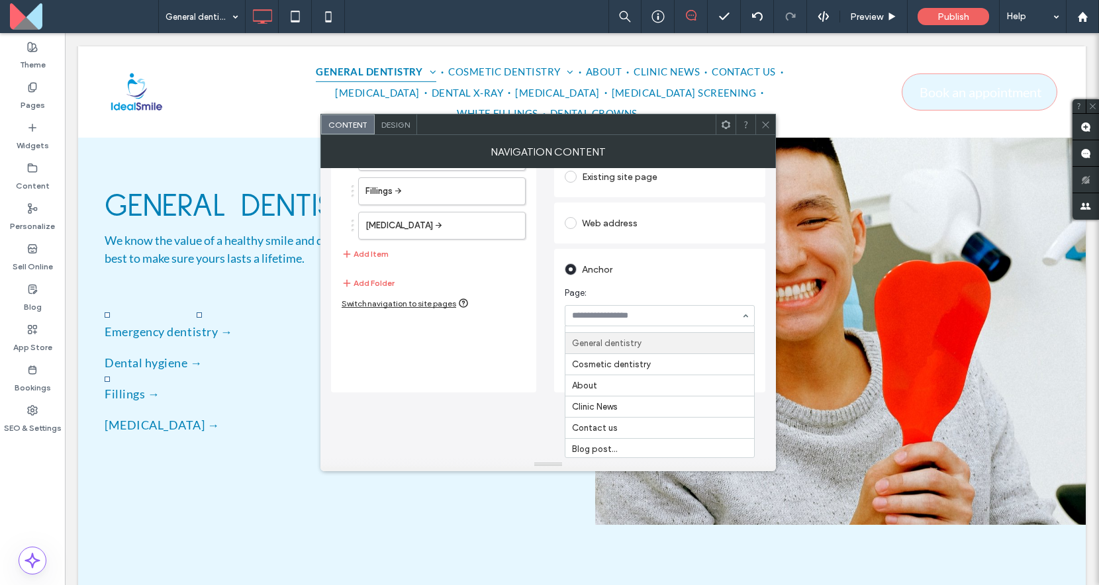
scroll to position [21, 0]
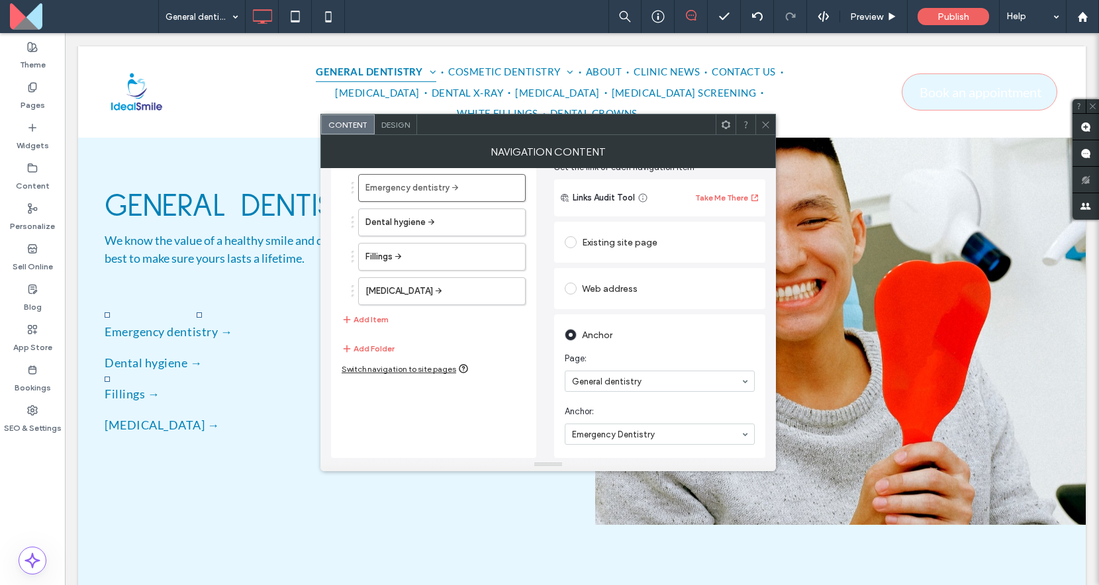
click at [646, 293] on div "Existing site page Web address Anchor Page: General dentistry Anchor: Emergency…" at bounding box center [659, 338] width 211 height 239
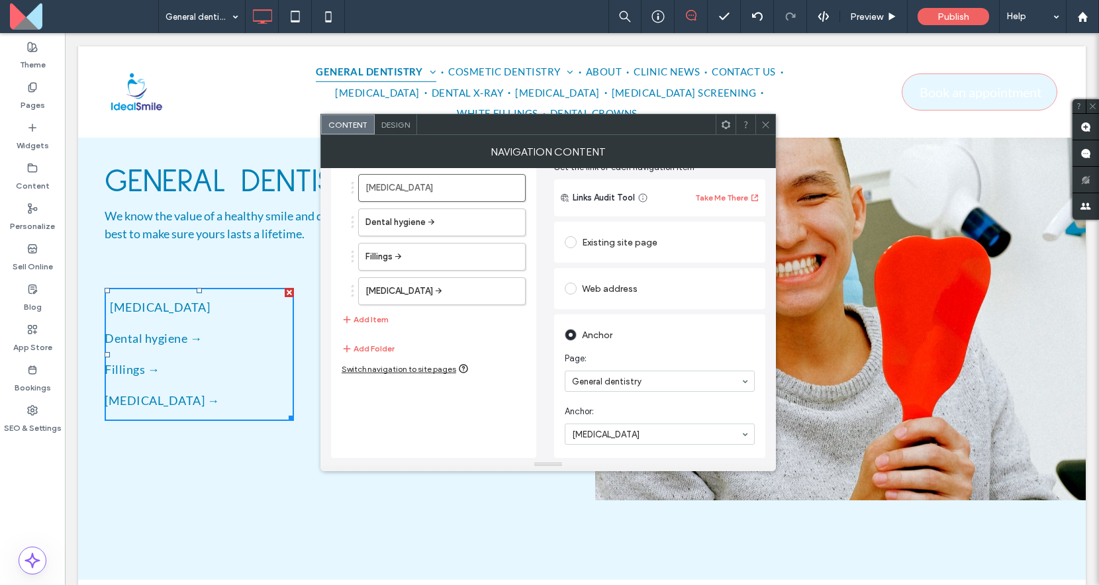
scroll to position [148, 0]
click at [766, 126] on use at bounding box center [765, 124] width 7 height 7
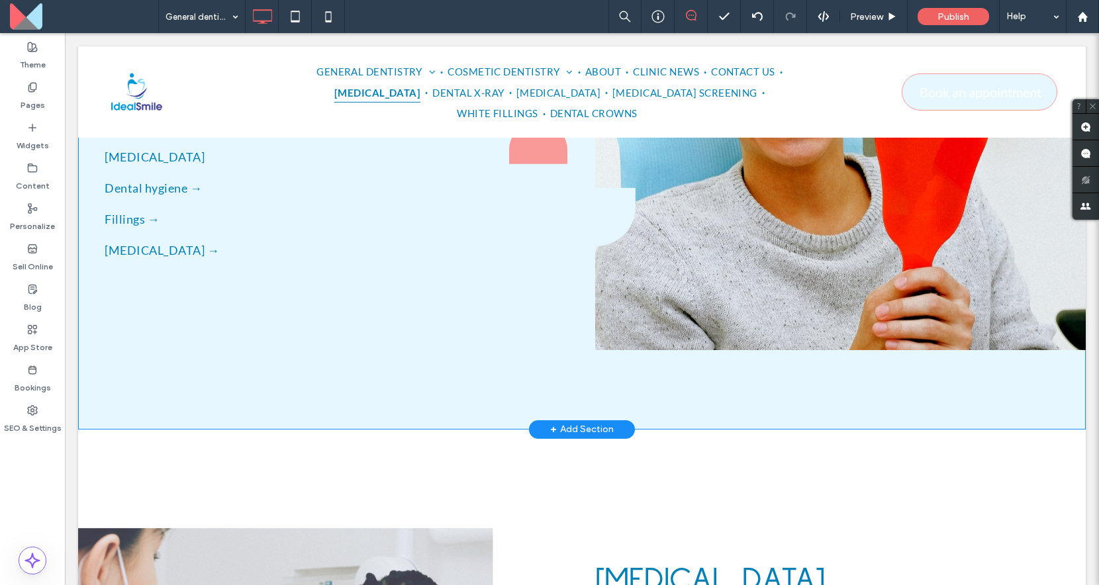
scroll to position [201, 0]
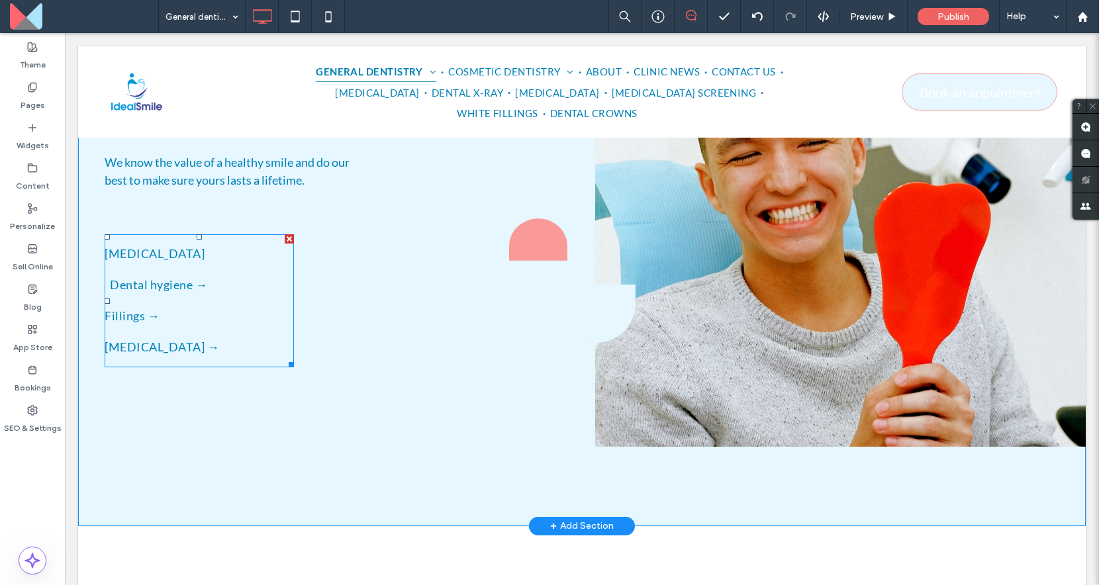
click at [195, 276] on span "Dental hygiene →" at bounding box center [159, 285] width 98 height 18
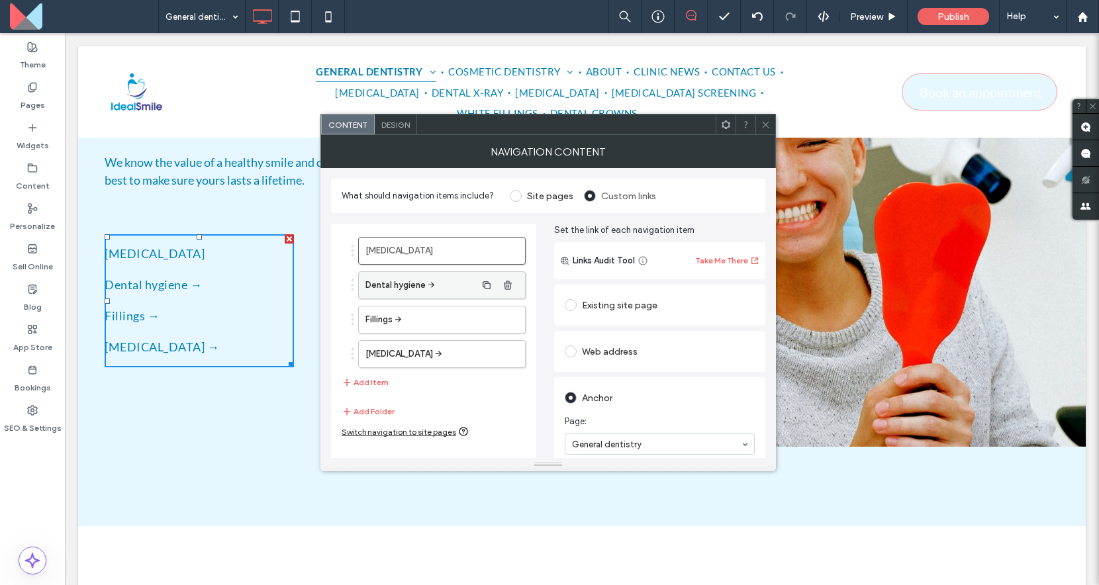
click at [409, 287] on label "Dental hygiene →" at bounding box center [420, 285] width 111 height 26
click at [444, 287] on label "Dental hygiene →" at bounding box center [420, 285] width 111 height 26
click at [482, 287] on icon "button" at bounding box center [486, 285] width 11 height 11
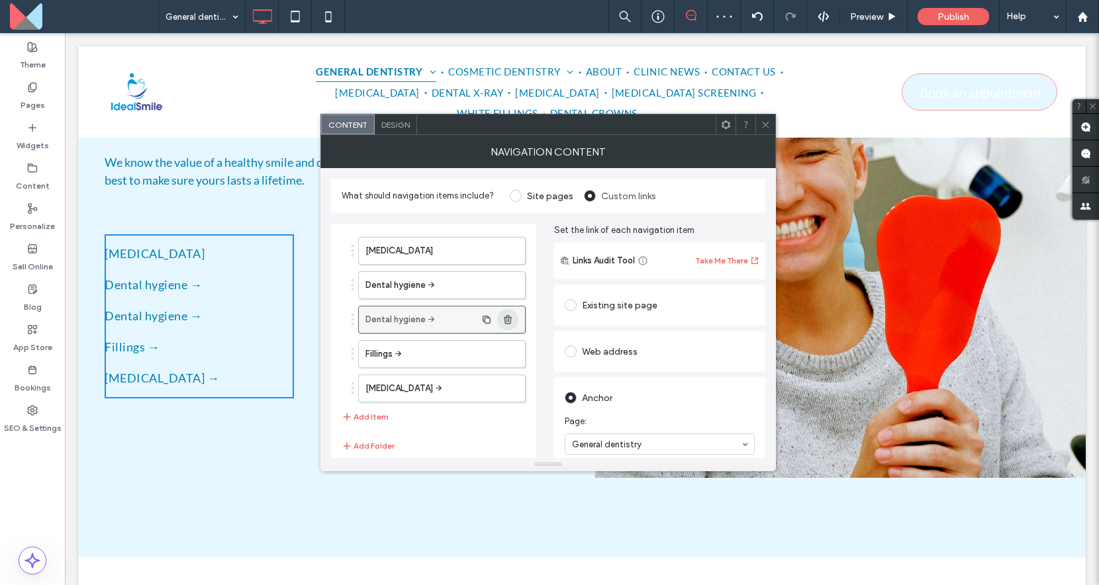
click at [508, 321] on use "button" at bounding box center [508, 319] width 8 height 9
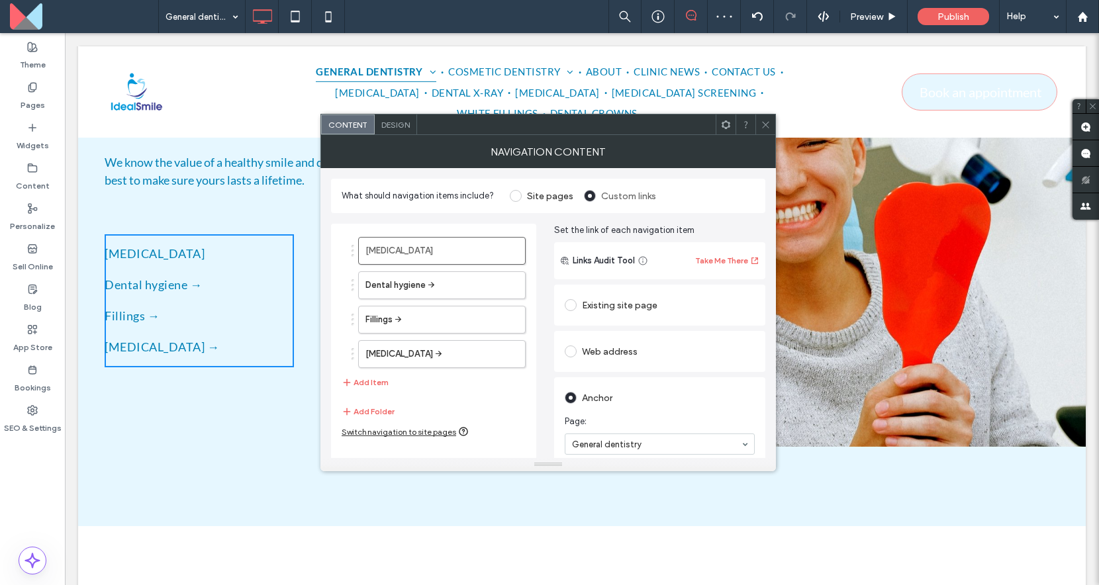
scroll to position [63, 0]
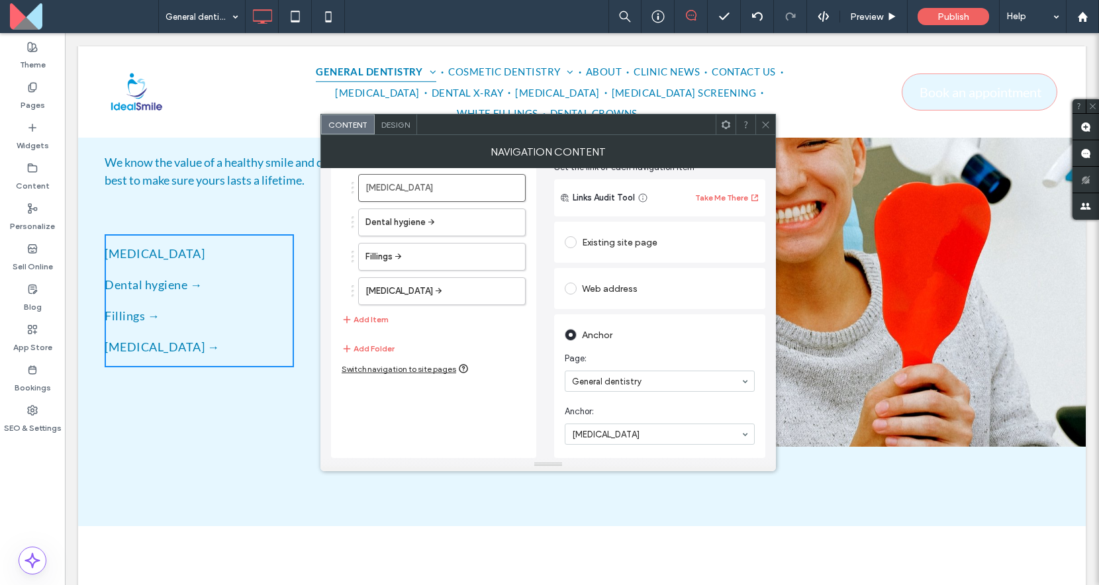
click at [764, 129] on span at bounding box center [765, 124] width 10 height 20
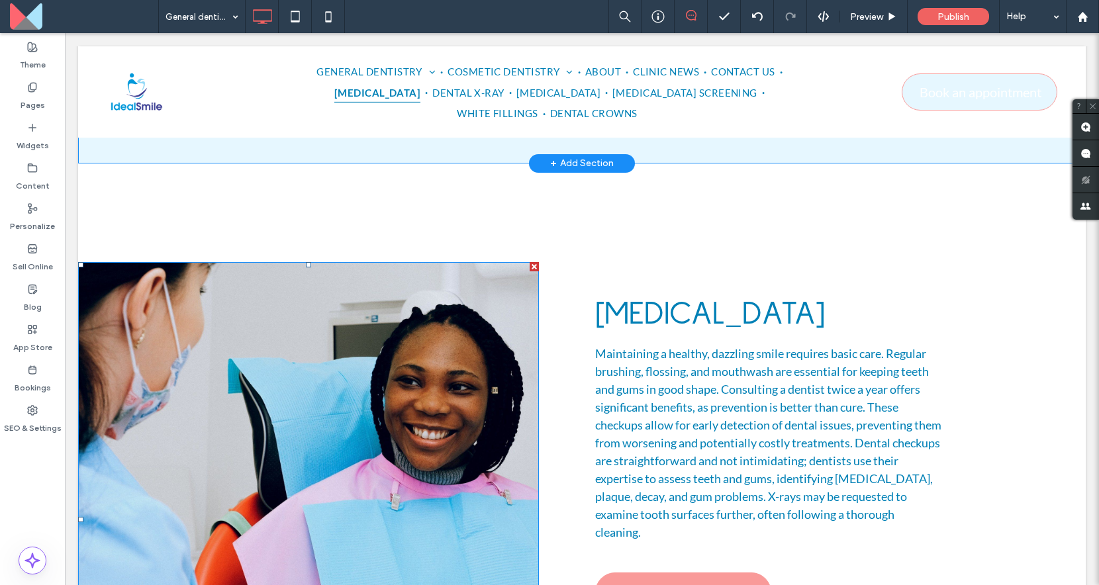
scroll to position [464, 0]
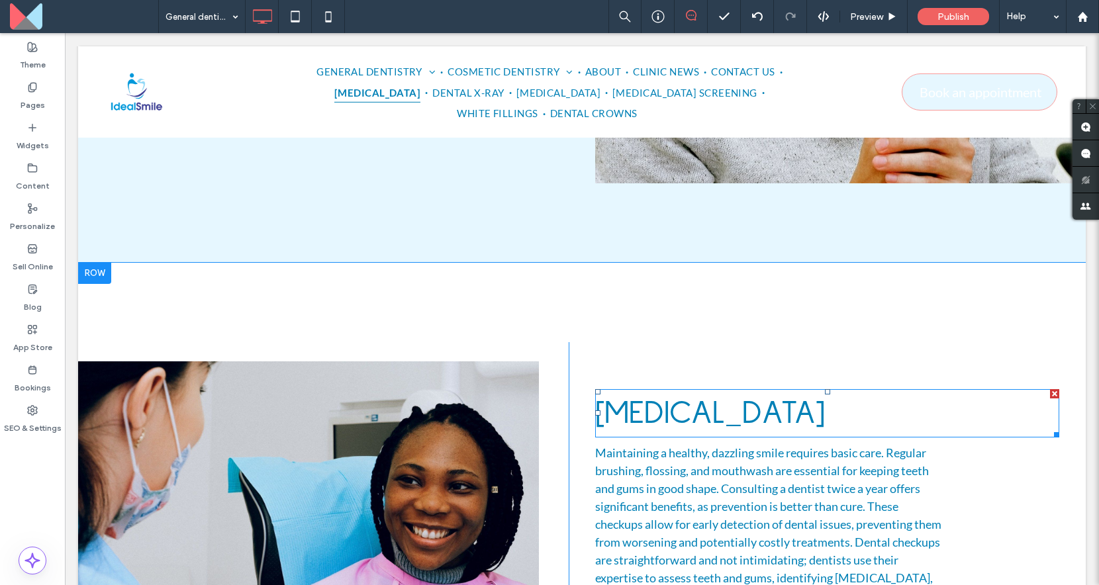
click at [662, 396] on span "[MEDICAL_DATA]" at bounding box center [710, 413] width 230 height 34
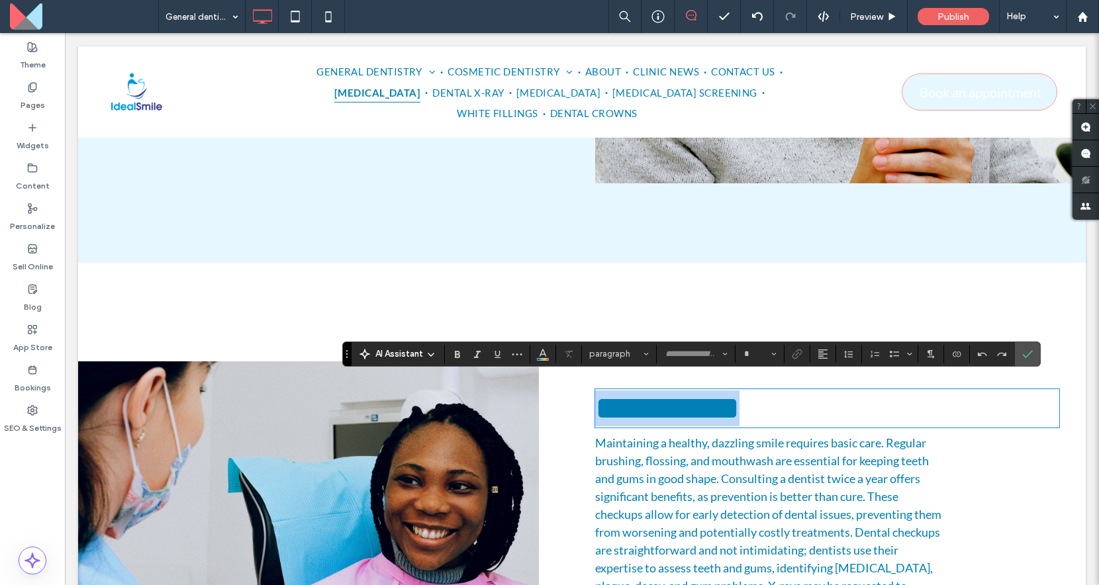
type input "**********"
type input "**"
click at [741, 459] on span "Maintaining a healthy, dazzling smile requires basic care. Regular brushing, fl…" at bounding box center [768, 531] width 346 height 193
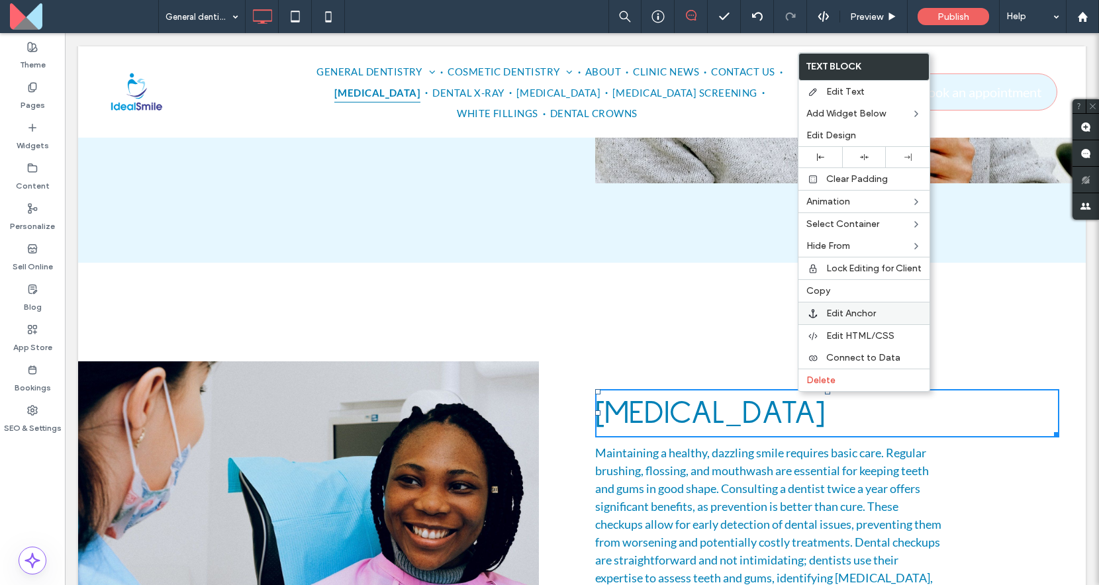
click at [835, 315] on span "Edit Anchor" at bounding box center [851, 313] width 50 height 11
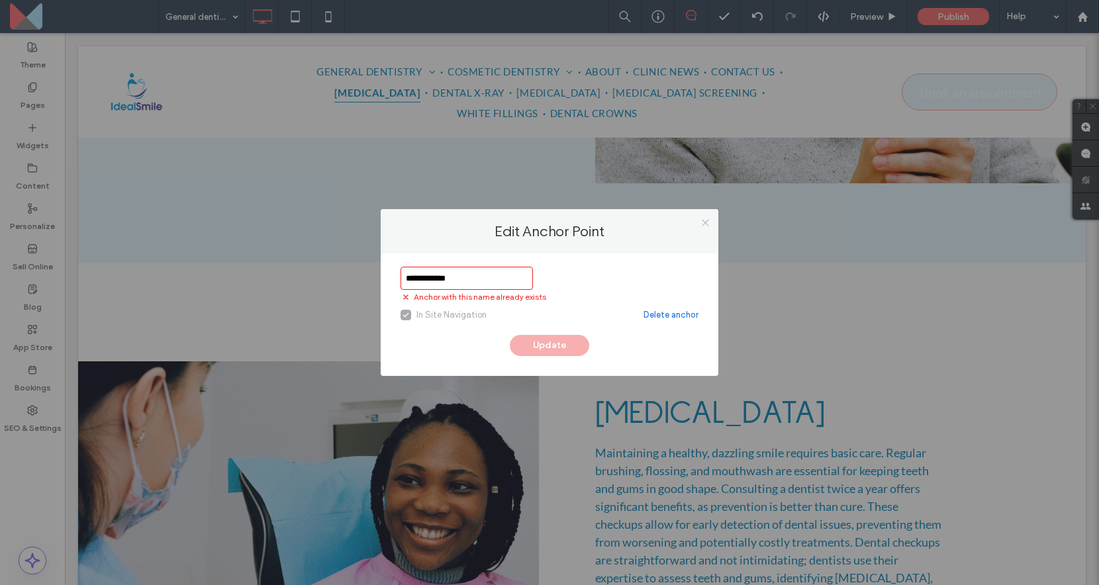
type input "**********"
click at [700, 222] on icon at bounding box center [705, 223] width 10 height 10
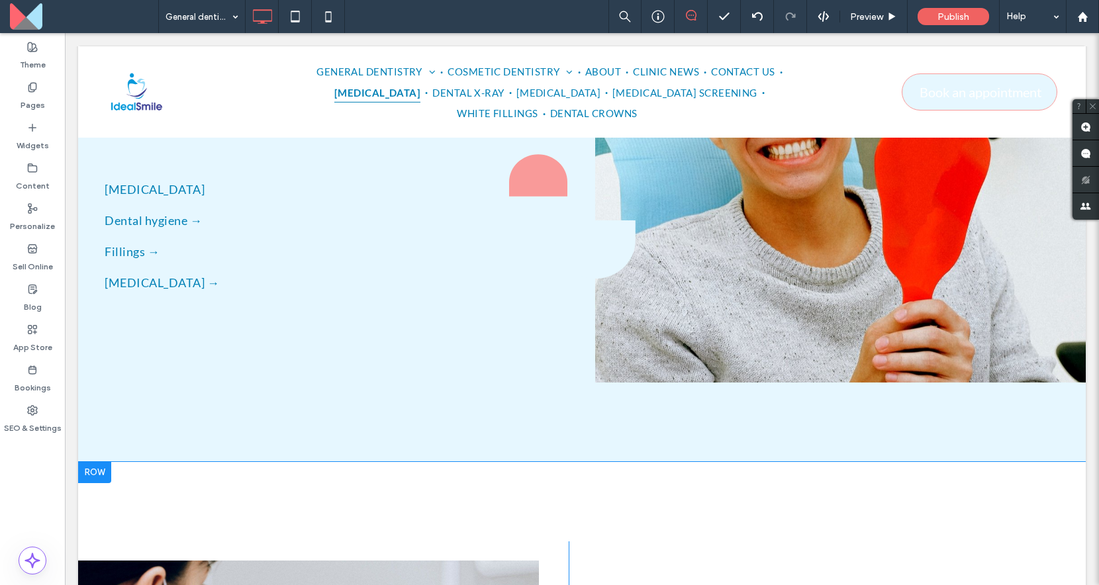
scroll to position [0, 0]
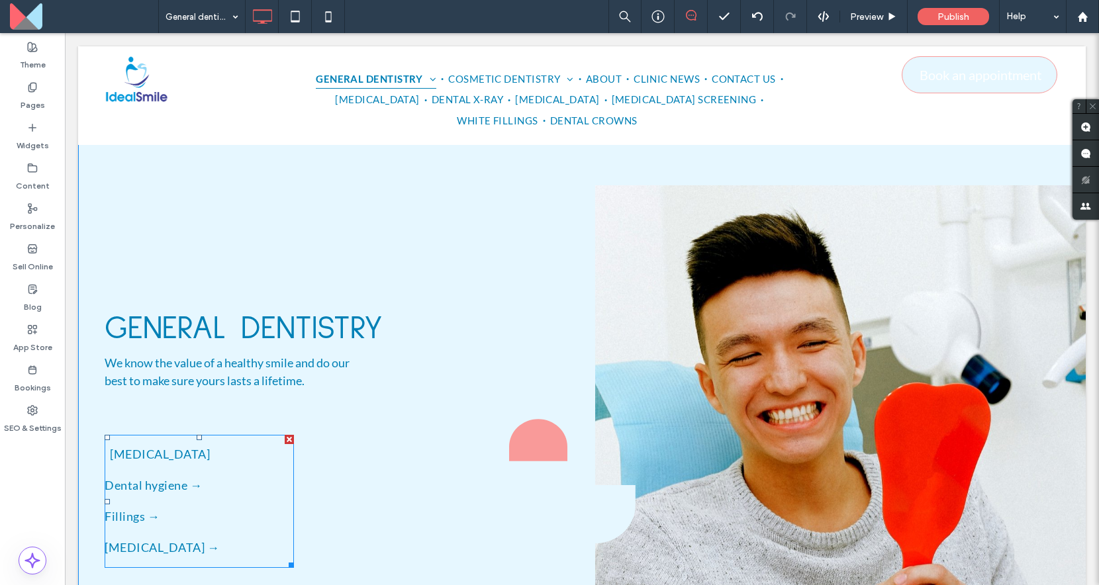
click at [203, 455] on link "[MEDICAL_DATA]" at bounding box center [199, 454] width 179 height 31
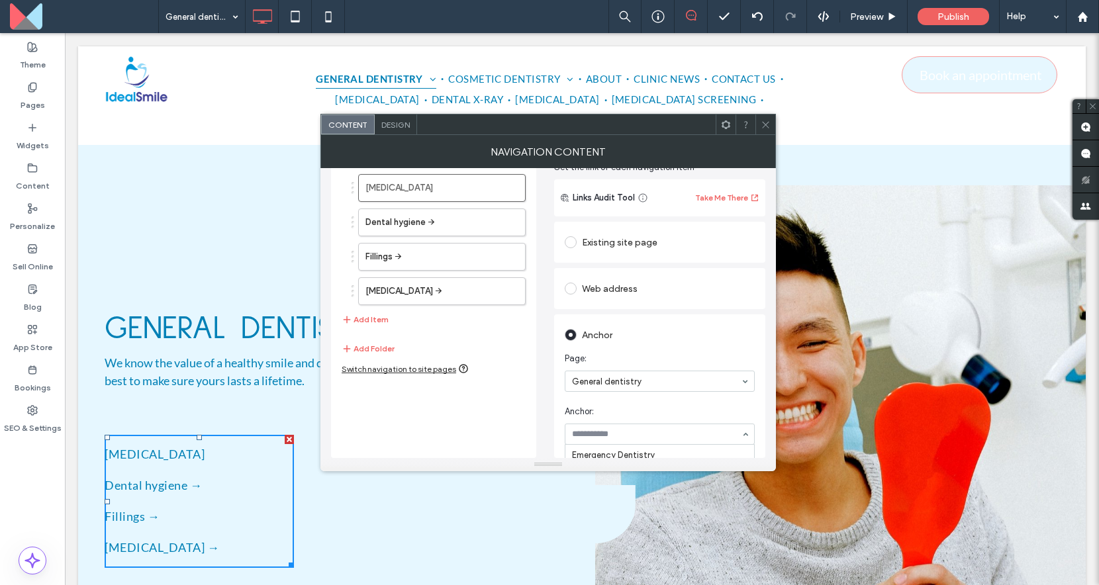
scroll to position [22, 0]
click at [635, 430] on input at bounding box center [656, 434] width 169 height 9
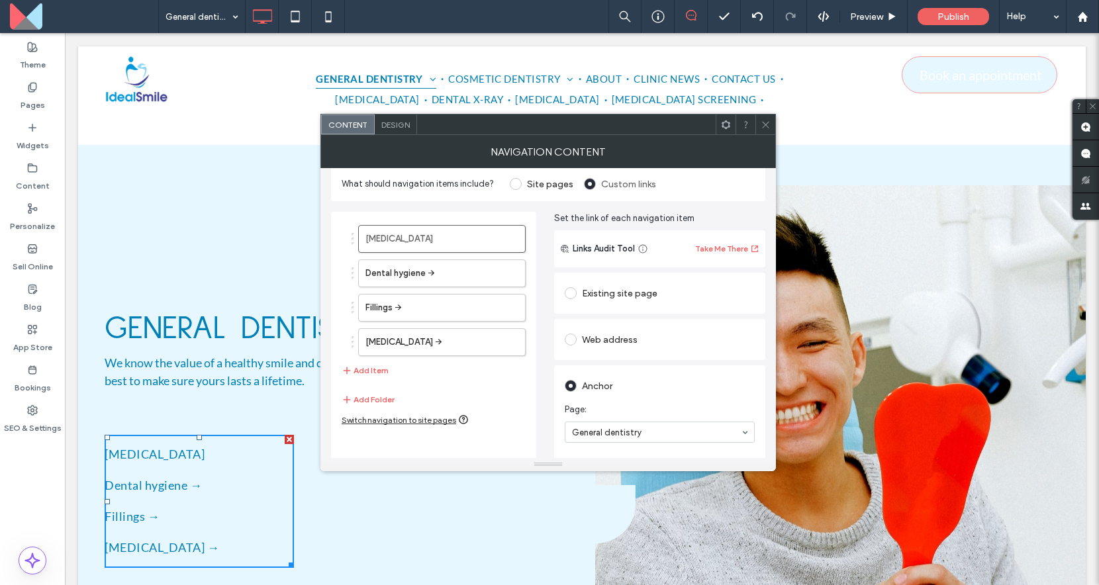
scroll to position [0, 0]
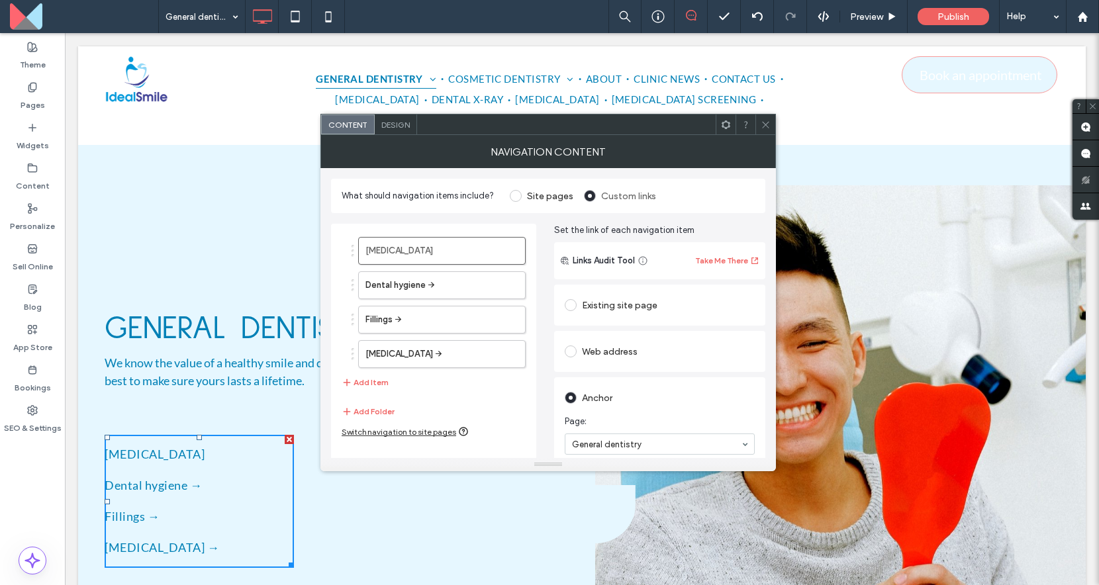
click at [510, 420] on div "[MEDICAL_DATA] Dental hygiene → [GEOGRAPHIC_DATA] → [MEDICAL_DATA] → Add Item A…" at bounding box center [433, 372] width 205 height 297
click at [412, 433] on div "Switch navigation to site pages" at bounding box center [405, 431] width 127 height 11
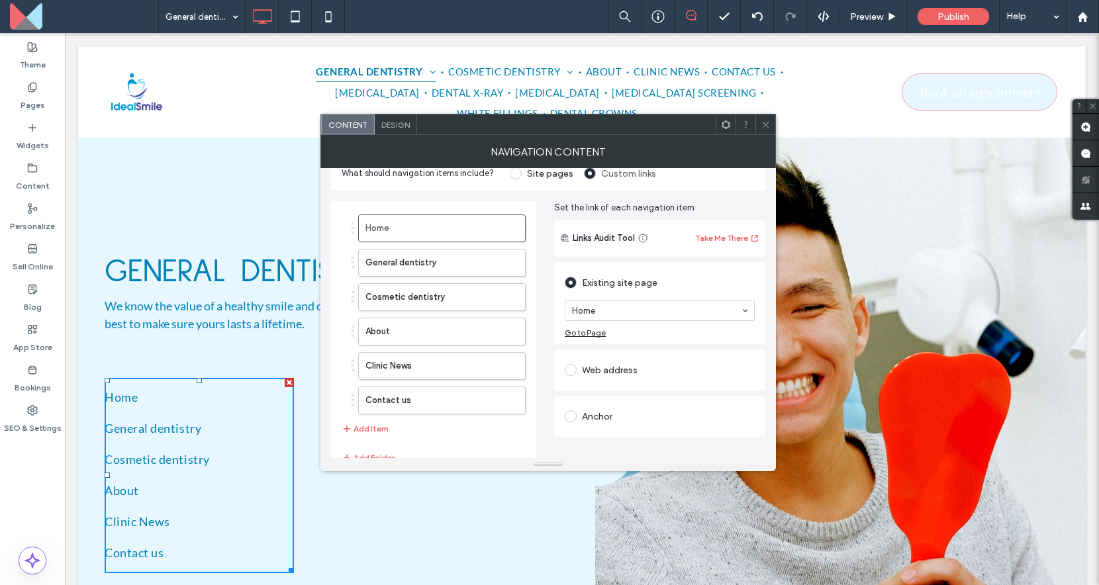
scroll to position [3, 0]
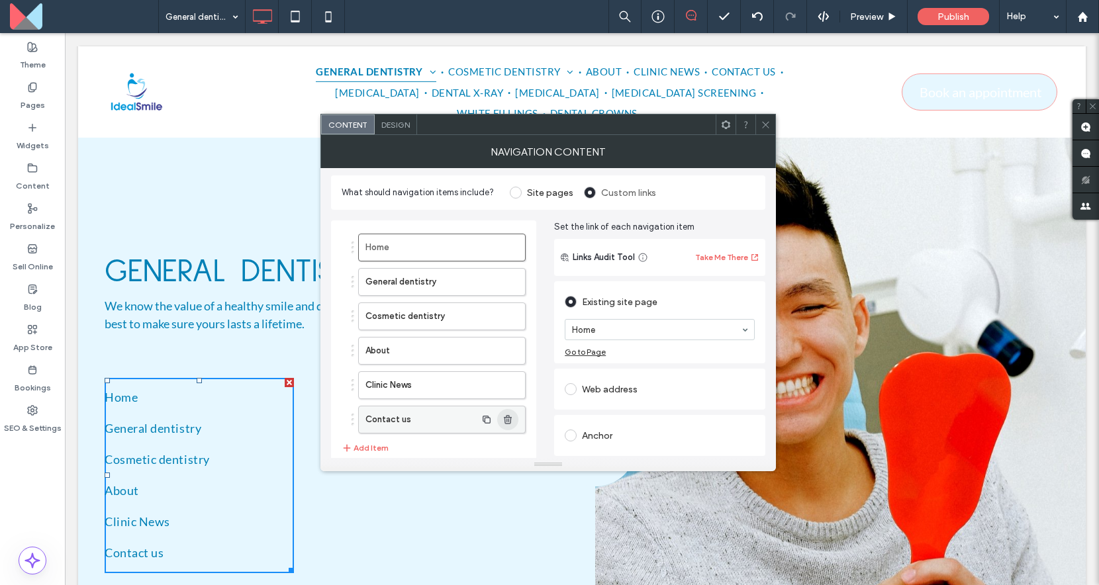
click at [506, 417] on use "button" at bounding box center [508, 419] width 8 height 9
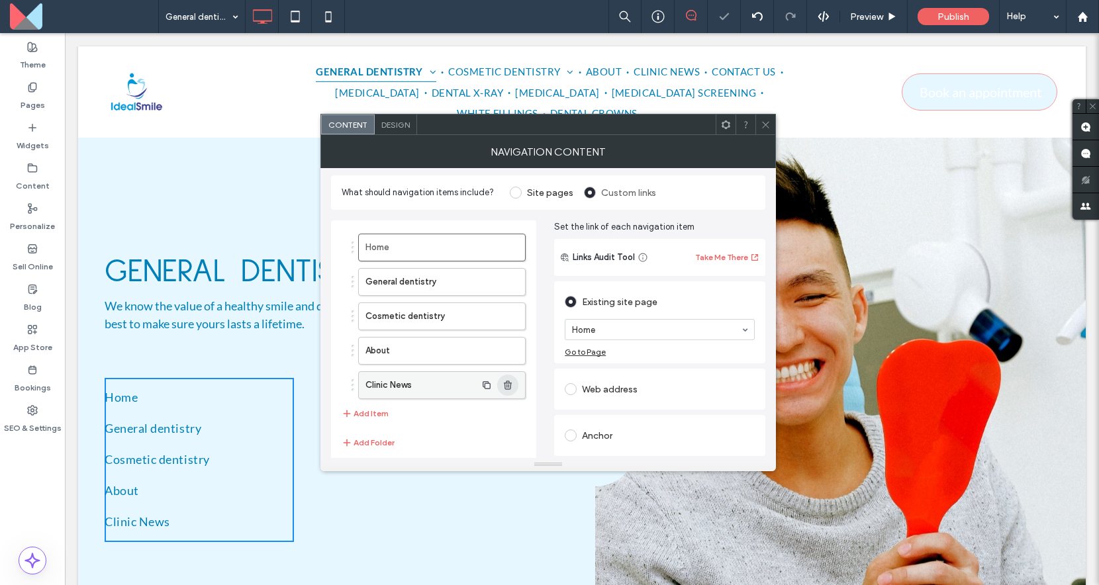
click at [514, 378] on span "button" at bounding box center [507, 385] width 21 height 21
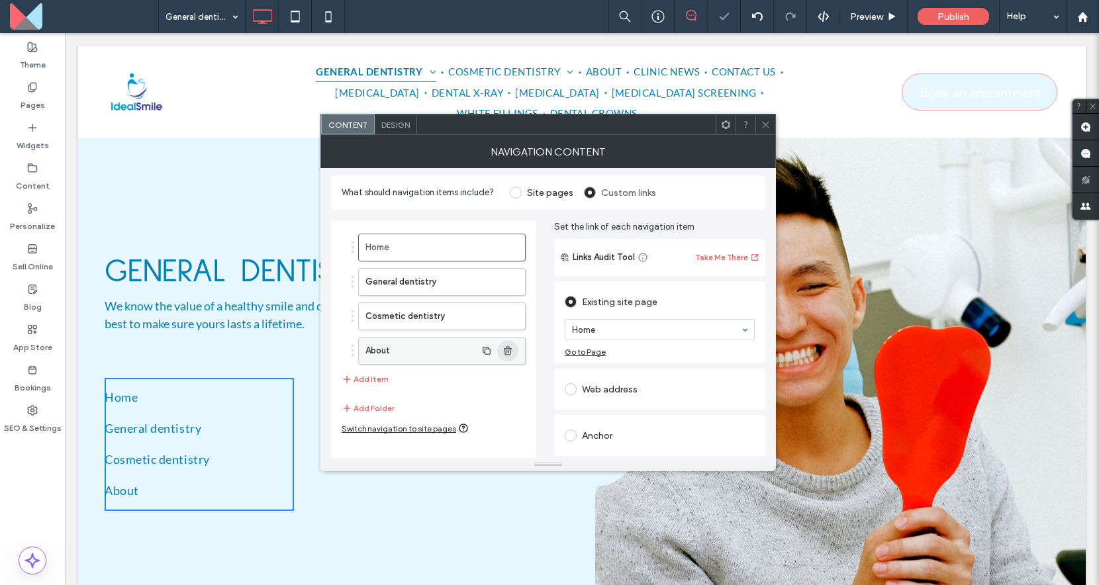
click at [512, 340] on span "button" at bounding box center [507, 350] width 21 height 21
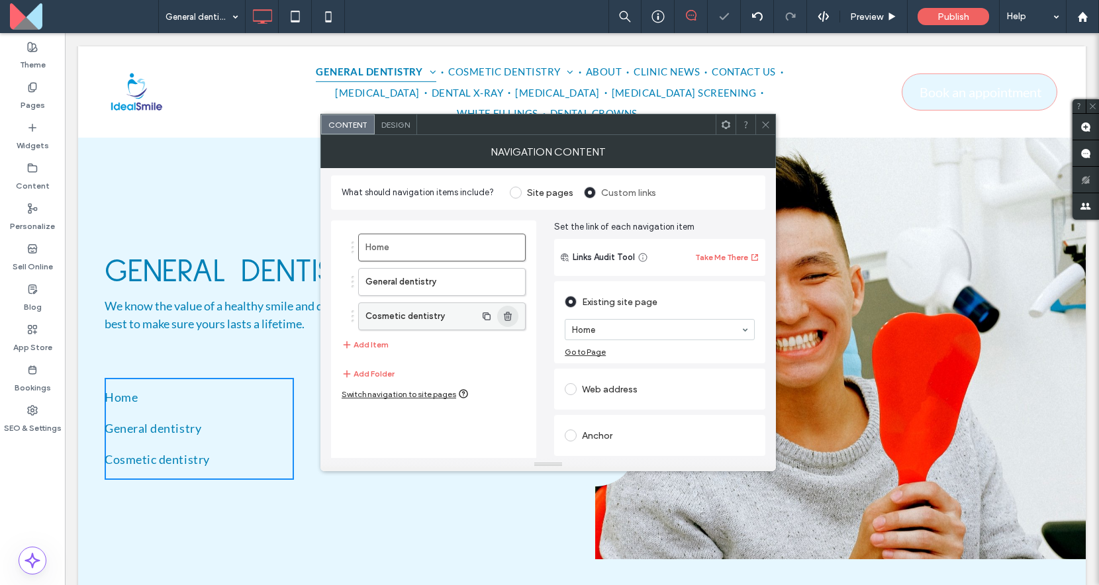
click at [514, 312] on span "button" at bounding box center [507, 316] width 21 height 21
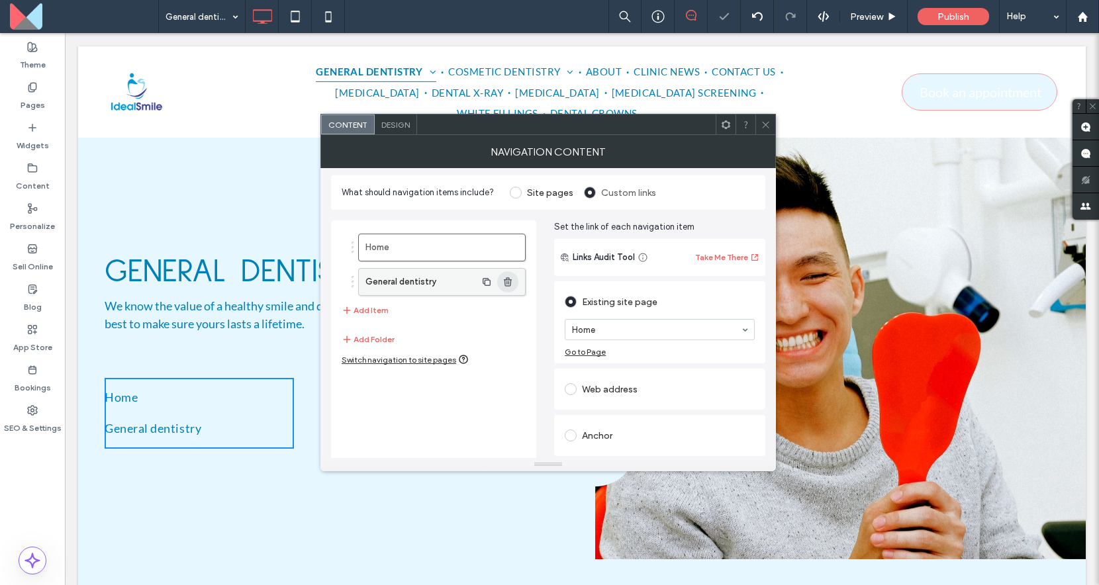
click at [510, 279] on use "button" at bounding box center [508, 281] width 8 height 9
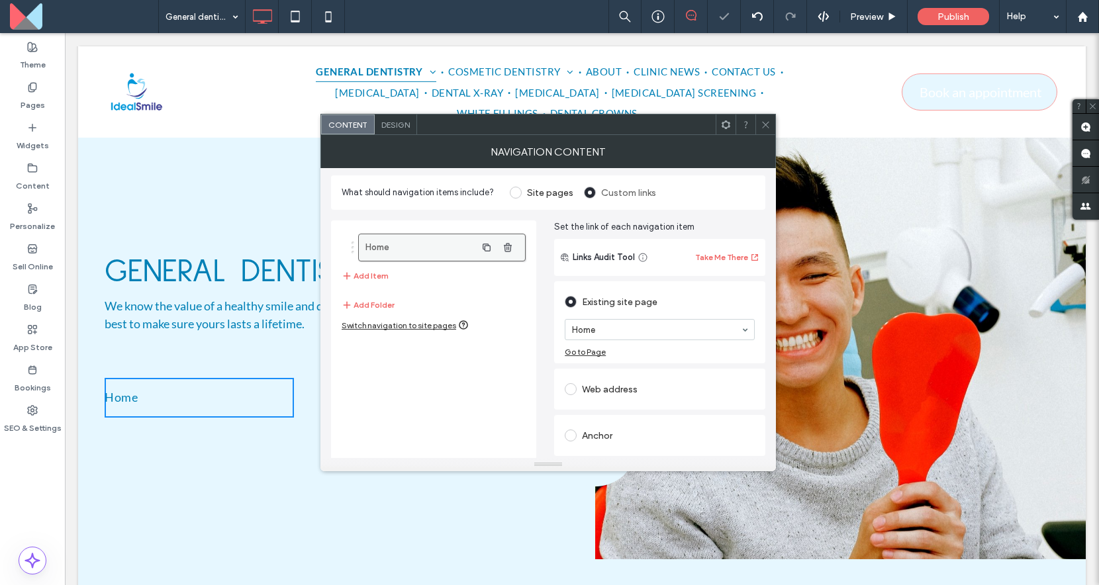
click at [467, 246] on label "Home" at bounding box center [420, 247] width 111 height 26
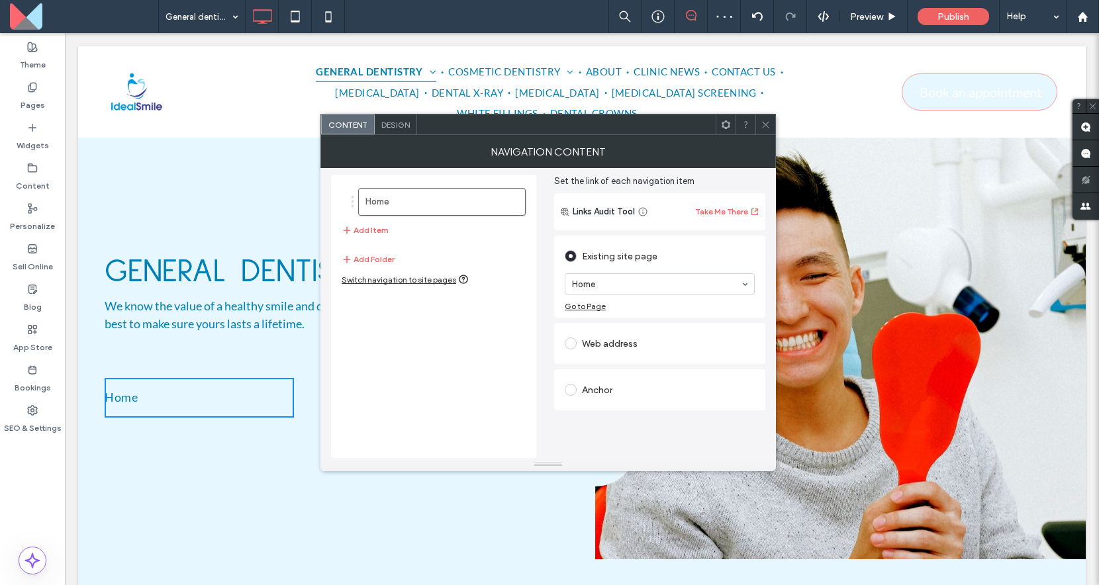
click at [597, 382] on div "Anchor" at bounding box center [660, 389] width 190 height 21
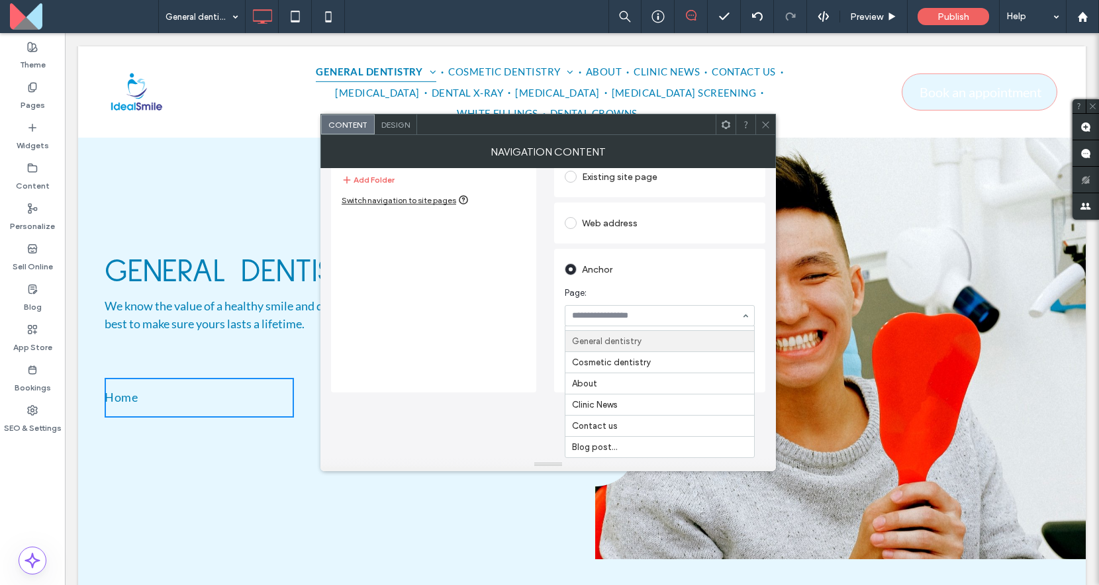
scroll to position [63, 0]
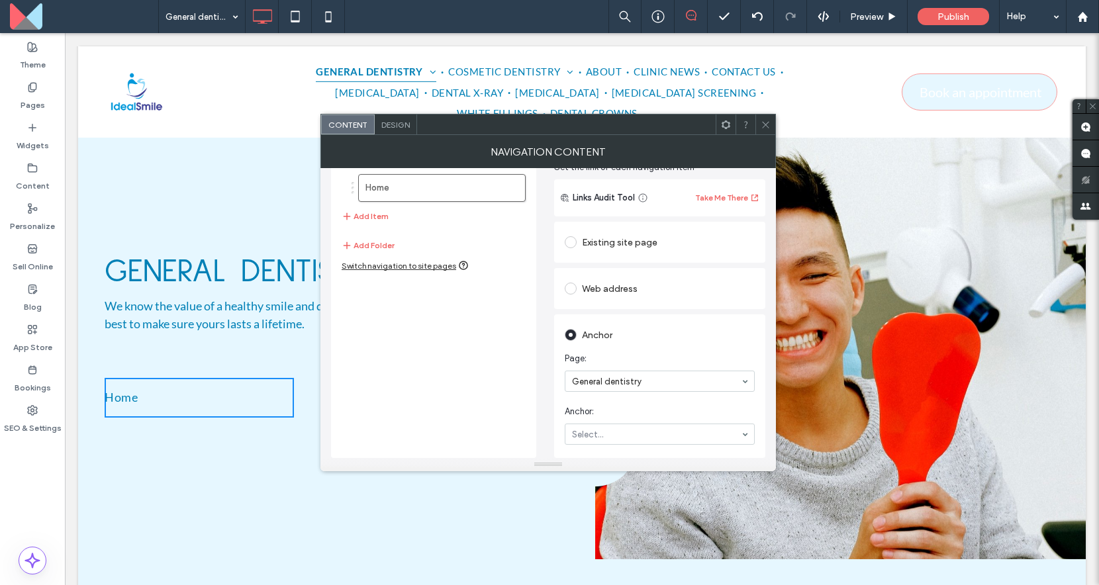
click at [647, 284] on div "Existing site page Home Go to Page Web address Anchor Page: General dentistry A…" at bounding box center [659, 338] width 211 height 239
click at [516, 326] on div "[MEDICAL_DATA] Add Item Add Folder Switch navigation to site pages" at bounding box center [433, 309] width 205 height 297
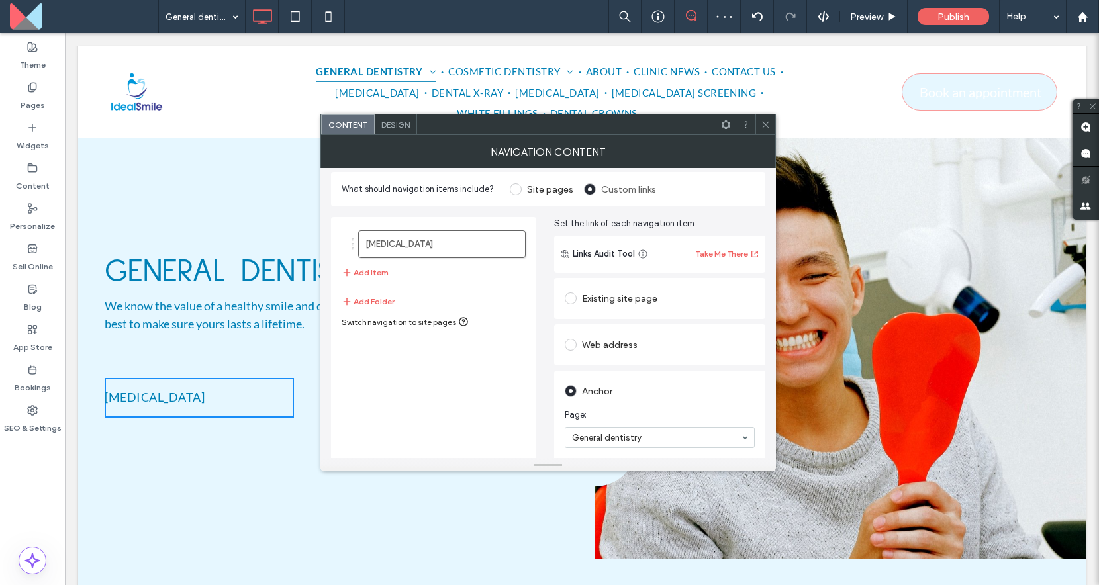
scroll to position [0, 0]
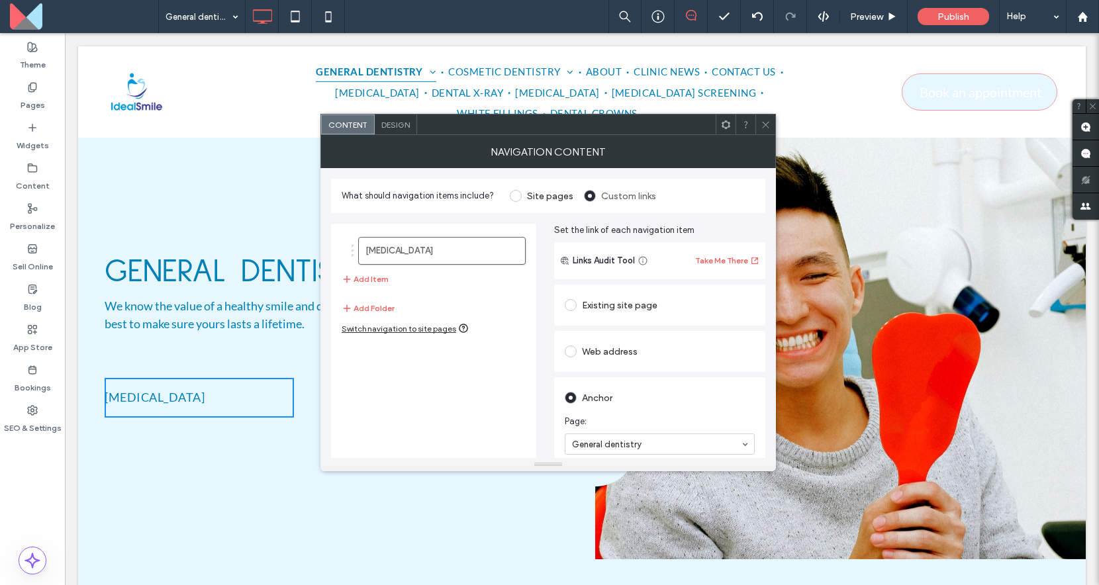
click at [406, 126] on span "Design" at bounding box center [395, 125] width 28 height 10
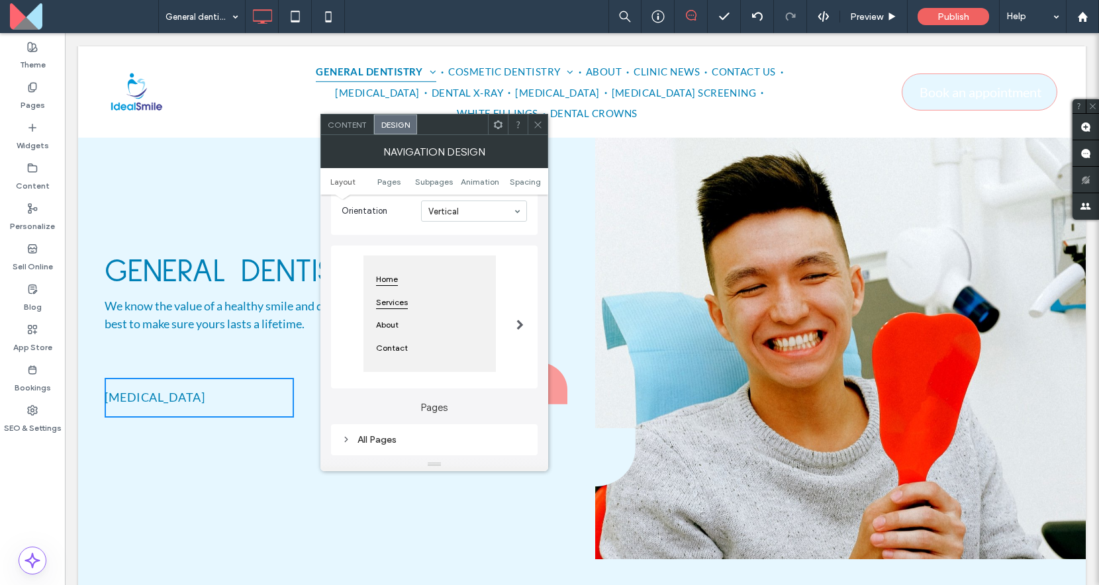
scroll to position [109, 0]
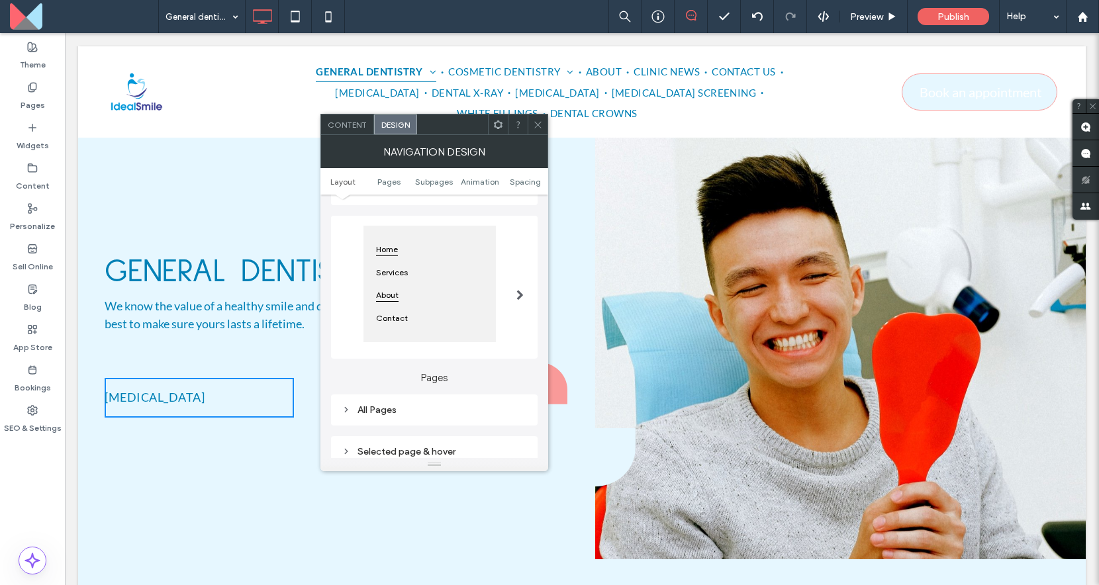
click at [477, 306] on div "About" at bounding box center [429, 295] width 116 height 23
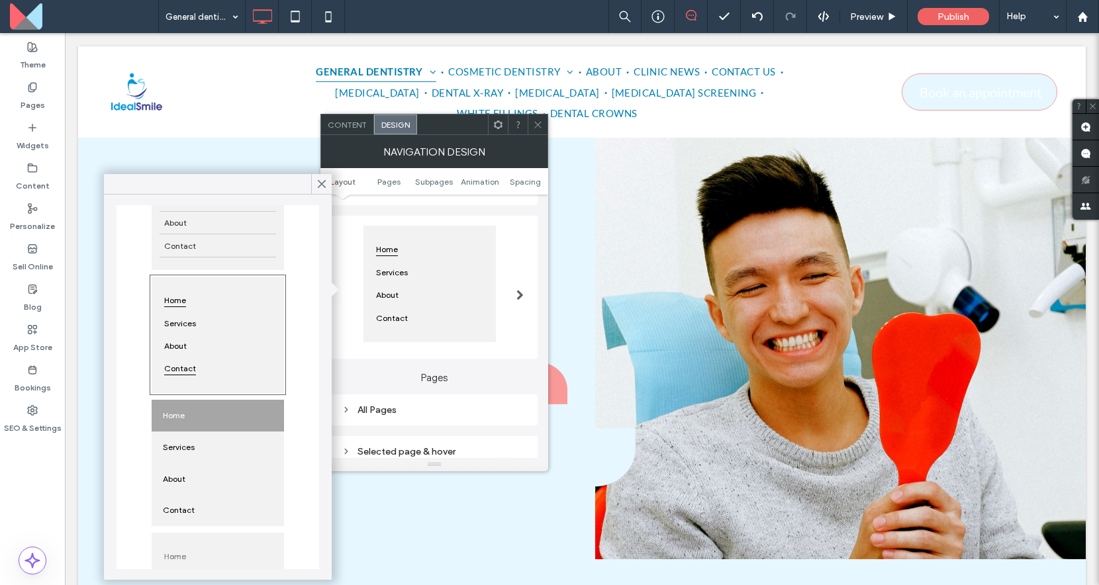
scroll to position [0, 0]
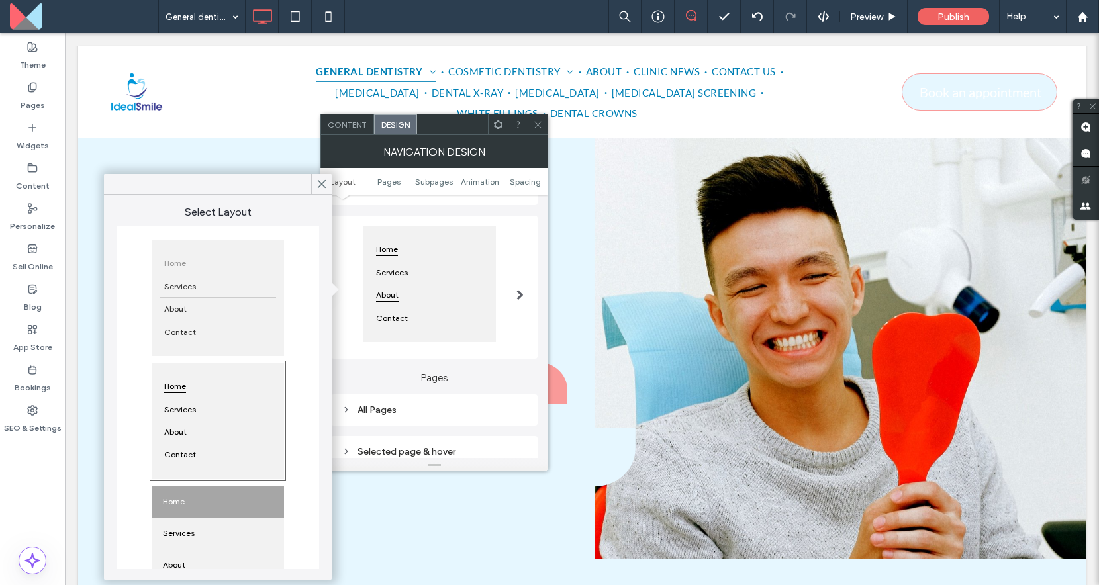
click at [380, 306] on span "About" at bounding box center [387, 295] width 32 height 23
click at [320, 183] on icon at bounding box center [322, 184] width 12 height 12
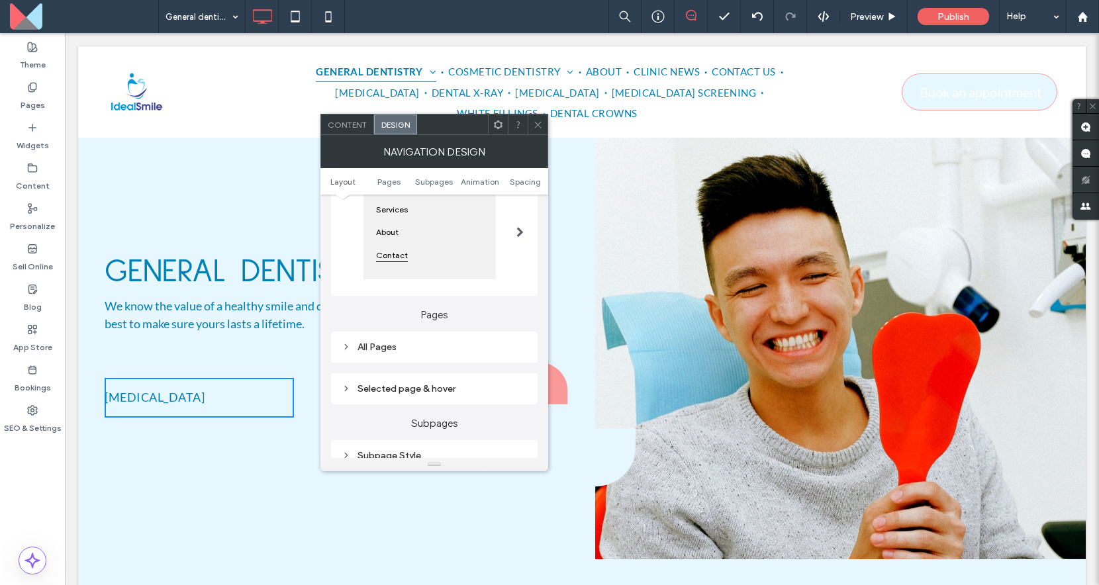
scroll to position [234, 0]
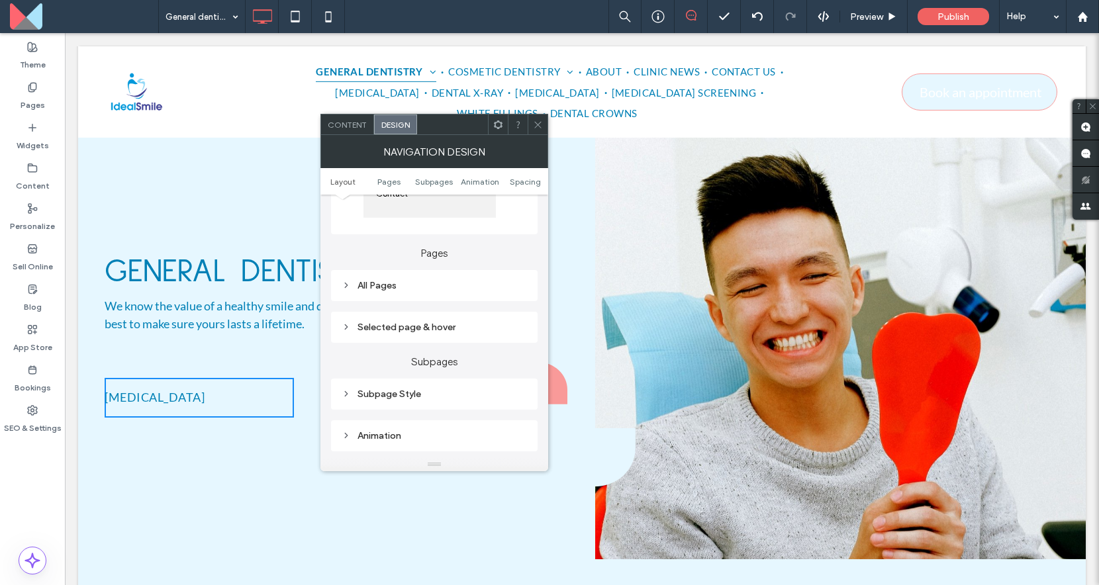
click at [404, 398] on div "Subpage Style" at bounding box center [434, 394] width 185 height 11
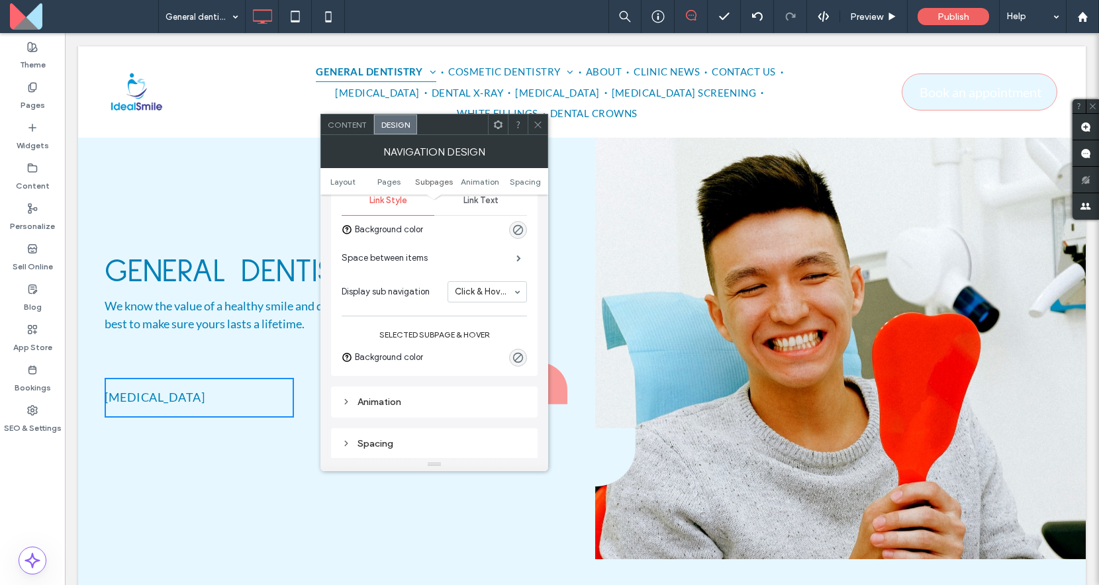
scroll to position [453, 0]
click at [460, 279] on section "Display sub navigation Always Click Click & Hover" at bounding box center [434, 290] width 185 height 34
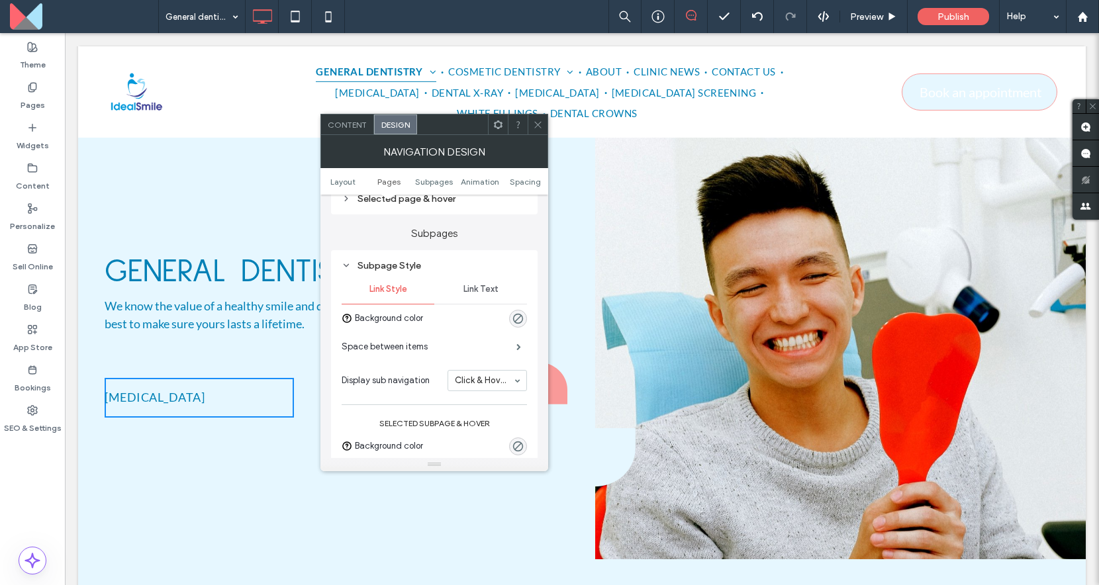
scroll to position [361, 0]
click at [481, 291] on span "Link Text" at bounding box center [480, 290] width 35 height 11
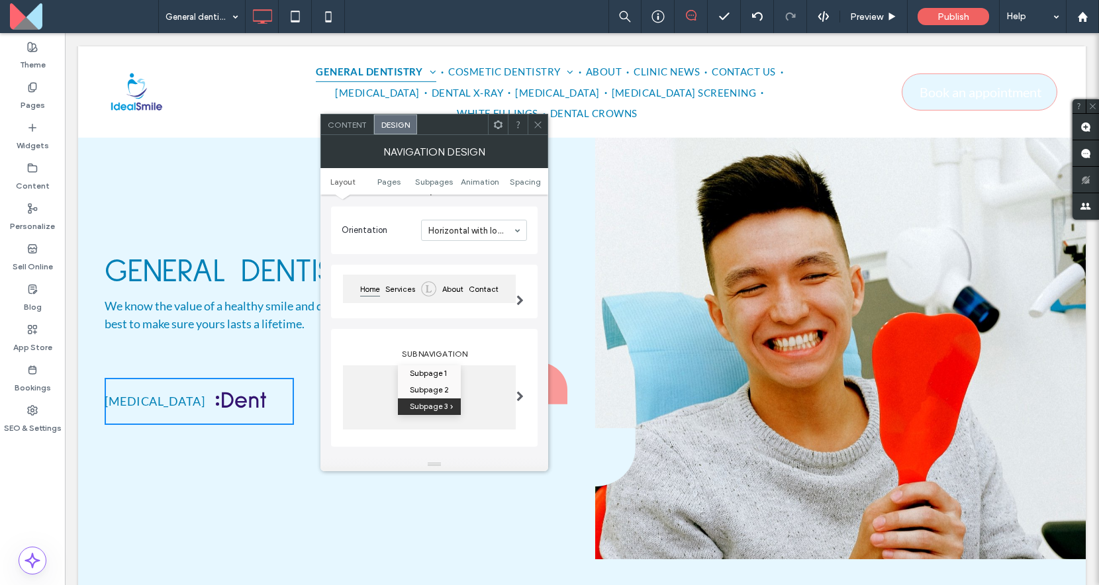
scroll to position [54, 0]
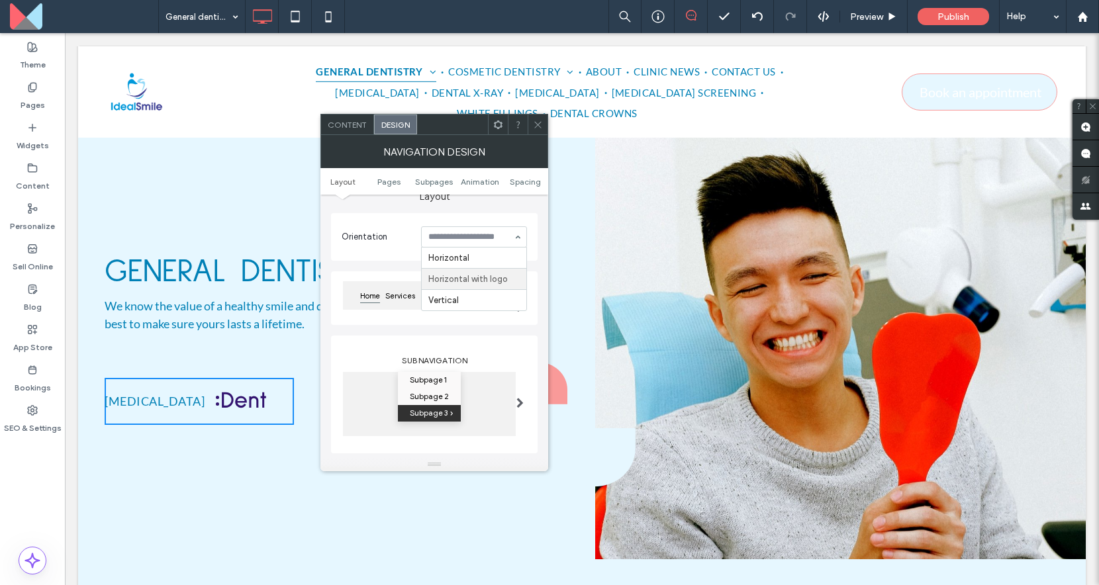
click at [479, 242] on input at bounding box center [470, 236] width 85 height 9
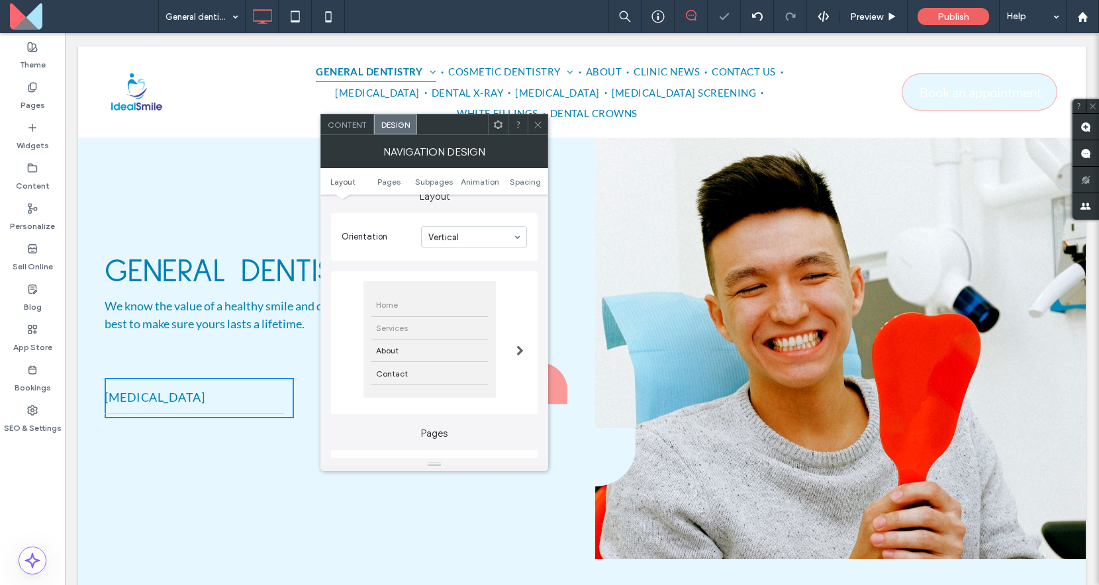
click at [470, 336] on div "Services" at bounding box center [429, 328] width 116 height 23
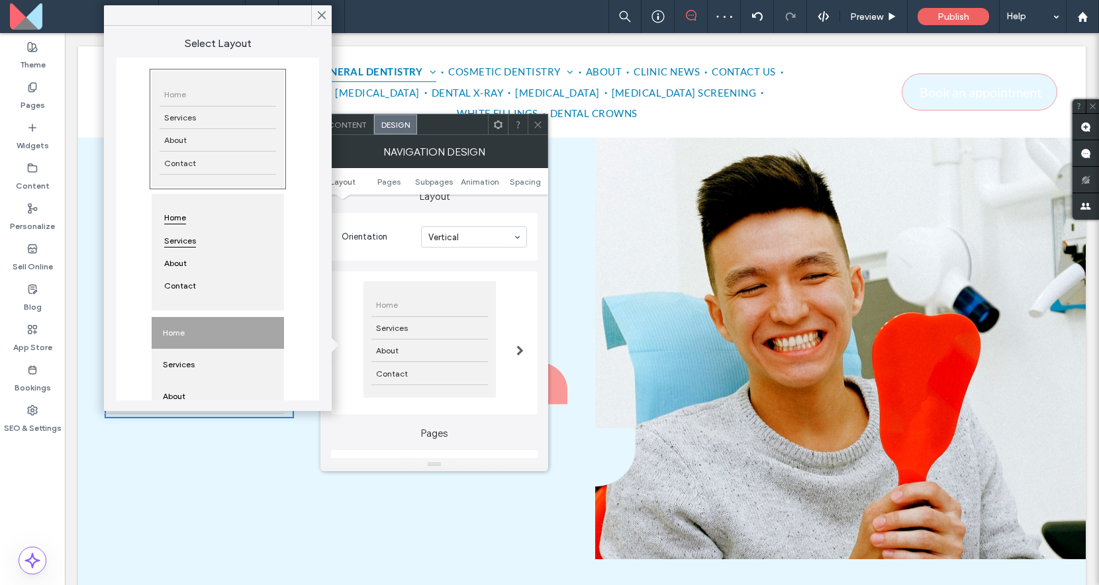
click at [248, 244] on div "Services" at bounding box center [218, 240] width 116 height 23
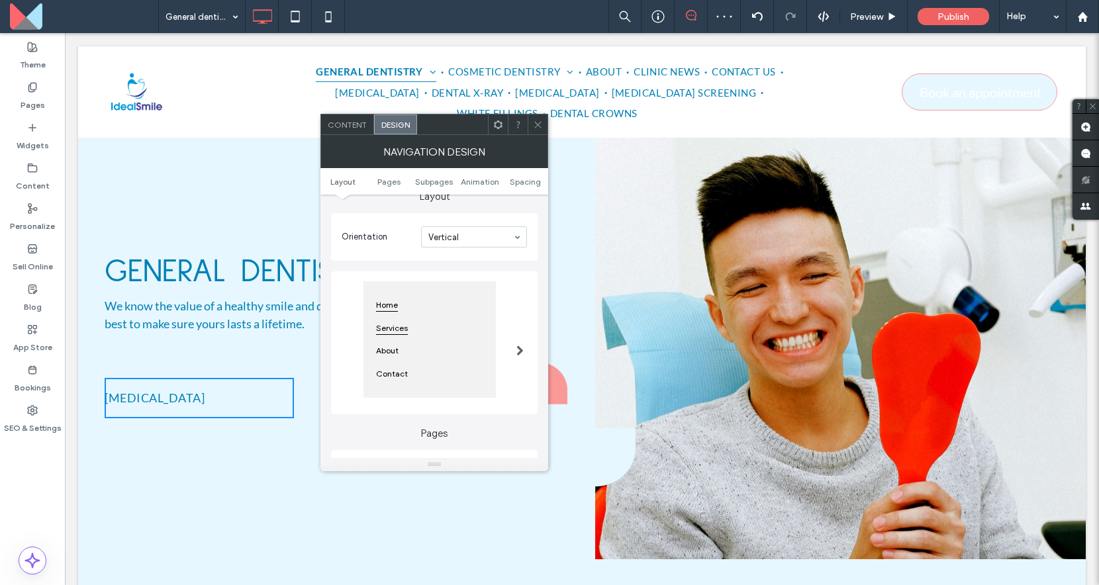
click at [416, 327] on div "Services" at bounding box center [429, 328] width 116 height 23
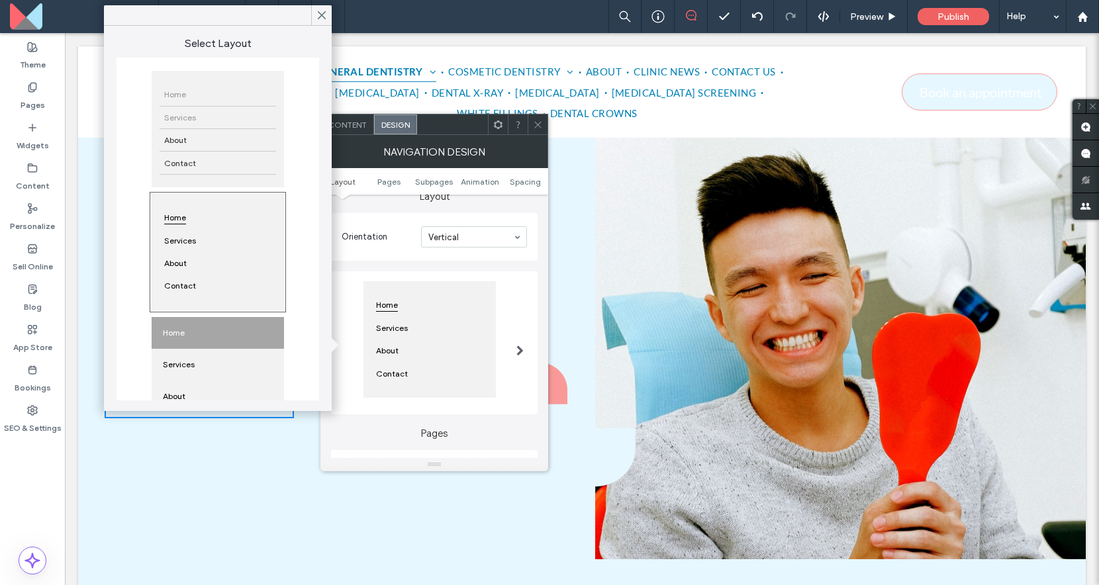
click at [224, 123] on div "Services" at bounding box center [218, 118] width 116 height 23
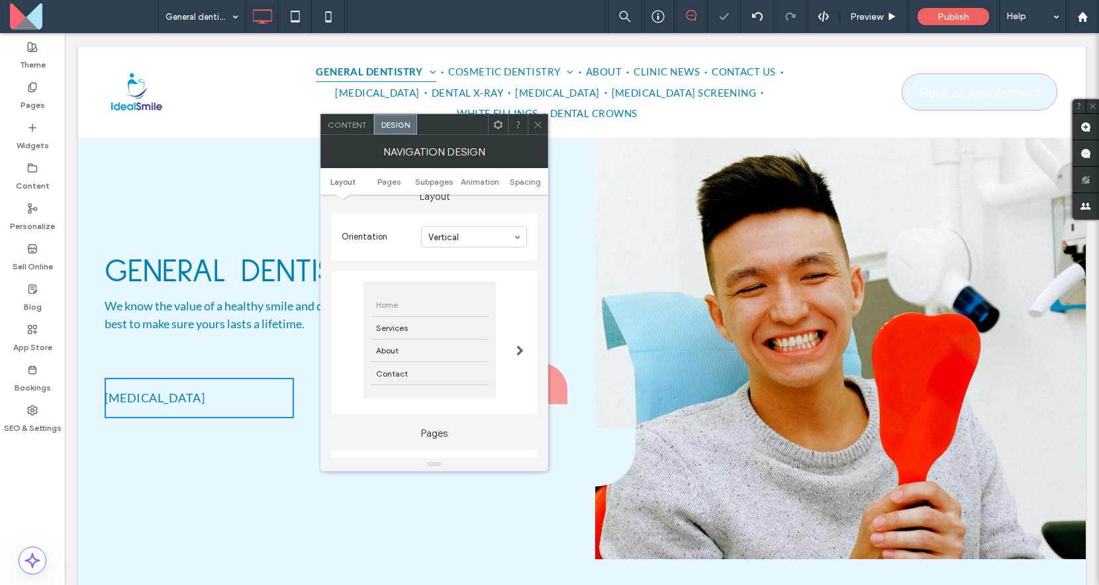
click at [357, 127] on span "Content" at bounding box center [347, 125] width 39 height 10
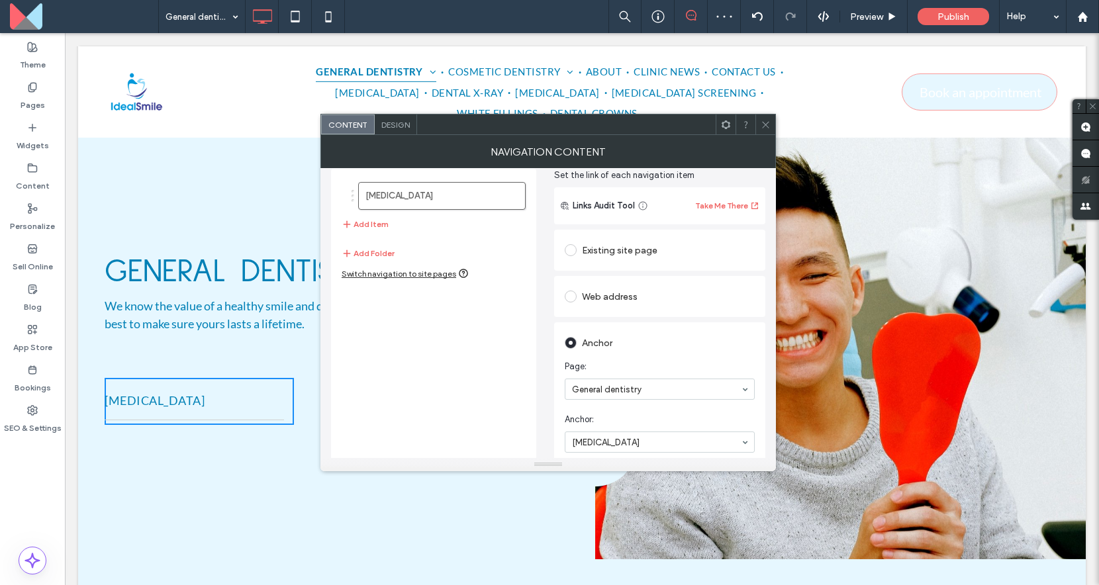
scroll to position [63, 0]
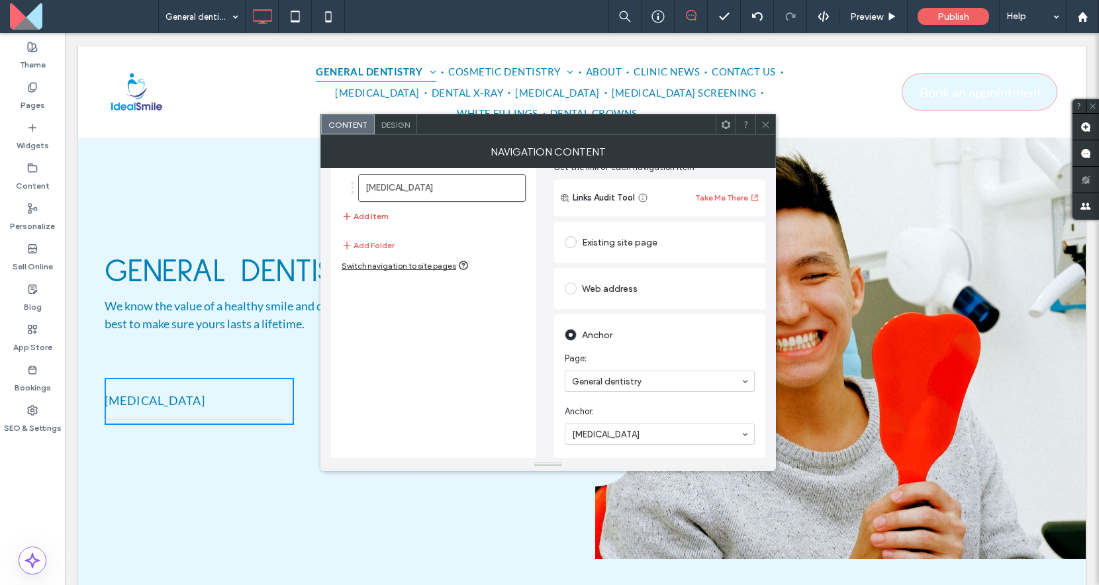
click at [376, 221] on button "Add Item" at bounding box center [365, 216] width 47 height 16
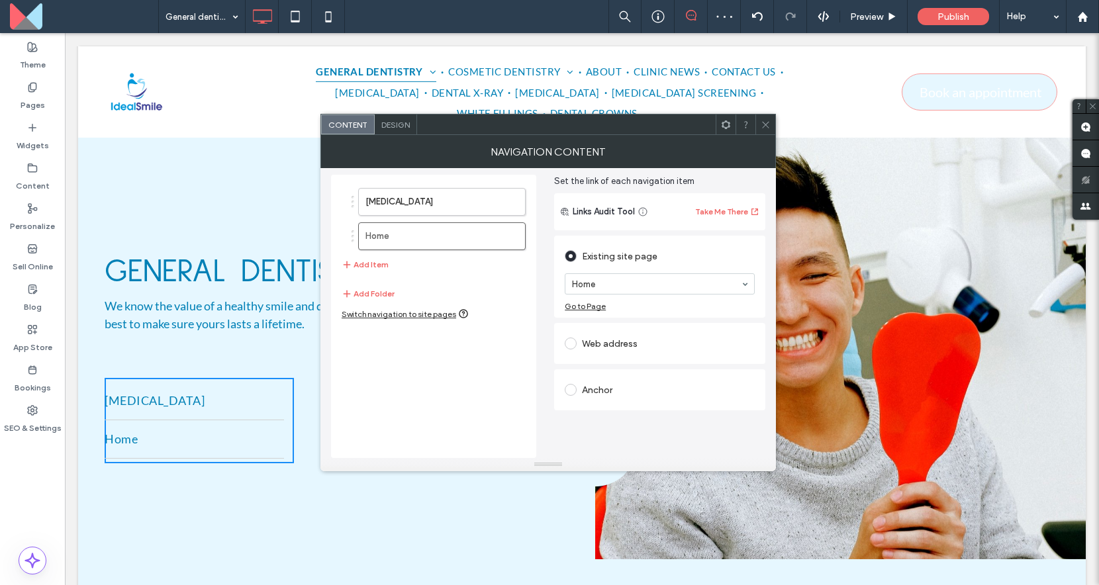
click at [610, 389] on div "Anchor" at bounding box center [660, 389] width 190 height 21
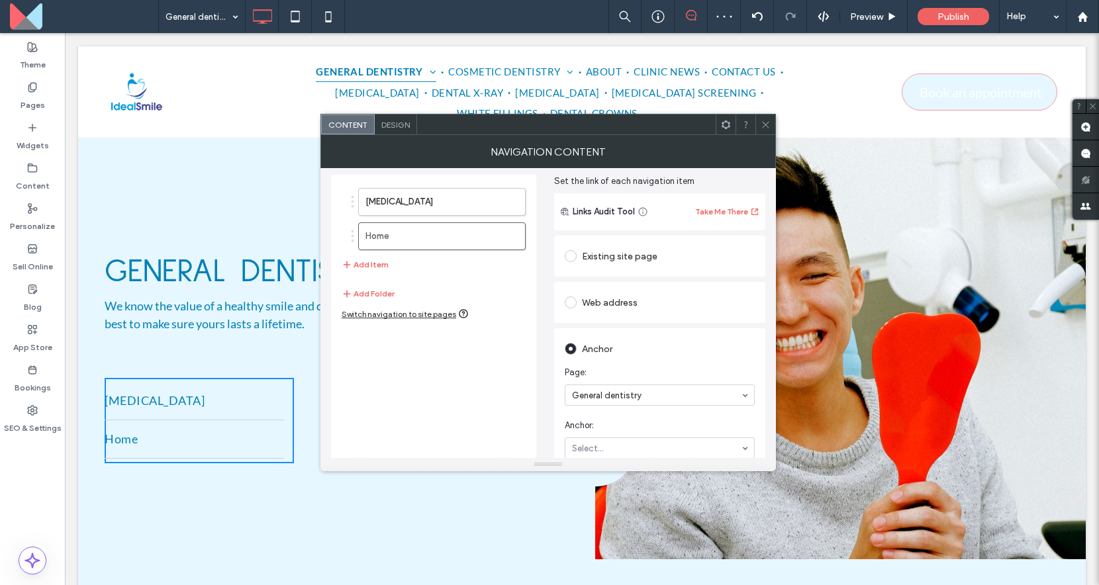
scroll to position [63, 0]
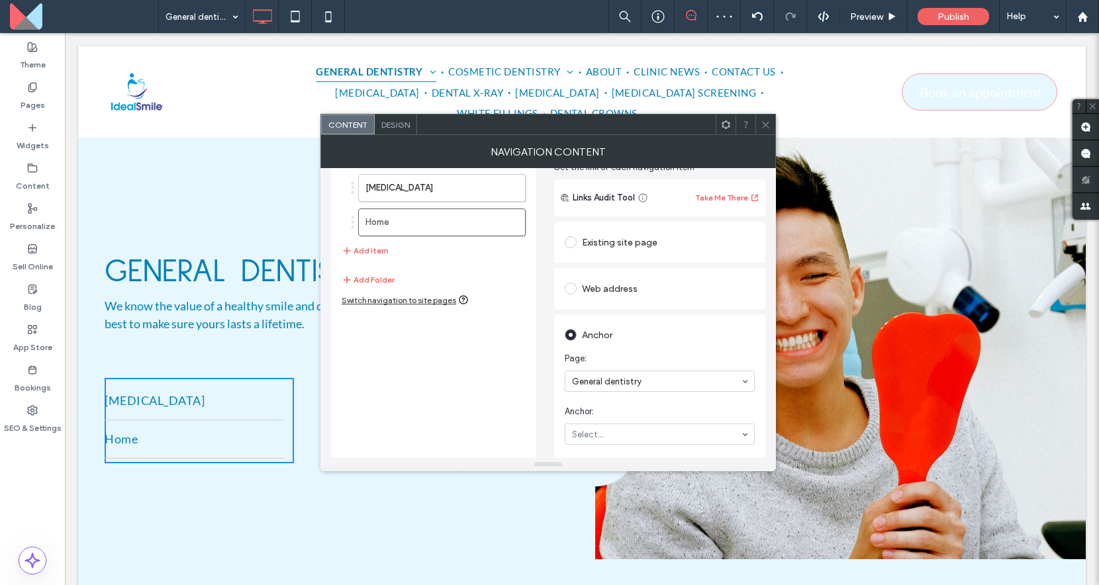
click at [609, 422] on section "Anchor: Select..." at bounding box center [660, 424] width 190 height 53
click at [367, 253] on button "Add Item" at bounding box center [365, 251] width 47 height 16
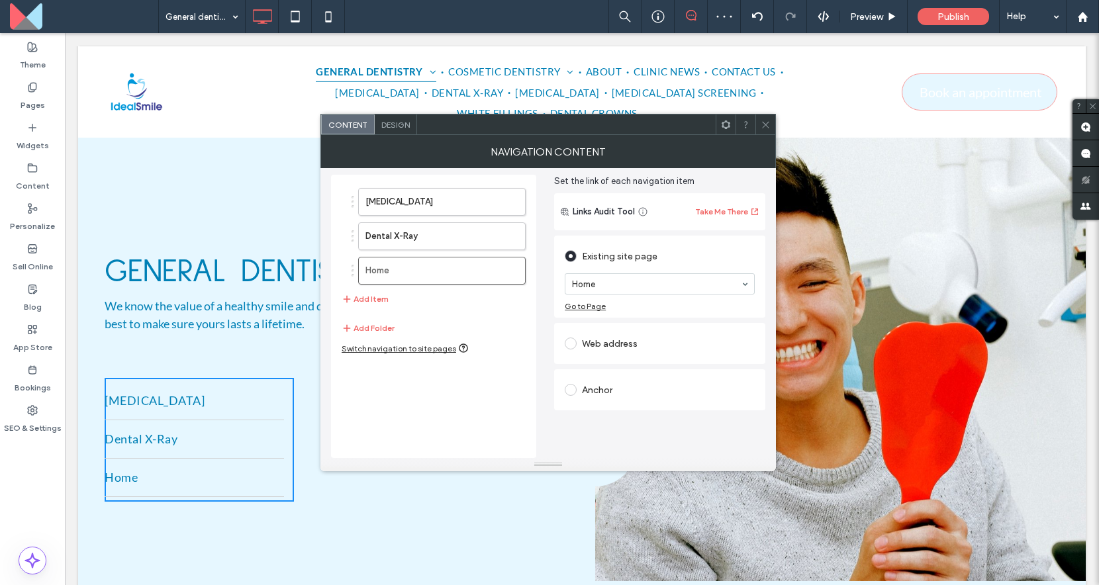
click at [600, 384] on div "Anchor" at bounding box center [660, 389] width 190 height 21
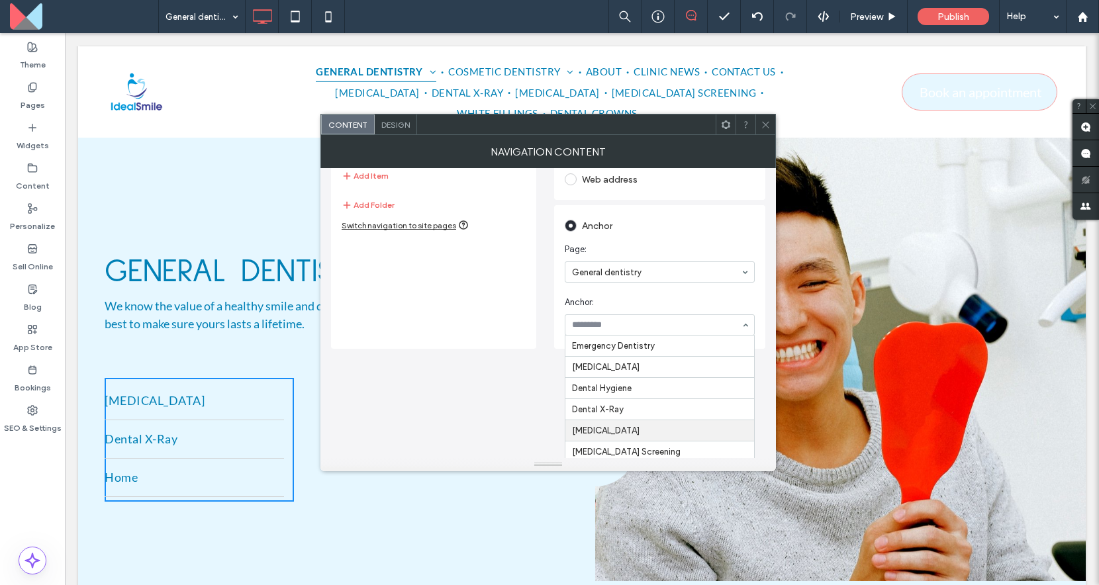
scroll to position [63, 0]
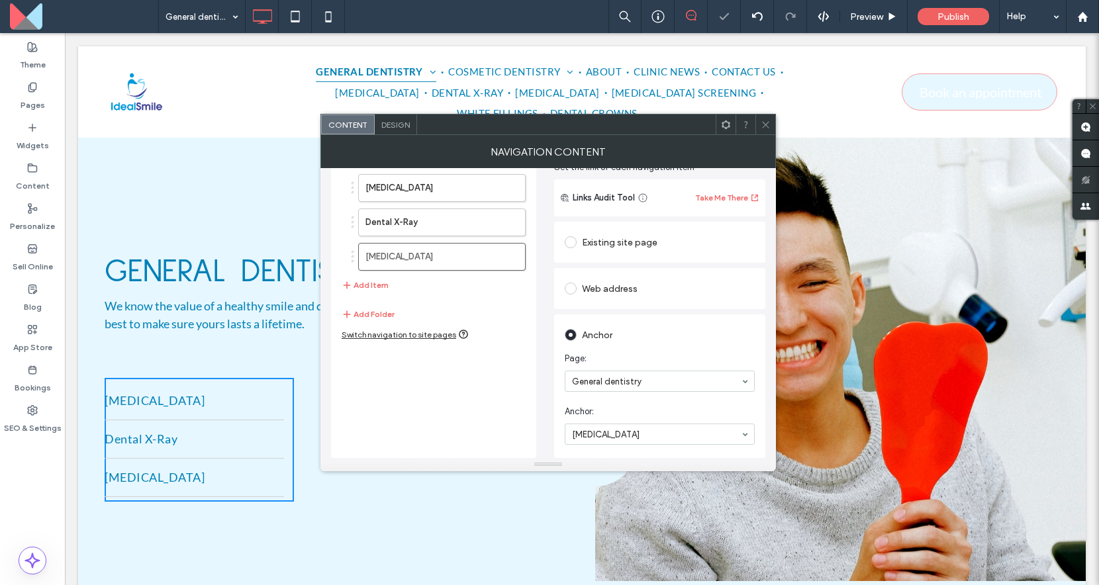
click at [484, 351] on div "[MEDICAL_DATA] Dental X-Ray [MEDICAL_DATA] Add Item Add Folder Switch navigatio…" at bounding box center [433, 309] width 205 height 297
click at [377, 280] on button "Add Item" at bounding box center [365, 285] width 47 height 16
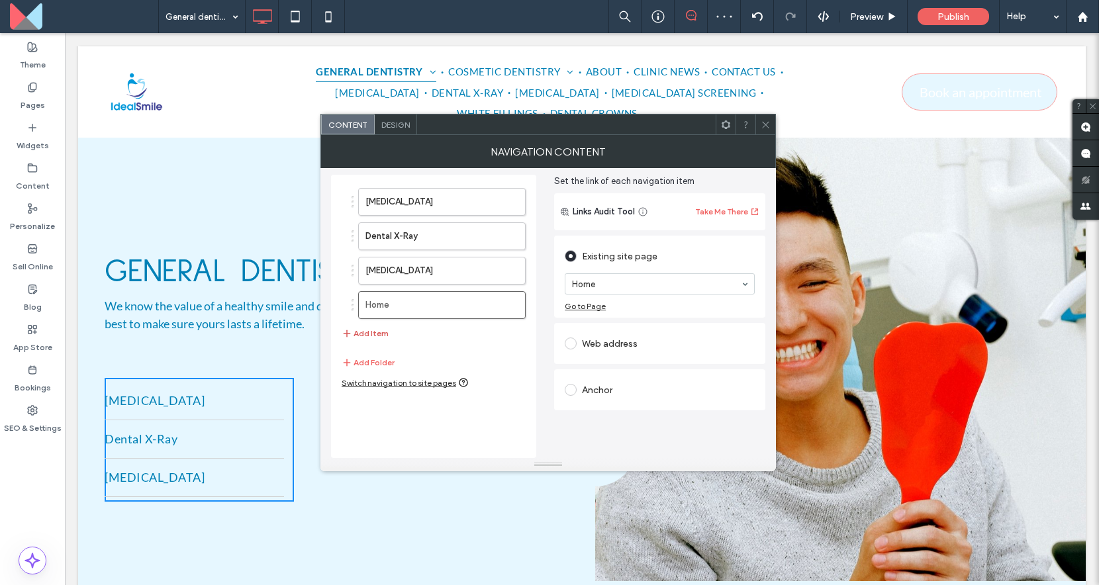
scroll to position [49, 0]
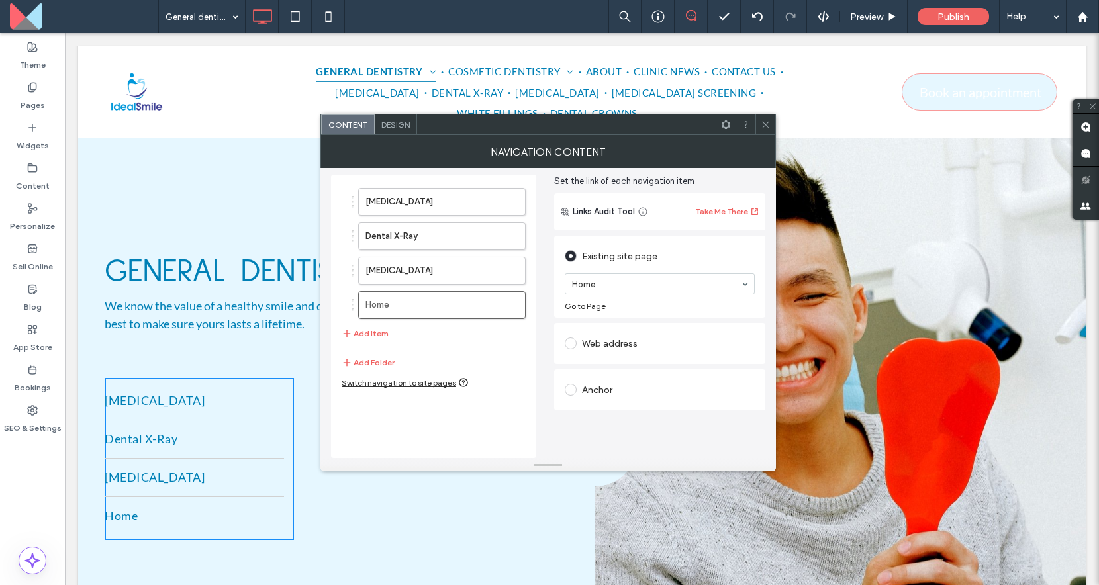
click at [609, 390] on div "Anchor" at bounding box center [660, 389] width 190 height 21
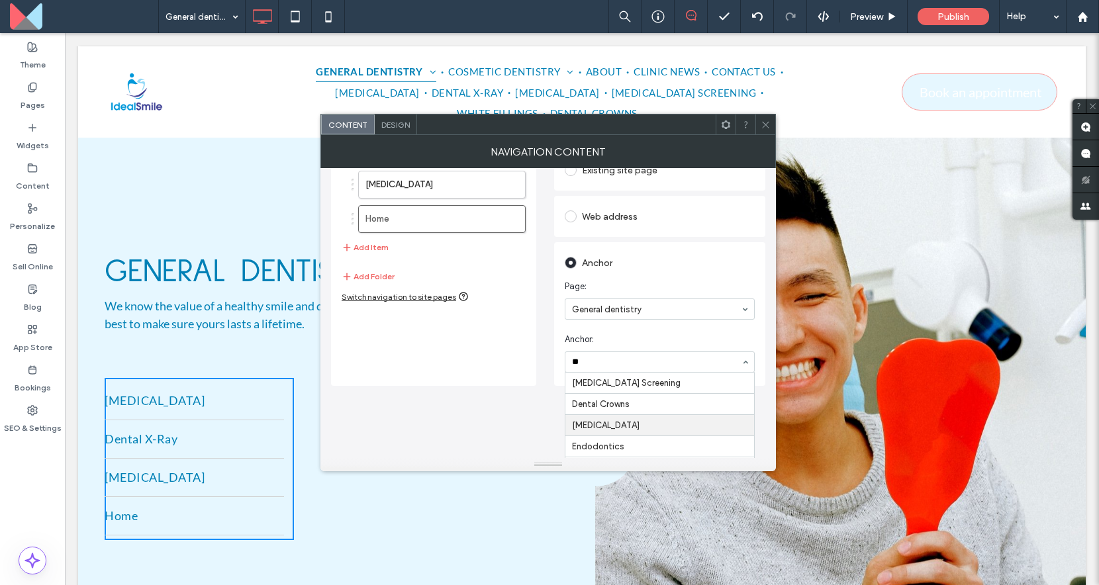
scroll to position [93, 0]
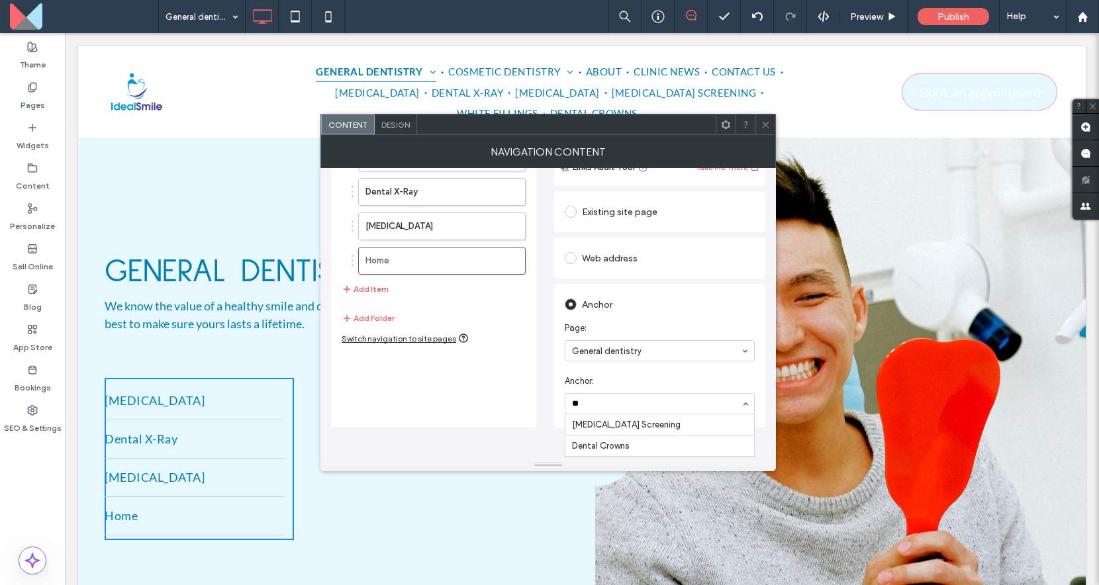
type input "***"
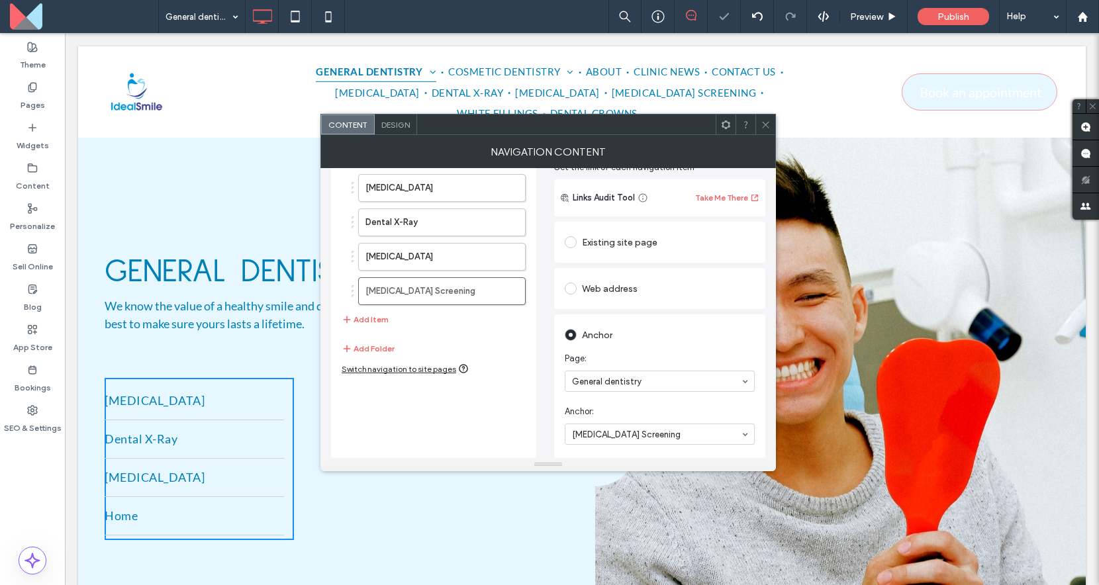
scroll to position [63, 0]
click at [371, 316] on button "Add Item" at bounding box center [365, 320] width 47 height 16
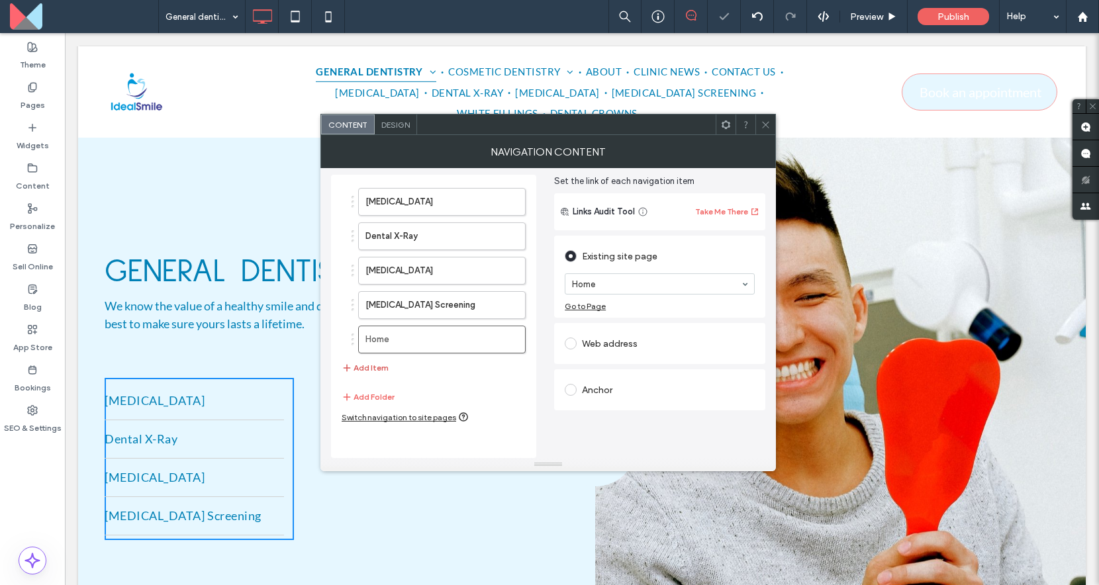
scroll to position [49, 0]
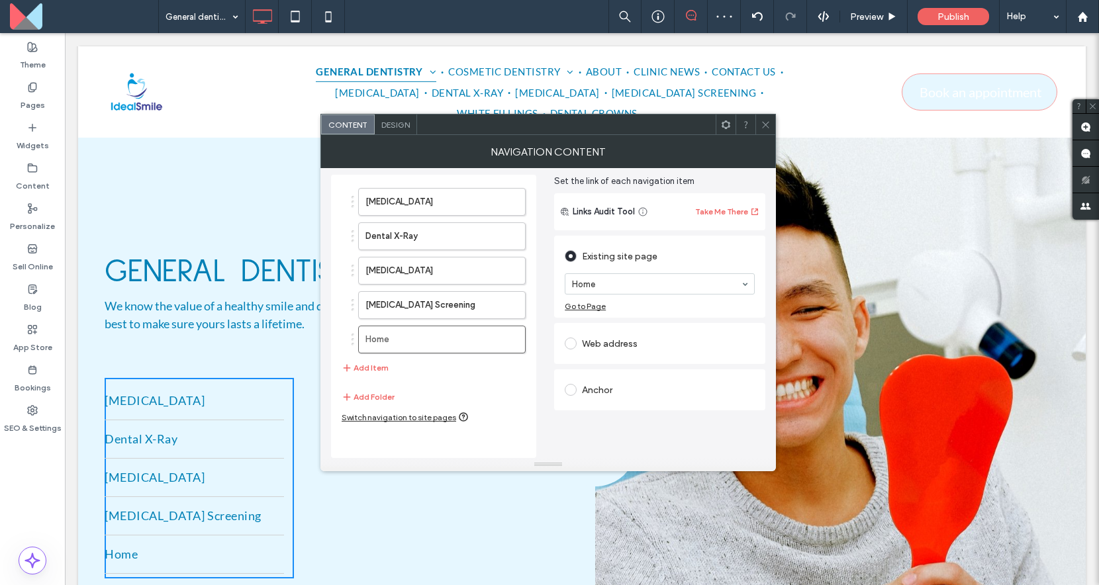
click at [604, 390] on div "Anchor" at bounding box center [660, 389] width 190 height 21
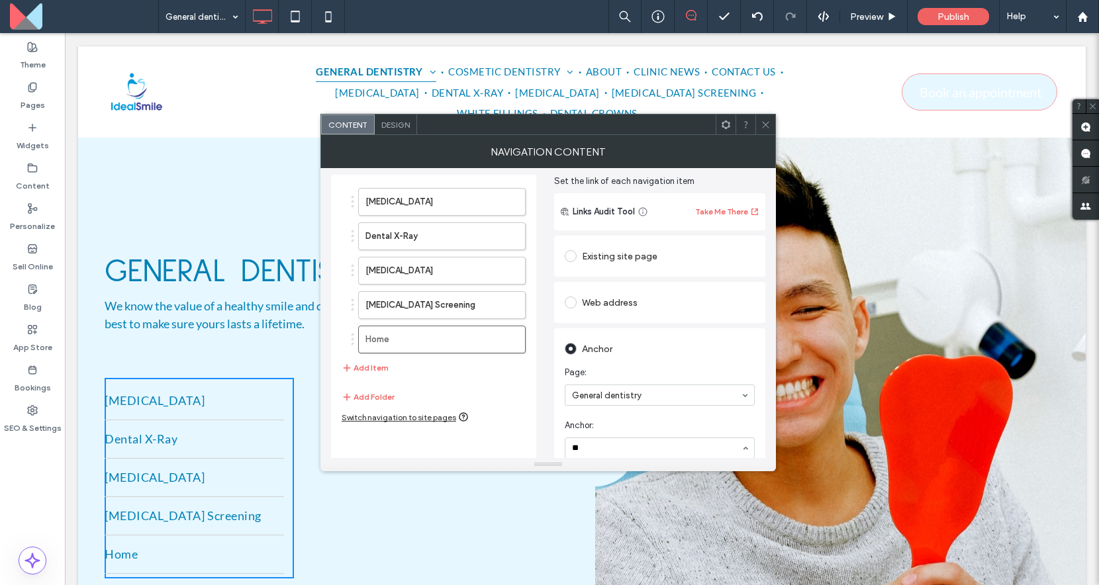
type input "***"
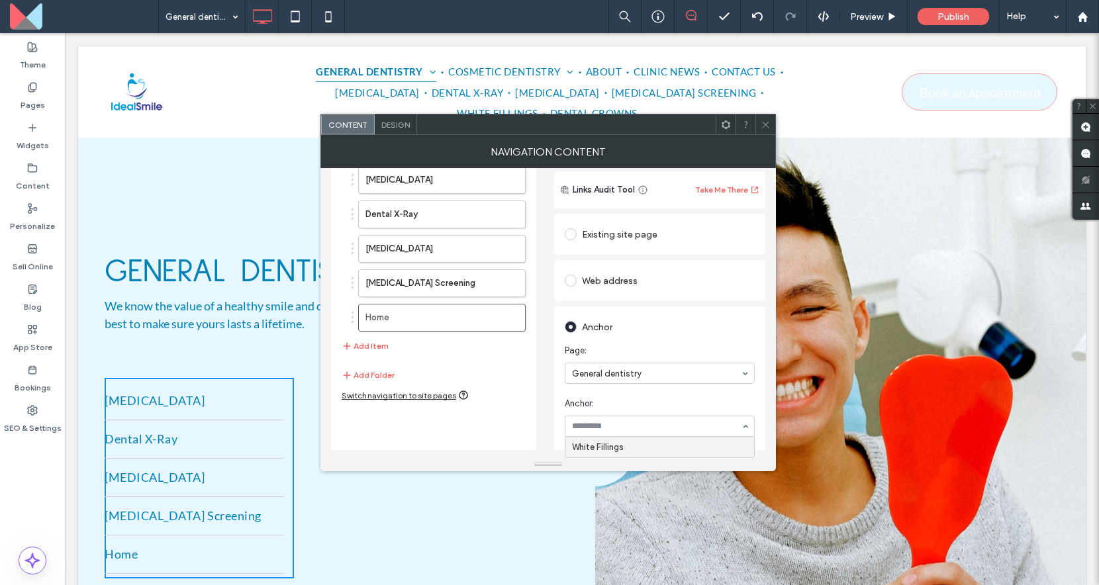
scroll to position [63, 0]
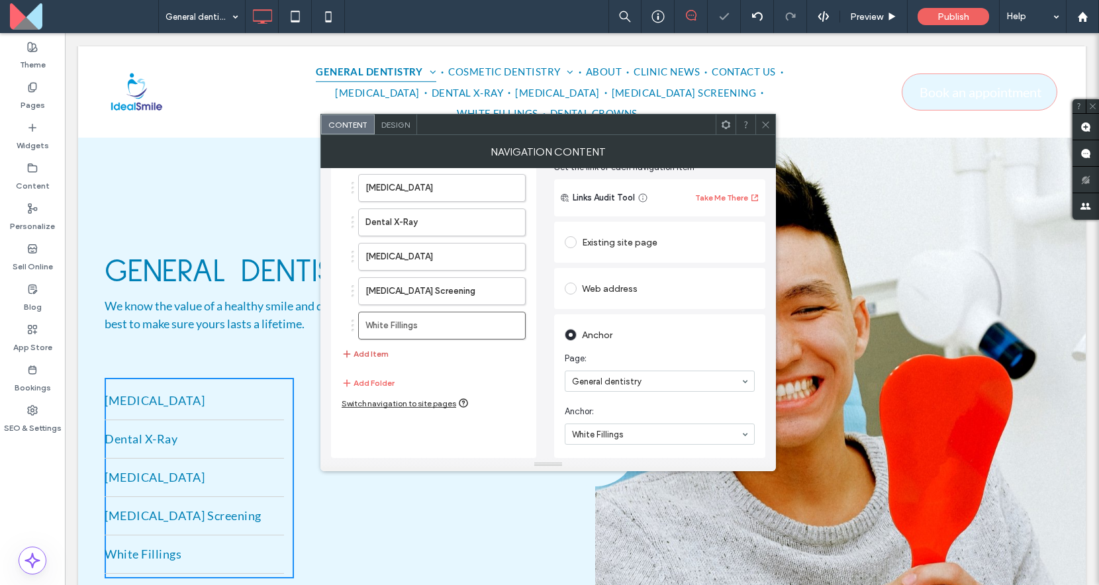
click at [372, 355] on button "Add Item" at bounding box center [365, 354] width 47 height 16
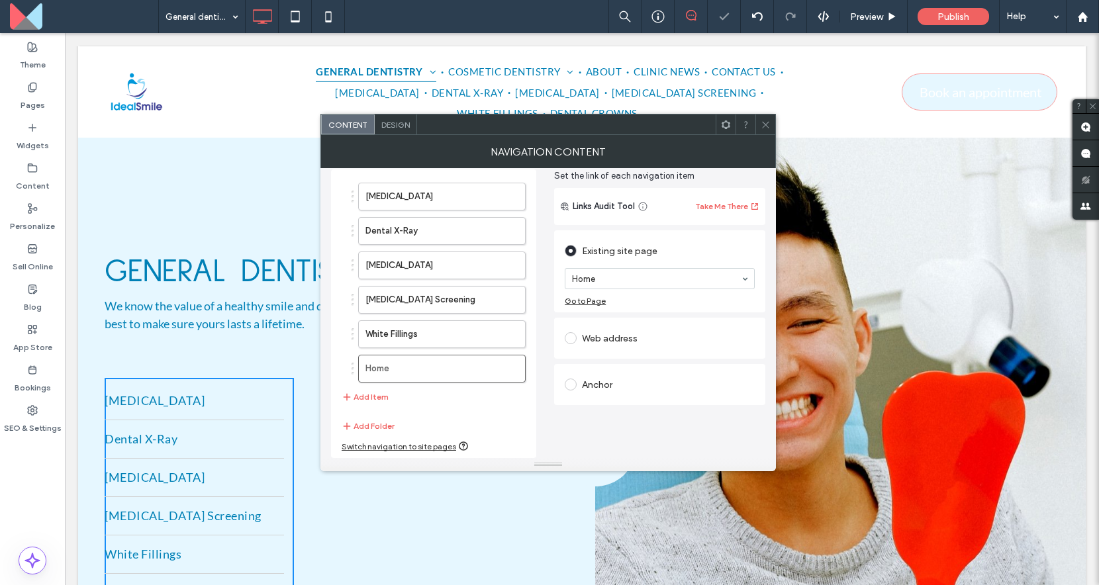
click at [599, 133] on div at bounding box center [566, 124] width 298 height 20
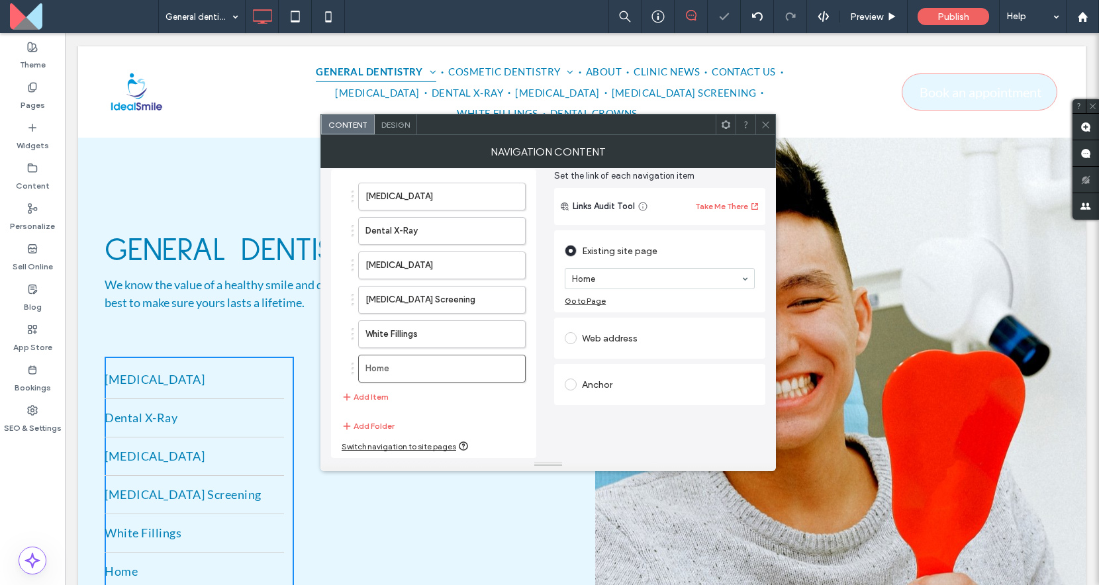
scroll to position [129, 0]
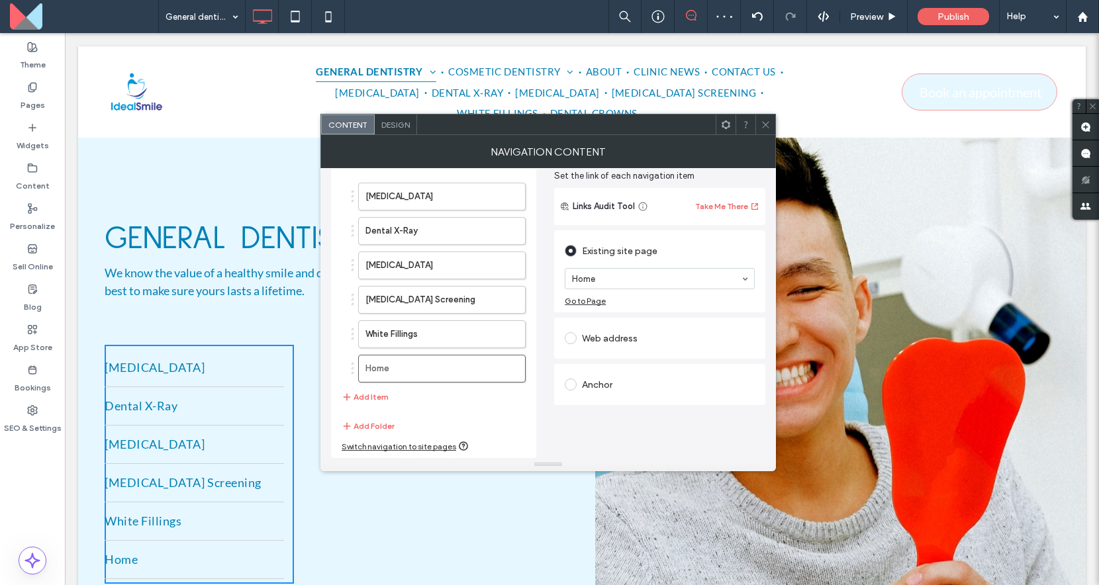
click at [590, 384] on div "Anchor" at bounding box center [660, 384] width 190 height 21
type input "**"
click at [600, 439] on input "**" at bounding box center [656, 442] width 169 height 9
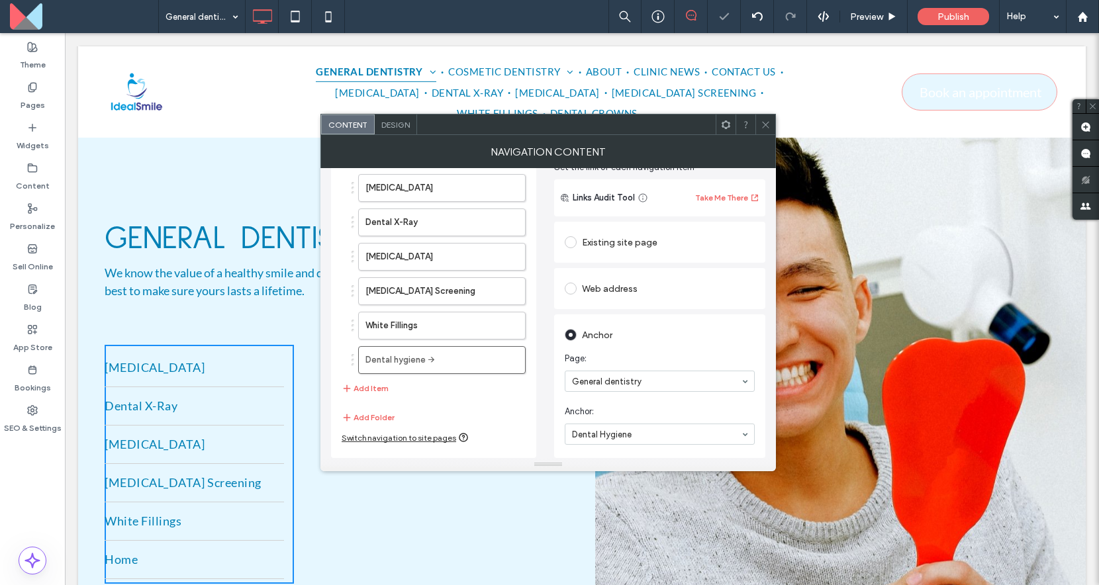
scroll to position [63, 0]
click at [640, 424] on div "Emergency Dentistry [MEDICAL_DATA] Dental Hygiene Dental X-Ray [MEDICAL_DATA] […" at bounding box center [660, 434] width 190 height 21
click at [516, 394] on div "[MEDICAL_DATA] Dental X-Ray [MEDICAL_DATA] [MEDICAL_DATA] Screening White Filli…" at bounding box center [434, 285] width 184 height 236
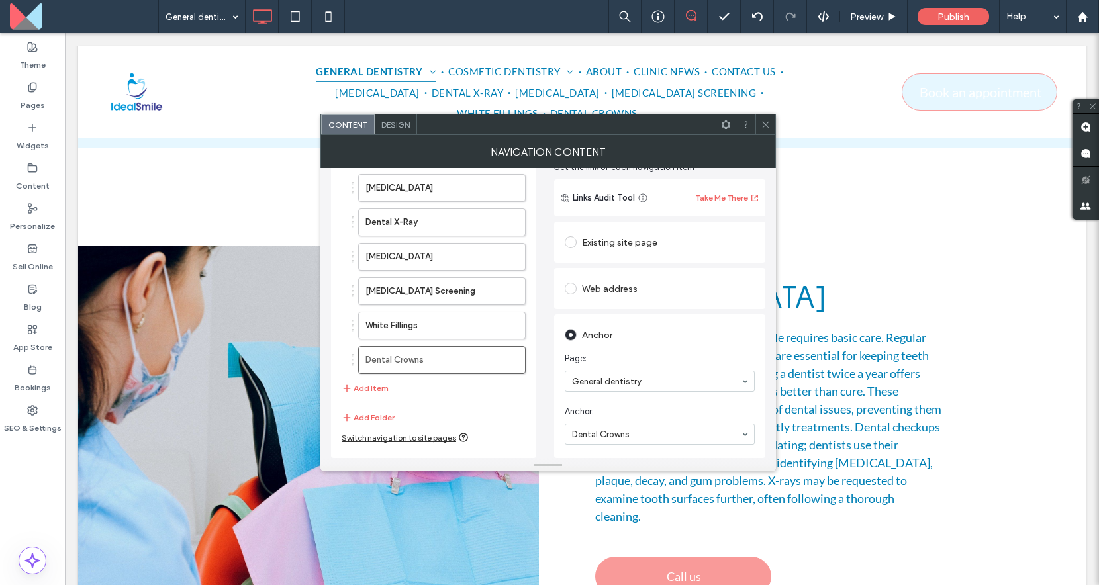
scroll to position [722, 0]
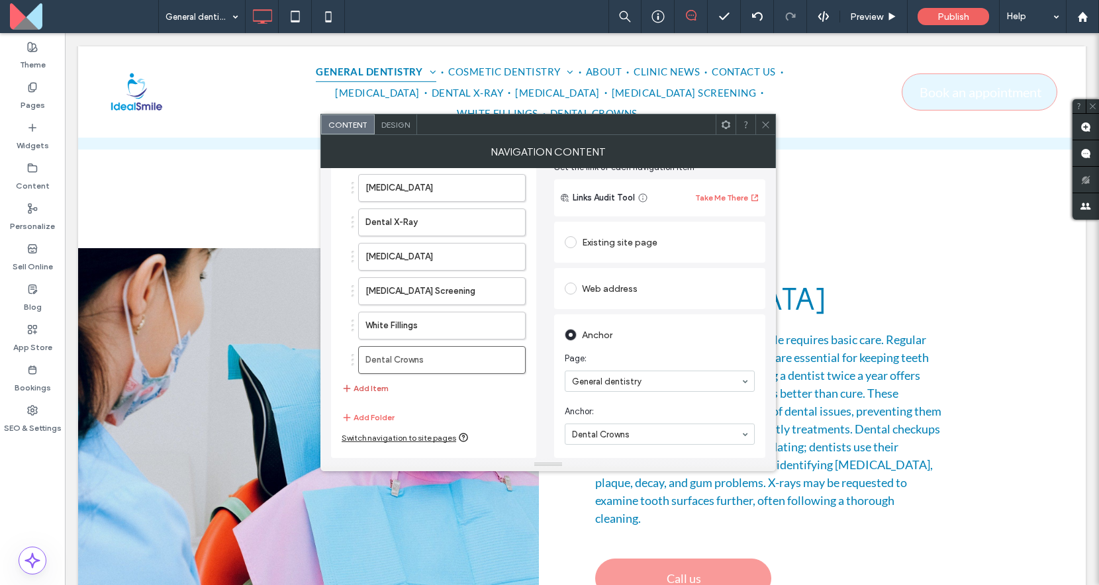
click at [375, 391] on button "Add Item" at bounding box center [365, 389] width 47 height 16
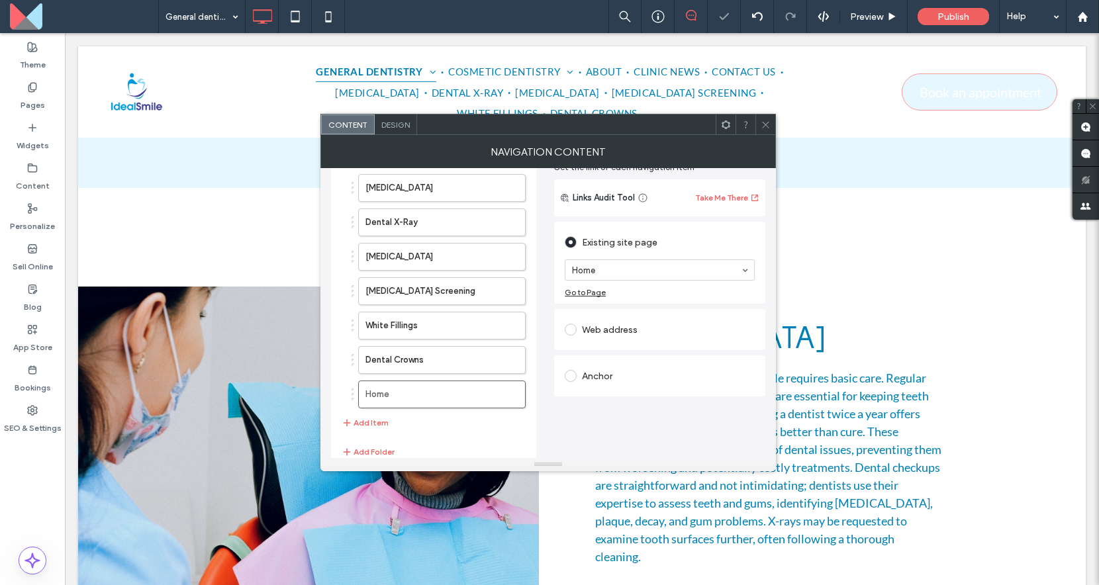
click at [607, 374] on div "Anchor" at bounding box center [660, 375] width 190 height 21
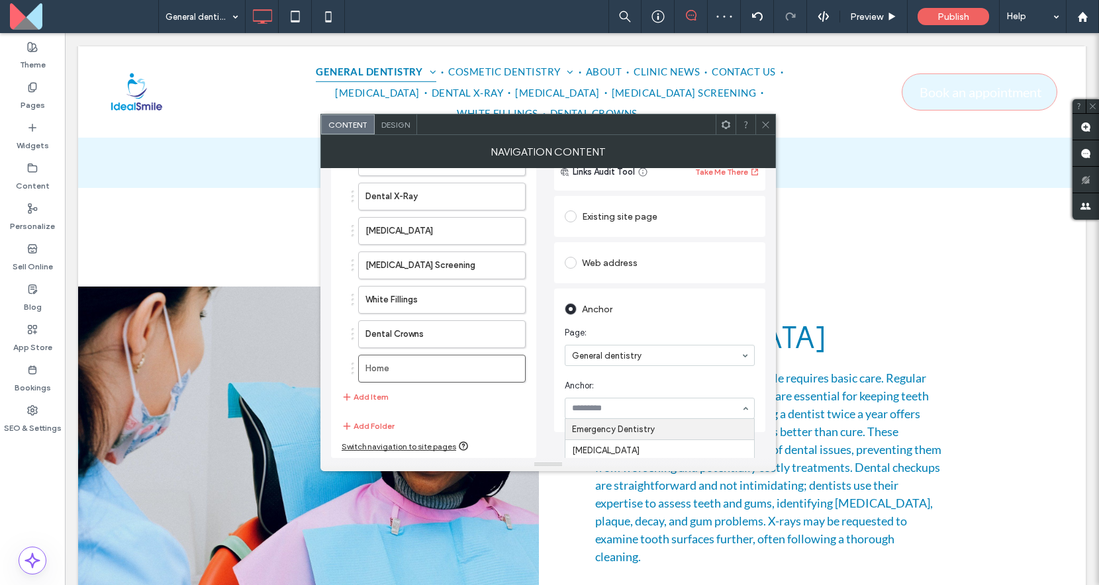
click at [604, 398] on div at bounding box center [660, 408] width 190 height 21
type input "**"
click at [367, 408] on div "[MEDICAL_DATA] Dental X-Ray [MEDICAL_DATA] [MEDICAL_DATA] Screening White Filli…" at bounding box center [434, 277] width 184 height 270
click at [367, 402] on button "Add Item" at bounding box center [365, 397] width 47 height 16
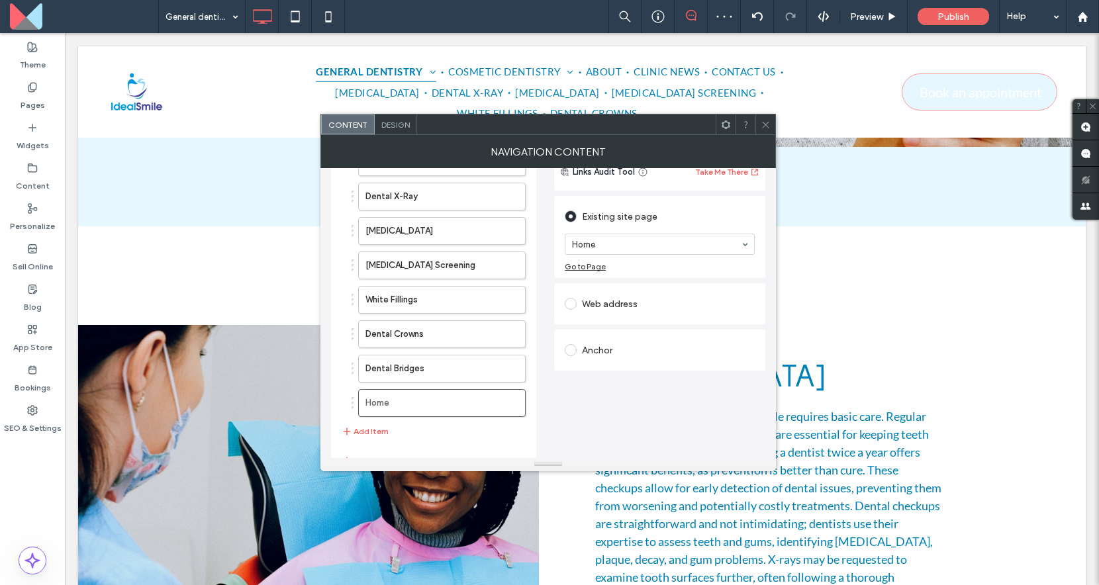
click at [596, 338] on div "Anchor" at bounding box center [660, 350] width 190 height 28
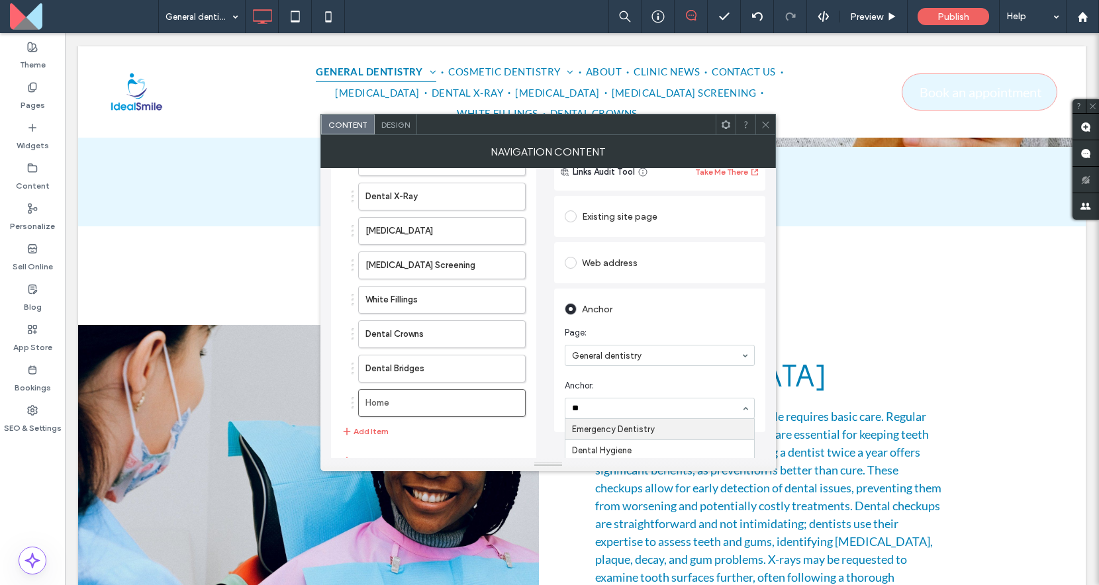
type input "***"
click at [373, 434] on button "Add Item" at bounding box center [365, 432] width 47 height 16
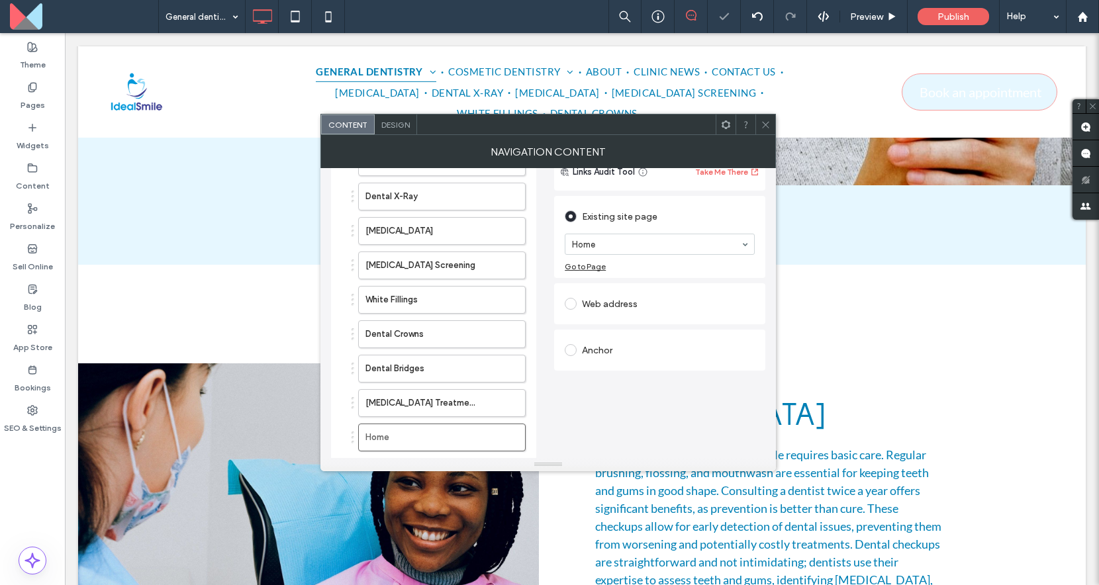
click at [591, 348] on div "Anchor" at bounding box center [660, 350] width 190 height 21
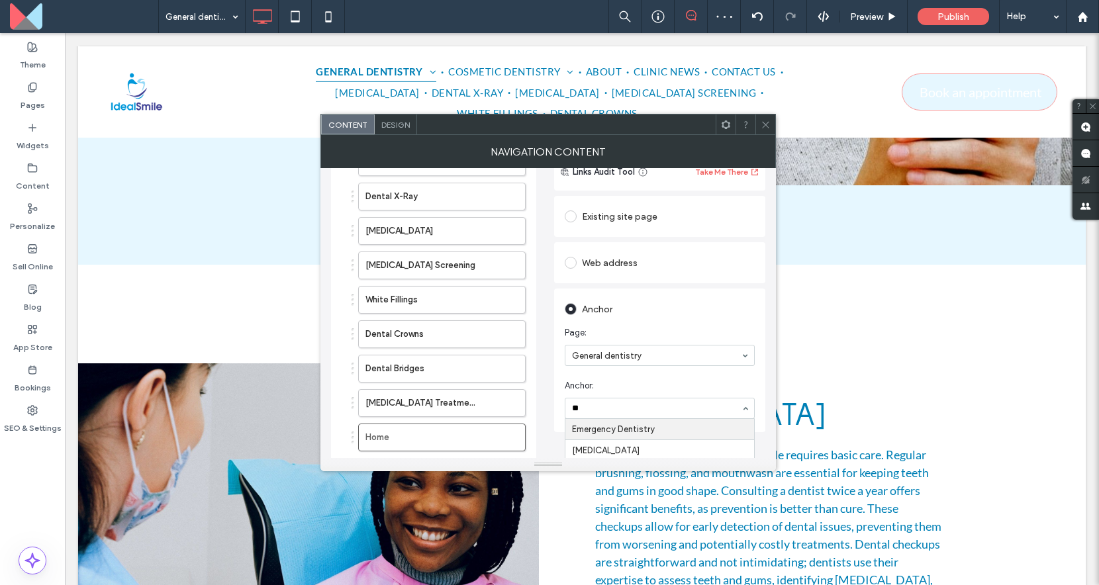
type input "***"
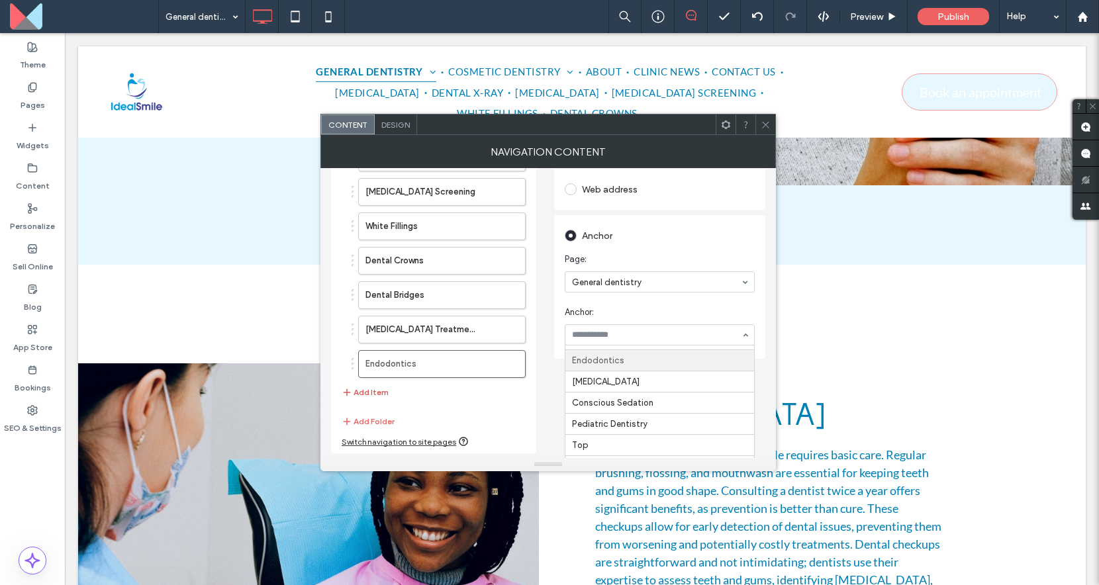
click at [374, 392] on button "Add Item" at bounding box center [365, 393] width 47 height 16
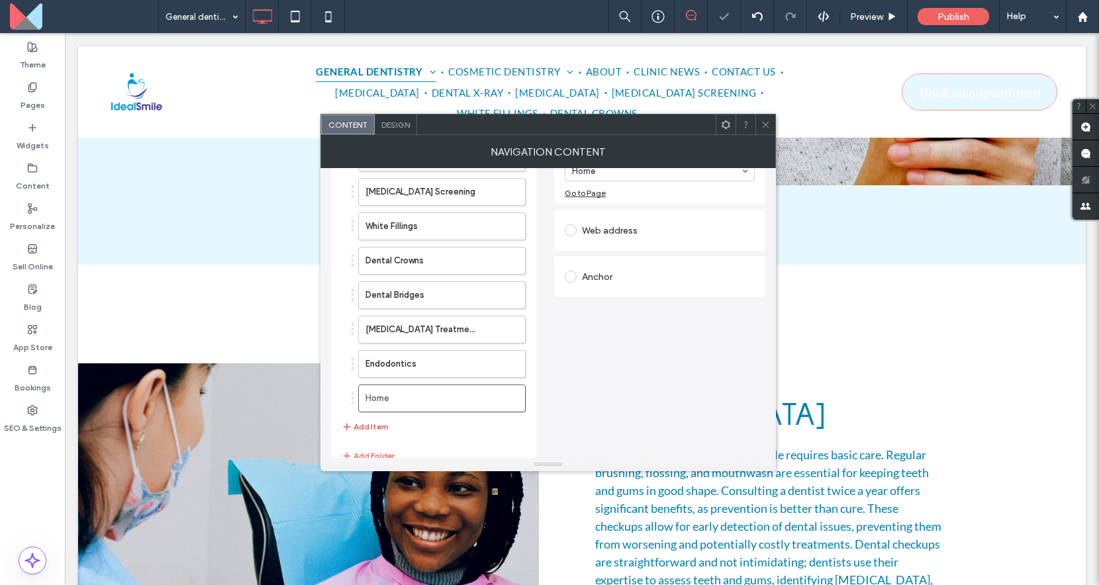
scroll to position [158, 0]
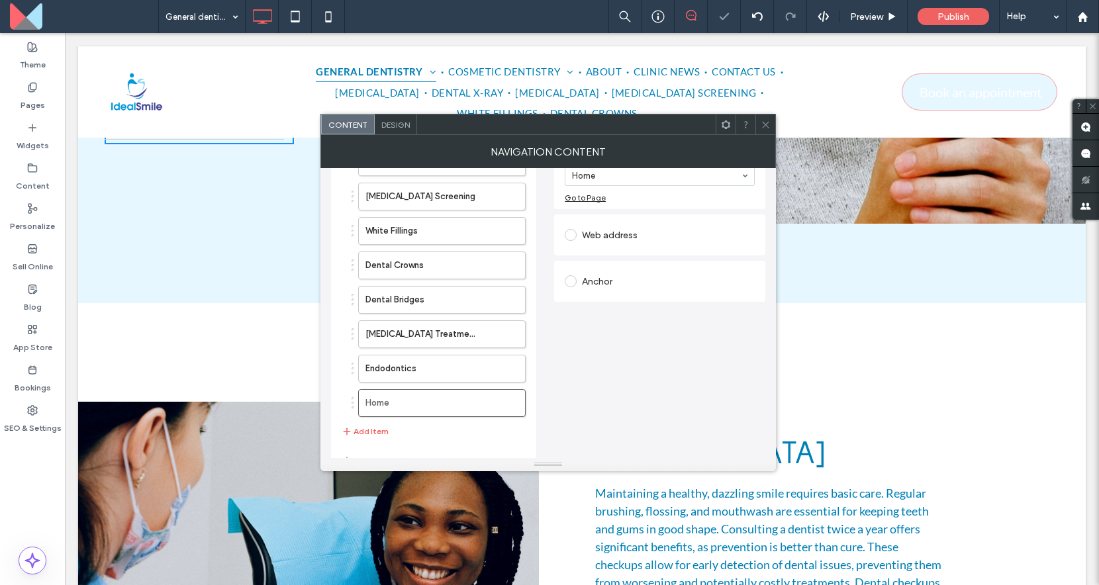
click at [638, 281] on div "Anchor" at bounding box center [660, 281] width 190 height 21
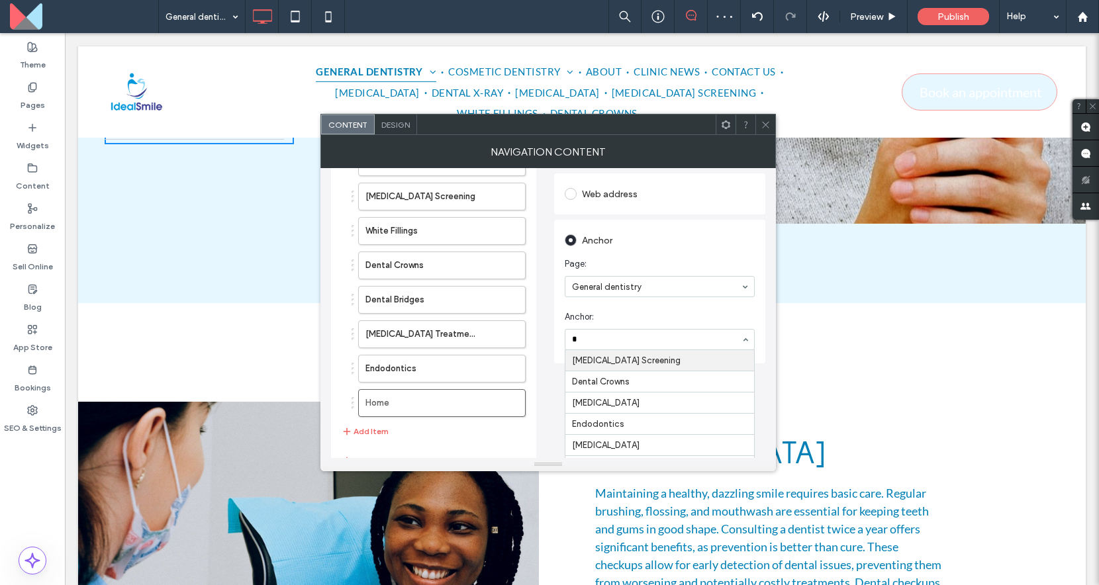
type input "**"
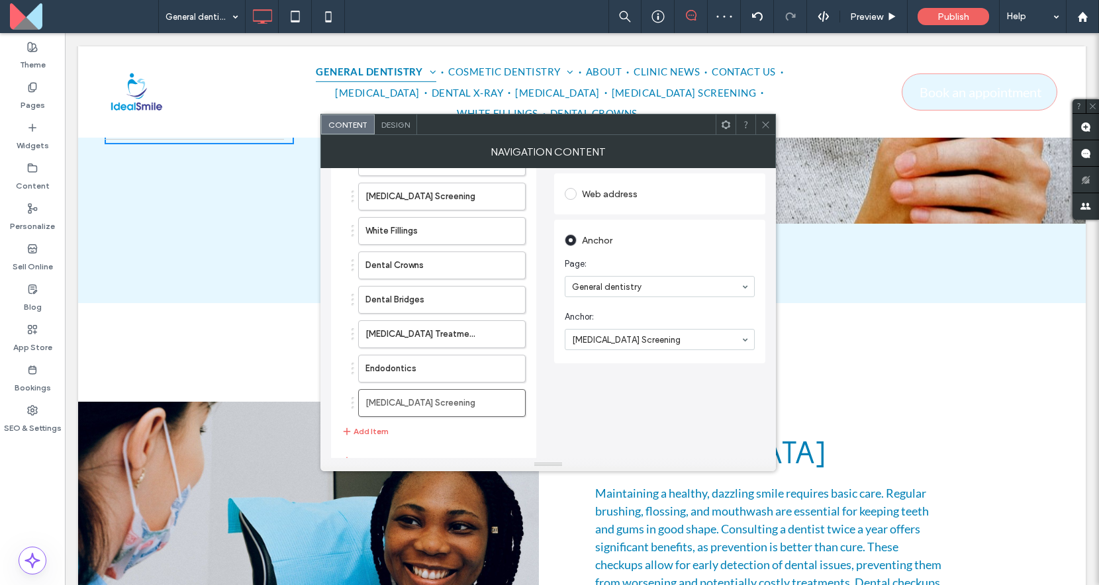
click at [626, 342] on input at bounding box center [656, 339] width 169 height 9
type input "****"
click at [379, 435] on button "Add Item" at bounding box center [365, 432] width 47 height 16
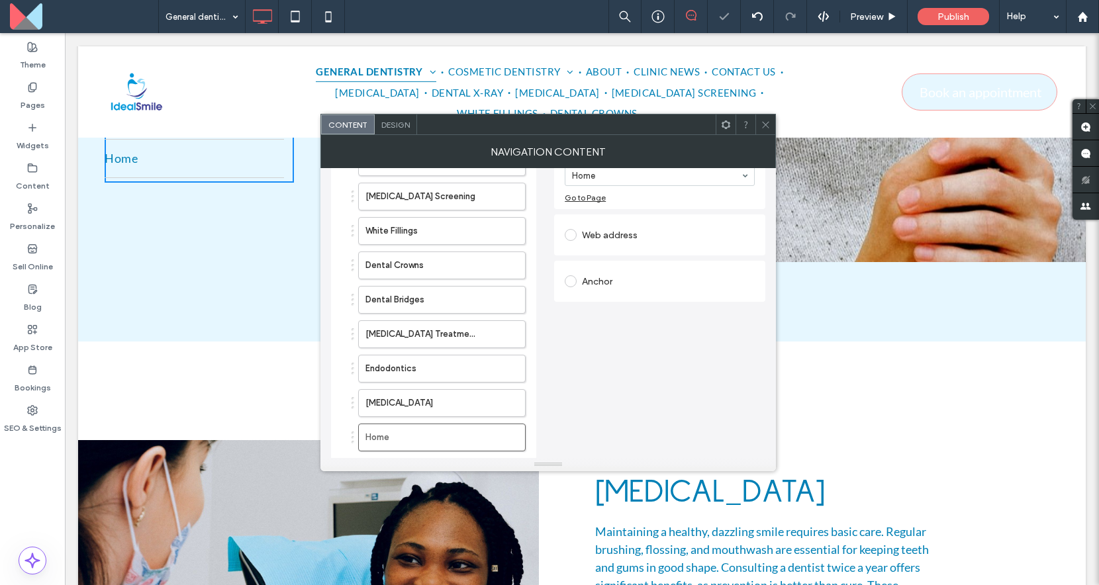
click at [593, 276] on div "Anchor" at bounding box center [660, 281] width 190 height 21
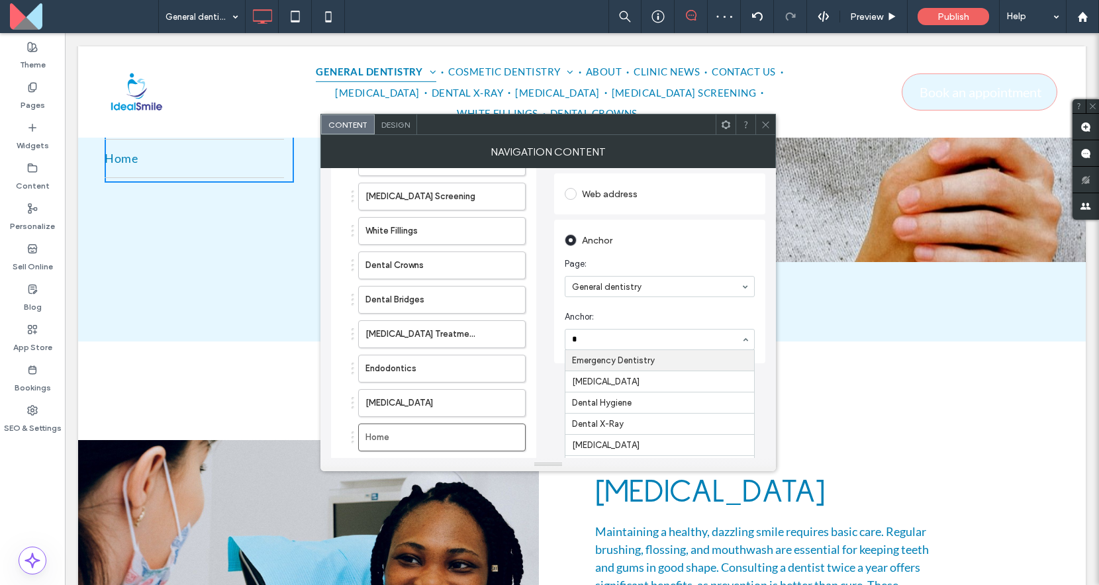
type input "**"
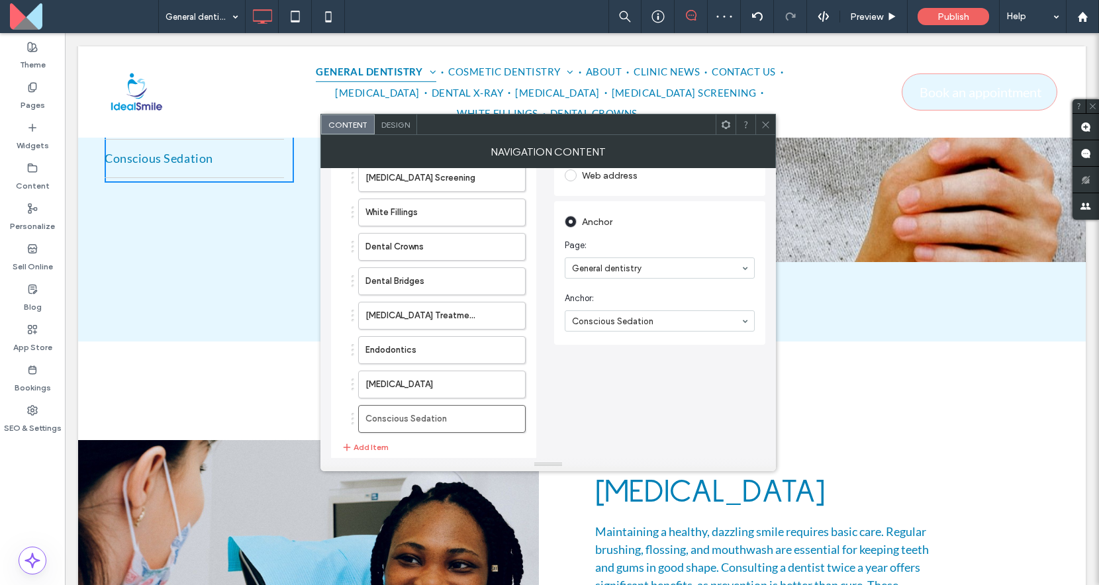
scroll to position [181, 0]
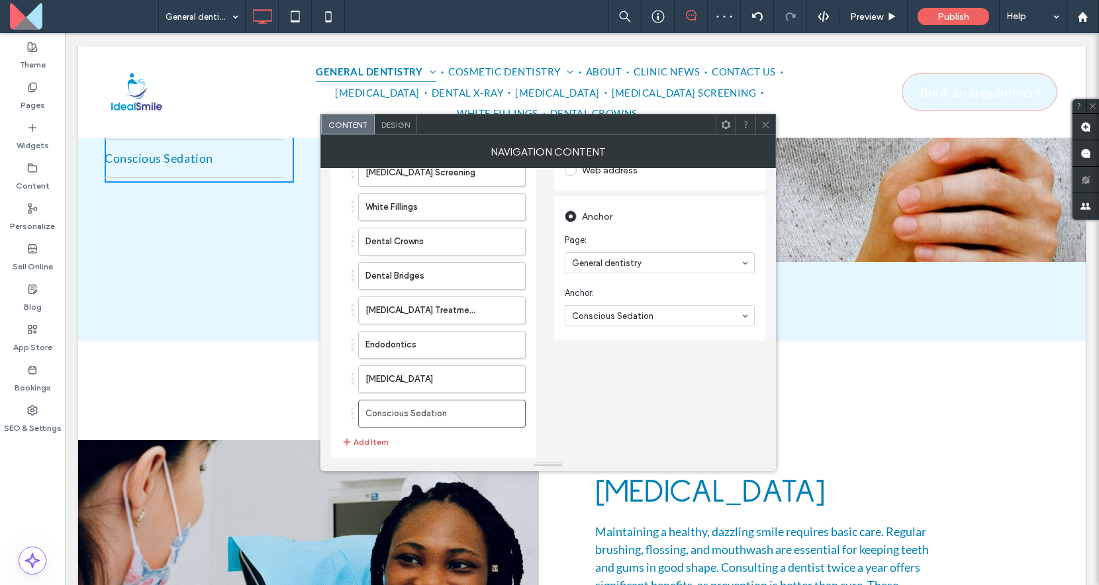
click at [367, 449] on button "Add Item" at bounding box center [365, 442] width 47 height 16
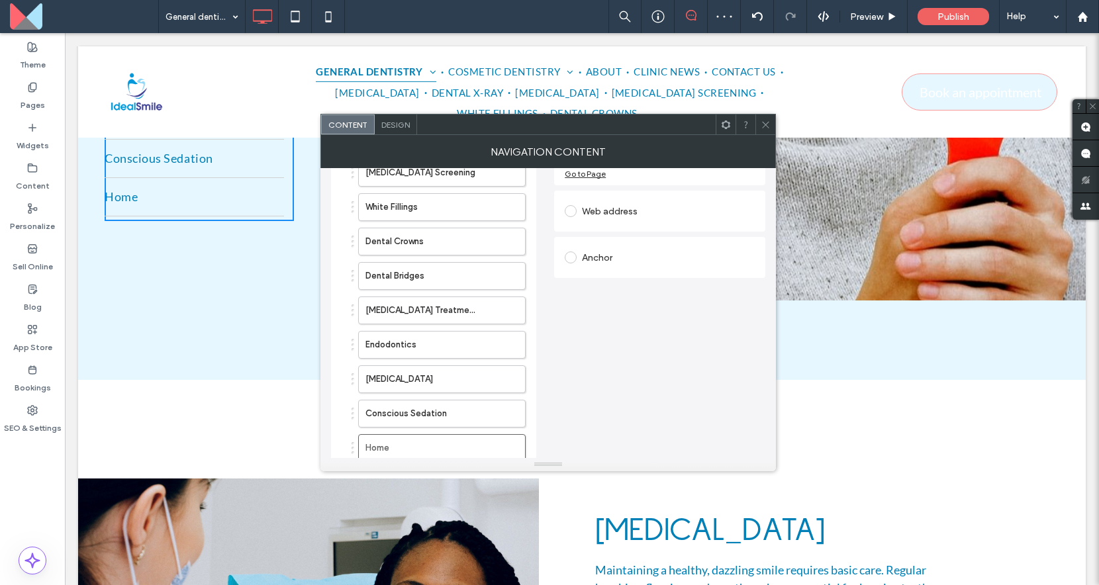
click at [617, 263] on div "Anchor" at bounding box center [660, 257] width 190 height 21
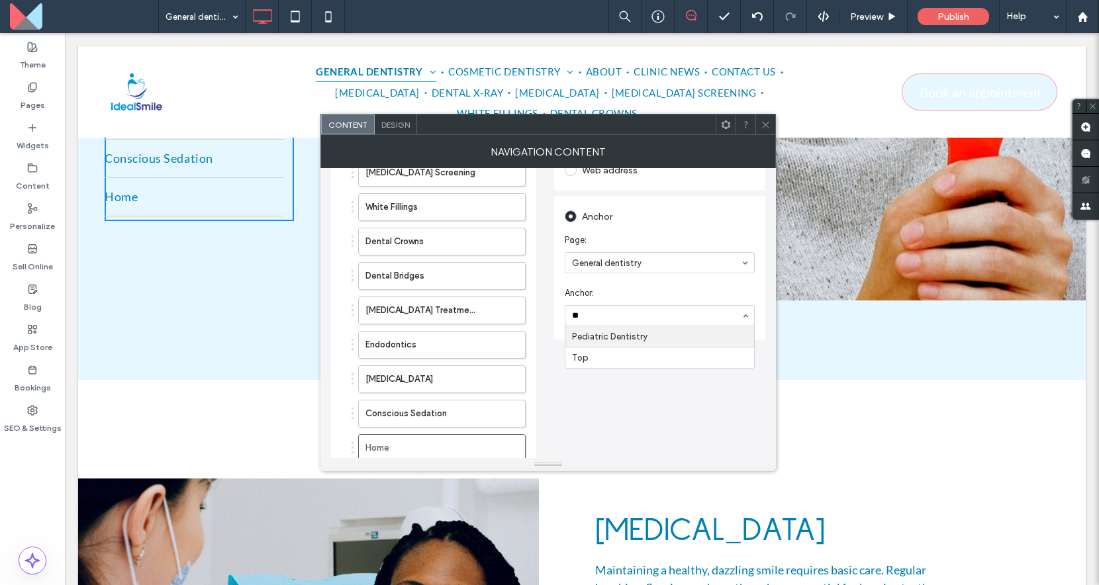
type input "***"
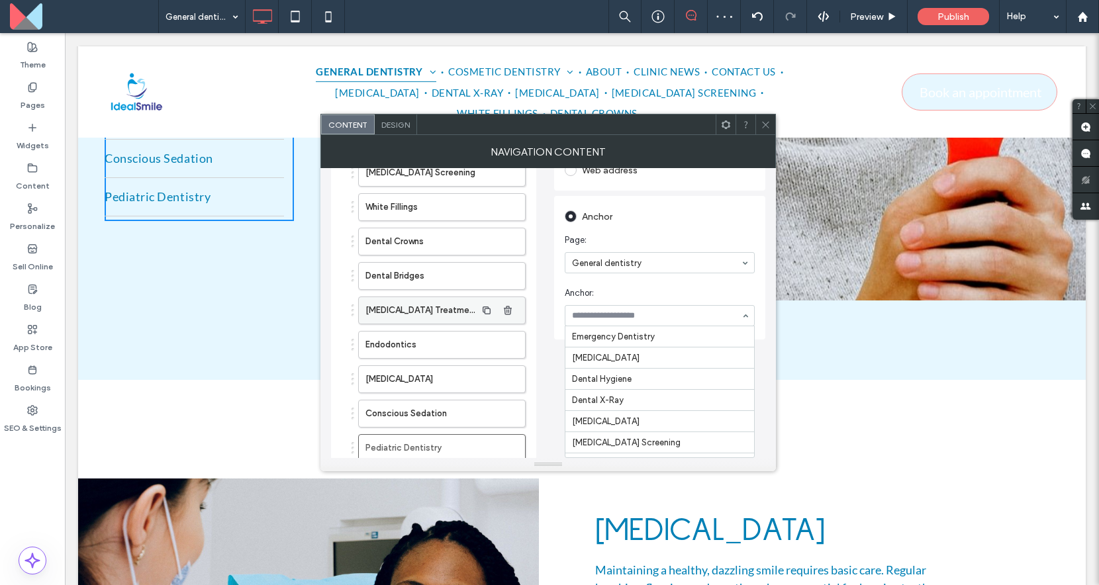
scroll to position [283, 0]
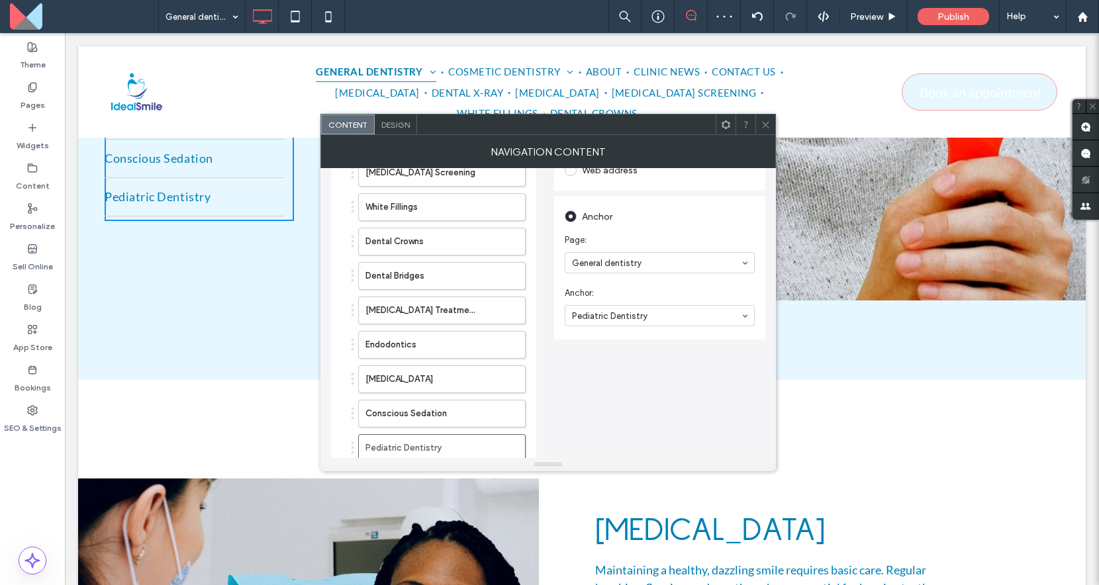
click at [762, 127] on icon at bounding box center [765, 125] width 10 height 10
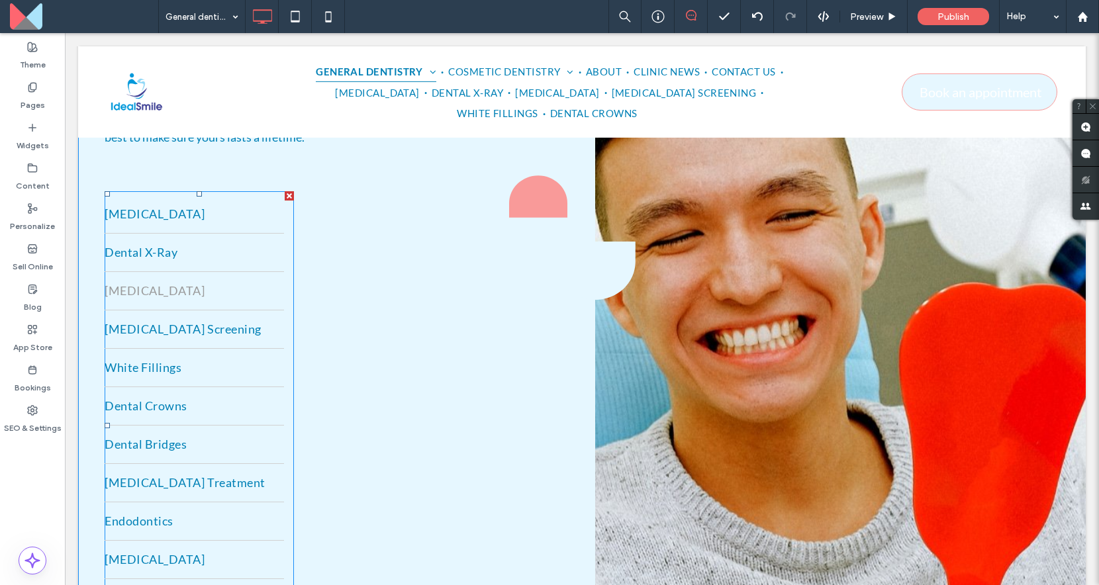
scroll to position [169, 0]
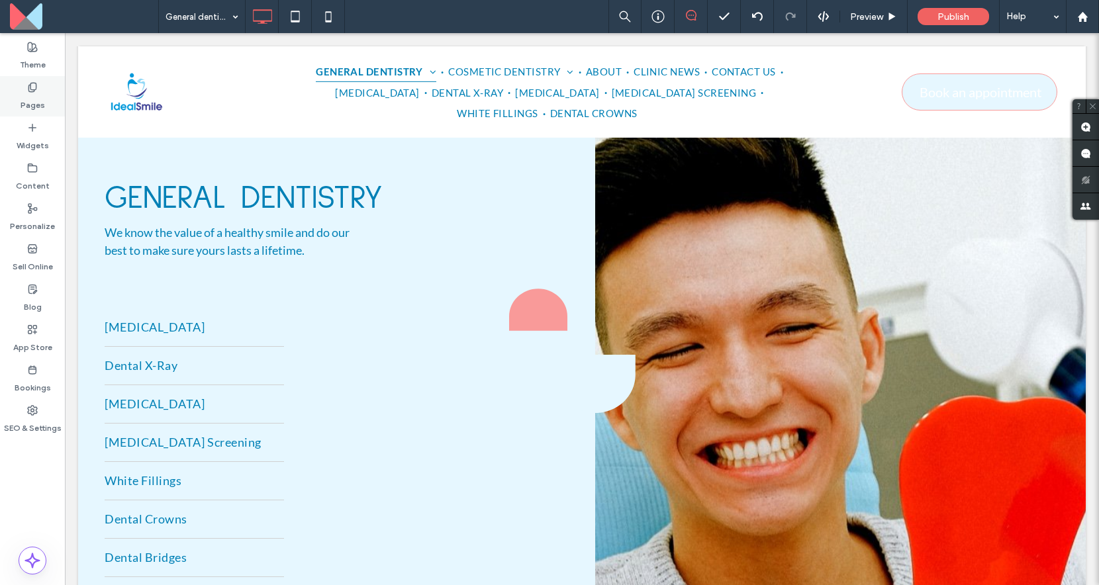
click at [24, 105] on label "Pages" at bounding box center [33, 102] width 24 height 19
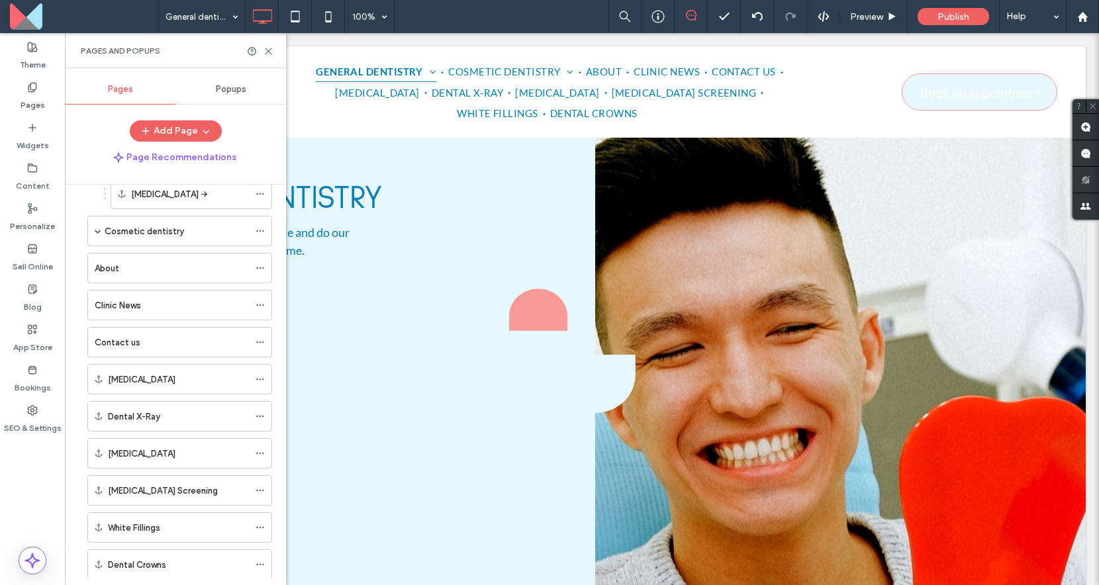
scroll to position [222, 0]
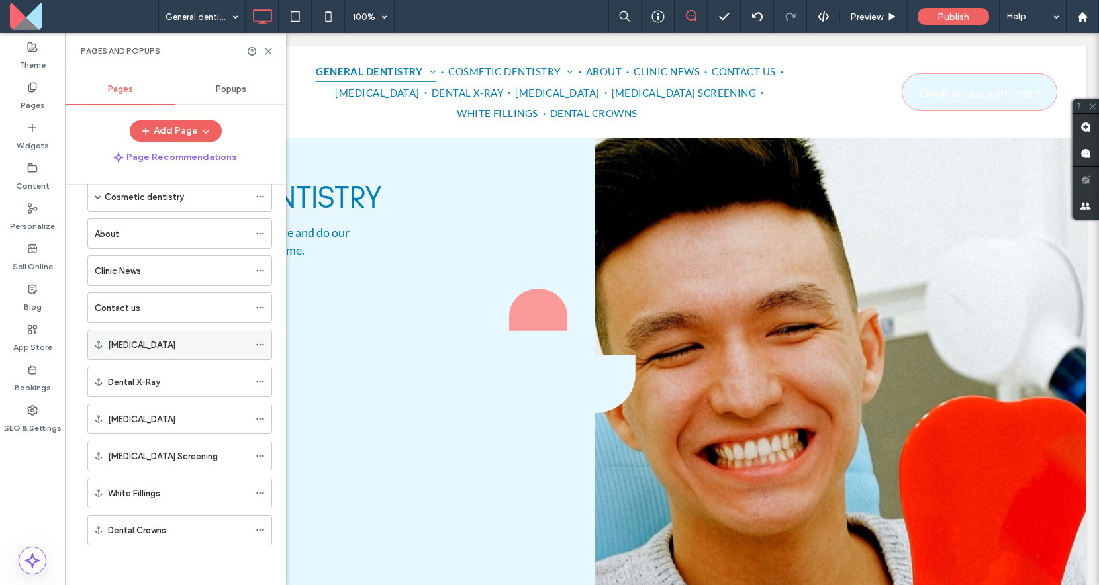
click at [261, 345] on icon at bounding box center [259, 344] width 9 height 9
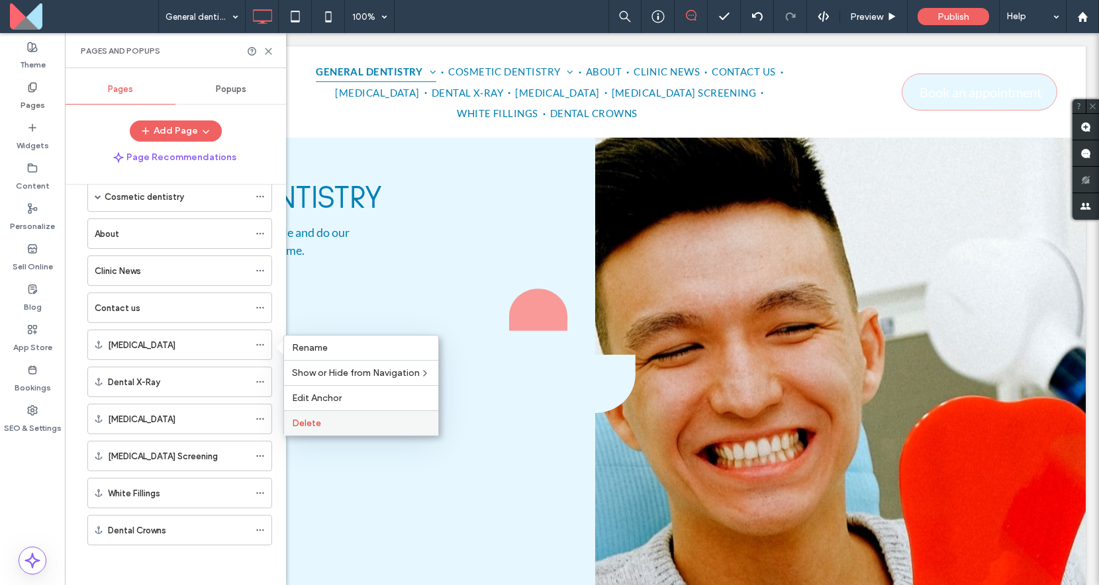
click at [303, 428] on span "Delete" at bounding box center [306, 423] width 29 height 11
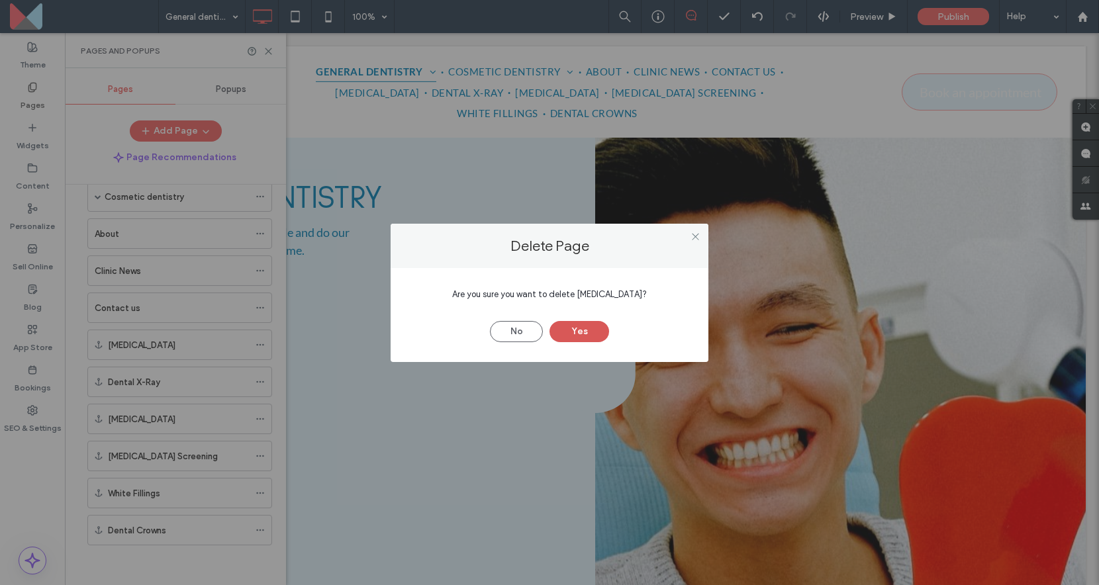
click at [563, 338] on button "Yes" at bounding box center [579, 331] width 60 height 21
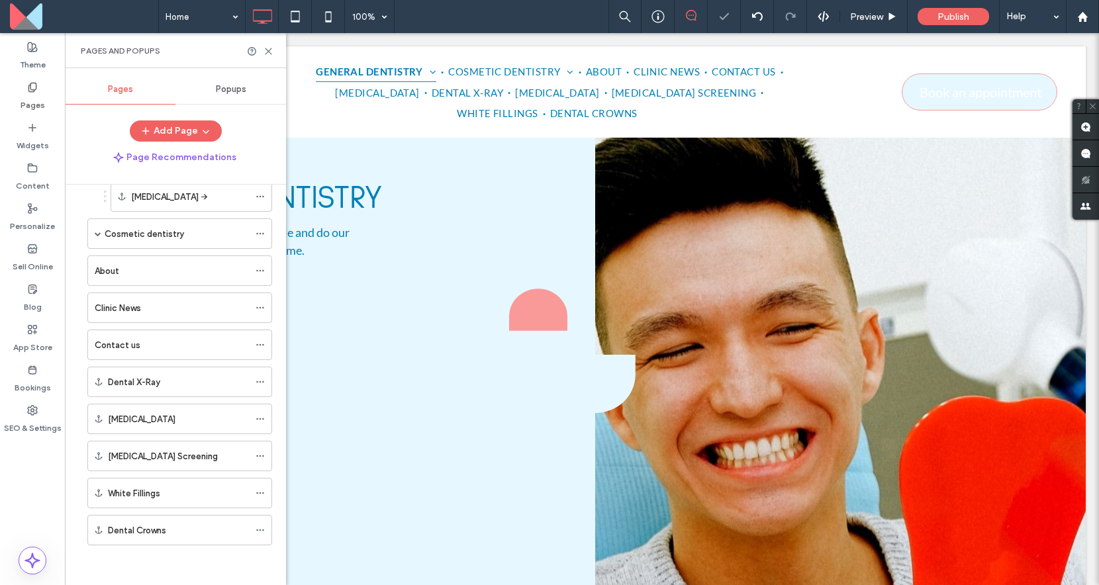
scroll to position [185, 0]
click at [259, 386] on div at bounding box center [549, 292] width 1099 height 585
click at [259, 384] on icon at bounding box center [259, 381] width 9 height 9
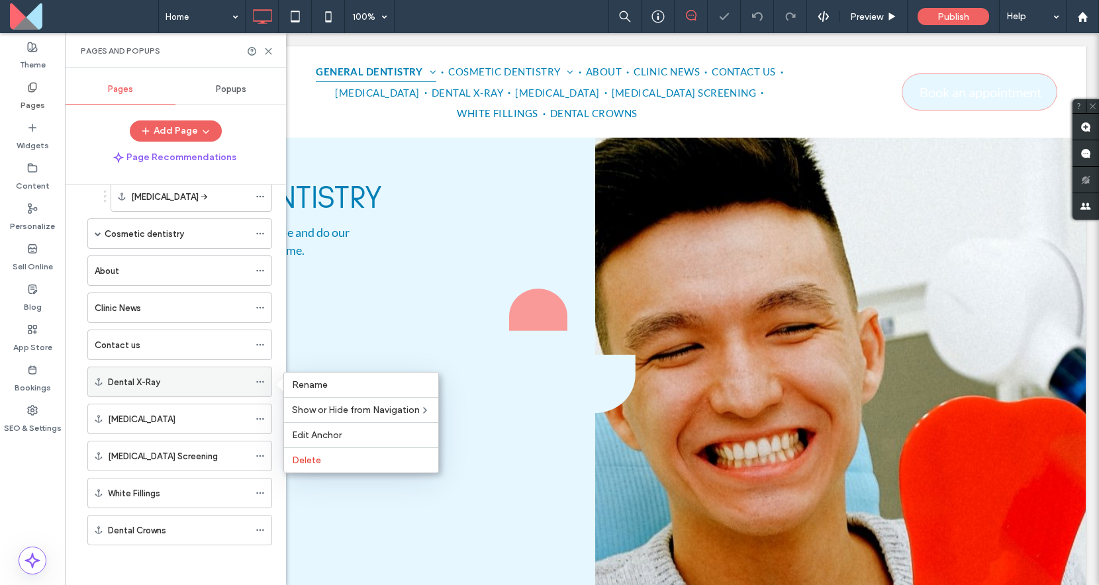
click at [259, 381] on icon at bounding box center [259, 381] width 9 height 9
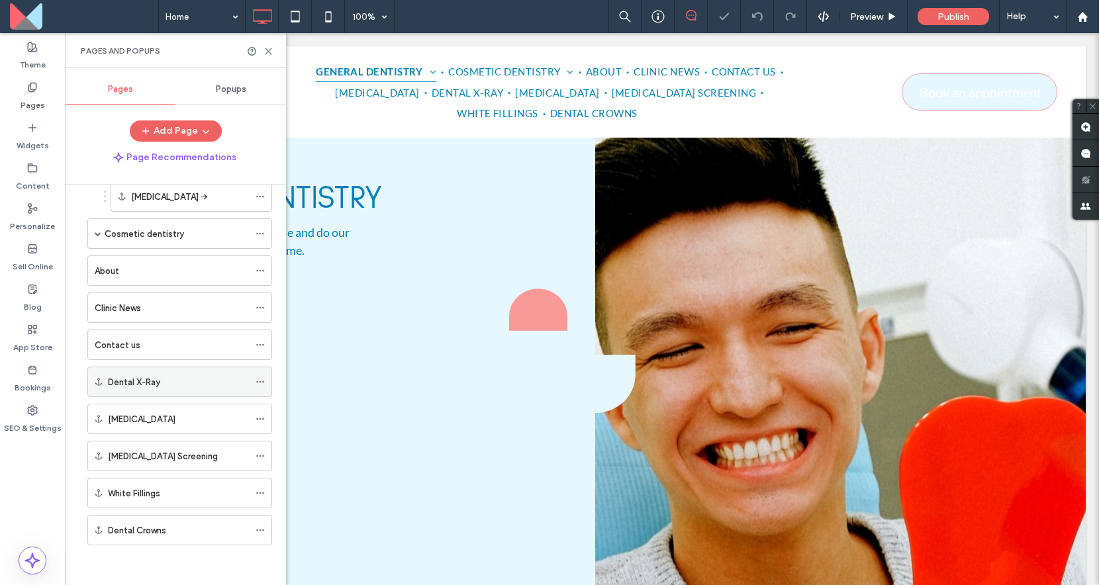
click at [259, 381] on icon at bounding box center [259, 381] width 9 height 9
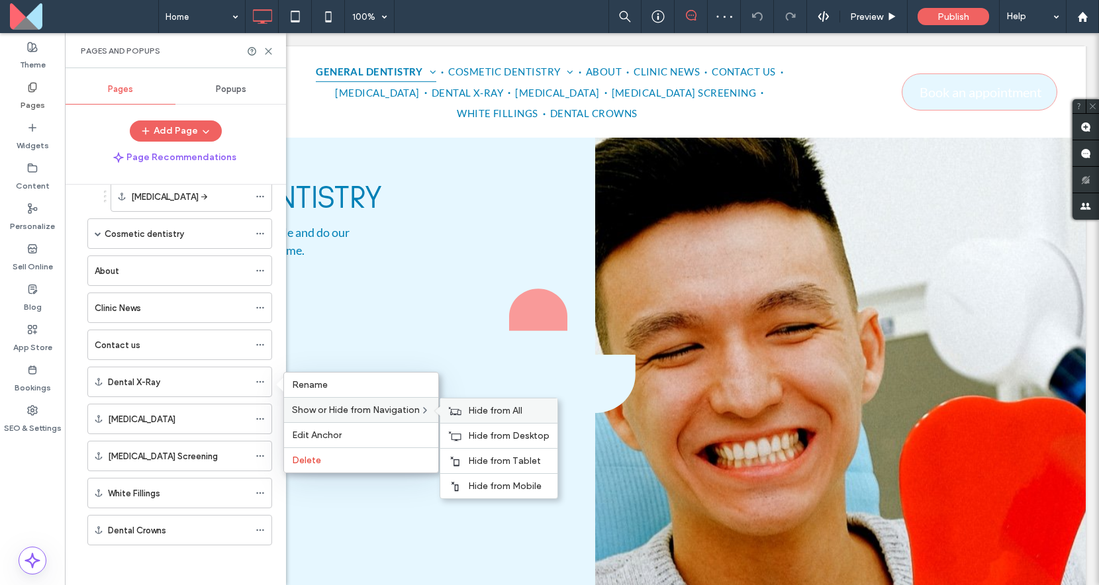
click at [464, 408] on div "Hide from All" at bounding box center [498, 410] width 117 height 24
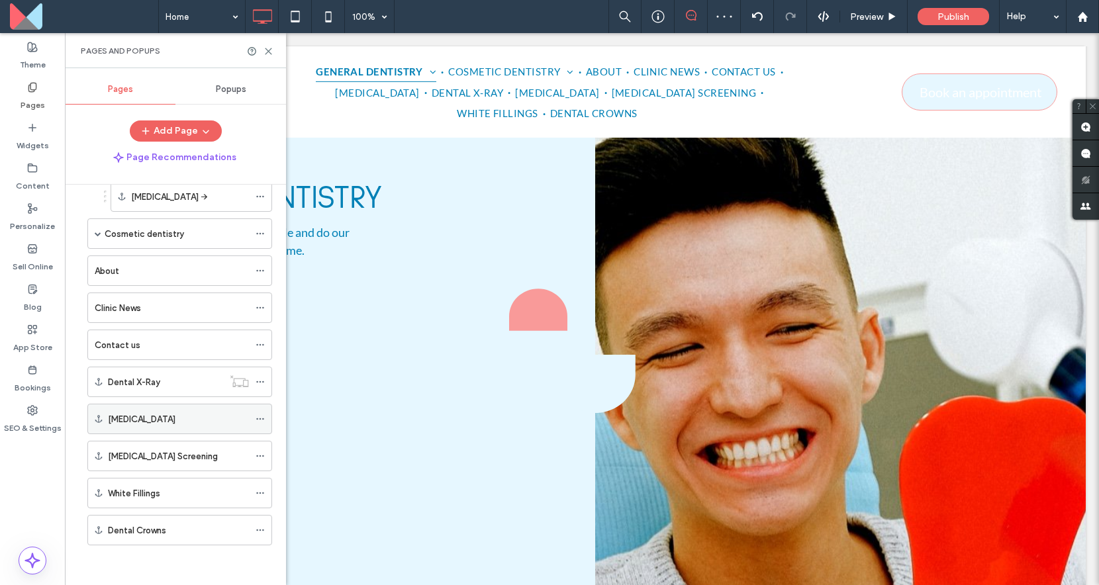
click at [260, 417] on icon at bounding box center [259, 418] width 9 height 9
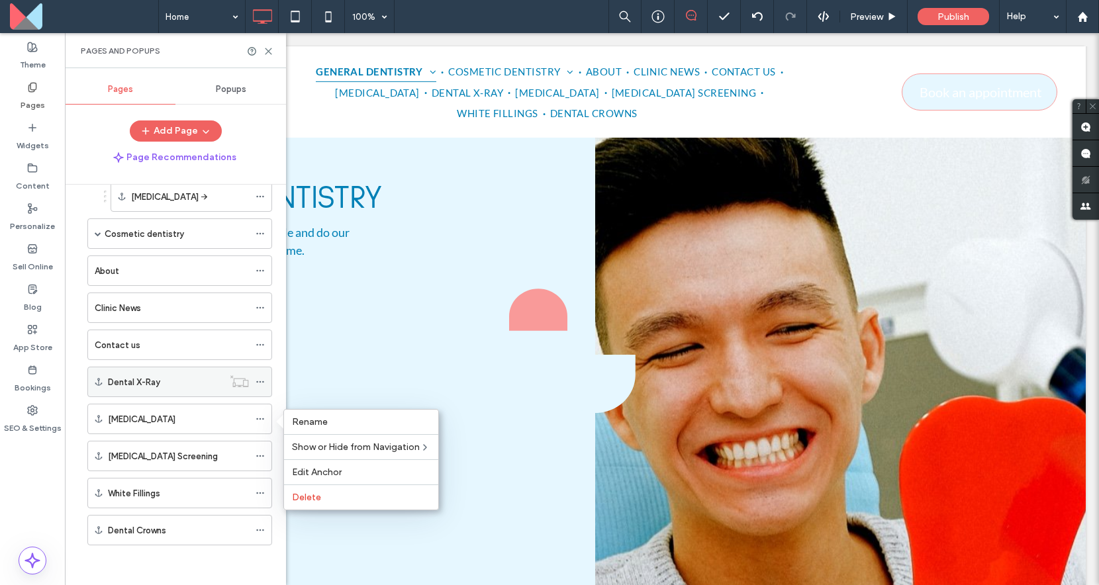
click at [261, 382] on icon at bounding box center [259, 381] width 9 height 9
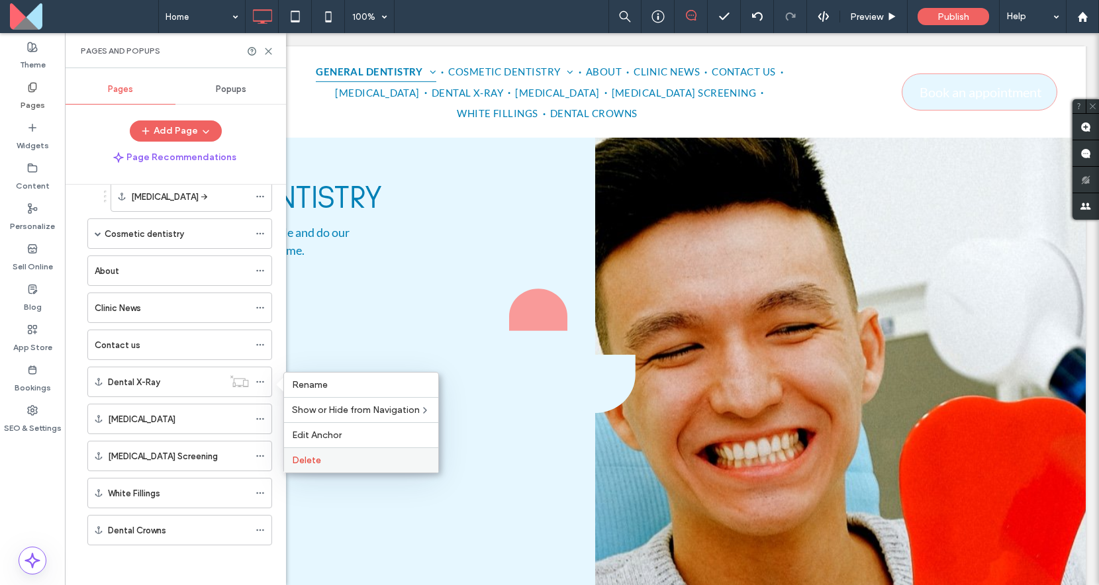
click at [314, 456] on span "Delete" at bounding box center [306, 460] width 29 height 11
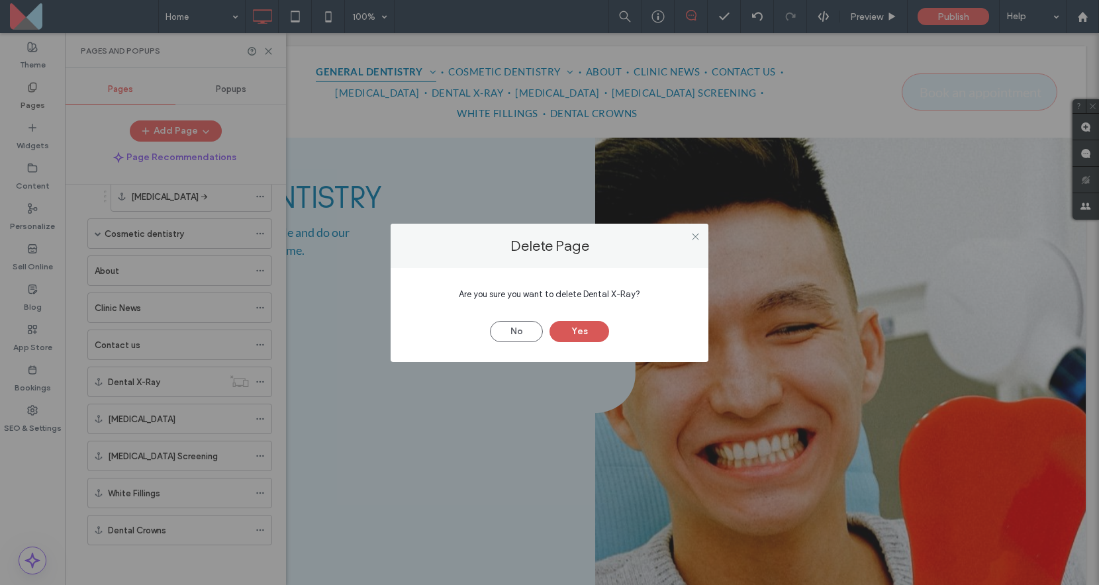
click at [558, 324] on button "Yes" at bounding box center [579, 331] width 60 height 21
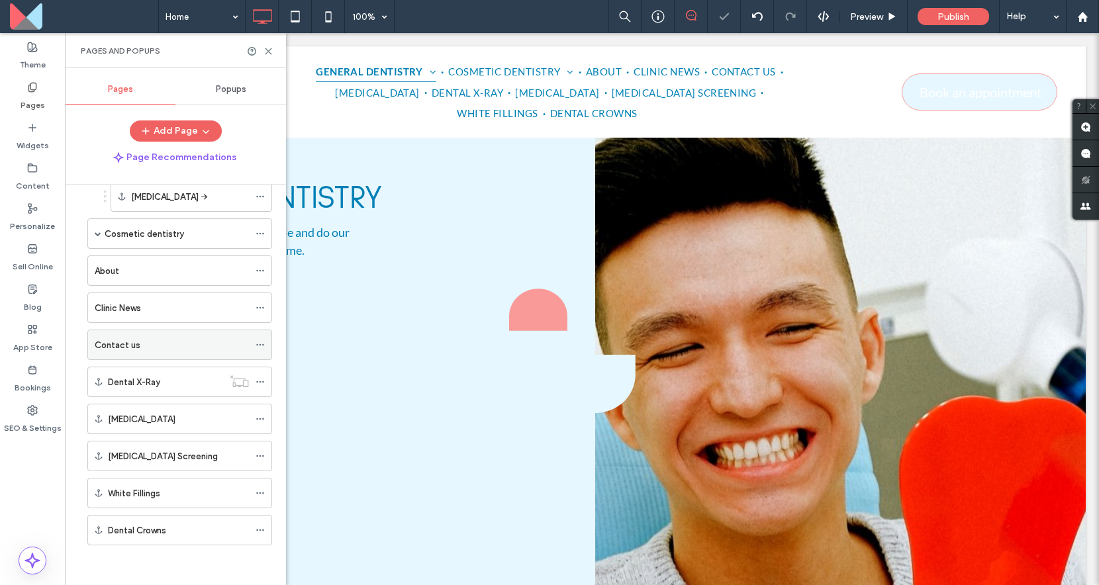
scroll to position [148, 0]
click at [260, 419] on use at bounding box center [259, 419] width 7 height 2
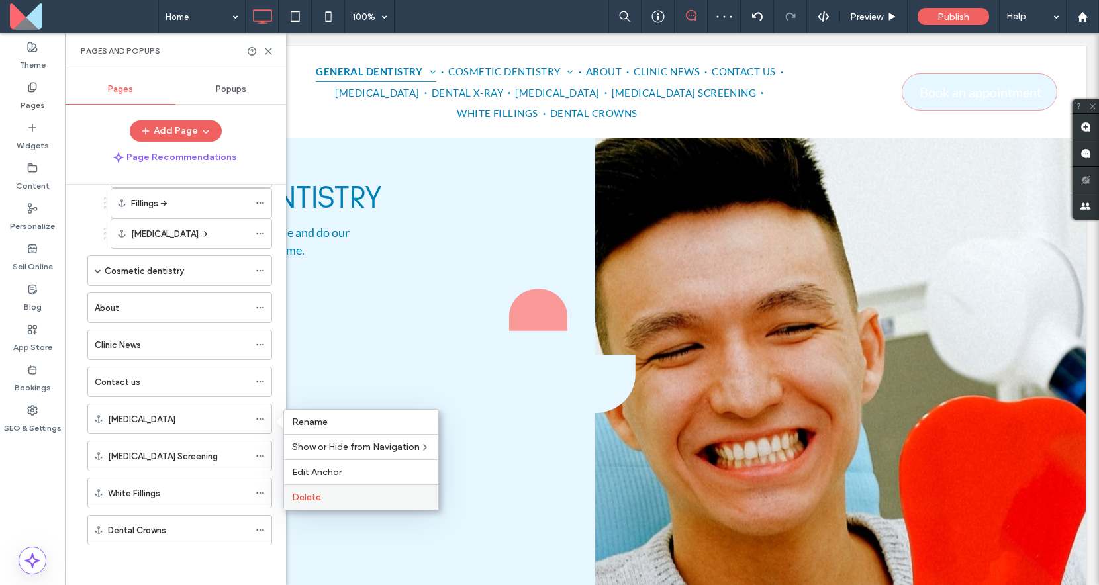
click at [325, 495] on label "Delete" at bounding box center [361, 497] width 138 height 11
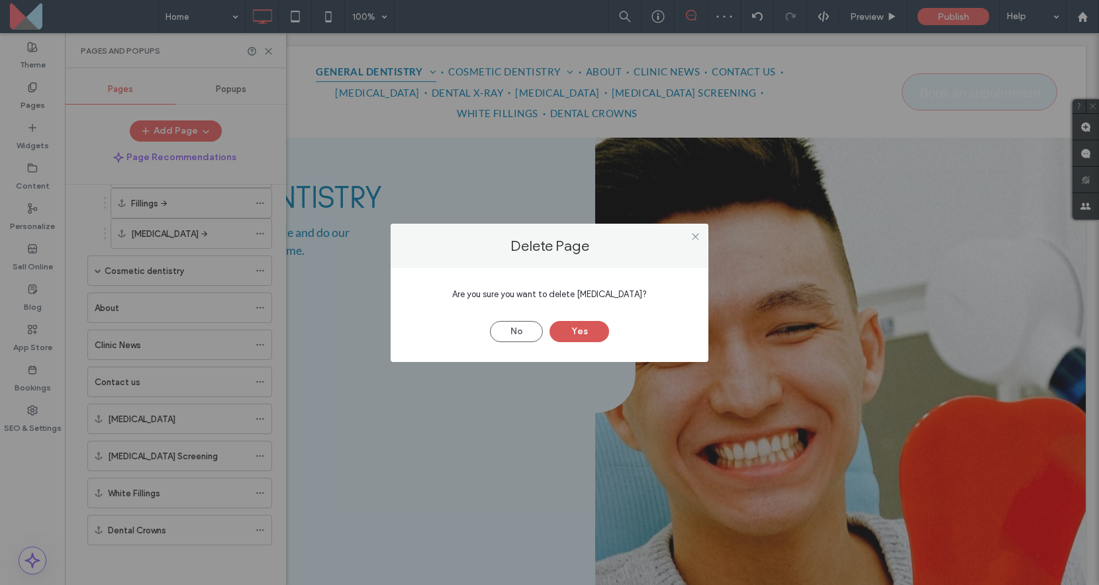
click at [574, 330] on button "Yes" at bounding box center [579, 331] width 60 height 21
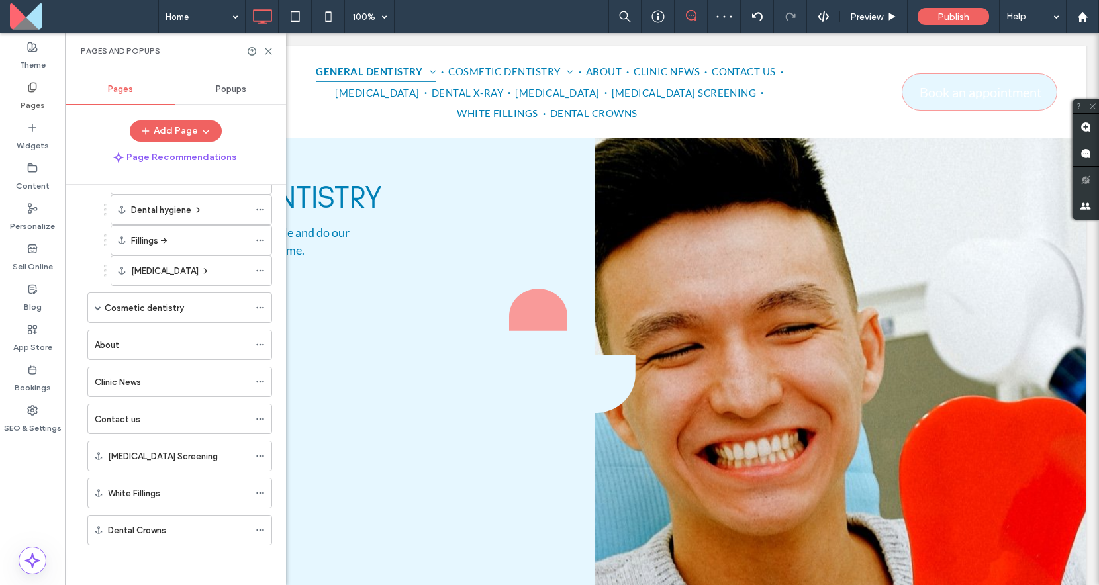
scroll to position [111, 0]
click at [259, 458] on icon at bounding box center [259, 455] width 9 height 9
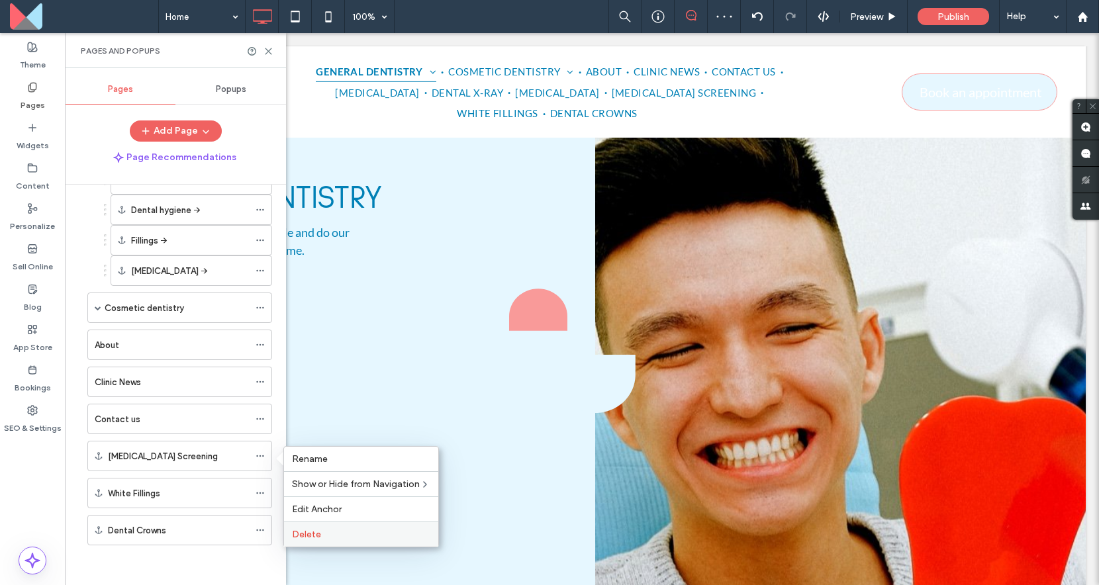
click at [325, 531] on label "Delete" at bounding box center [361, 534] width 138 height 11
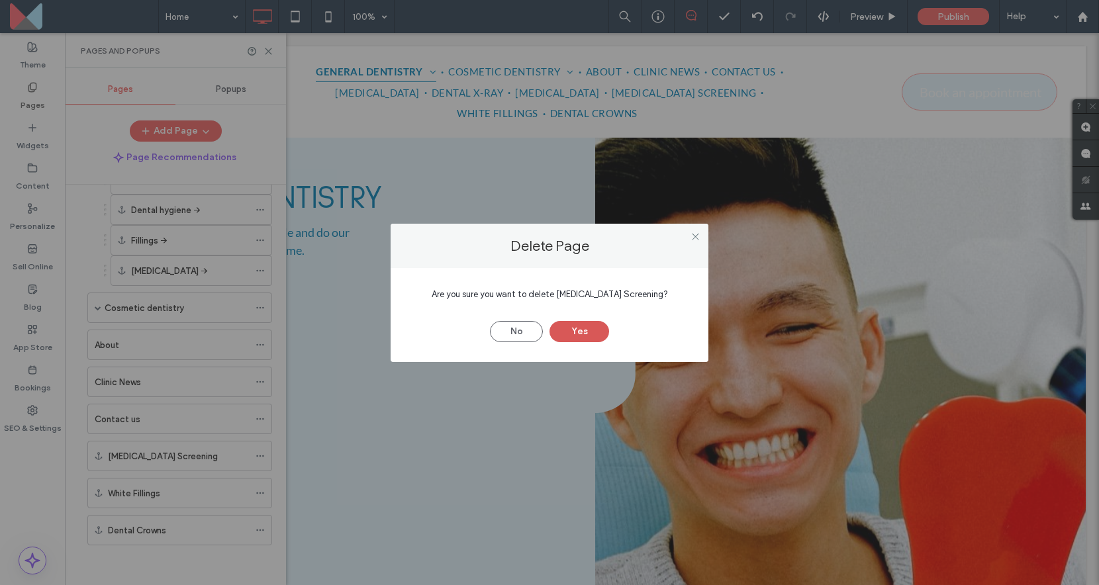
click at [583, 321] on button "Yes" at bounding box center [579, 331] width 60 height 21
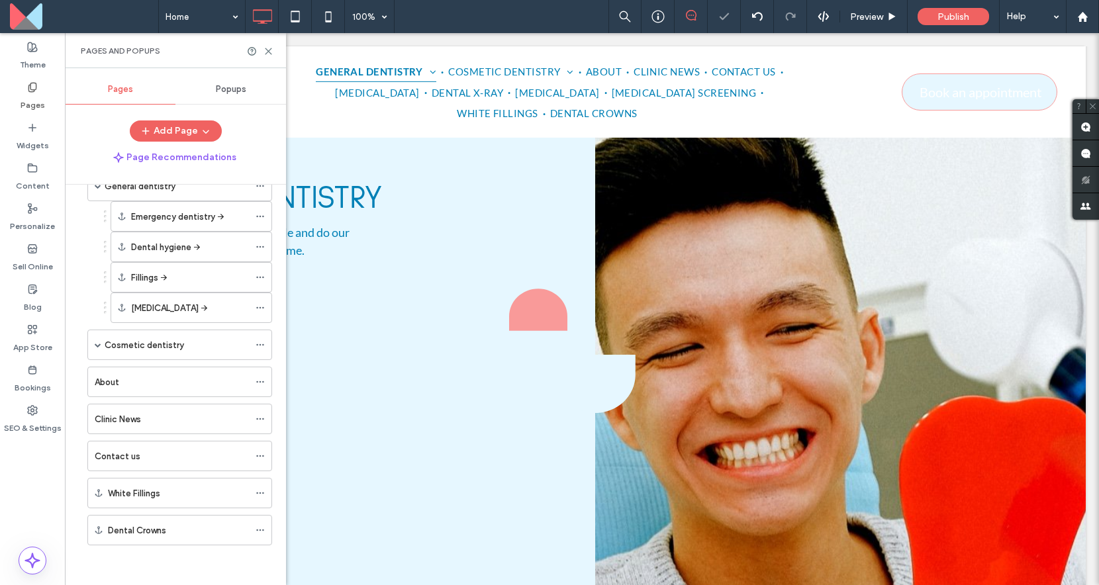
scroll to position [73, 0]
click at [260, 494] on icon at bounding box center [259, 492] width 9 height 9
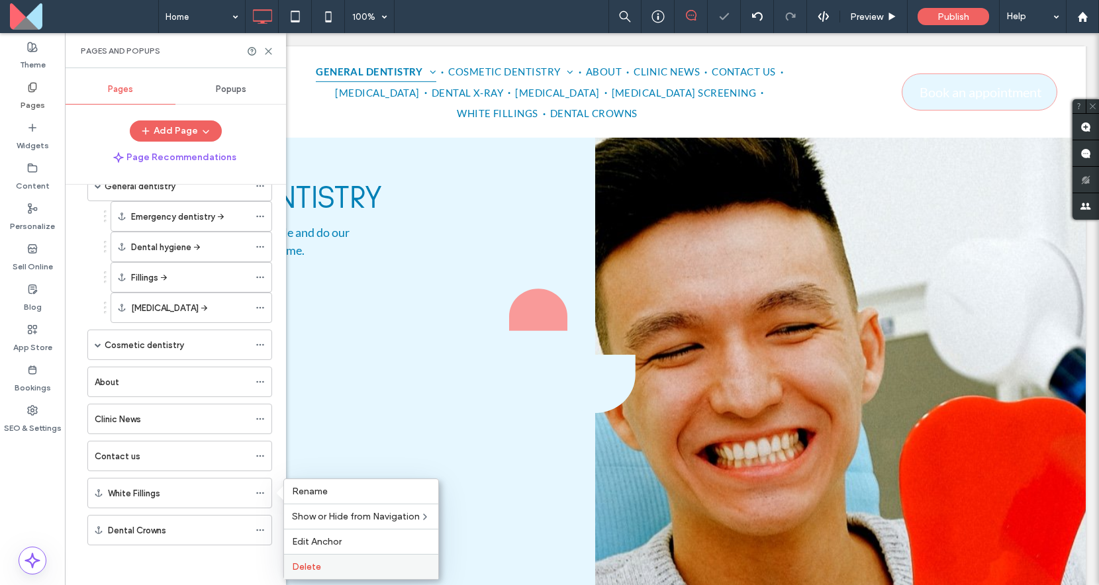
click at [318, 569] on span "Delete" at bounding box center [306, 566] width 29 height 11
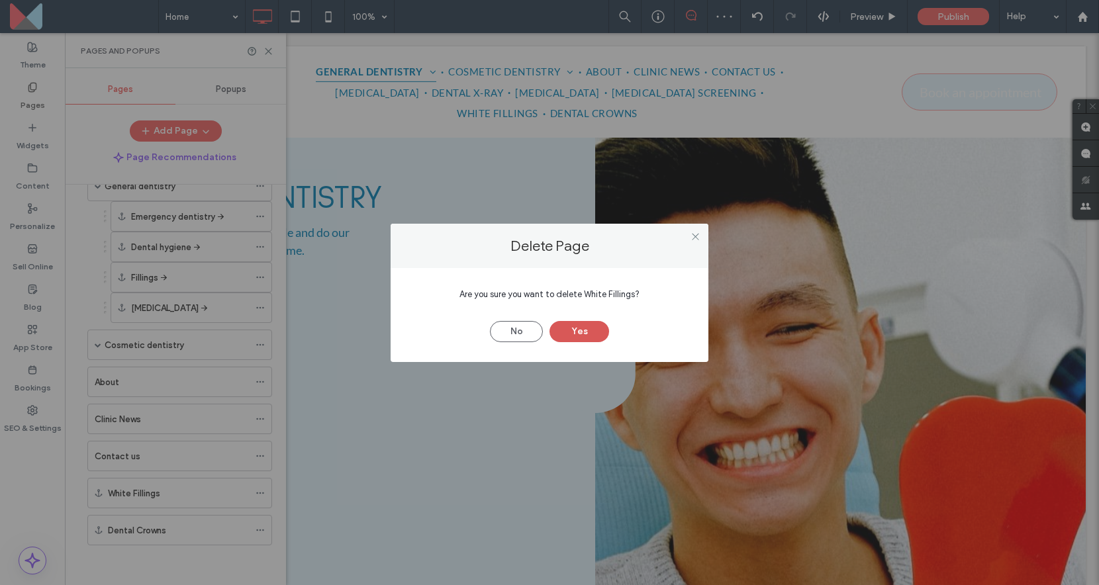
click at [579, 333] on button "Yes" at bounding box center [579, 331] width 60 height 21
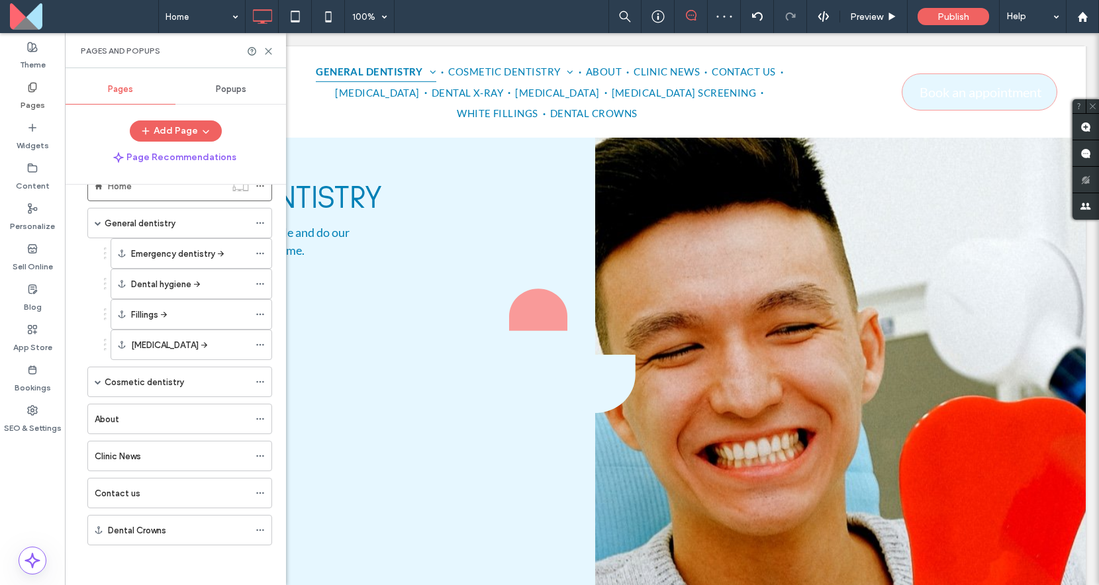
scroll to position [36, 0]
click at [259, 527] on icon at bounding box center [259, 530] width 9 height 9
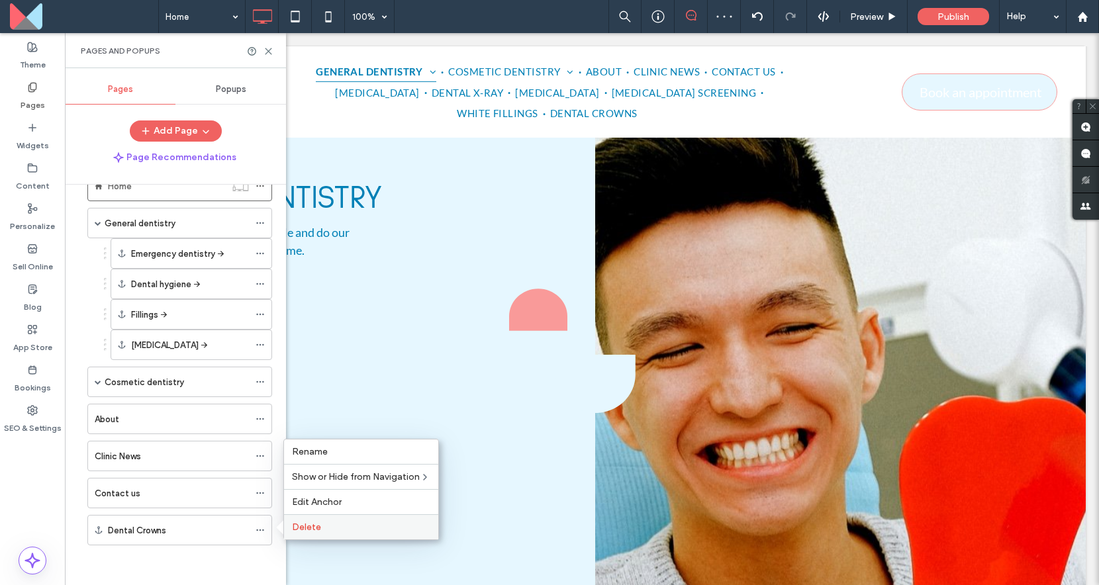
click at [302, 527] on span "Delete" at bounding box center [306, 527] width 29 height 11
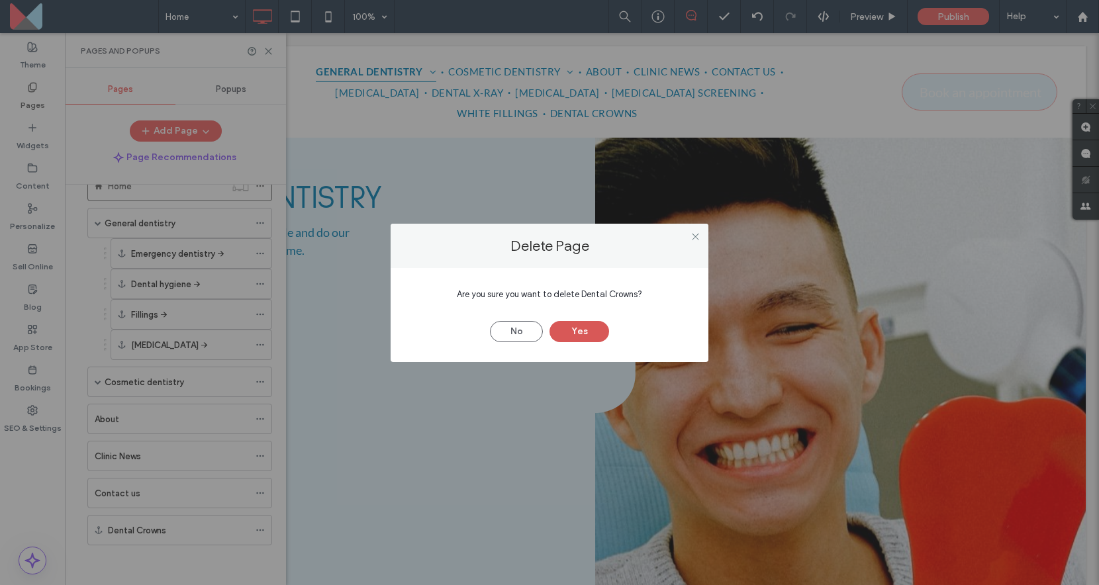
click at [580, 321] on button "Yes" at bounding box center [579, 331] width 60 height 21
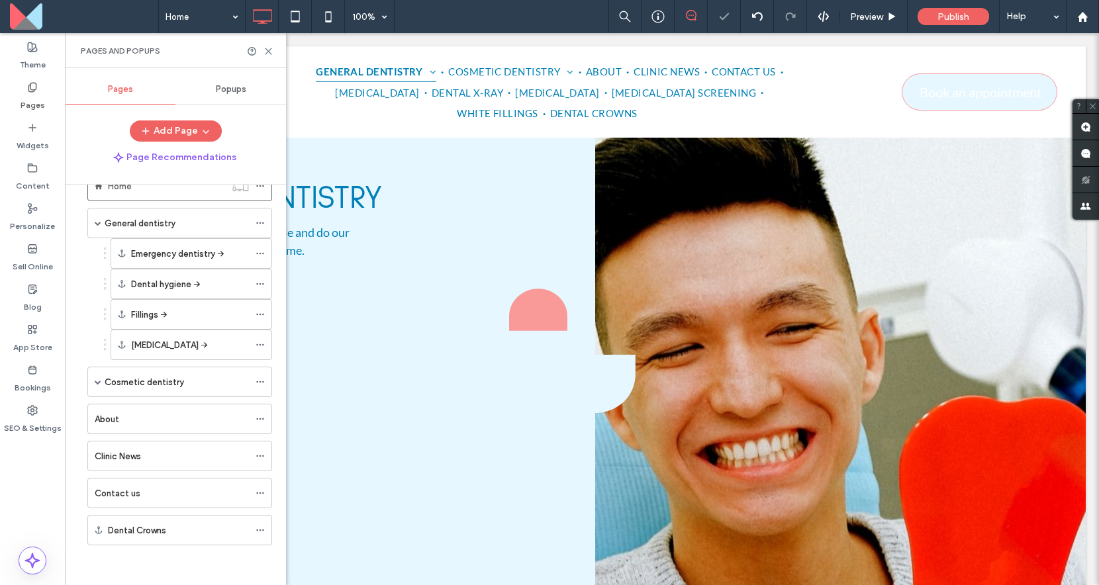
scroll to position [0, 0]
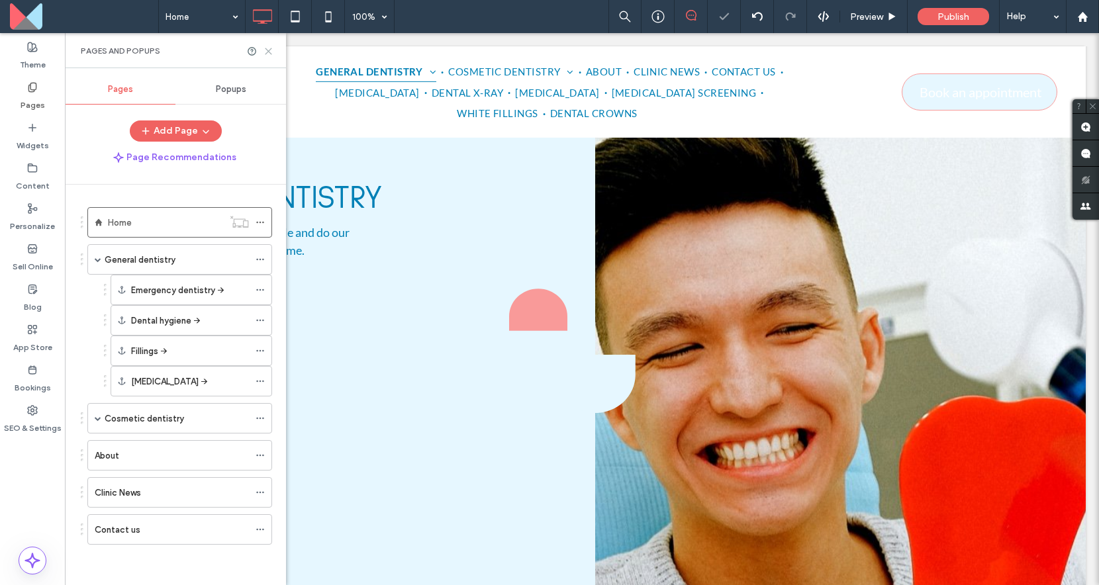
click at [267, 50] on use at bounding box center [268, 51] width 6 height 6
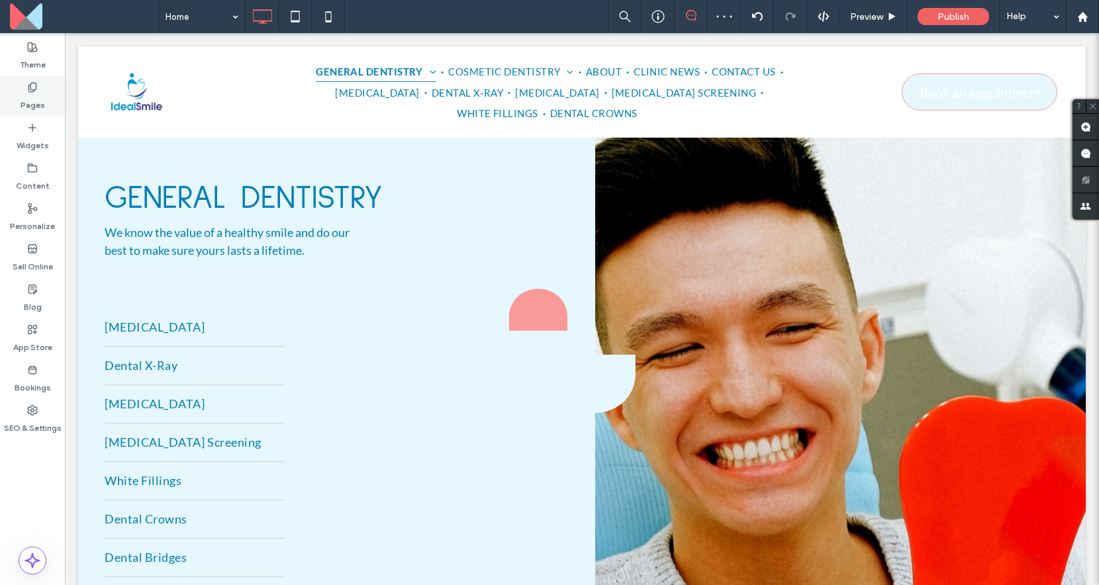
click at [22, 103] on label "Pages" at bounding box center [33, 102] width 24 height 19
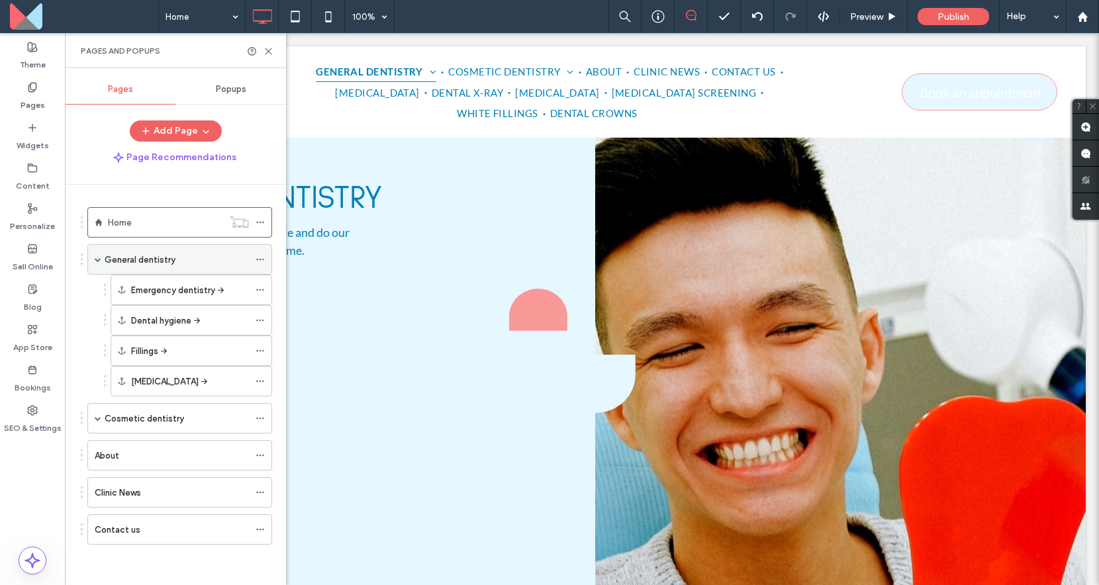
click at [155, 261] on label "General dentistry" at bounding box center [140, 259] width 71 height 23
click at [200, 295] on label "Emergency dentistry →" at bounding box center [177, 290] width 93 height 23
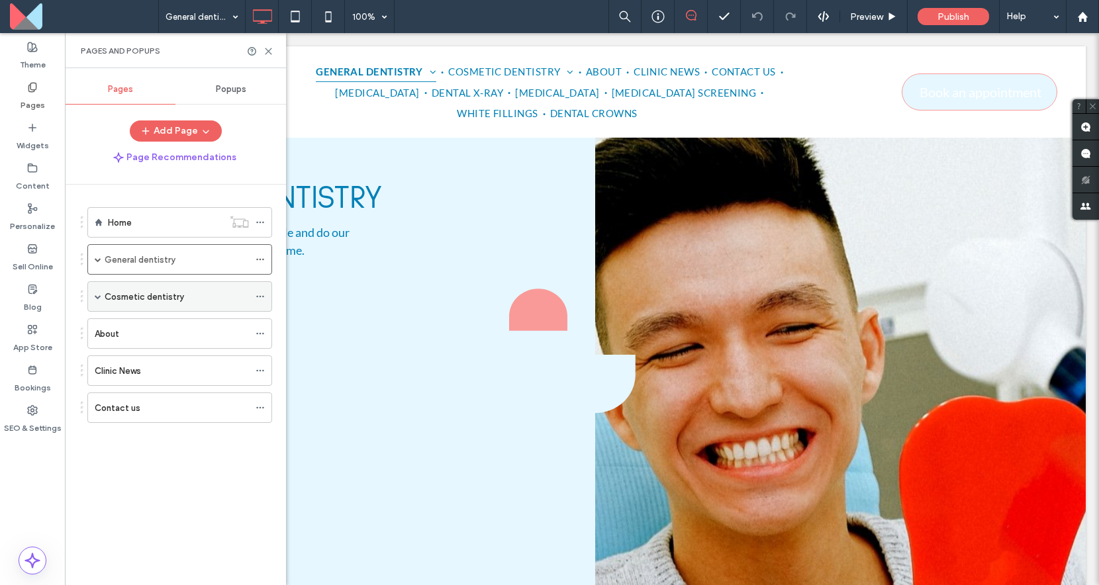
click at [187, 295] on div "Cosmetic dentistry" at bounding box center [177, 297] width 144 height 14
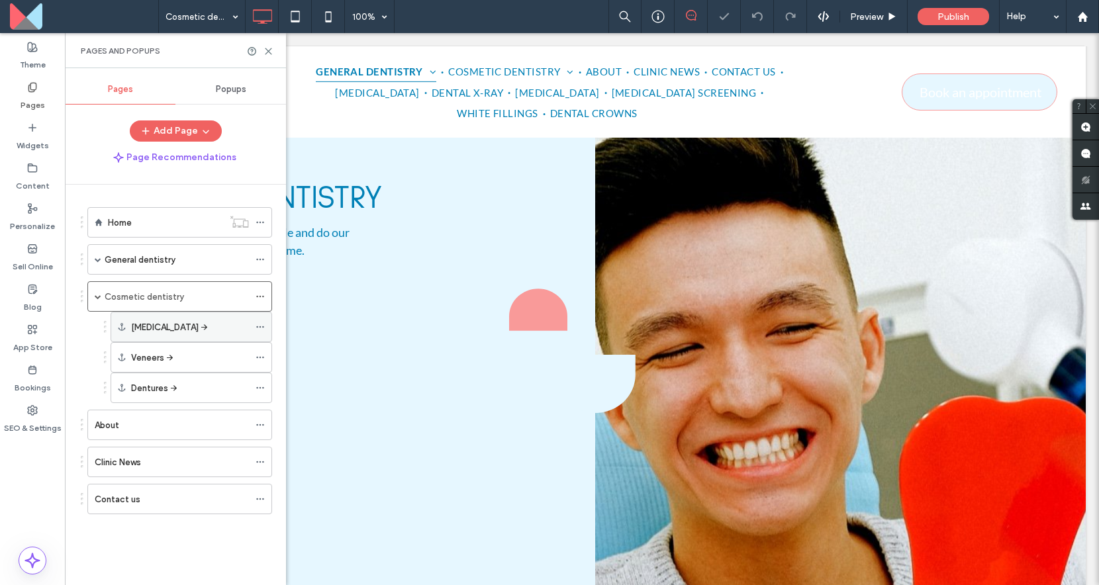
click at [257, 327] on use at bounding box center [259, 327] width 7 height 2
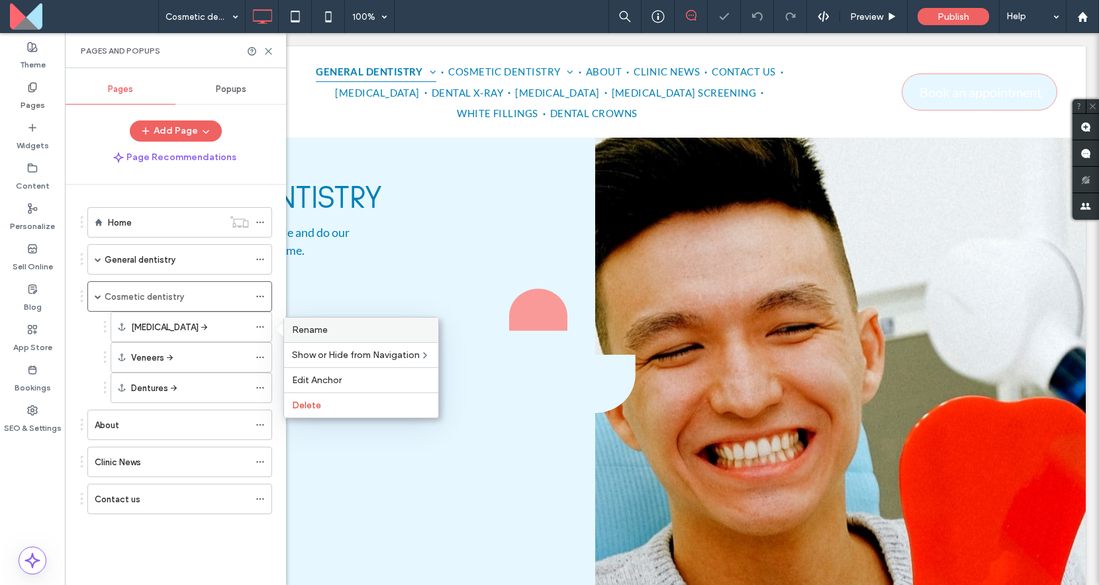
click at [298, 336] on div "Rename" at bounding box center [361, 330] width 154 height 24
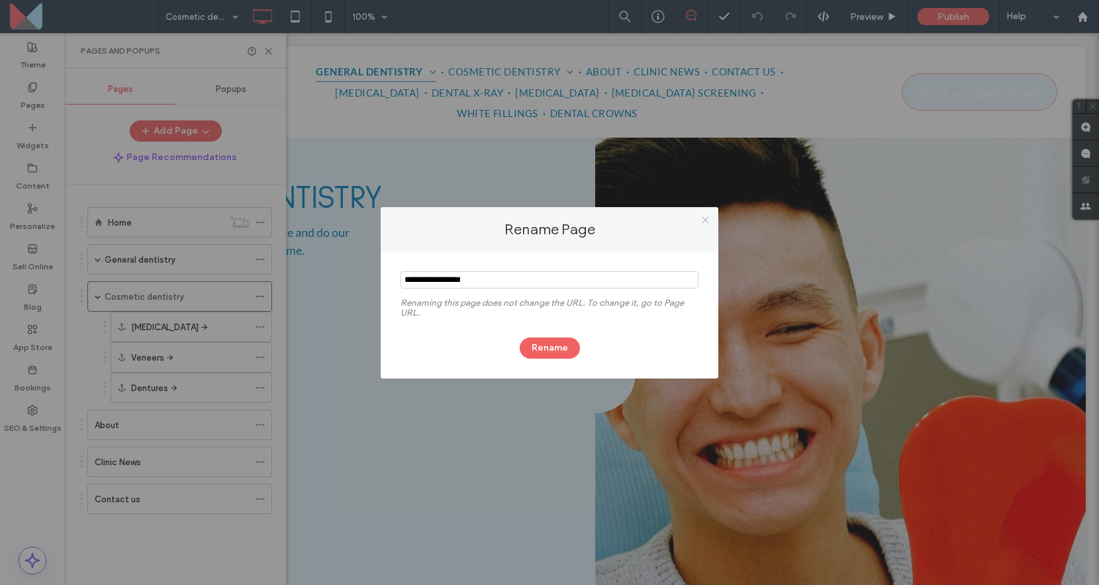
click at [705, 222] on icon at bounding box center [705, 220] width 10 height 10
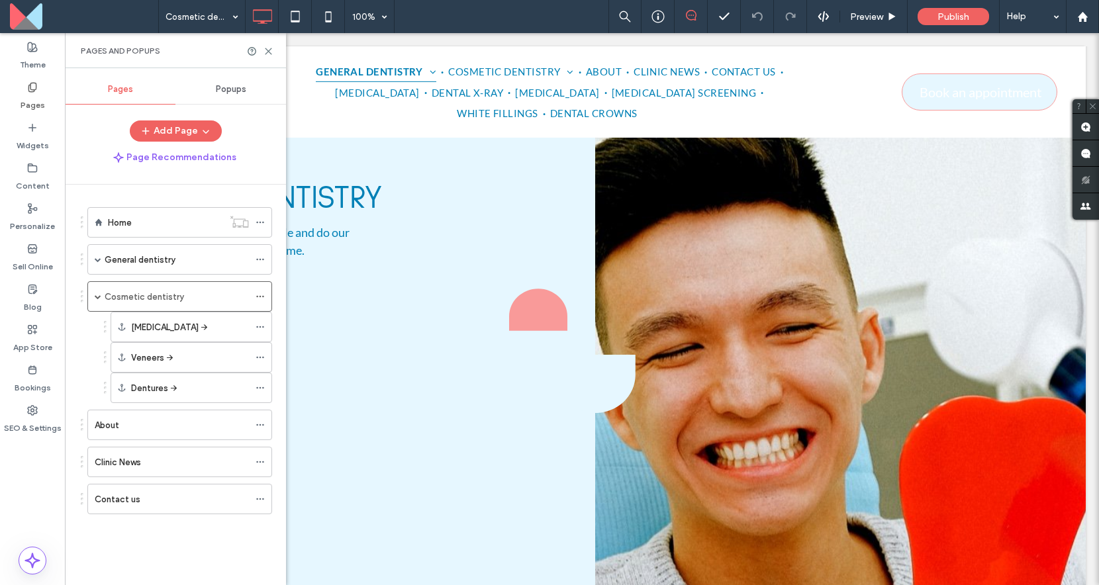
click at [273, 53] on div "Pages and Popups" at bounding box center [175, 50] width 221 height 35
click at [271, 52] on icon at bounding box center [268, 51] width 10 height 10
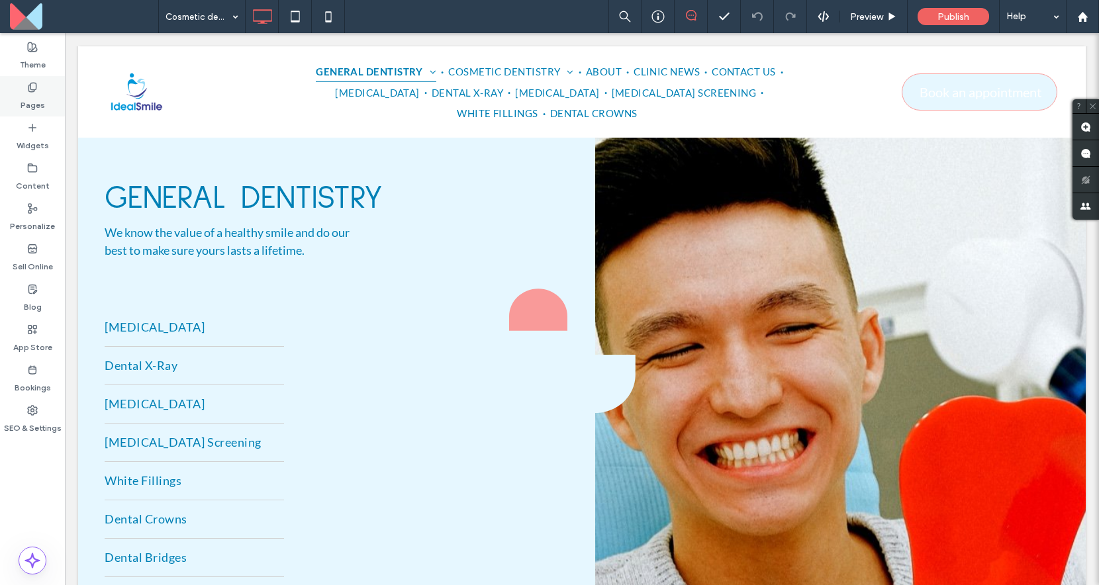
click at [32, 97] on label "Pages" at bounding box center [33, 102] width 24 height 19
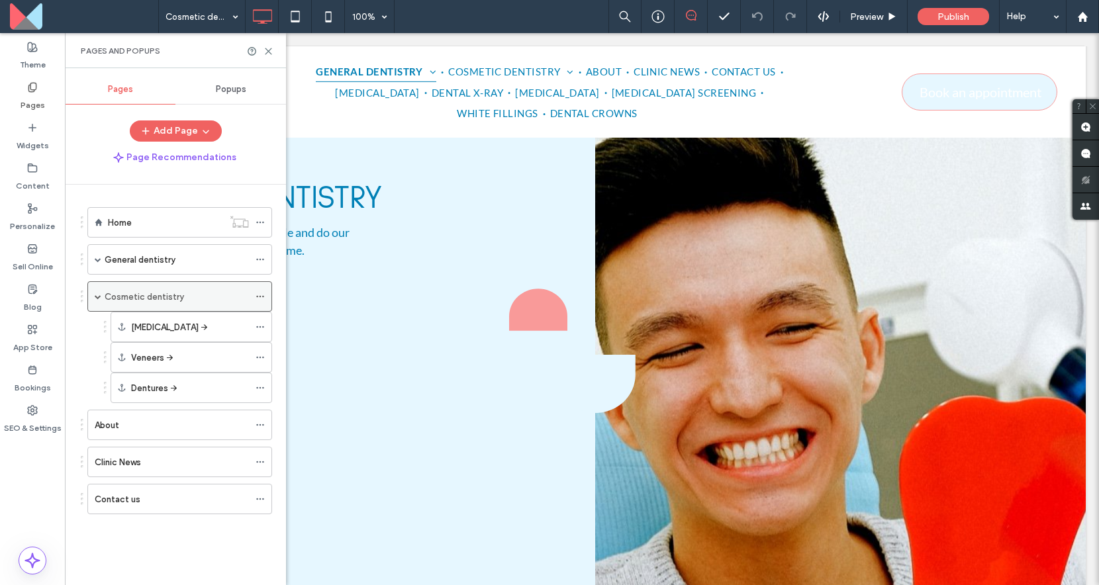
click at [148, 304] on div "Cosmetic dentistry" at bounding box center [177, 296] width 144 height 29
click at [269, 46] on div "Pages and Popups" at bounding box center [175, 51] width 189 height 11
click at [97, 260] on span at bounding box center [98, 259] width 7 height 7
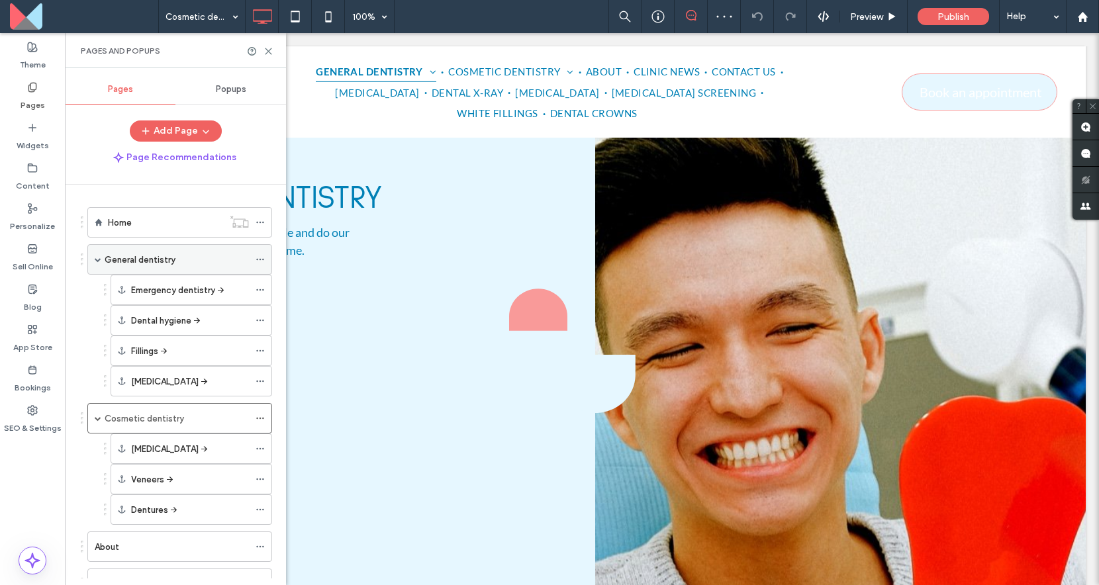
click at [146, 267] on div "General dentistry" at bounding box center [177, 259] width 144 height 29
click at [264, 52] on icon at bounding box center [268, 51] width 10 height 10
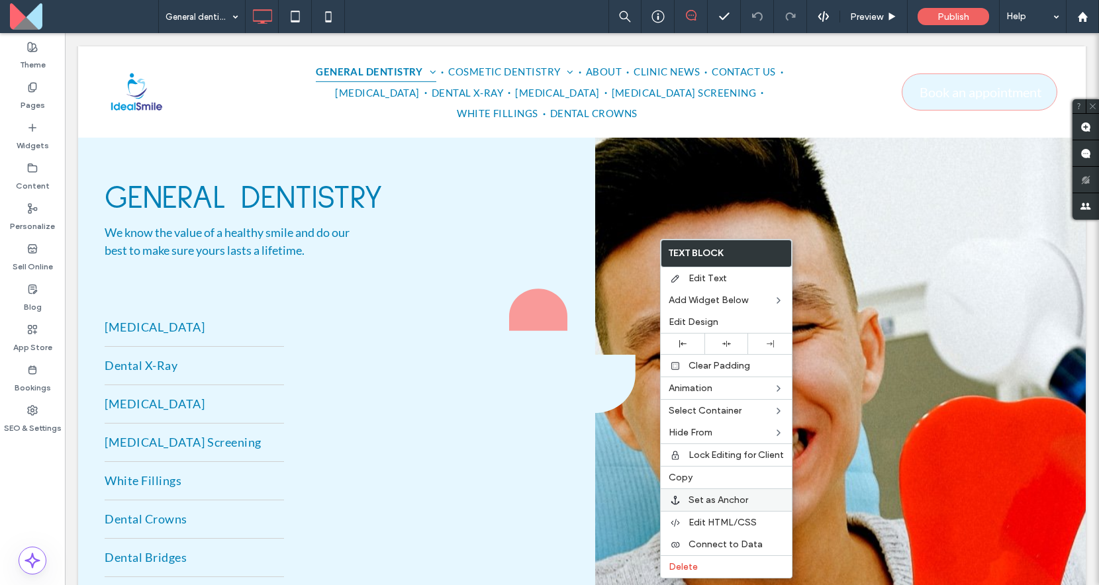
click at [702, 501] on span "Set as Anchor" at bounding box center [718, 499] width 60 height 11
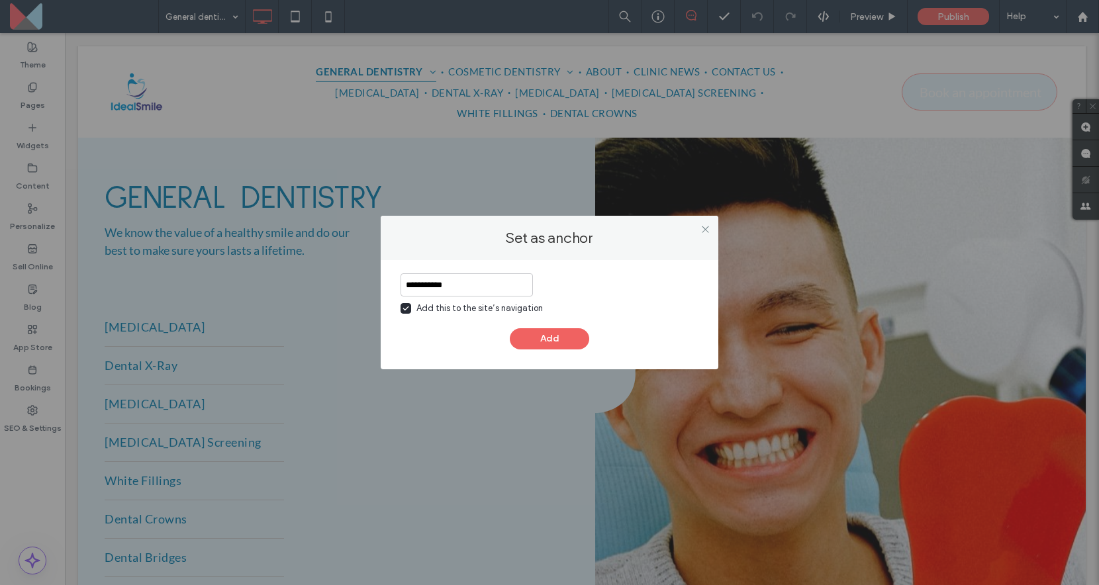
type input "**********"
click at [572, 334] on button "Add" at bounding box center [549, 338] width 79 height 21
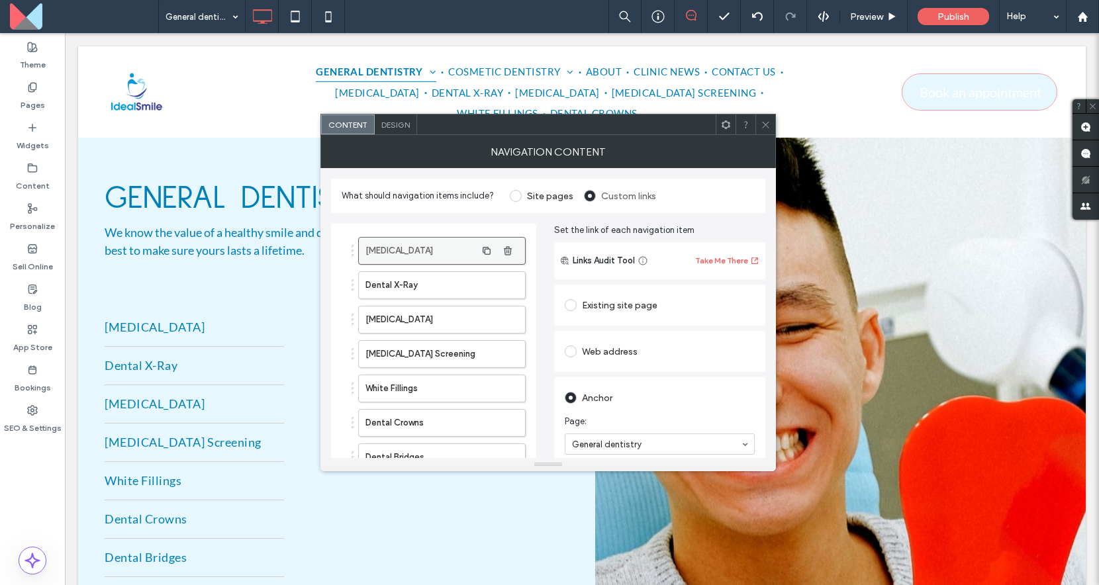
click at [467, 254] on label "[MEDICAL_DATA]" at bounding box center [420, 251] width 111 height 26
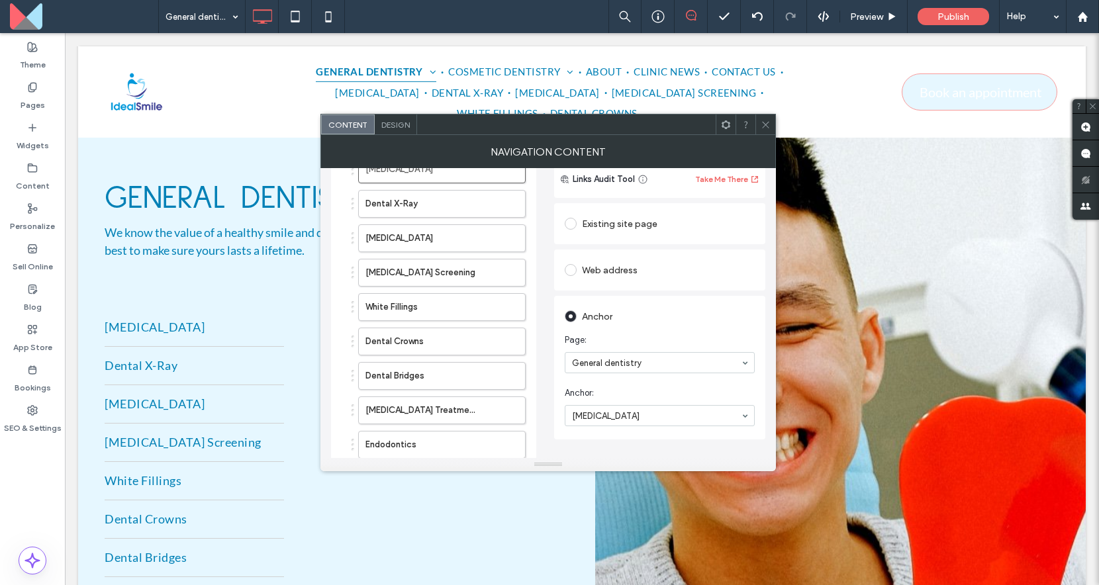
scroll to position [91, 0]
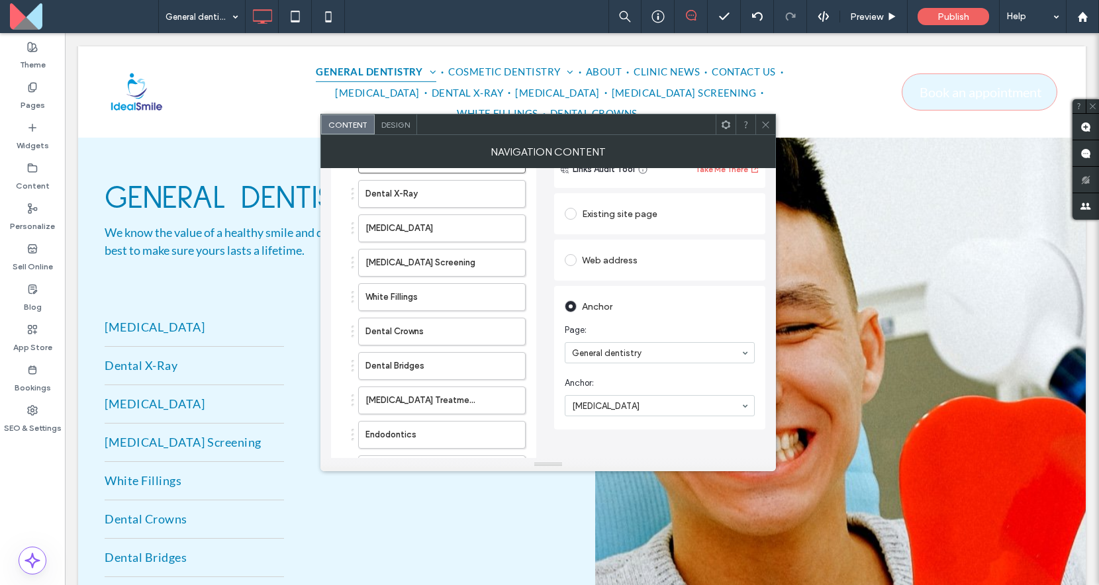
click at [768, 126] on icon at bounding box center [765, 125] width 10 height 10
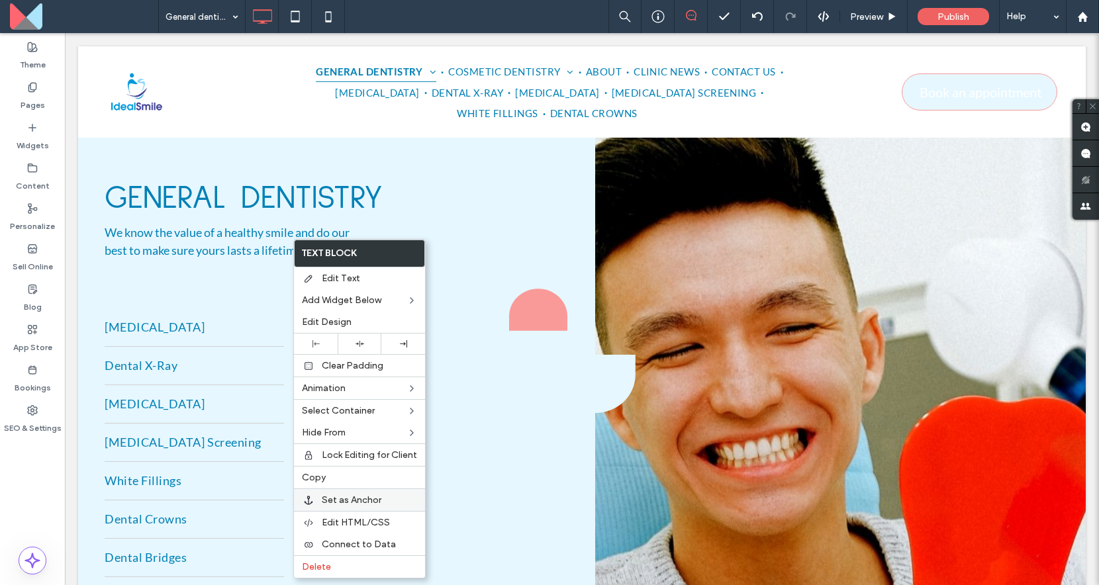
click at [349, 491] on div "Set as Anchor" at bounding box center [359, 499] width 131 height 23
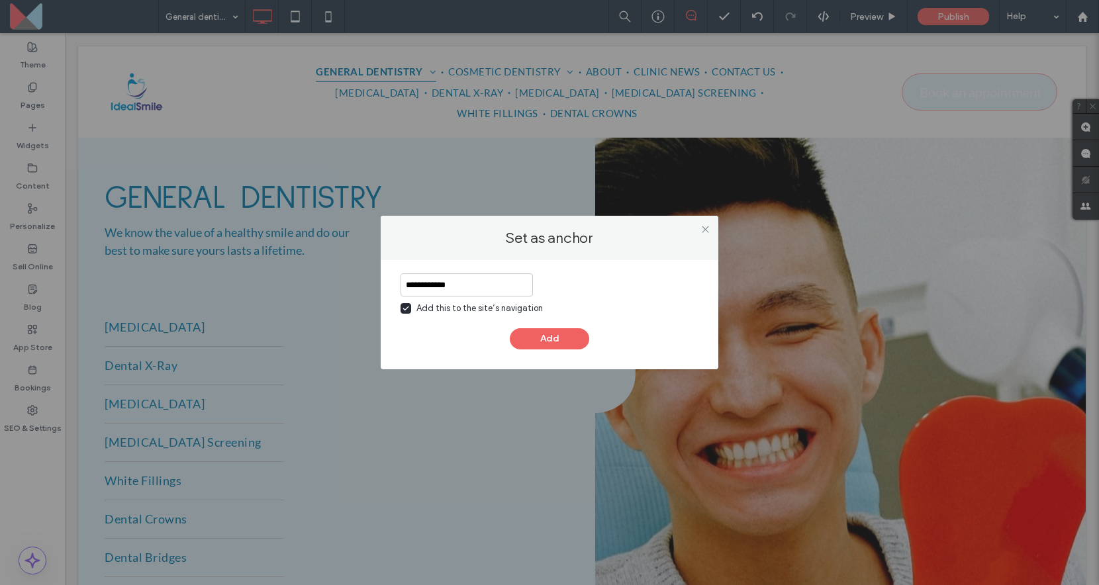
type input "**********"
click at [535, 338] on button "Add" at bounding box center [549, 338] width 79 height 21
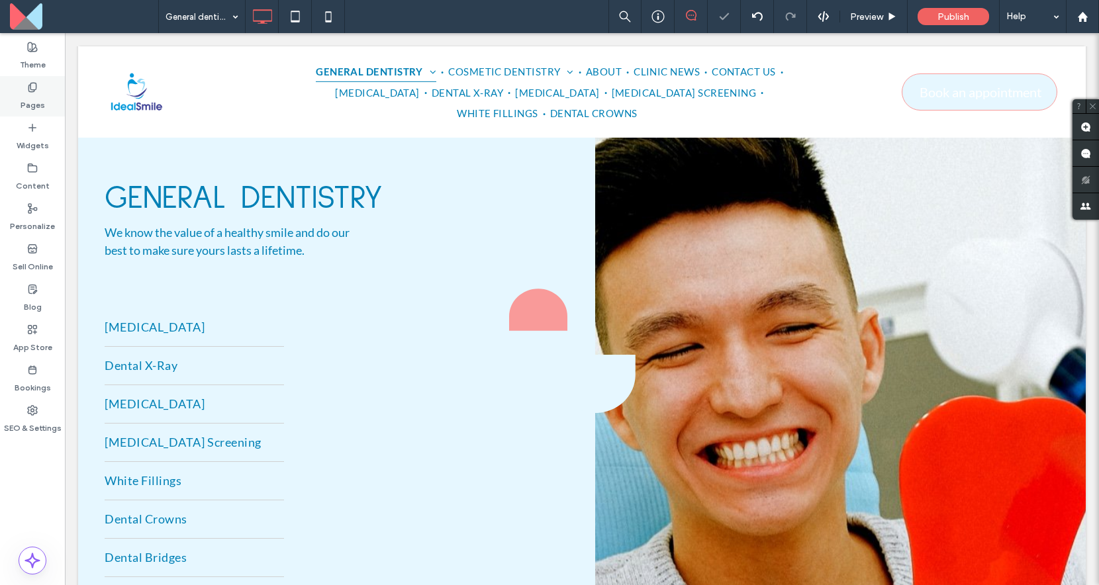
click at [34, 100] on label "Pages" at bounding box center [33, 102] width 24 height 19
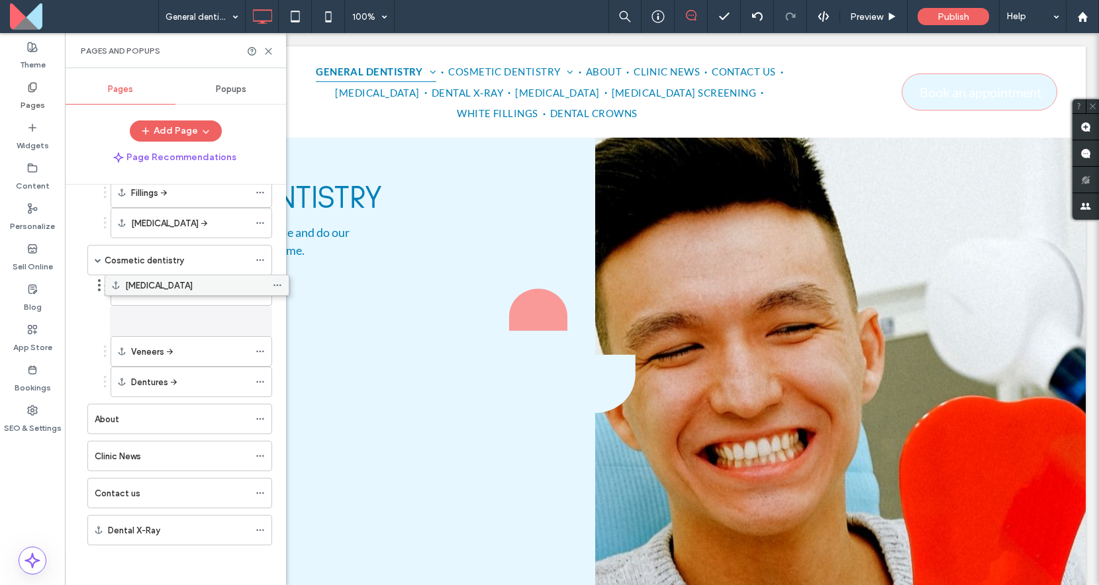
scroll to position [158, 0]
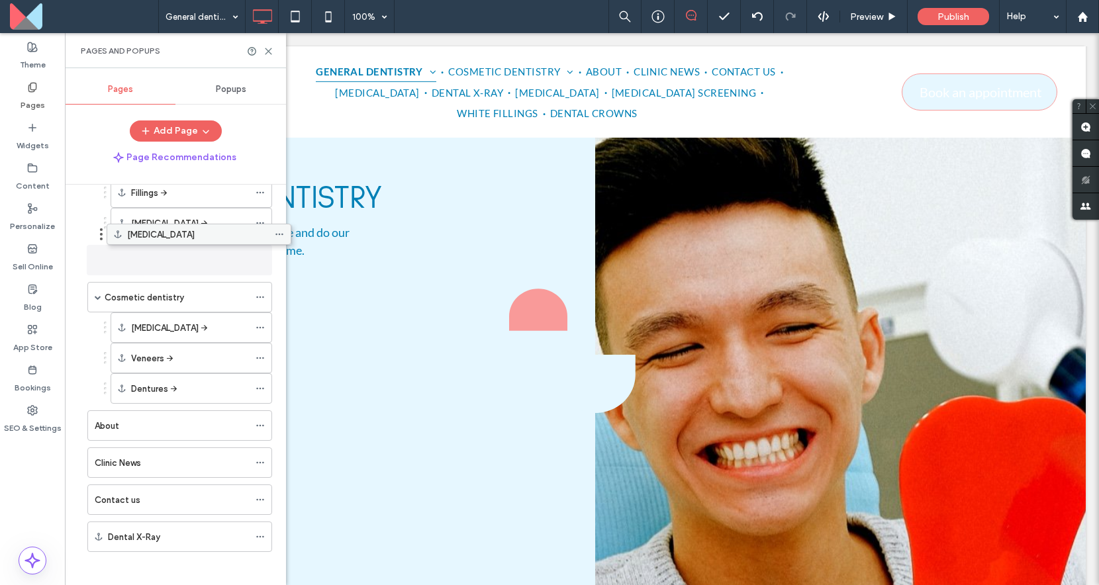
drag, startPoint x: 146, startPoint y: 495, endPoint x: 165, endPoint y: 248, distance: 247.6
click at [99, 297] on span at bounding box center [98, 297] width 7 height 7
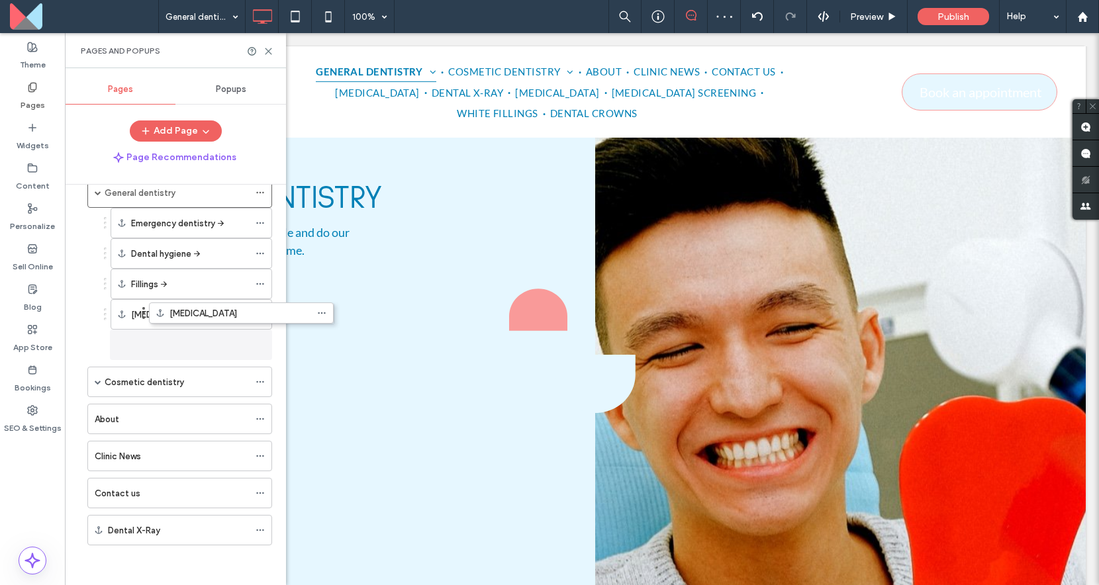
scroll to position [67, 0]
drag, startPoint x: 132, startPoint y: 338, endPoint x: 185, endPoint y: 345, distance: 52.9
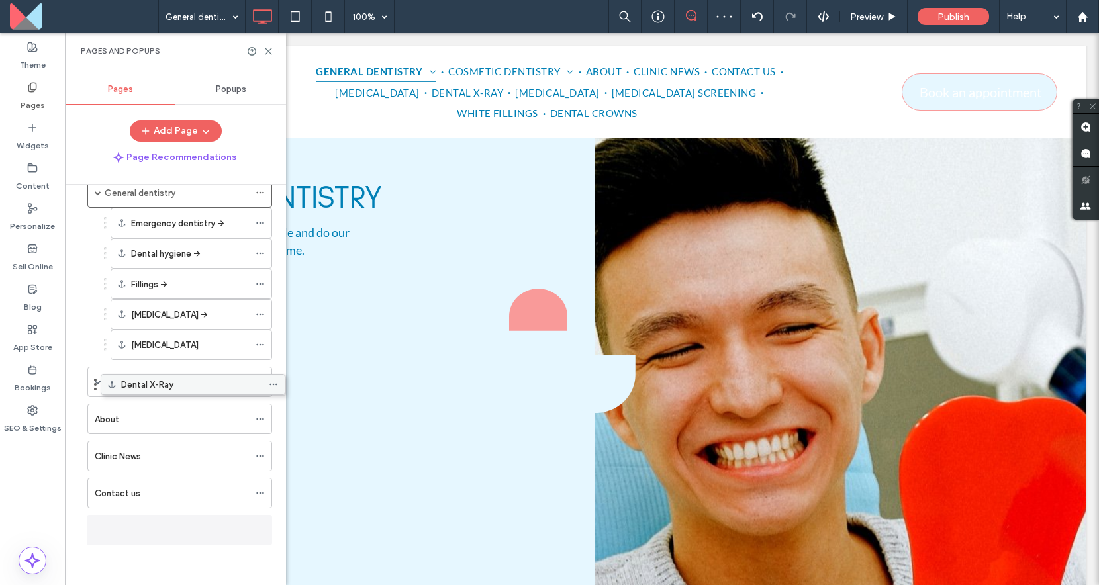
scroll to position [60, 0]
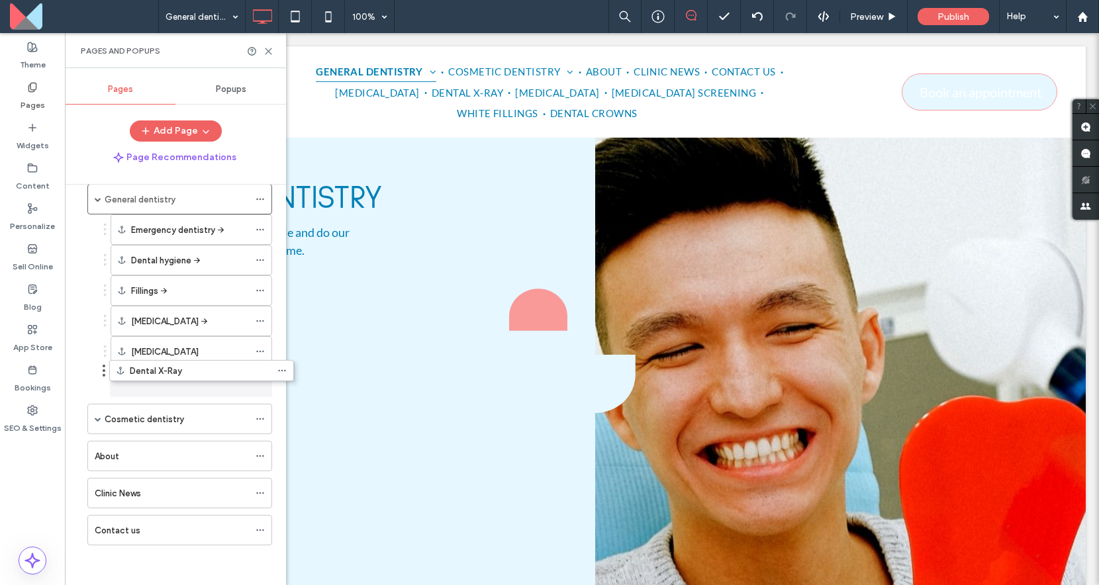
drag, startPoint x: 142, startPoint y: 536, endPoint x: 163, endPoint y: 388, distance: 149.9
click at [189, 351] on div "[MEDICAL_DATA]" at bounding box center [190, 352] width 118 height 14
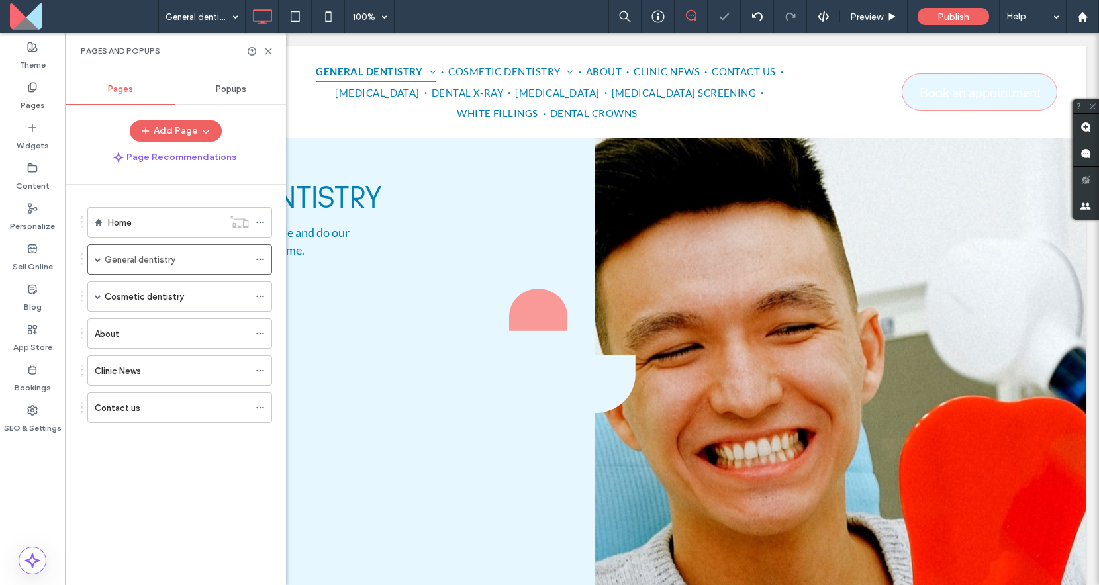
scroll to position [0, 0]
click at [93, 265] on div "General dentistry" at bounding box center [179, 259] width 185 height 30
click at [98, 258] on span at bounding box center [98, 259] width 7 height 7
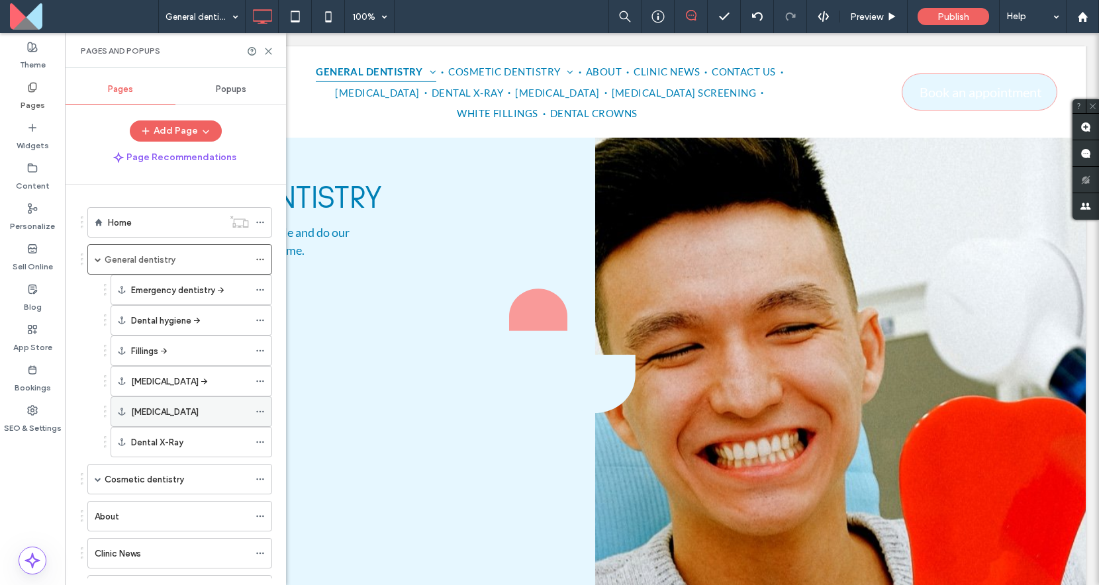
click at [256, 411] on icon at bounding box center [259, 411] width 9 height 9
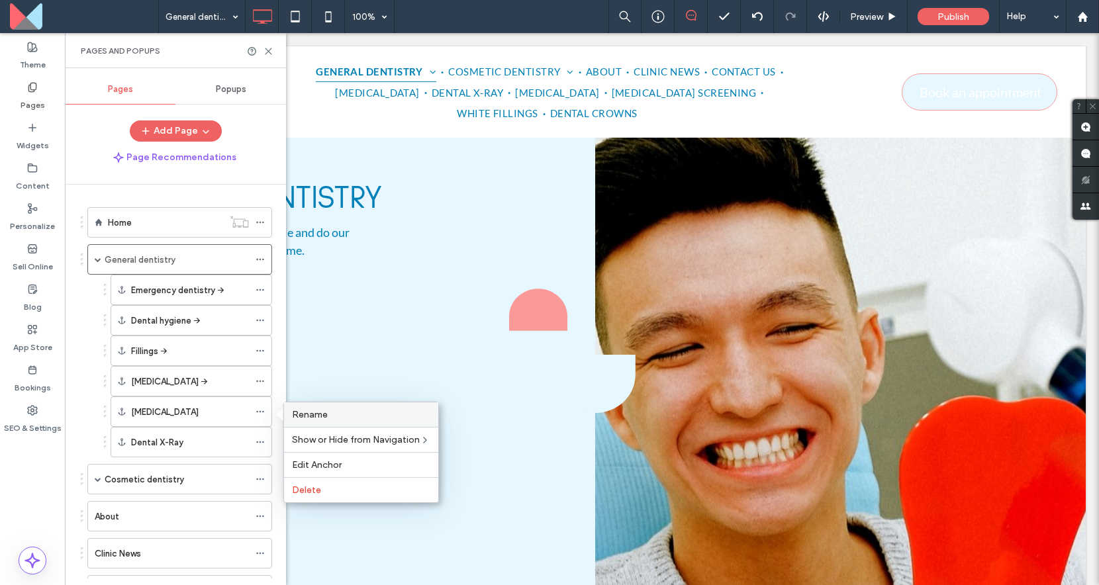
click at [288, 418] on div "Rename" at bounding box center [361, 414] width 154 height 24
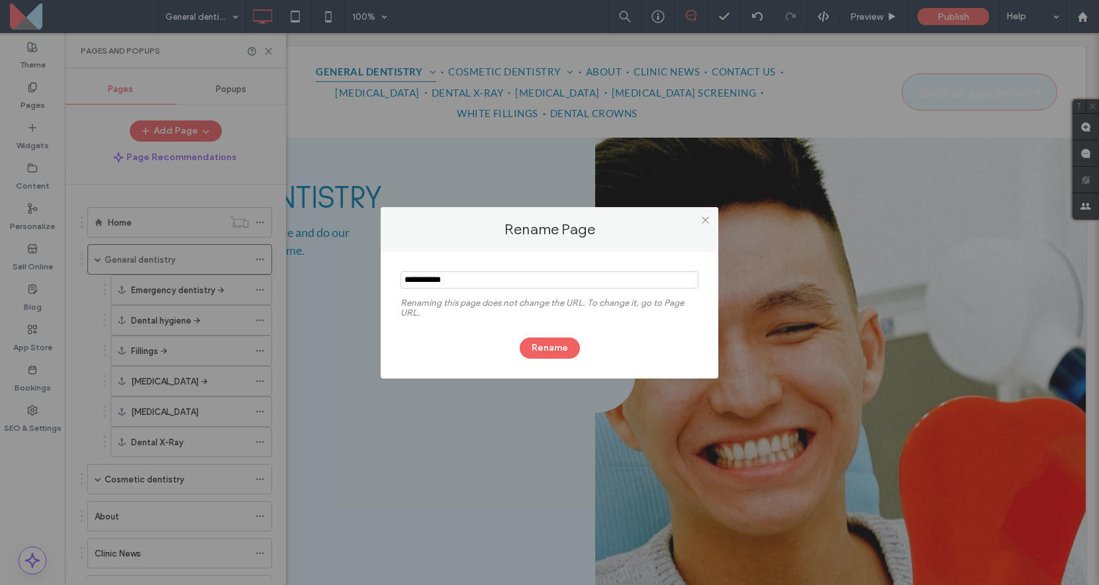
click at [481, 280] on input "notEmpty" at bounding box center [549, 279] width 298 height 17
click at [520, 279] on input "notEmpty" at bounding box center [549, 279] width 298 height 17
drag, startPoint x: 445, startPoint y: 281, endPoint x: 452, endPoint y: 281, distance: 7.3
click at [452, 281] on input "notEmpty" at bounding box center [549, 279] width 298 height 17
type input "**********"
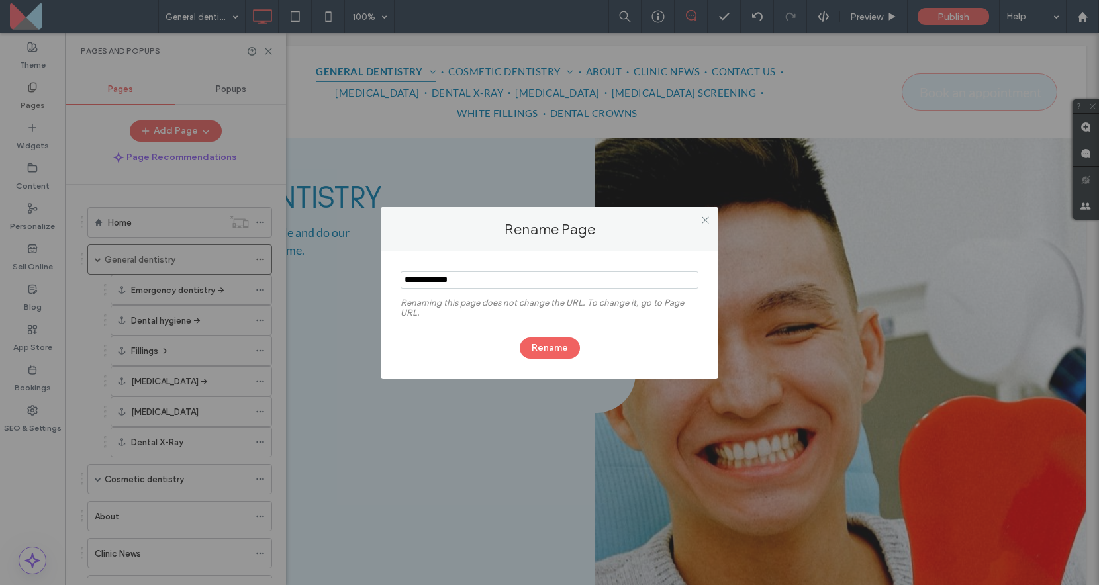
click at [203, 412] on div "Rename Page Renaming this page does not change the URL. To change it, go to Pag…" at bounding box center [549, 292] width 1099 height 585
click at [558, 343] on button "Rename" at bounding box center [550, 348] width 60 height 21
click at [243, 443] on div "Rename Page Renaming this page does not change the URL. To change it, go to Pag…" at bounding box center [549, 292] width 1099 height 585
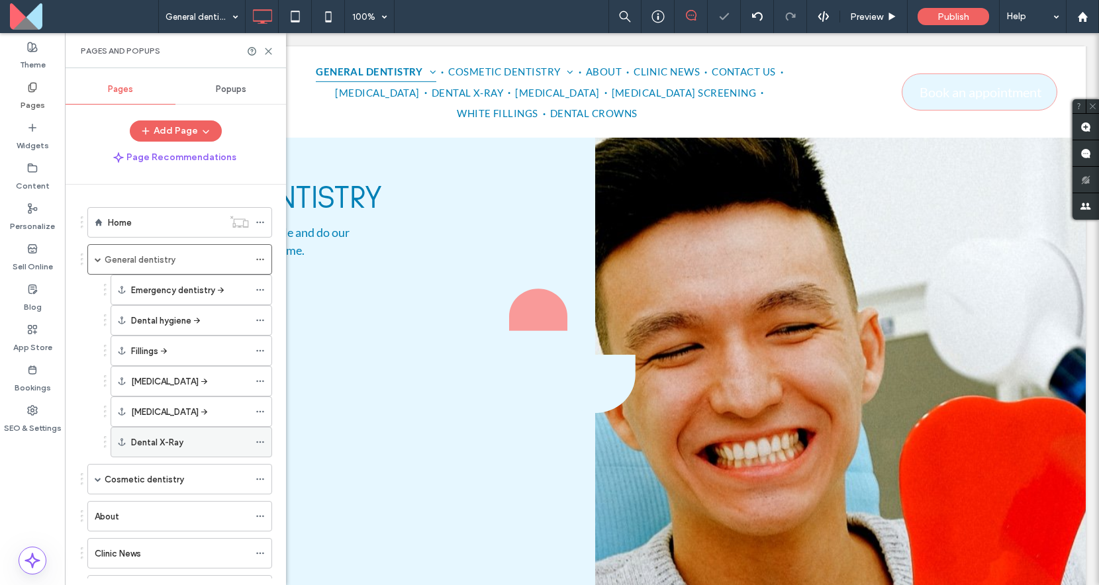
click at [261, 441] on icon at bounding box center [259, 441] width 9 height 9
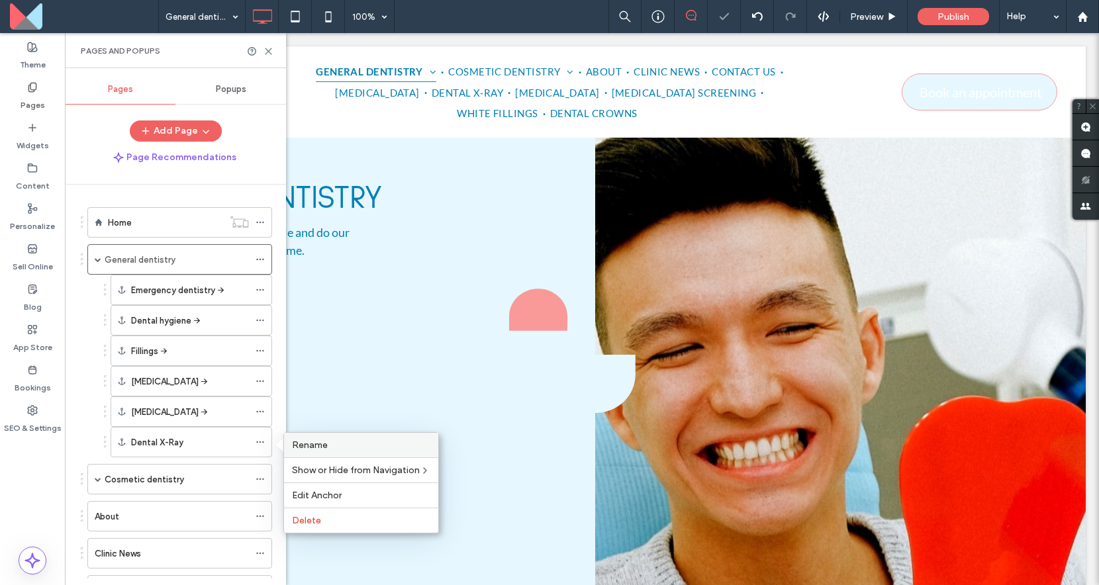
click at [300, 441] on span "Rename" at bounding box center [310, 444] width 36 height 11
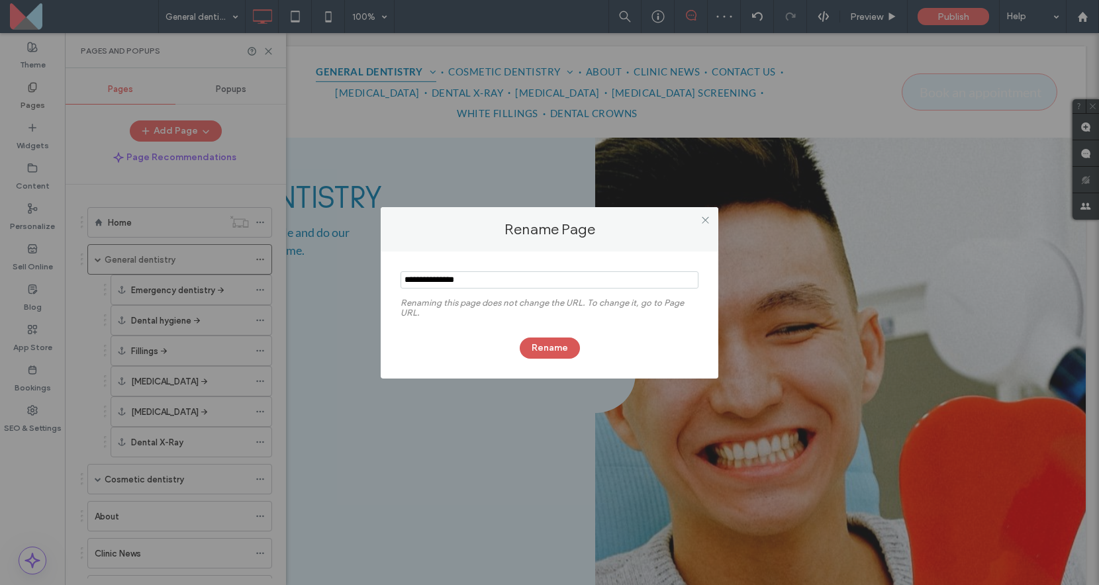
type input "**********"
click at [537, 353] on button "Rename" at bounding box center [550, 348] width 60 height 21
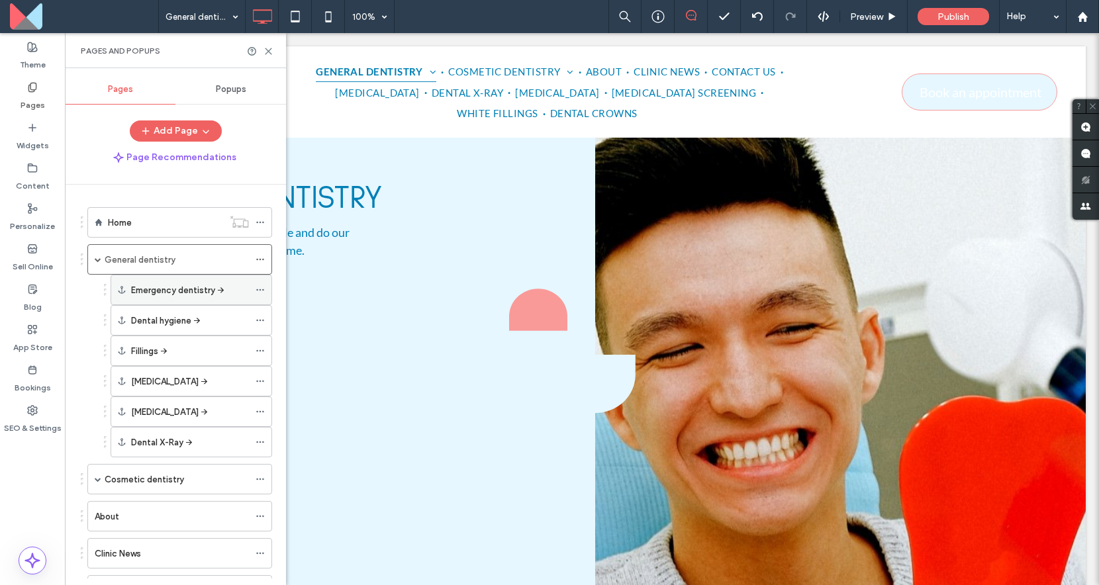
click at [261, 290] on icon at bounding box center [259, 289] width 9 height 9
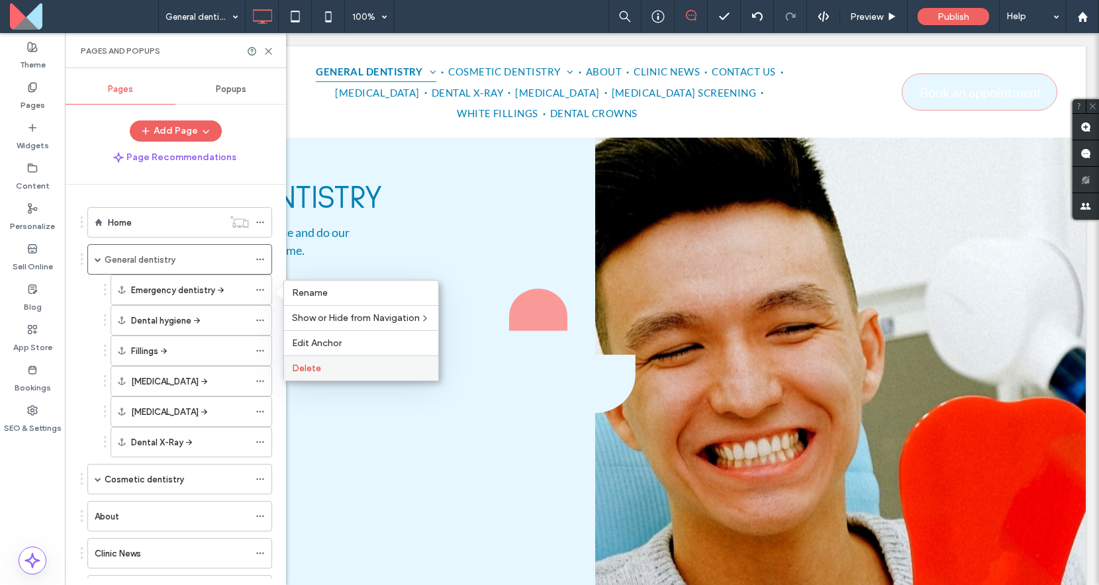
click at [304, 373] on span "Delete" at bounding box center [306, 368] width 29 height 11
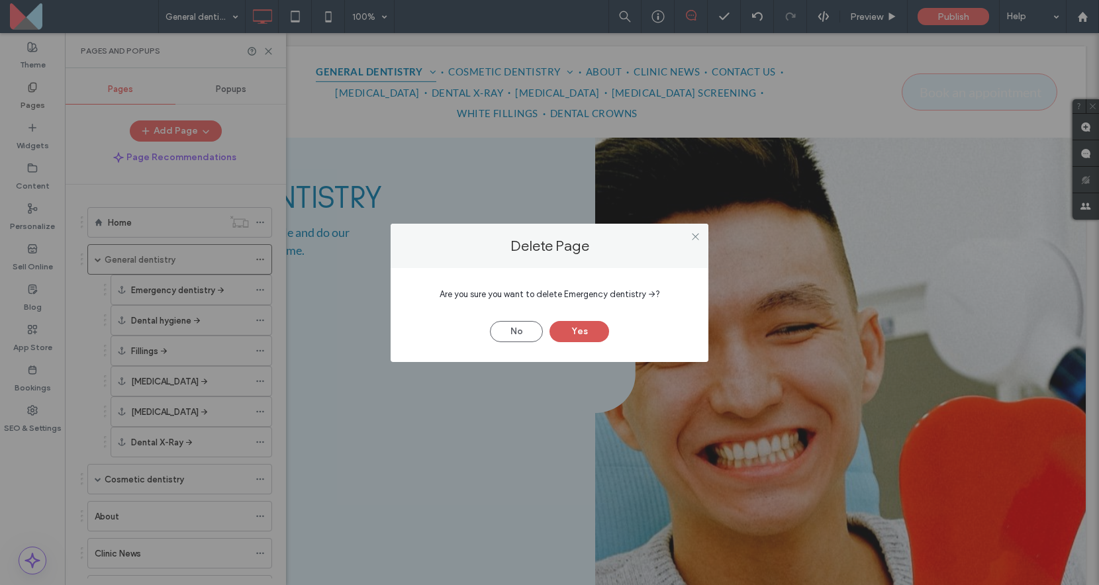
click at [560, 332] on button "Yes" at bounding box center [579, 331] width 60 height 21
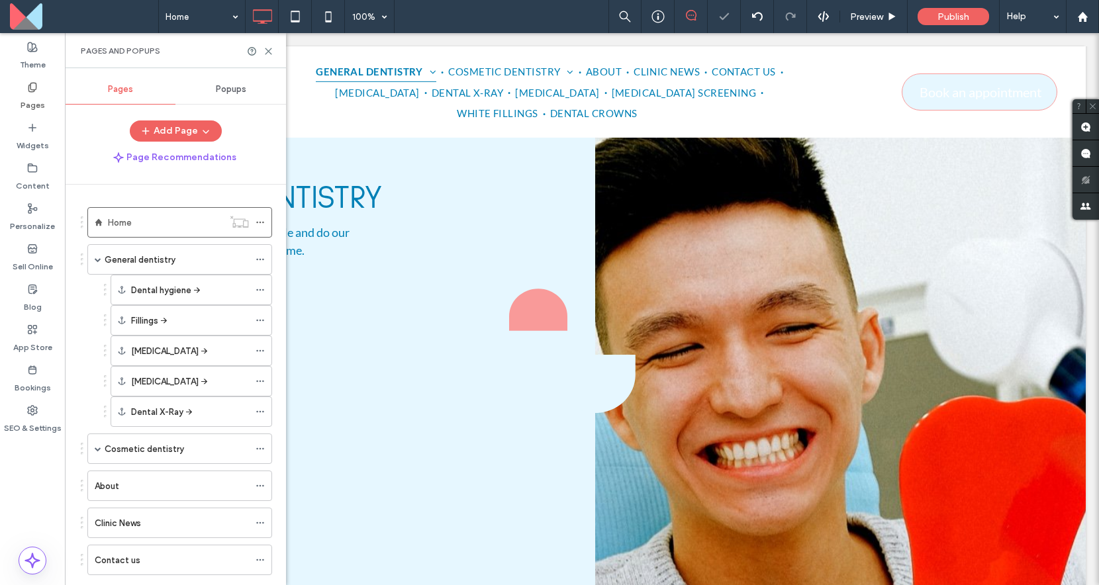
click at [267, 291] on div at bounding box center [549, 292] width 1099 height 585
click at [259, 289] on icon at bounding box center [259, 289] width 9 height 9
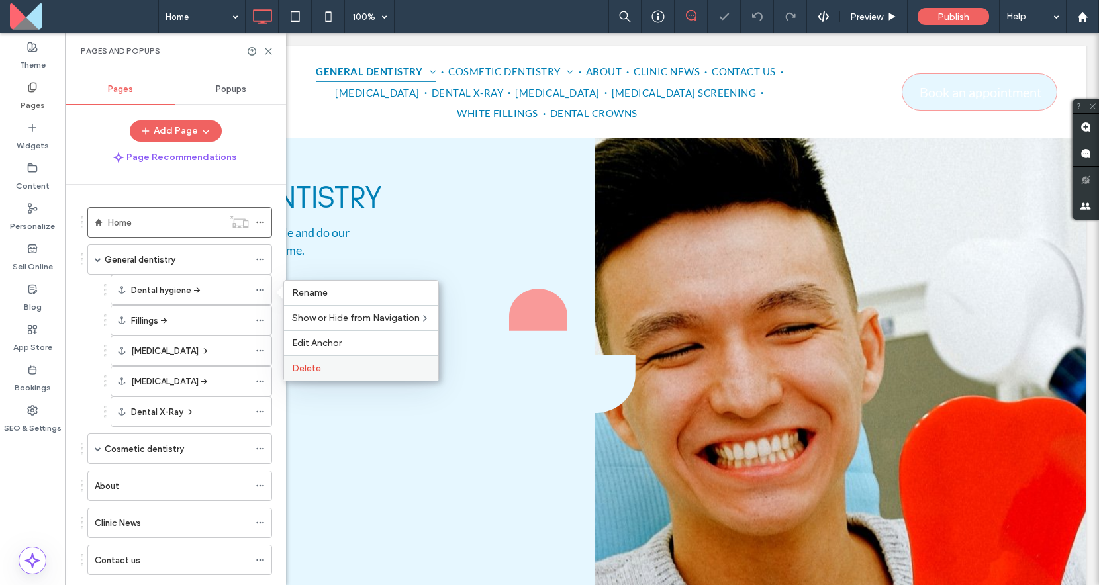
click at [302, 365] on span "Delete" at bounding box center [306, 368] width 29 height 11
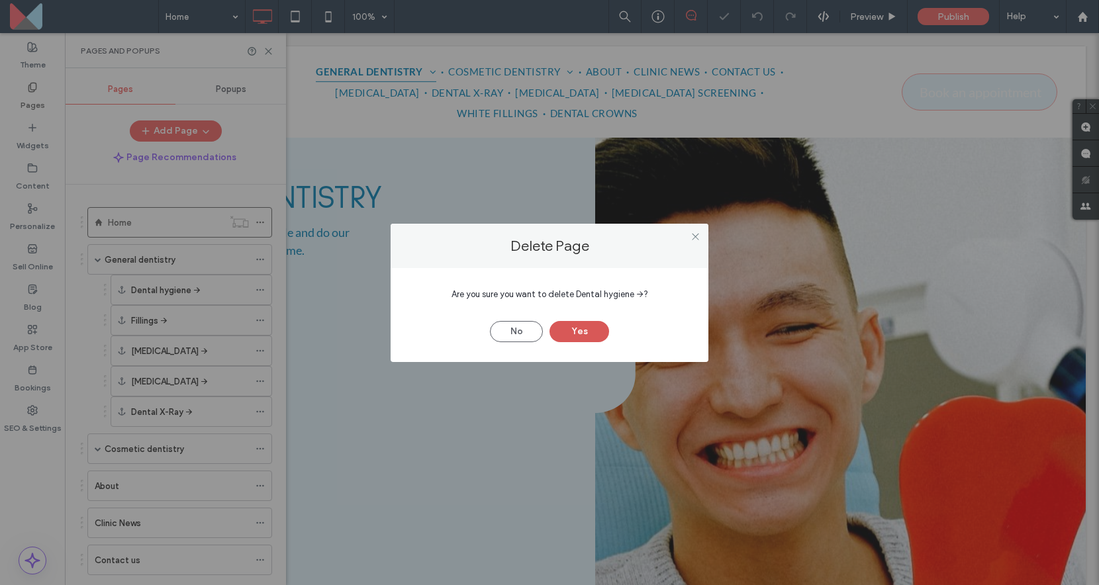
click at [556, 330] on button "Yes" at bounding box center [579, 331] width 60 height 21
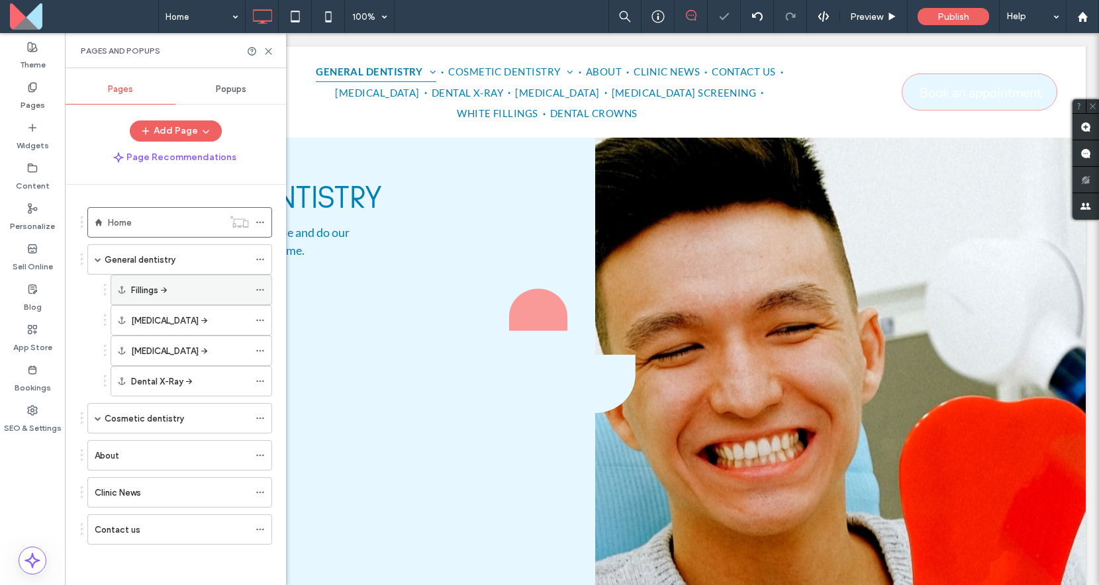
click at [264, 294] on icon at bounding box center [259, 289] width 9 height 9
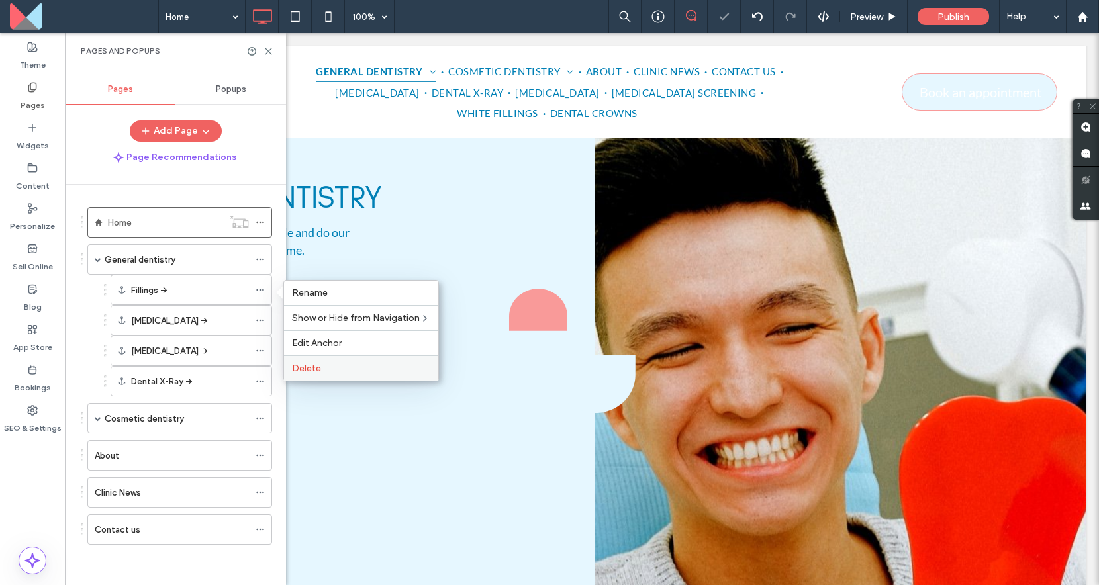
click at [302, 369] on span "Delete" at bounding box center [306, 368] width 29 height 11
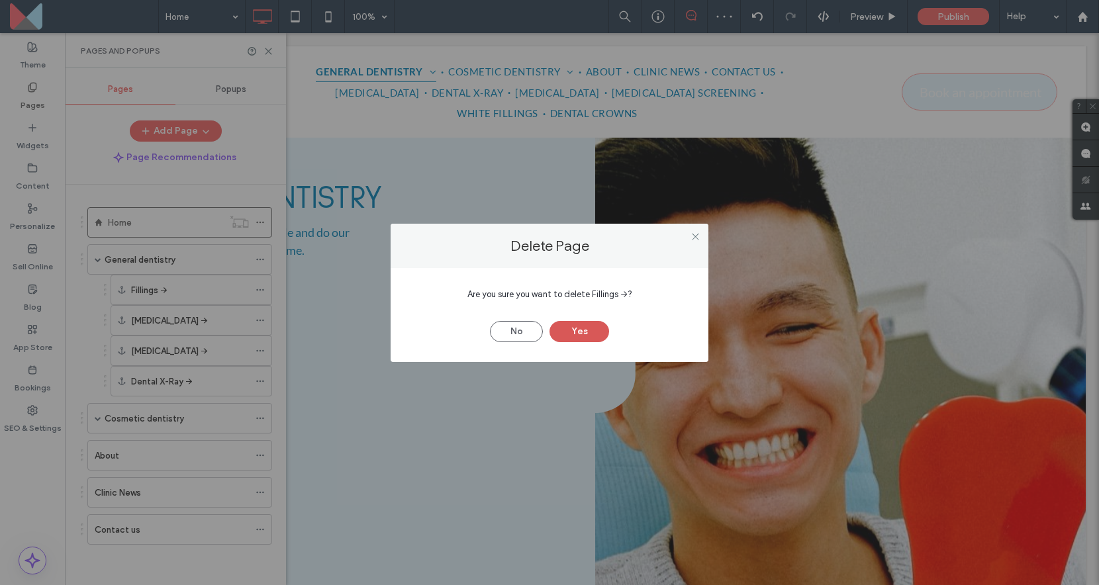
click at [564, 332] on button "Yes" at bounding box center [579, 331] width 60 height 21
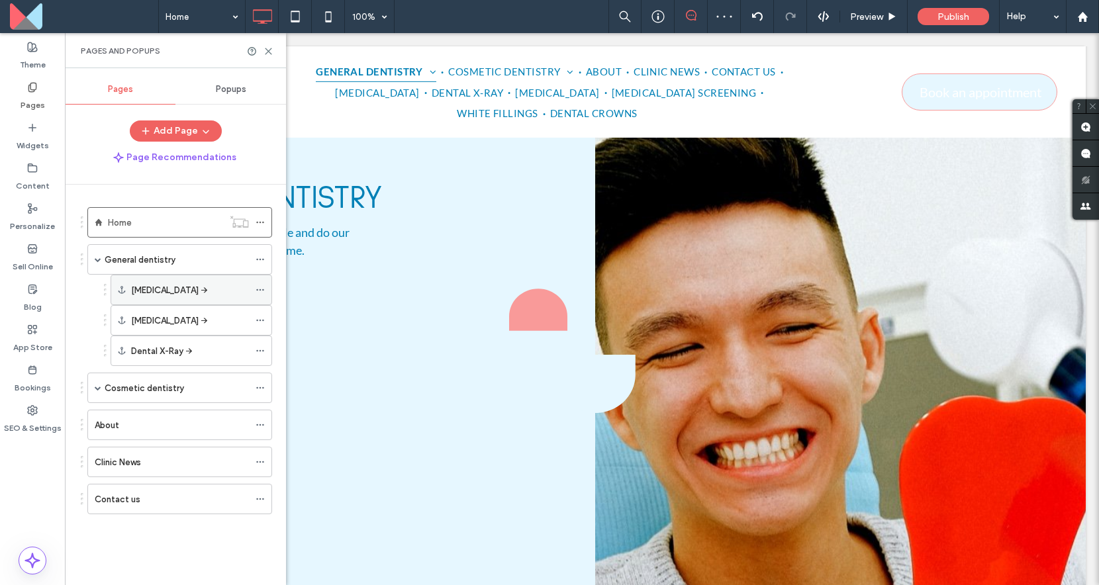
click at [263, 285] on icon at bounding box center [259, 289] width 9 height 9
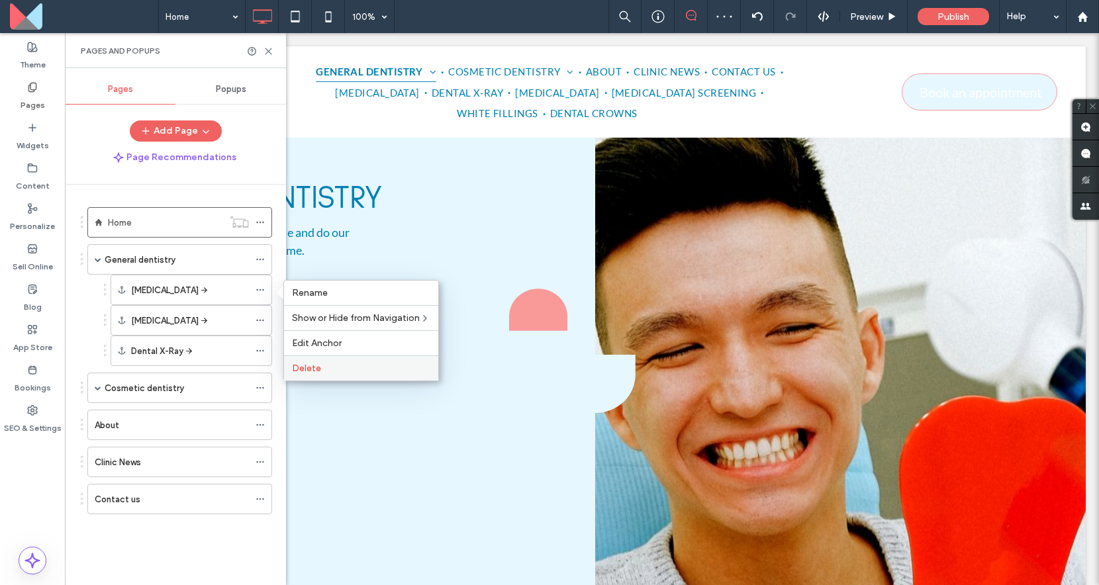
click at [305, 365] on span "Delete" at bounding box center [306, 368] width 29 height 11
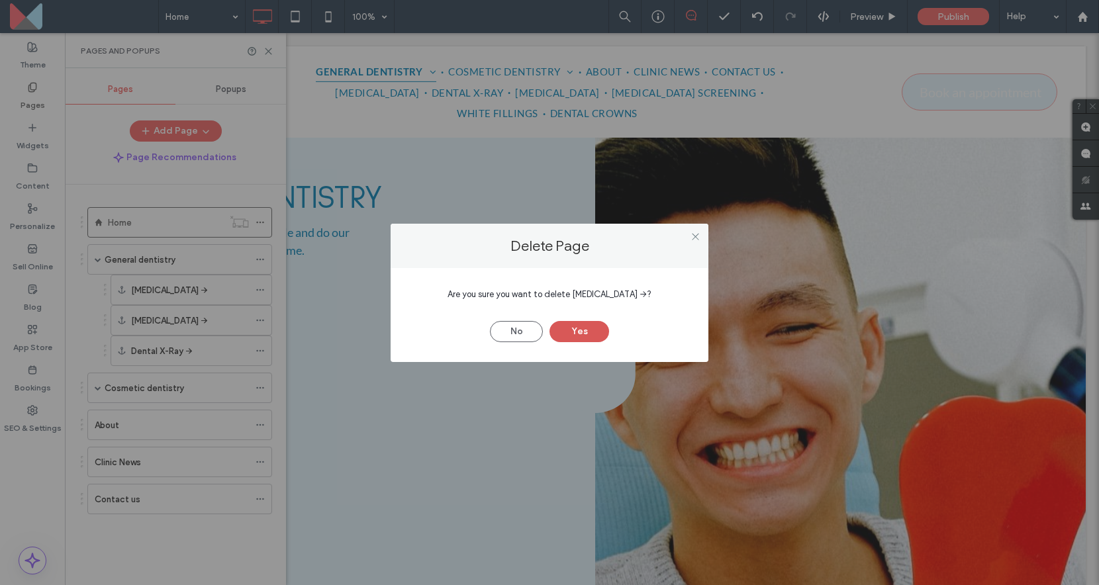
click at [576, 334] on button "Yes" at bounding box center [579, 331] width 60 height 21
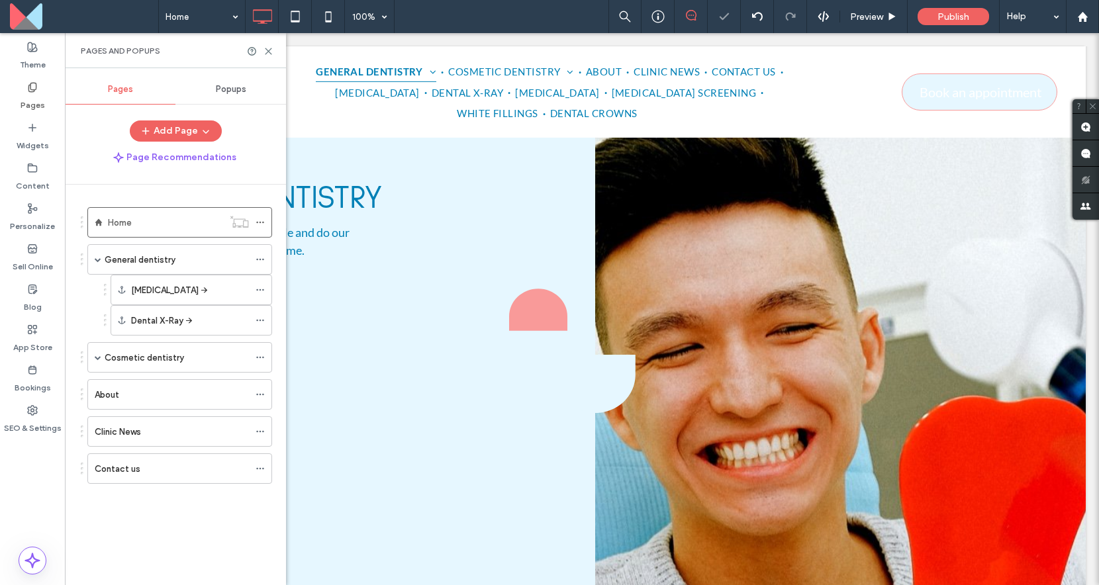
click at [273, 50] on div "Pages and Popups" at bounding box center [175, 50] width 221 height 35
click at [268, 50] on use at bounding box center [268, 51] width 6 height 6
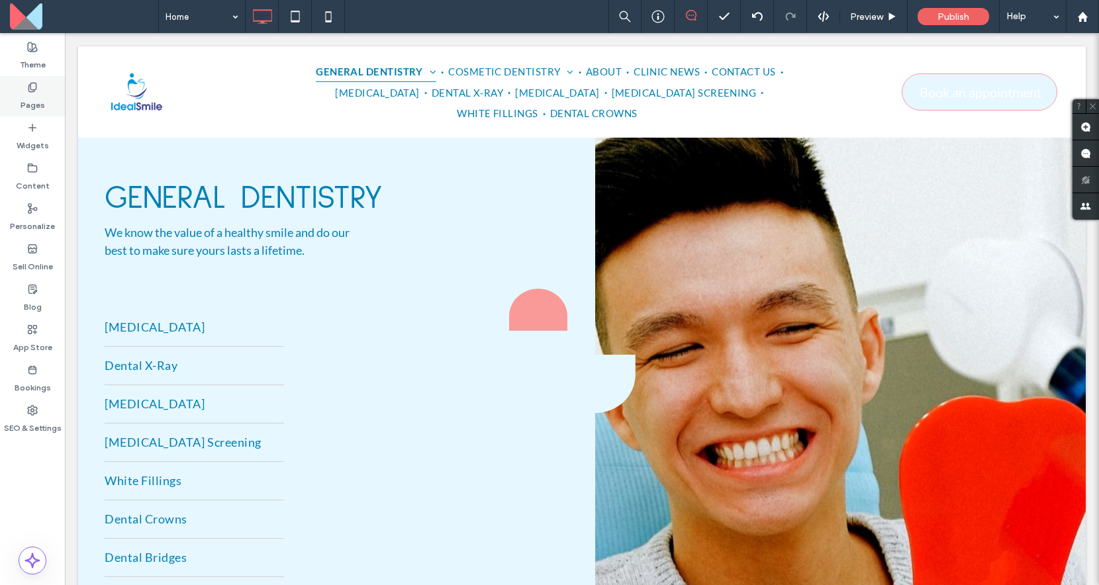
click at [32, 93] on label "Pages" at bounding box center [33, 102] width 24 height 19
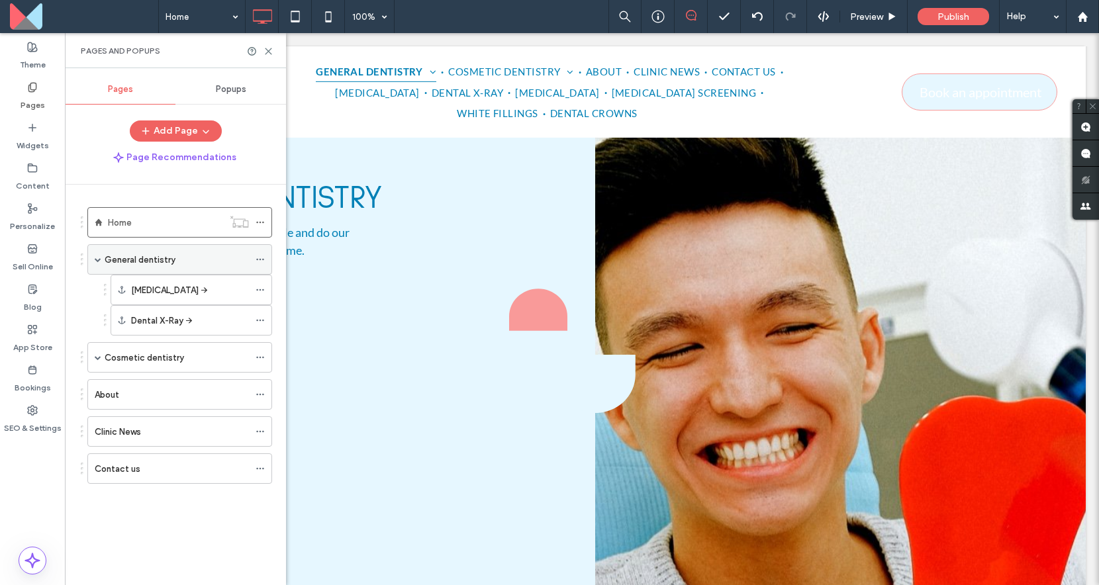
click at [136, 265] on label "General dentistry" at bounding box center [140, 259] width 71 height 23
click at [268, 48] on icon at bounding box center [268, 51] width 10 height 10
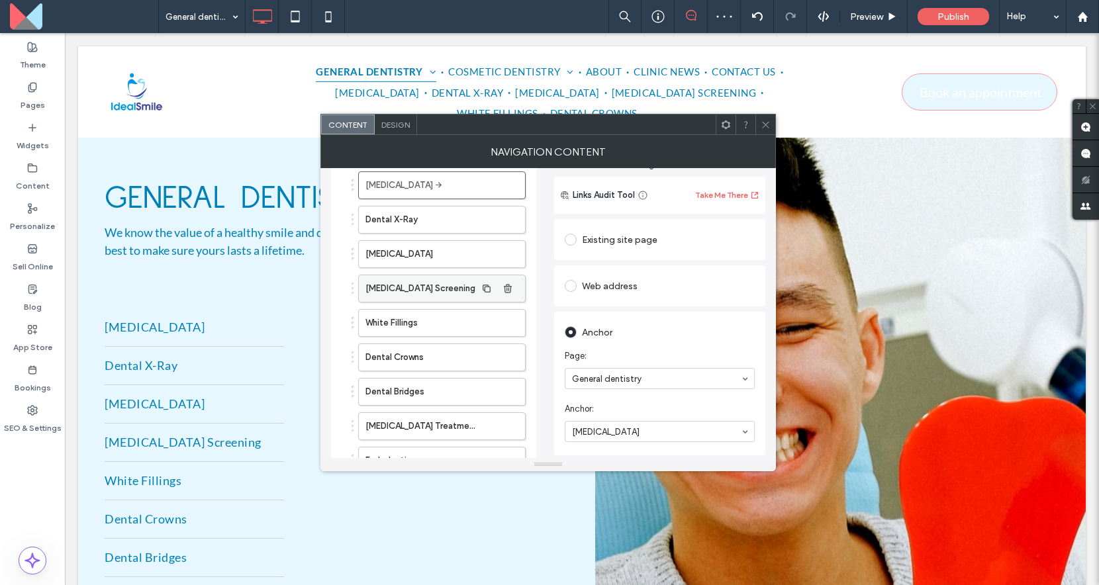
scroll to position [51, 0]
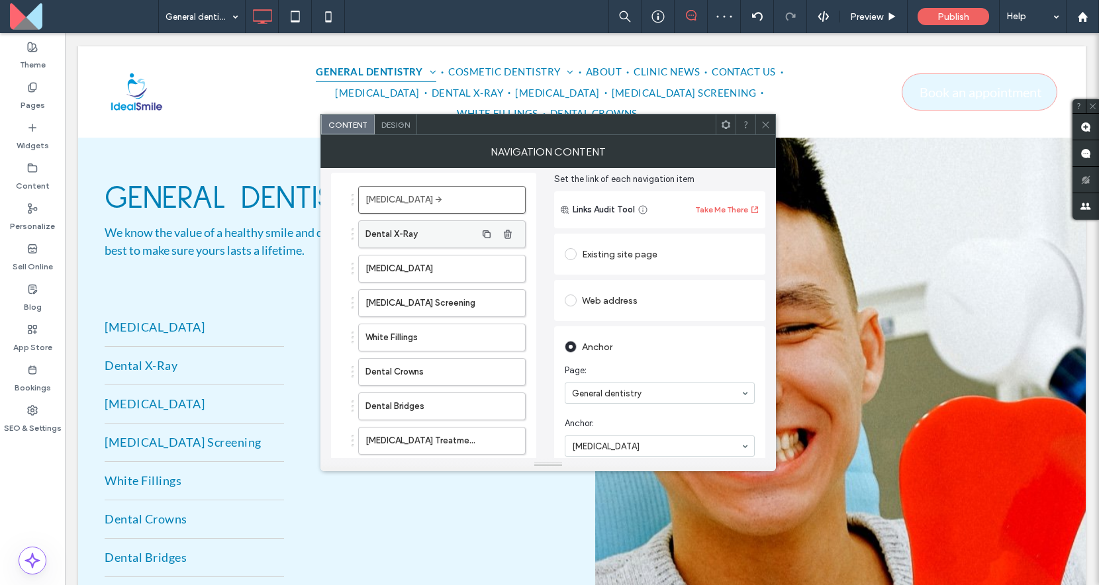
click at [451, 241] on label "Dental X-Ray" at bounding box center [420, 234] width 111 height 26
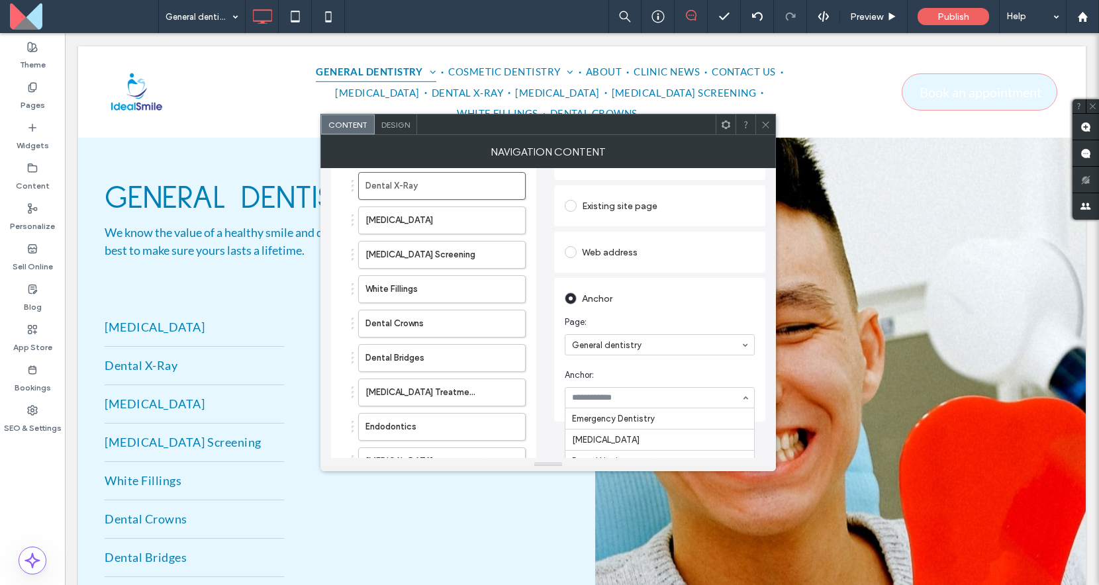
scroll to position [66, 0]
click at [619, 428] on div "Set the link of each navigation item Links Audit Tool Take Me There Existing si…" at bounding box center [659, 371] width 211 height 495
click at [769, 124] on icon at bounding box center [765, 125] width 10 height 10
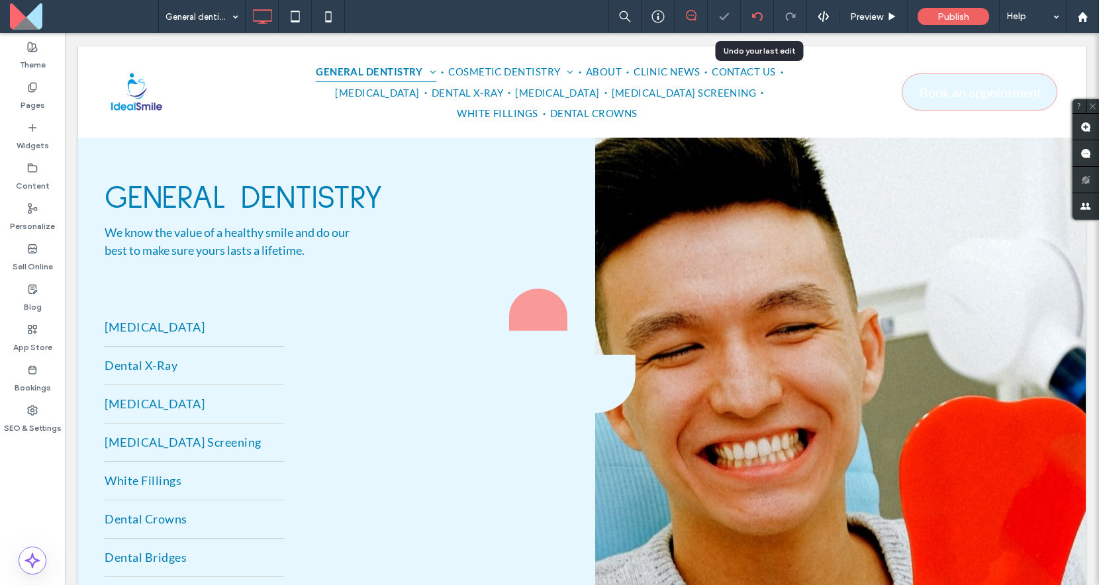
click at [759, 21] on icon at bounding box center [757, 16] width 11 height 11
